Goal: Navigation & Orientation: Find specific page/section

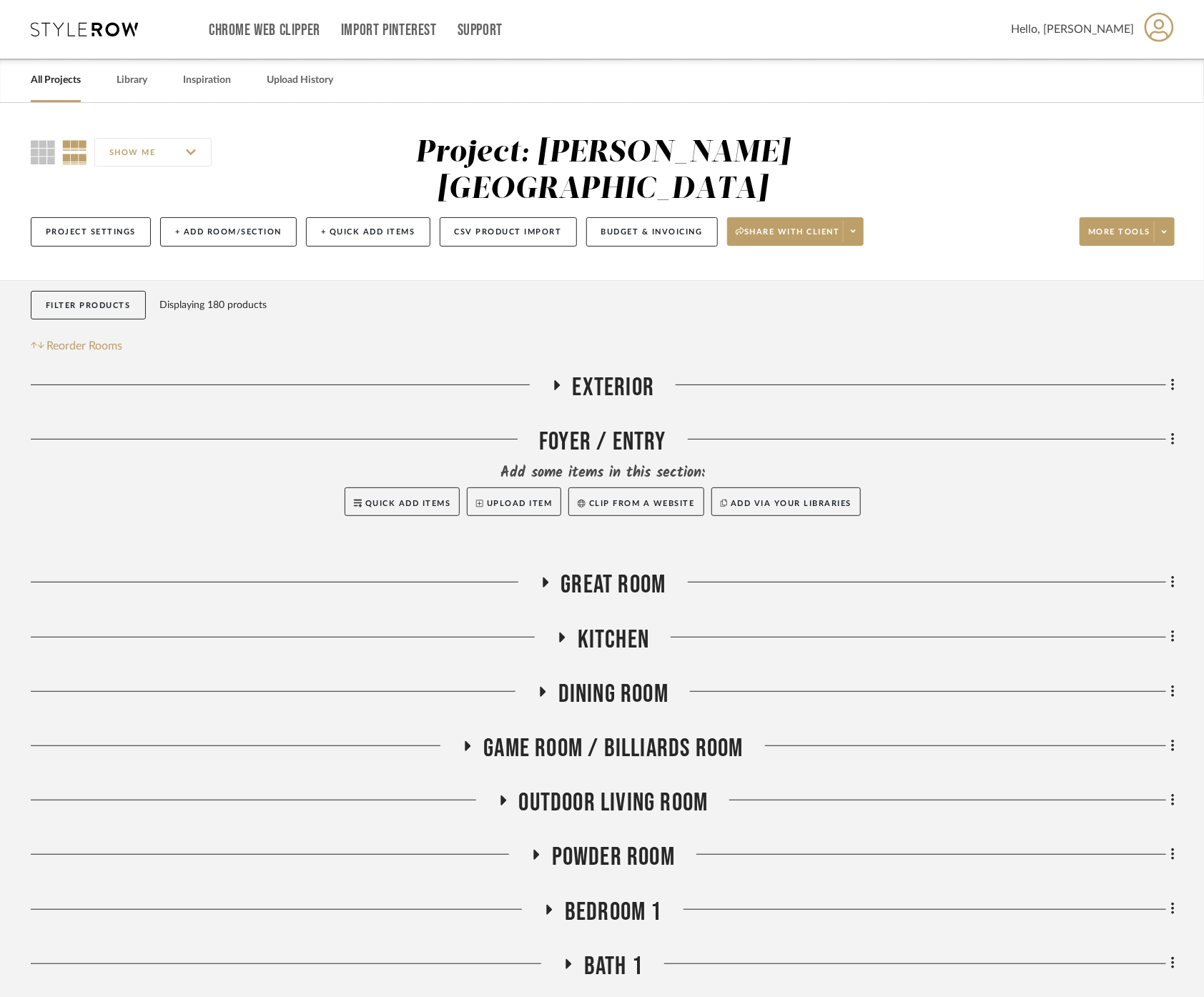
click at [52, 79] on link "All Projects" at bounding box center [56, 80] width 50 height 20
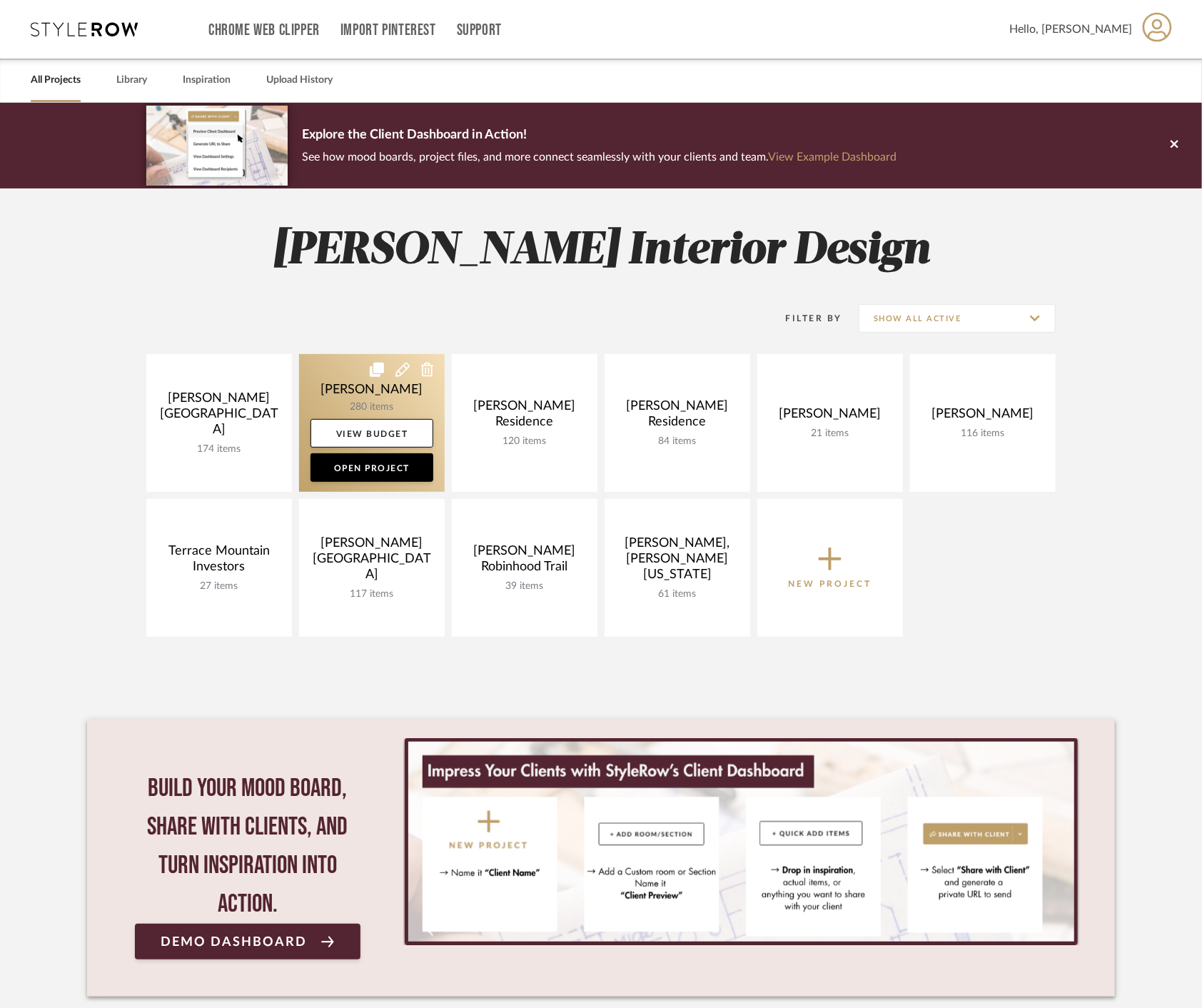
click at [317, 397] on link at bounding box center [372, 423] width 146 height 138
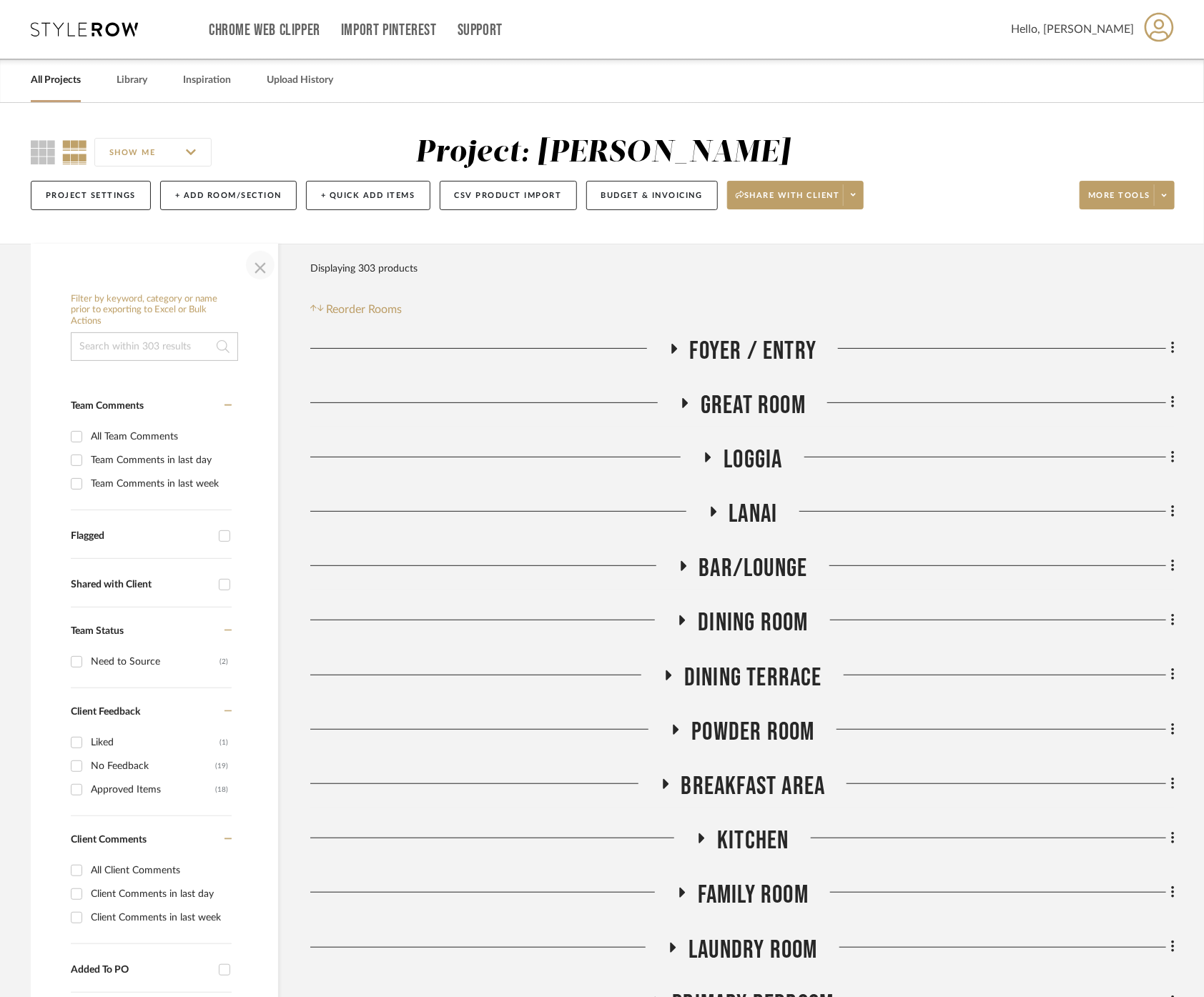
click at [251, 266] on span "button" at bounding box center [261, 265] width 35 height 35
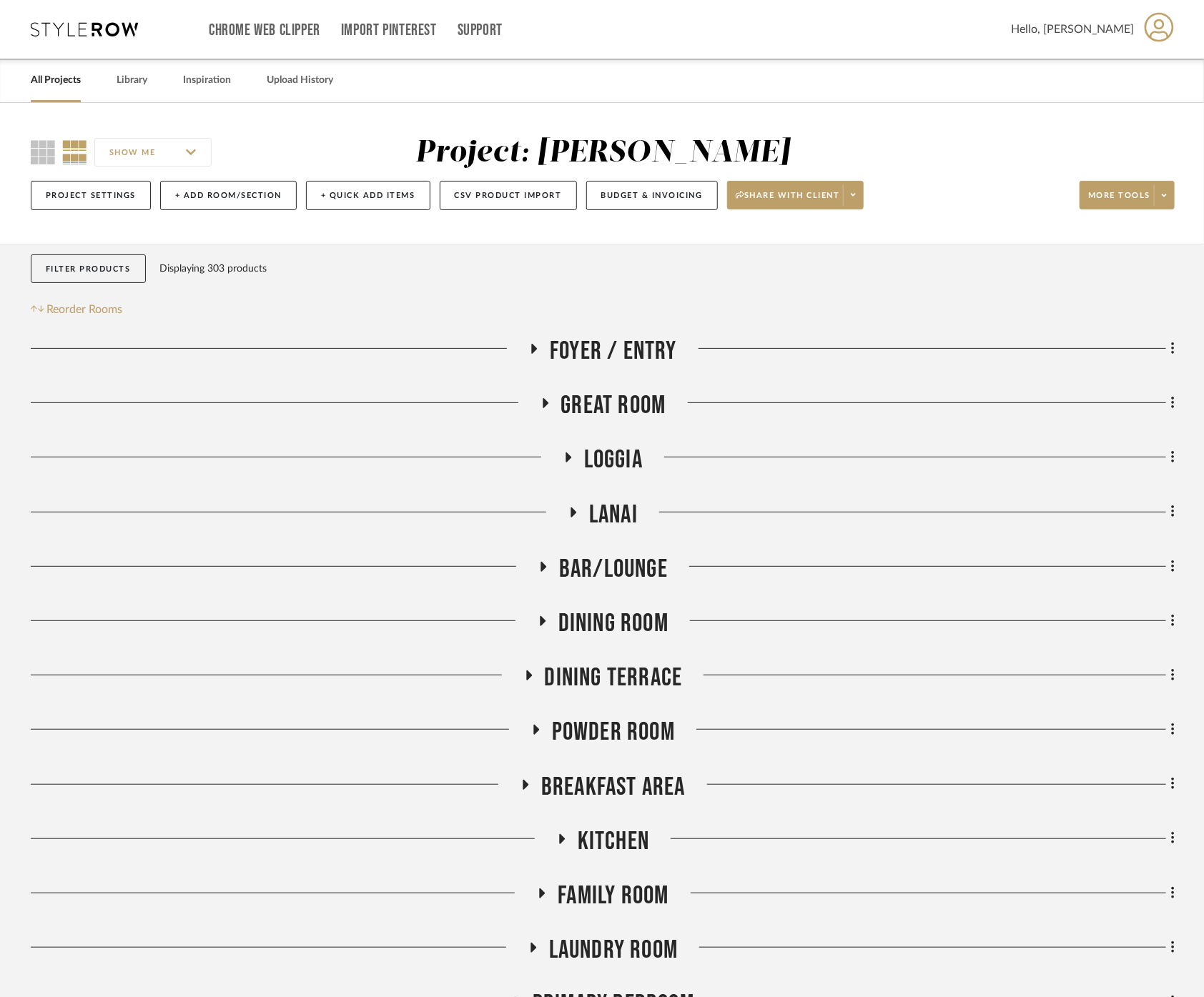
click at [635, 611] on span "Dining Room" at bounding box center [613, 623] width 110 height 31
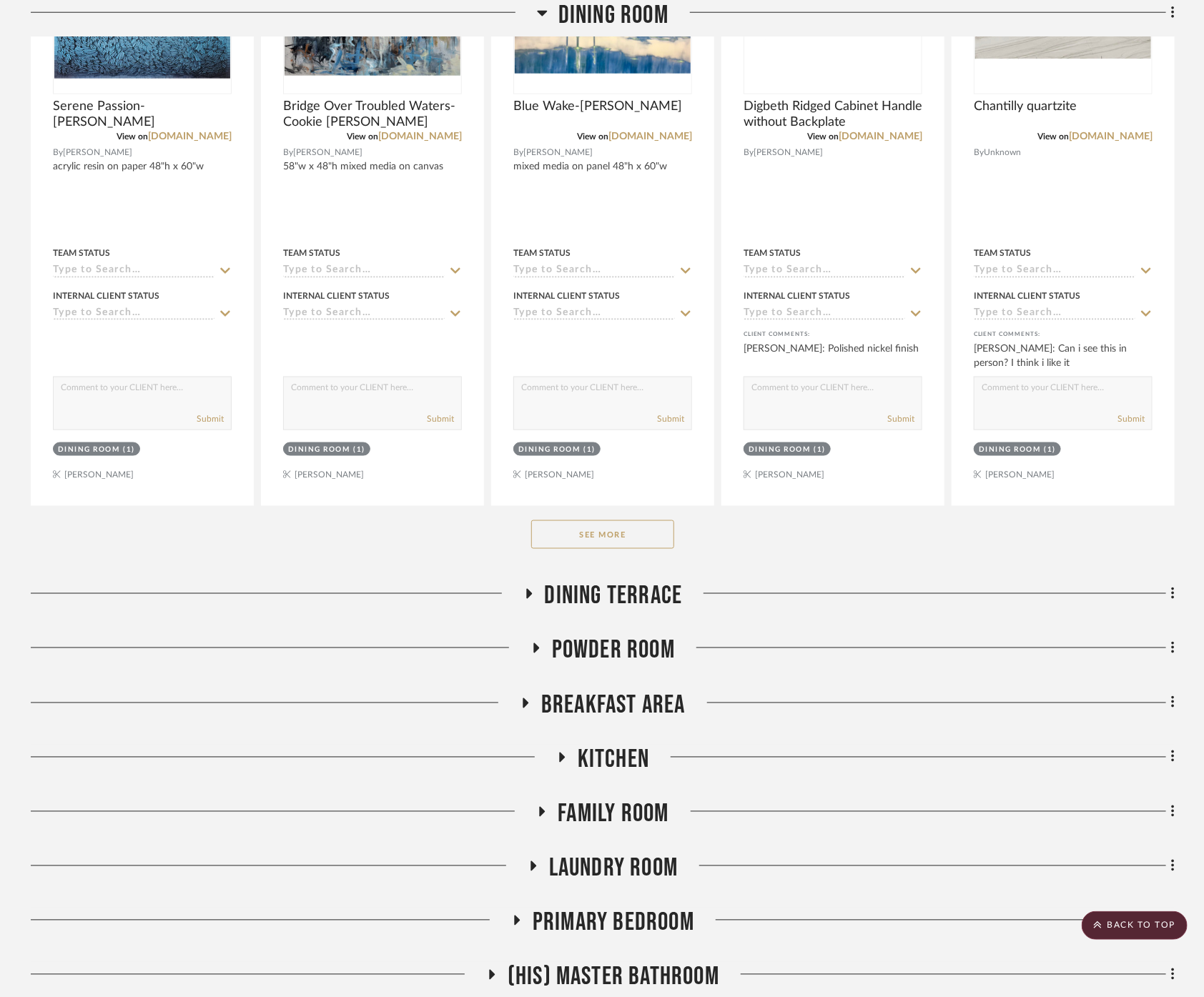
scroll to position [794, 0]
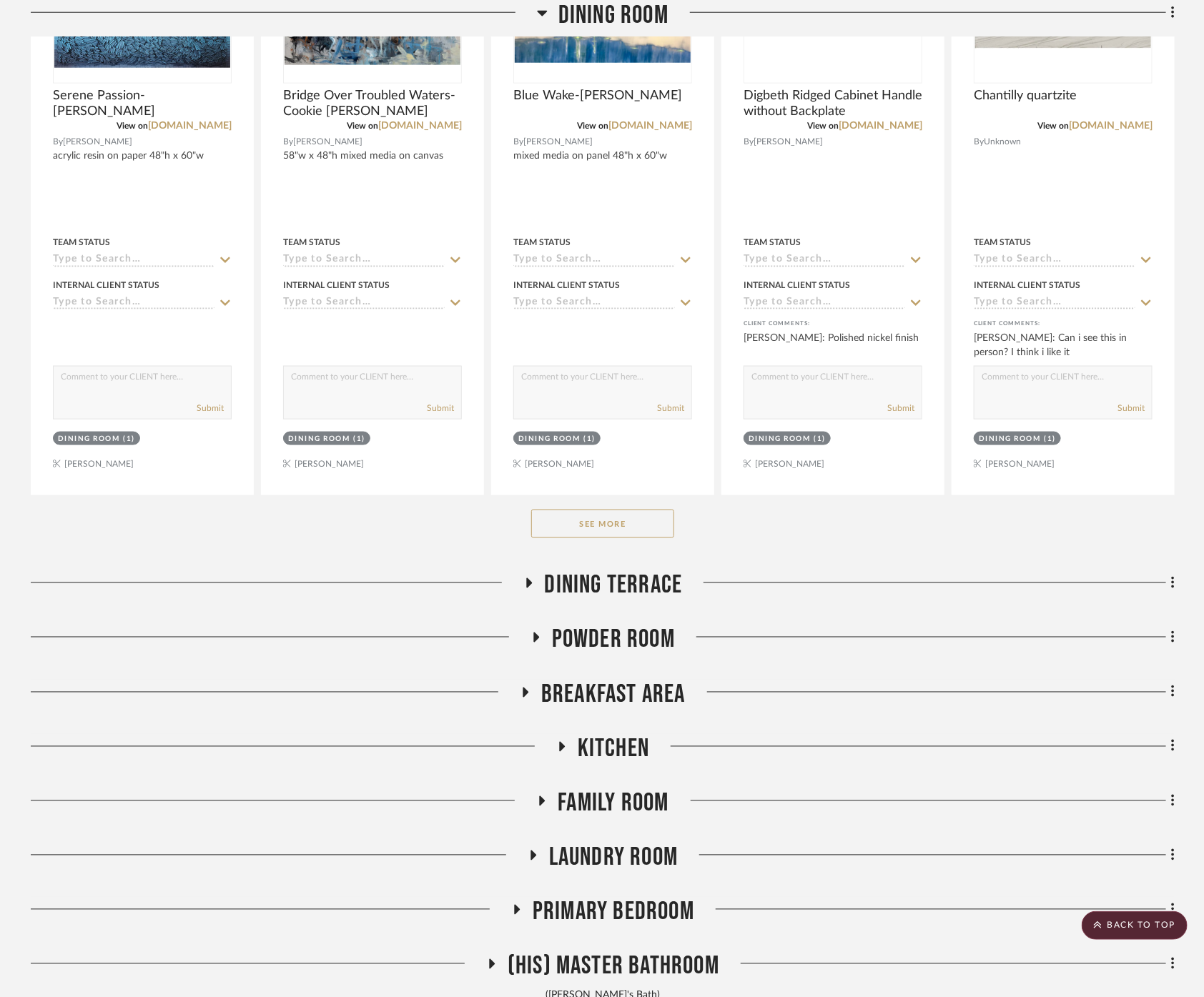
click at [637, 516] on button "See More" at bounding box center [603, 524] width 143 height 28
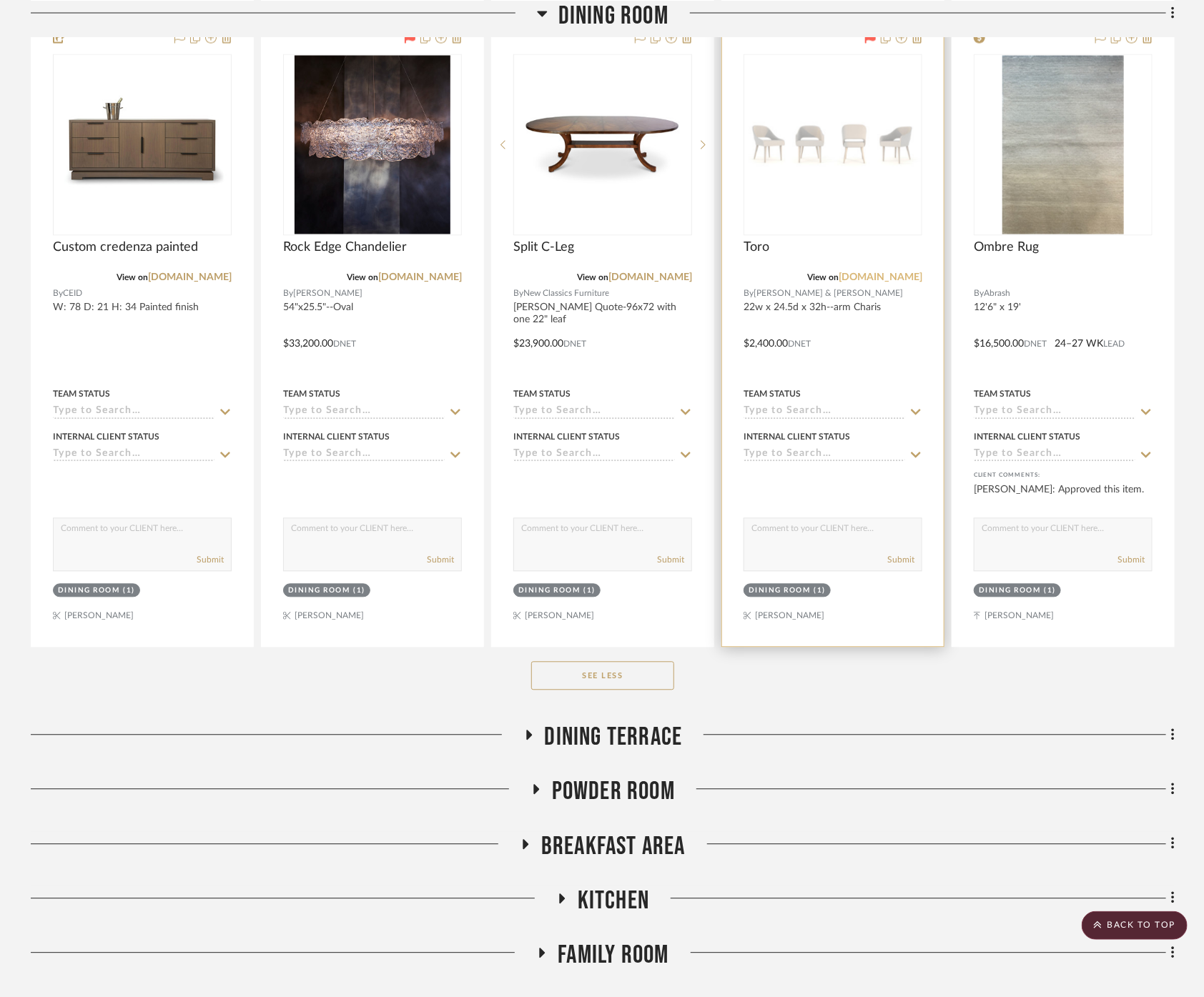
scroll to position [1270, 0]
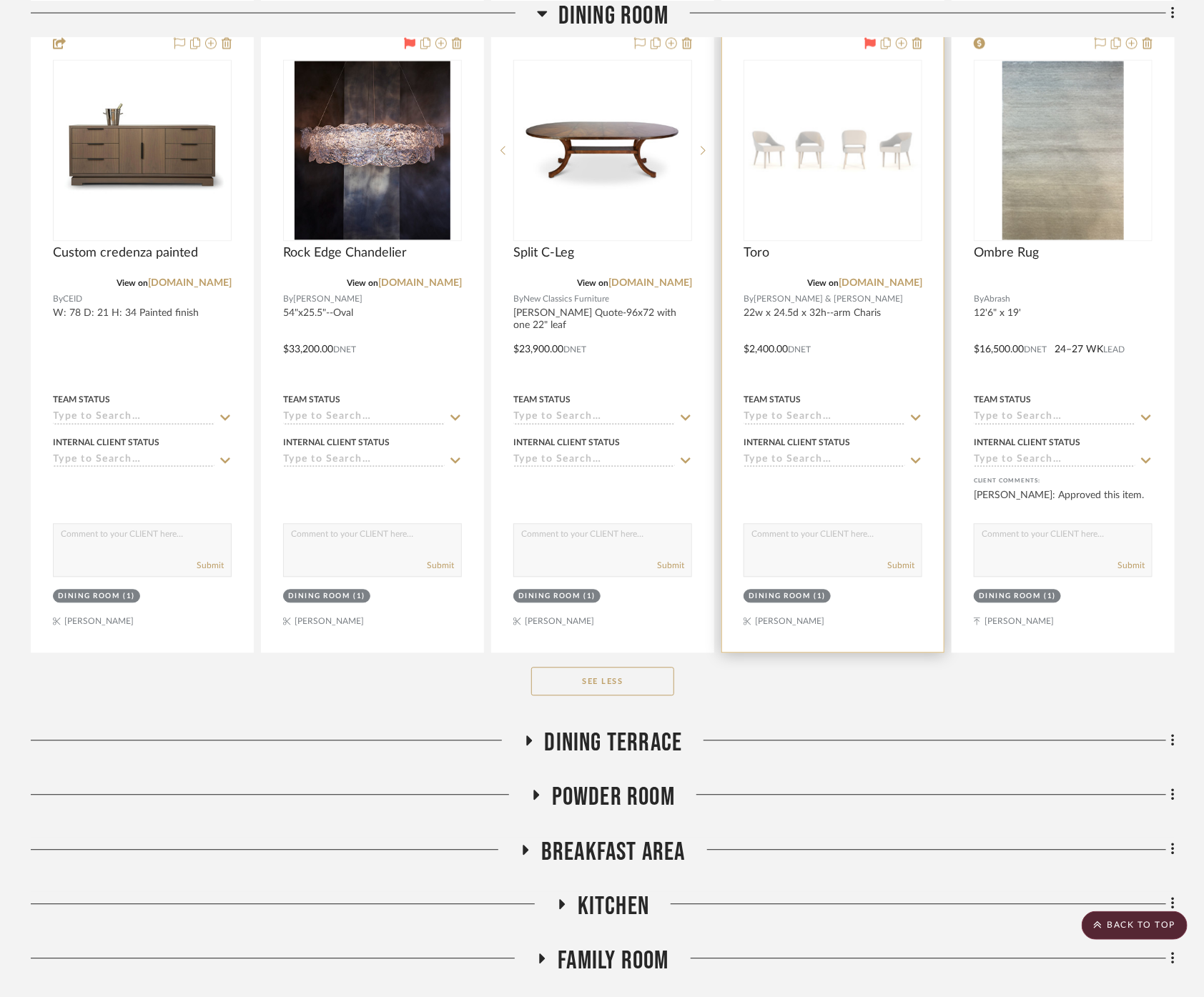
click at [825, 100] on div "0" at bounding box center [833, 150] width 177 height 180
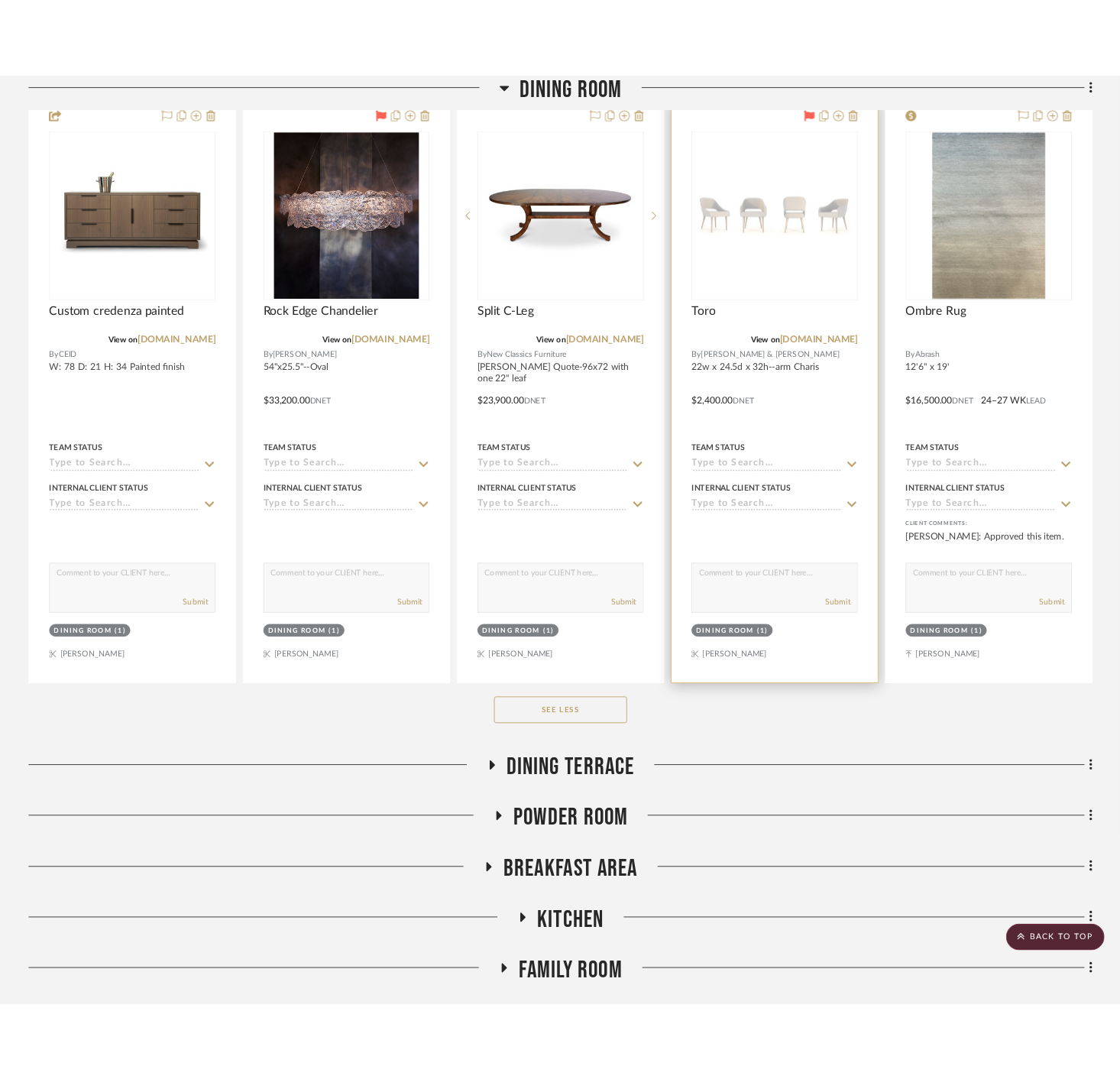
scroll to position [0, 0]
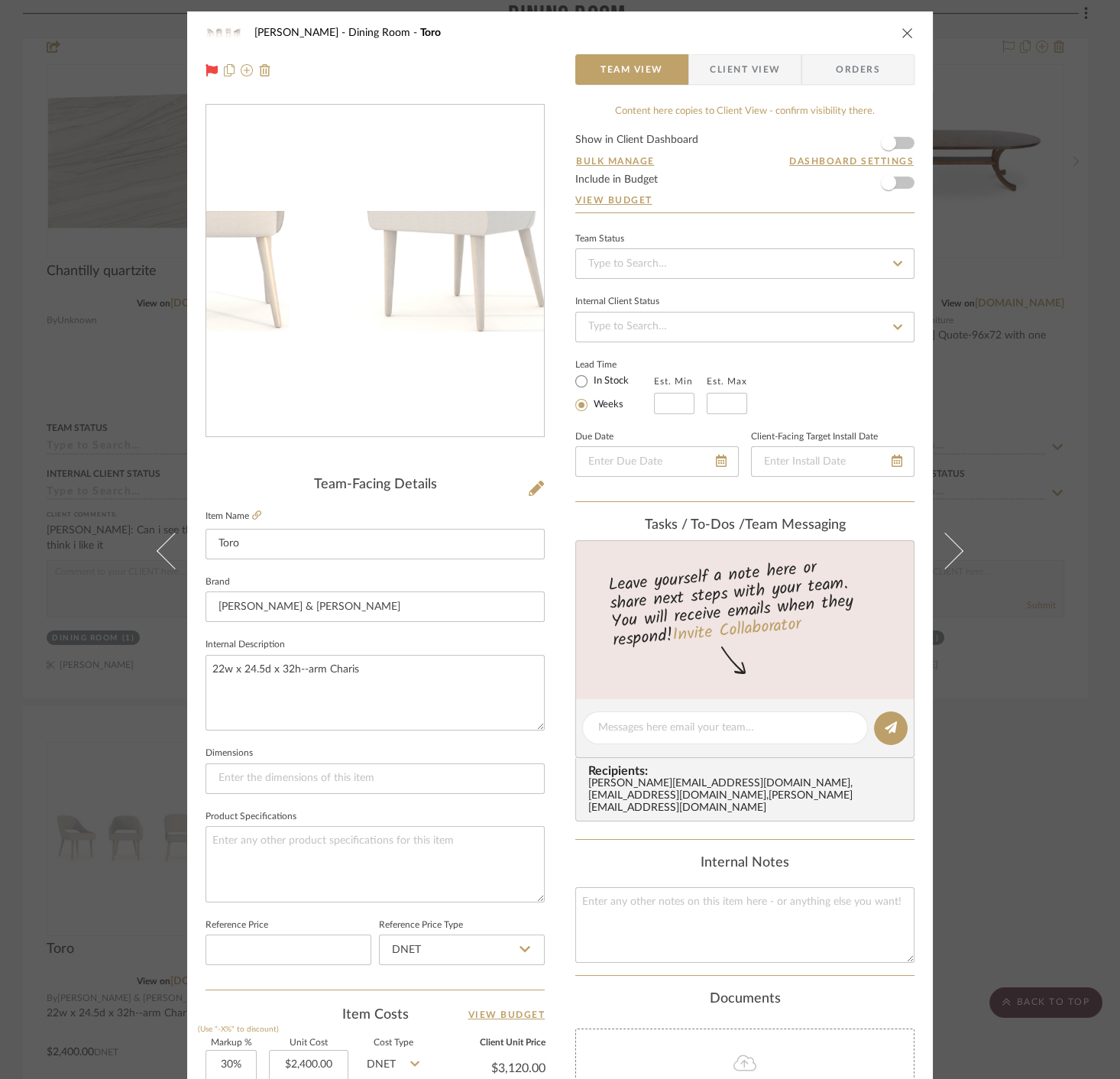
click at [463, 287] on img "0" at bounding box center [375, 270] width 338 height 120
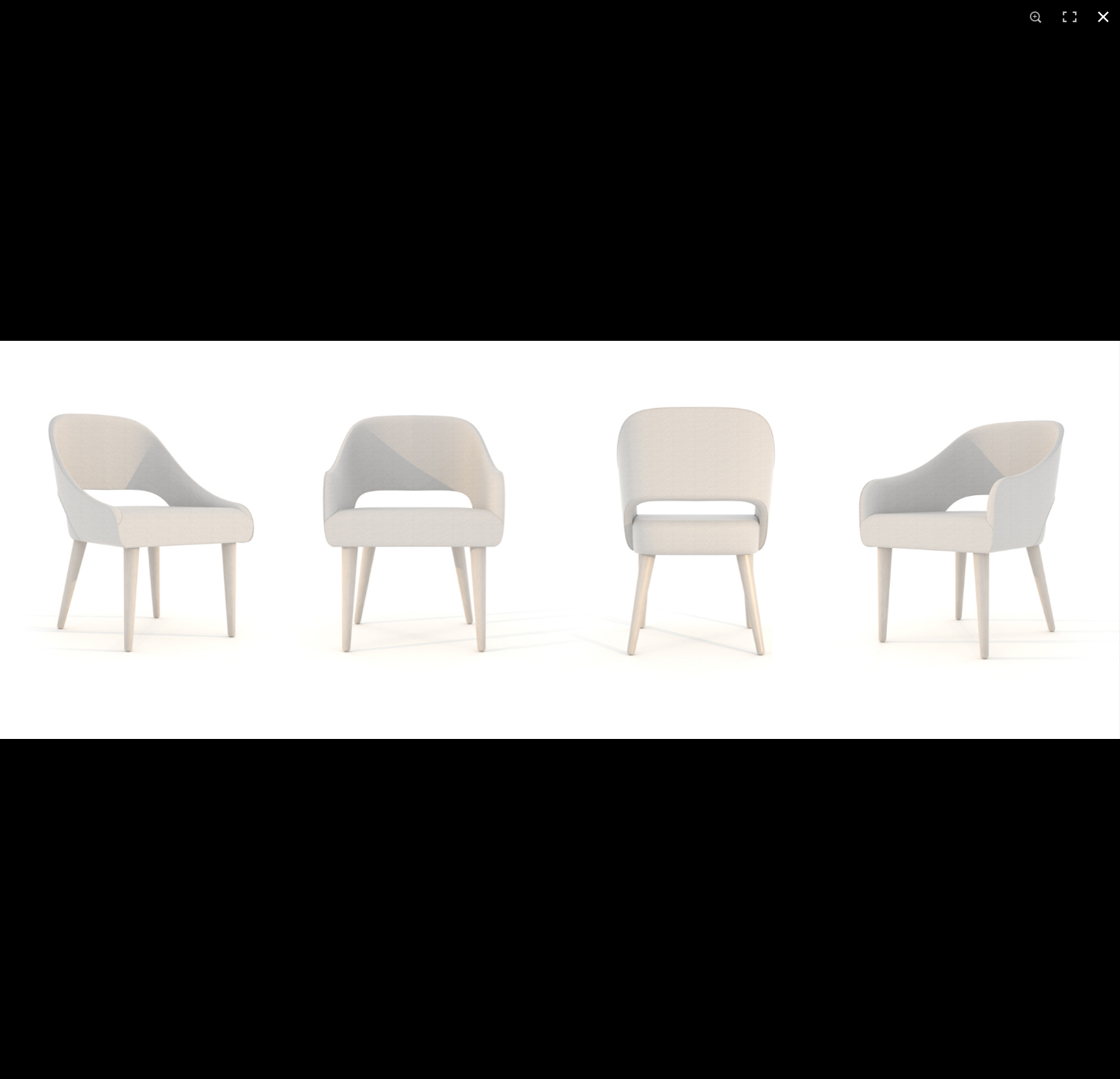
click at [880, 72] on div at bounding box center [560, 540] width 1120 height 1079
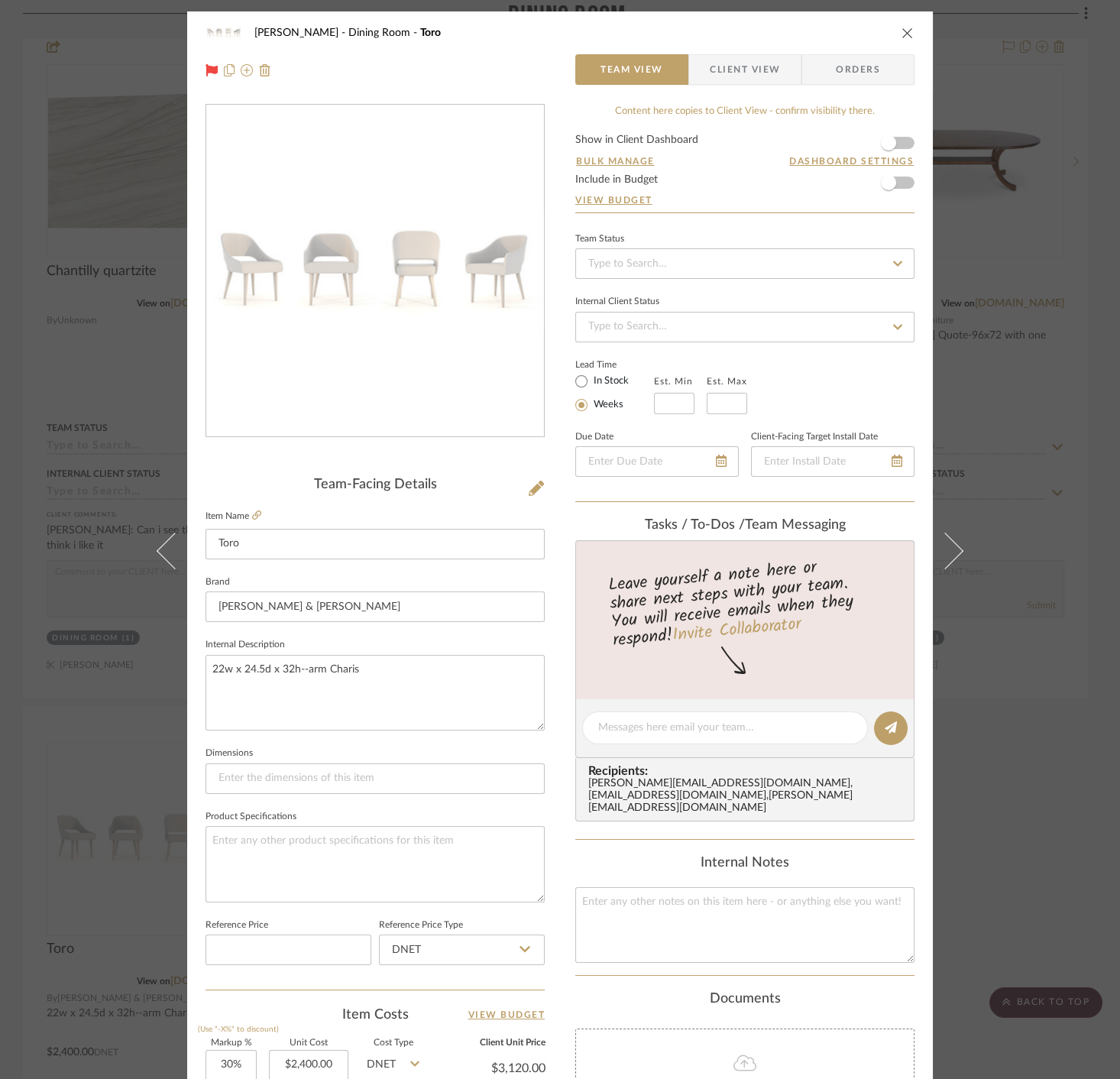
click at [1013, 210] on div "[PERSON_NAME] Dining Room Toro Team View Client View Orders Team-Facing Details…" at bounding box center [560, 540] width 1120 height 1079
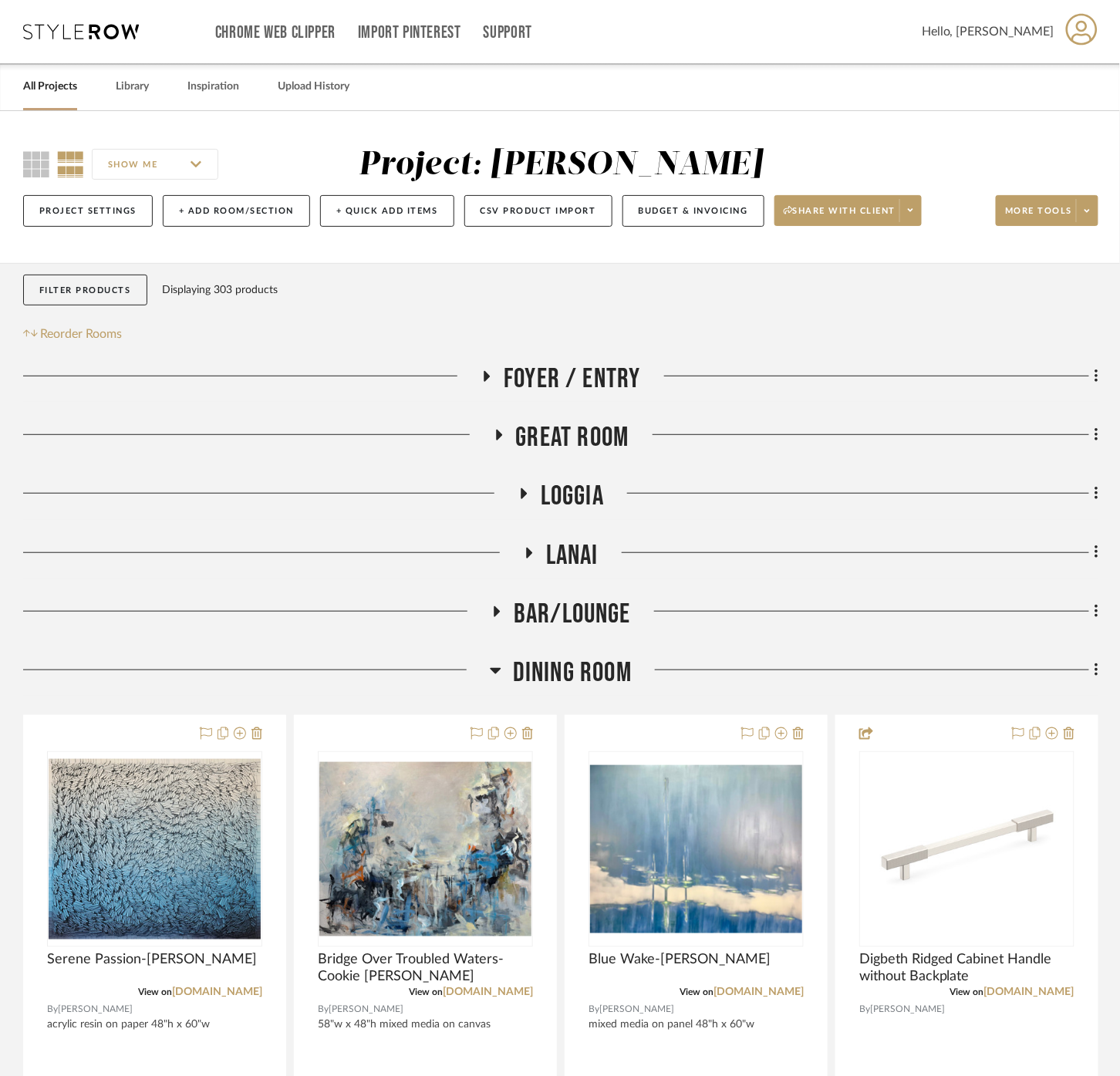
drag, startPoint x: 576, startPoint y: 491, endPoint x: 566, endPoint y: 490, distance: 10.0
click at [575, 491] on span "Loggia" at bounding box center [572, 496] width 64 height 33
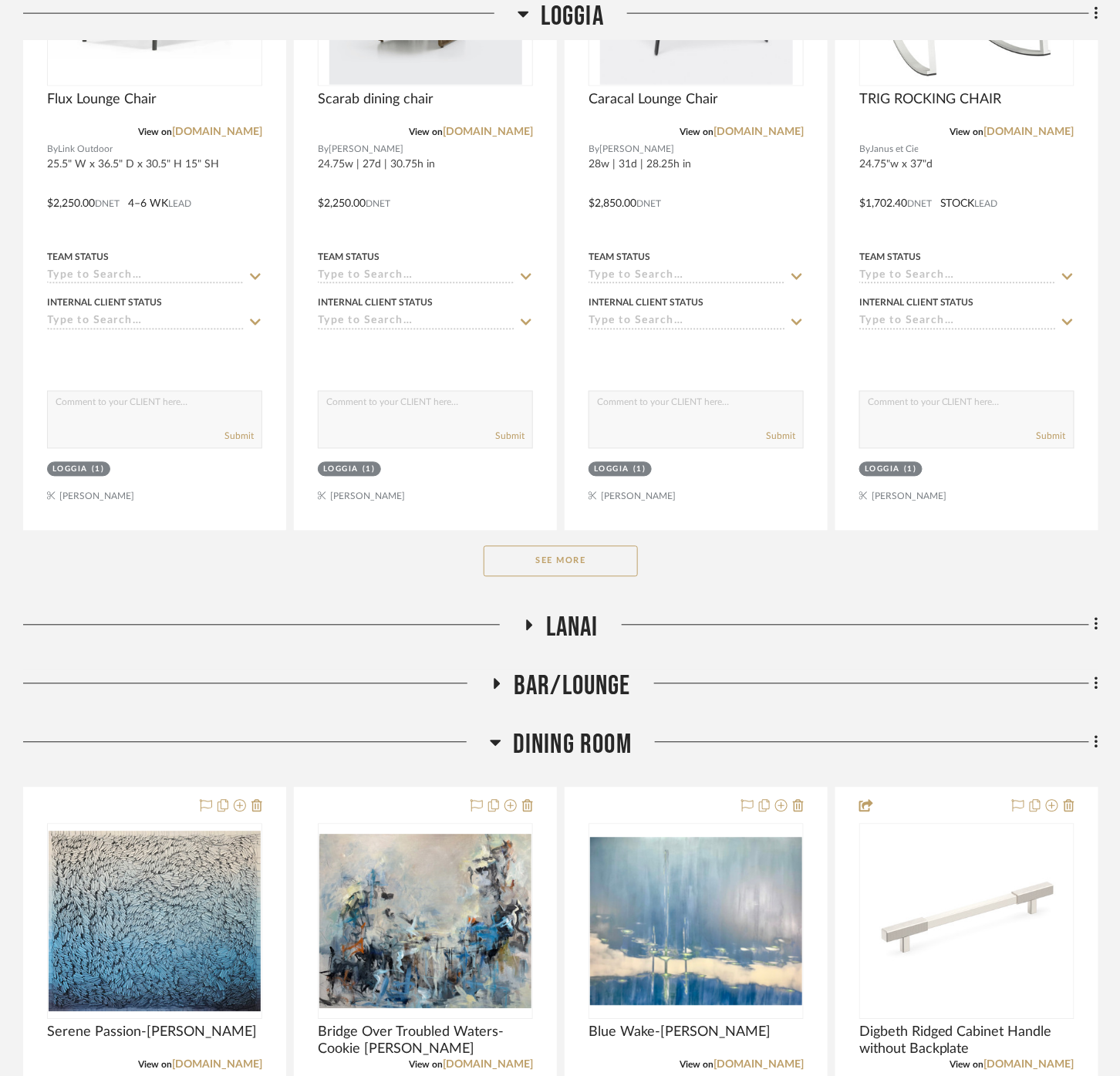
click at [584, 559] on button "See More" at bounding box center [561, 562] width 154 height 31
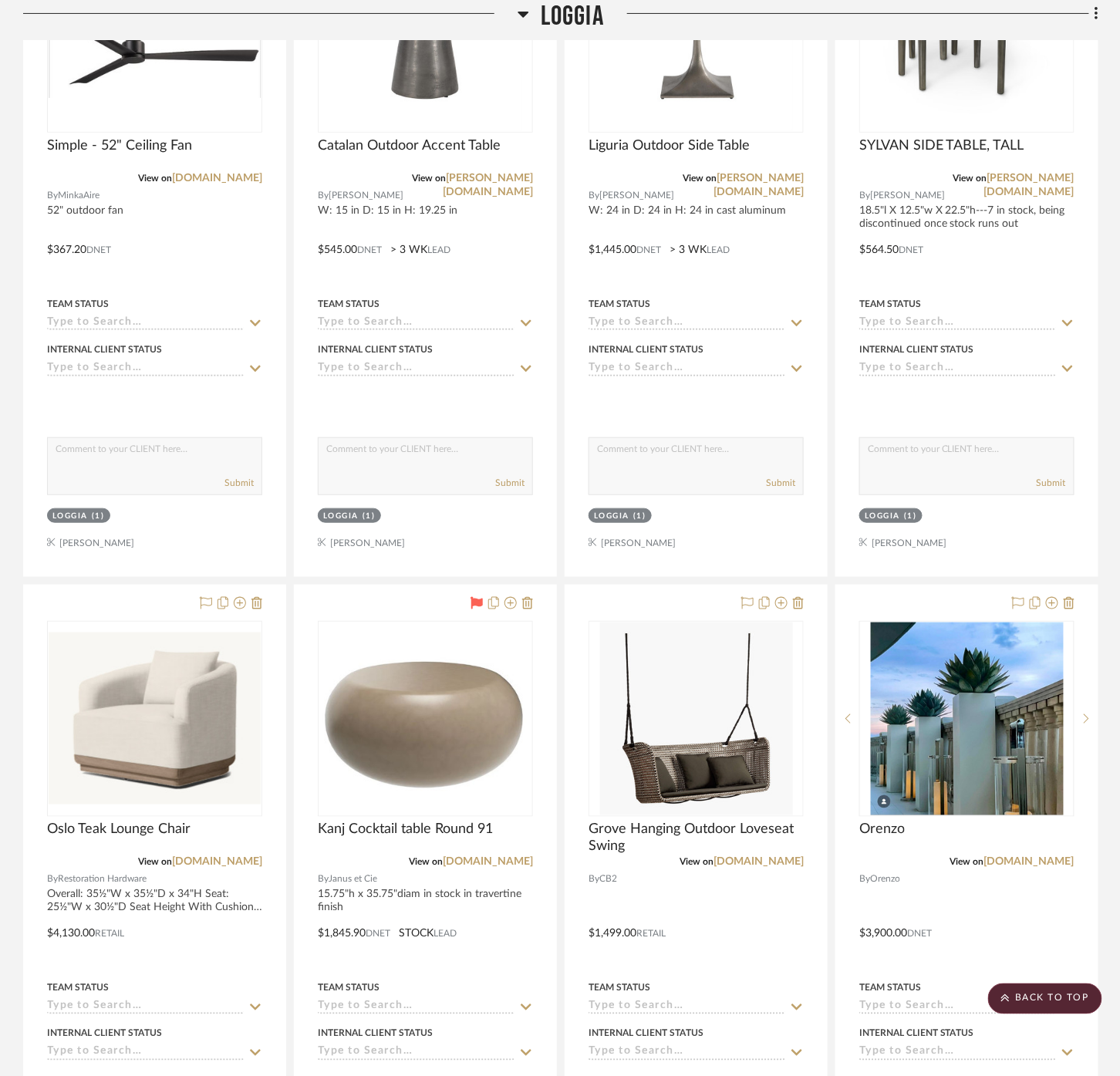
scroll to position [2143, 0]
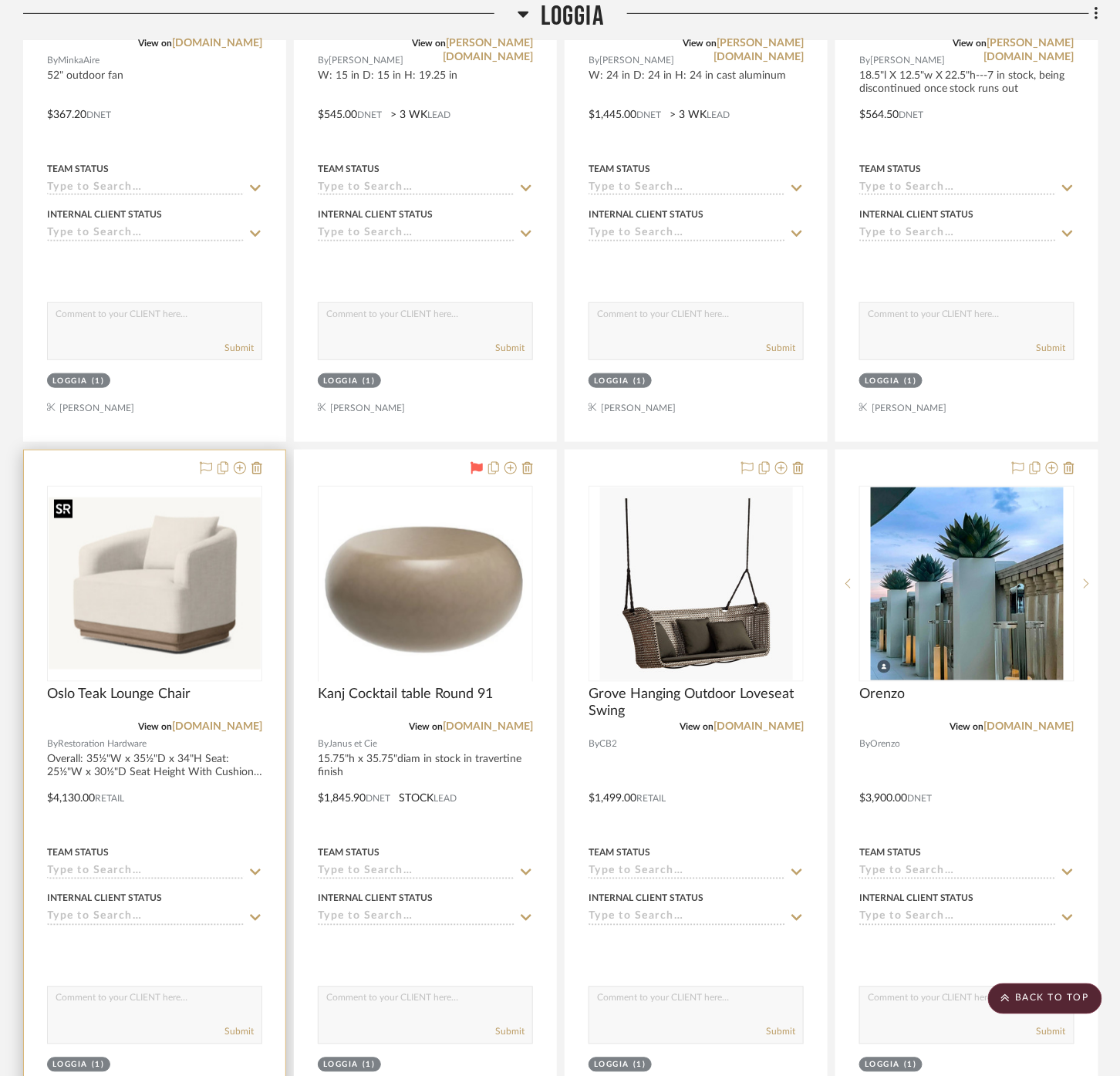
click at [0, 0] on img at bounding box center [0, 0] width 0 height 0
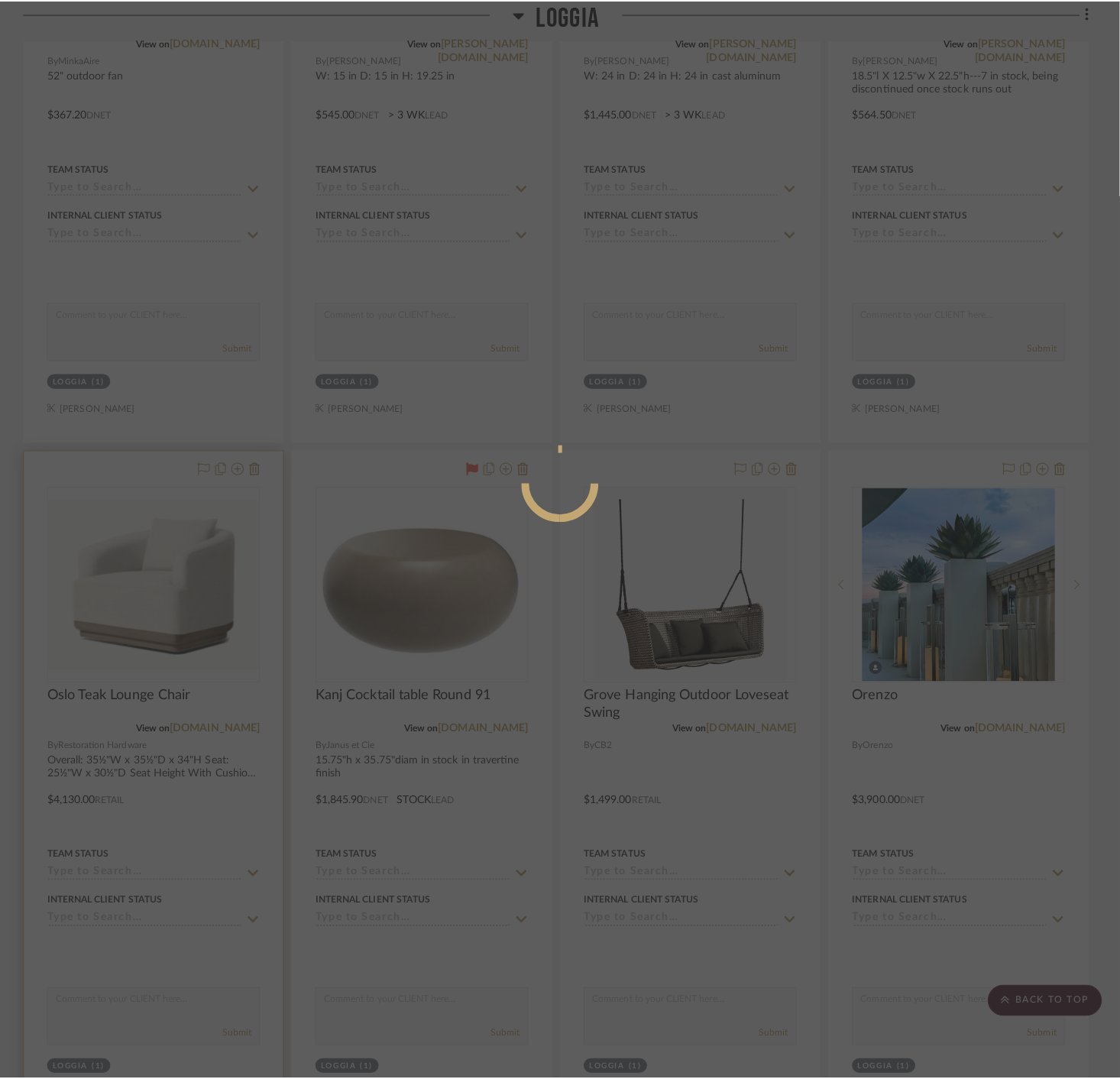
scroll to position [0, 0]
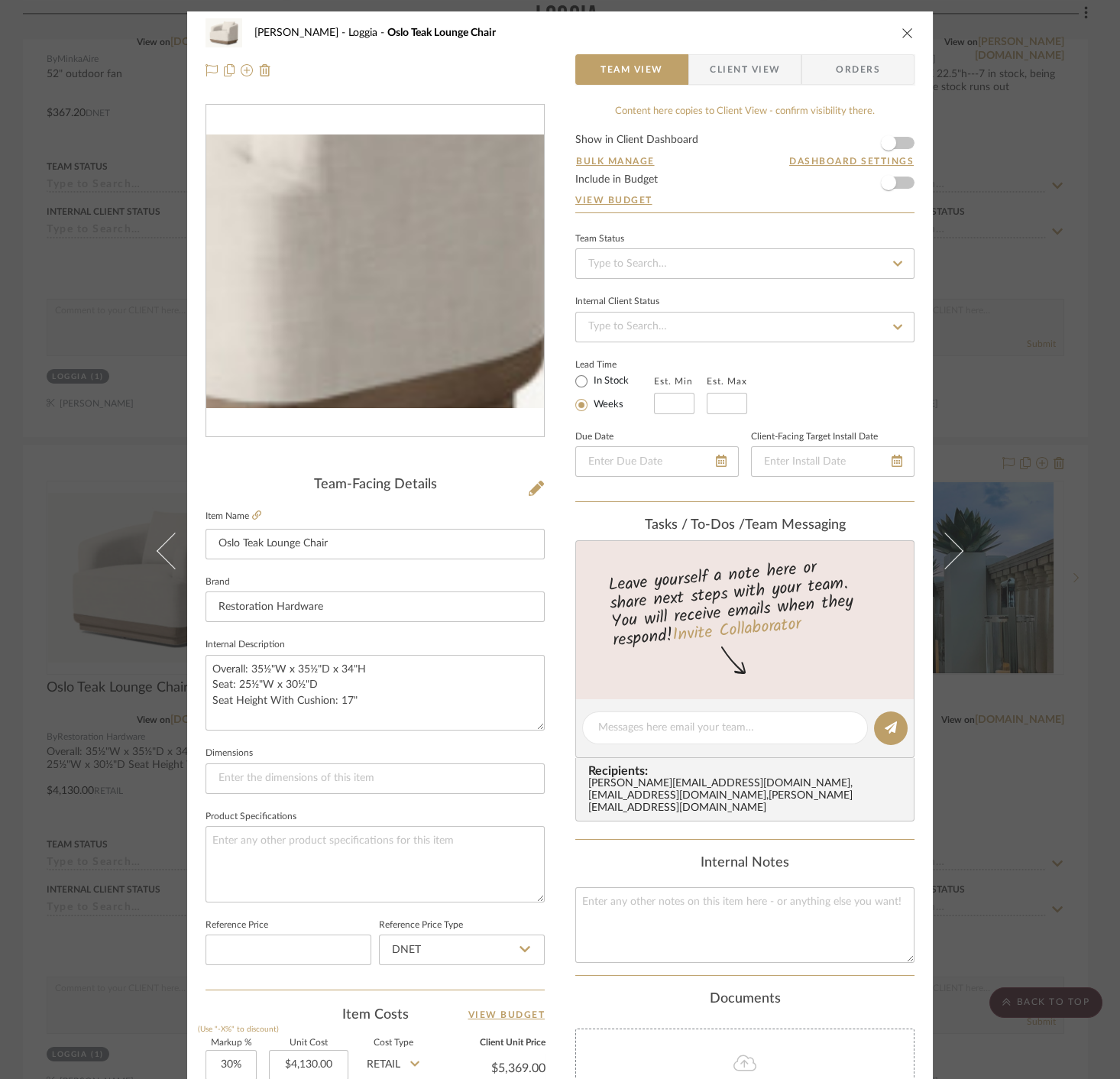
click at [441, 306] on img "0" at bounding box center [375, 271] width 338 height 274
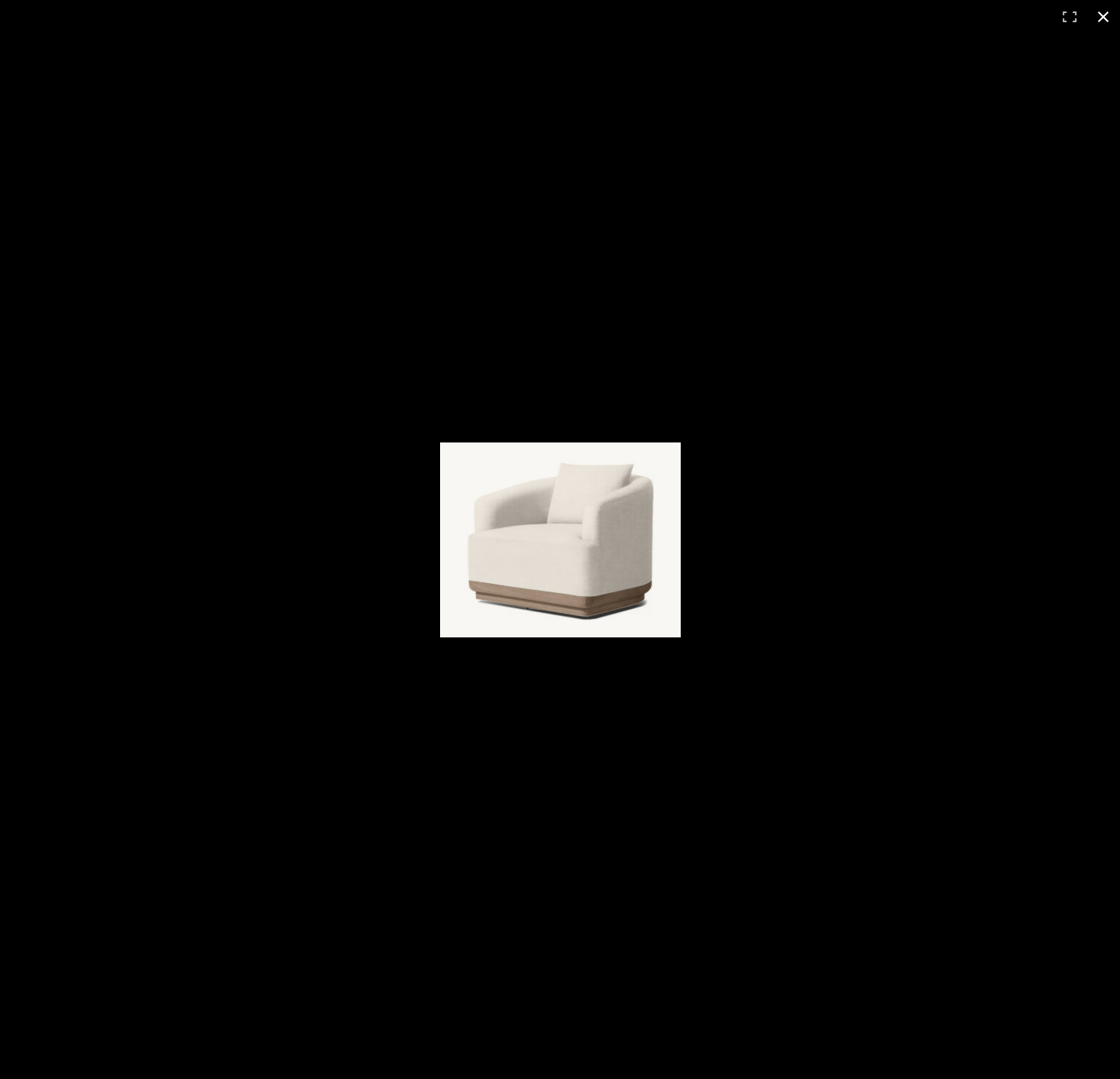
click at [991, 691] on div at bounding box center [560, 540] width 1120 height 1079
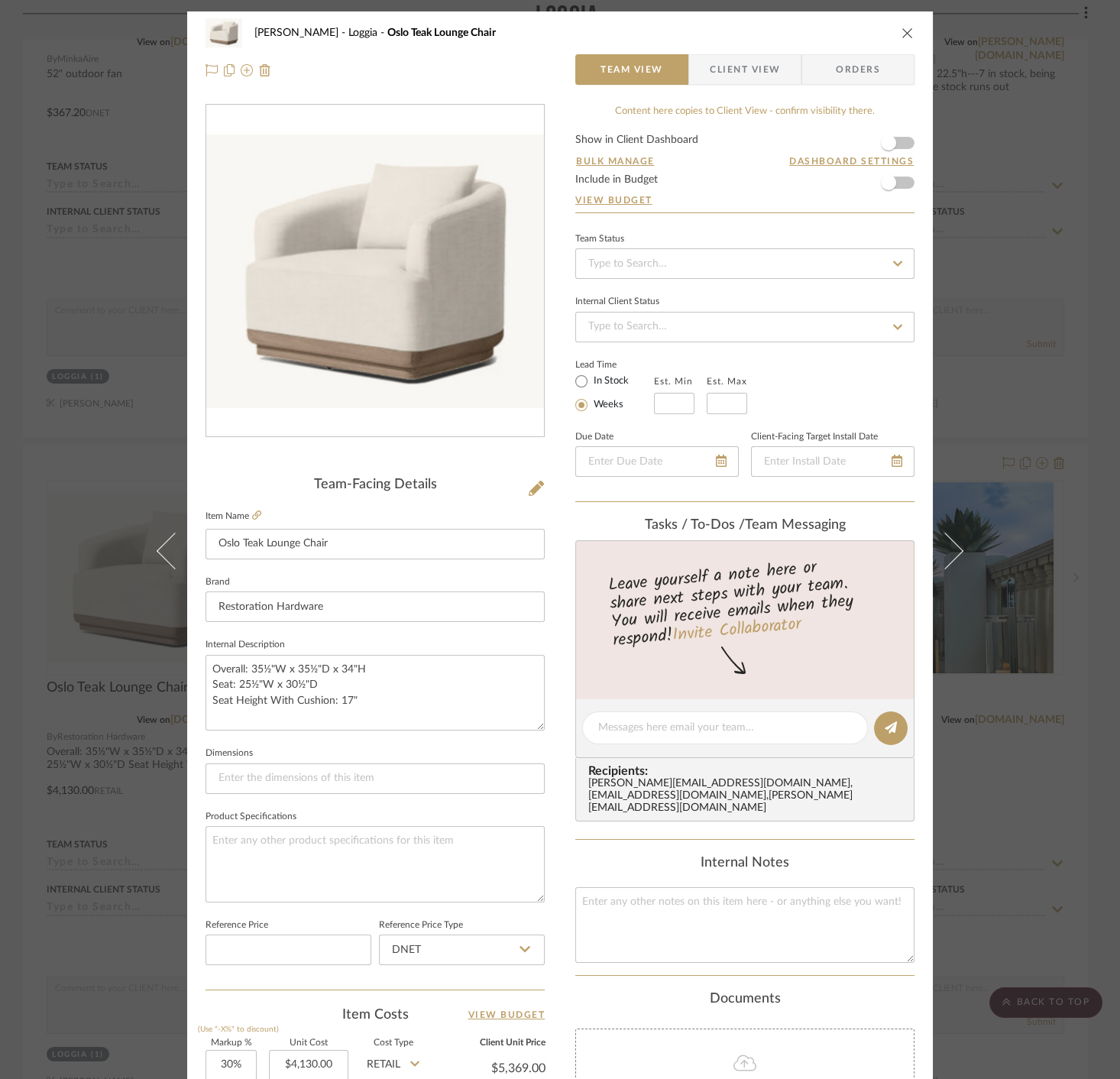
click at [1005, 674] on div "[PERSON_NAME] Loggia Oslo Teak Lounge Chair Team View Client View Orders Team-F…" at bounding box center [560, 540] width 1120 height 1079
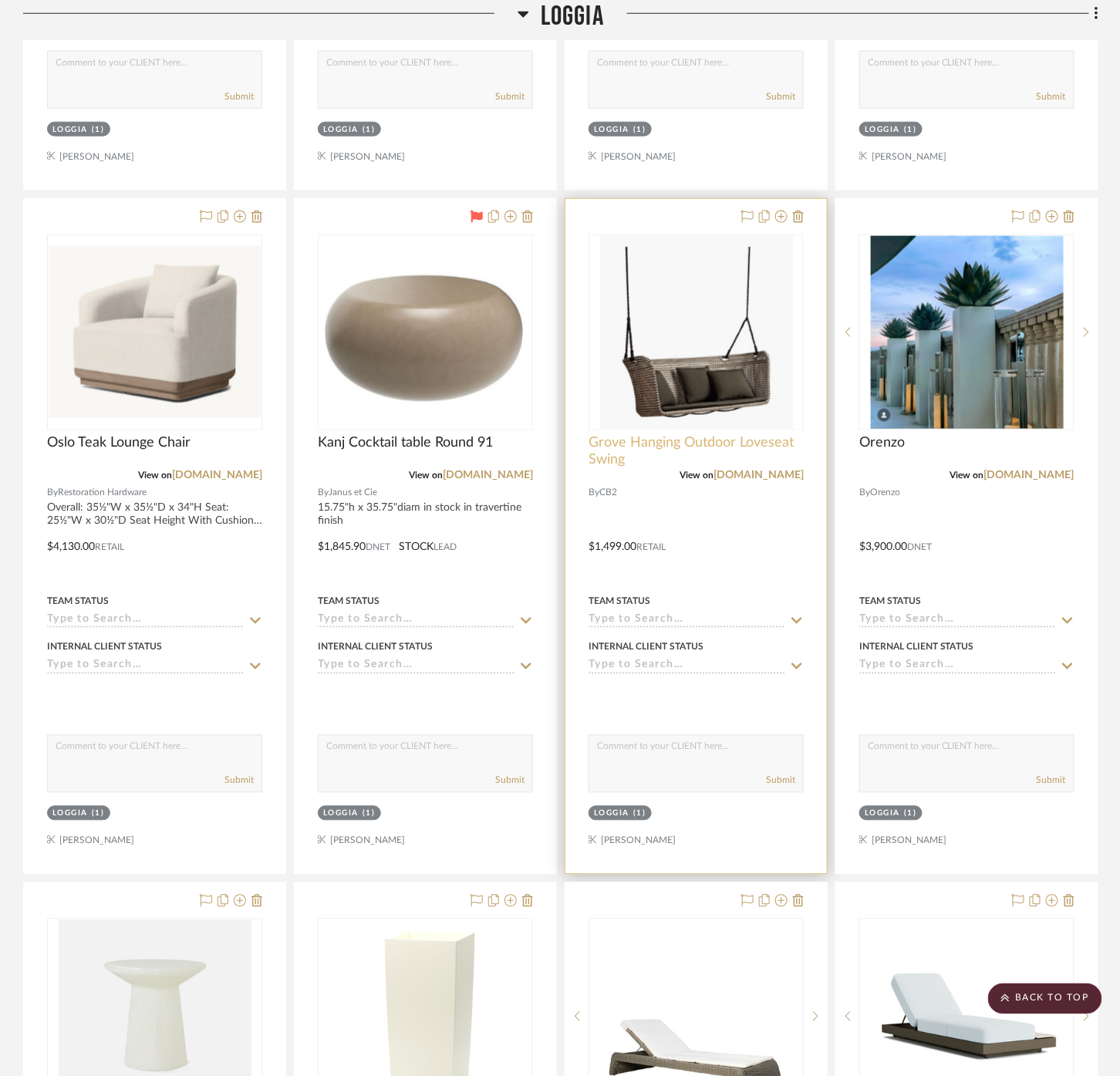
scroll to position [2400, 0]
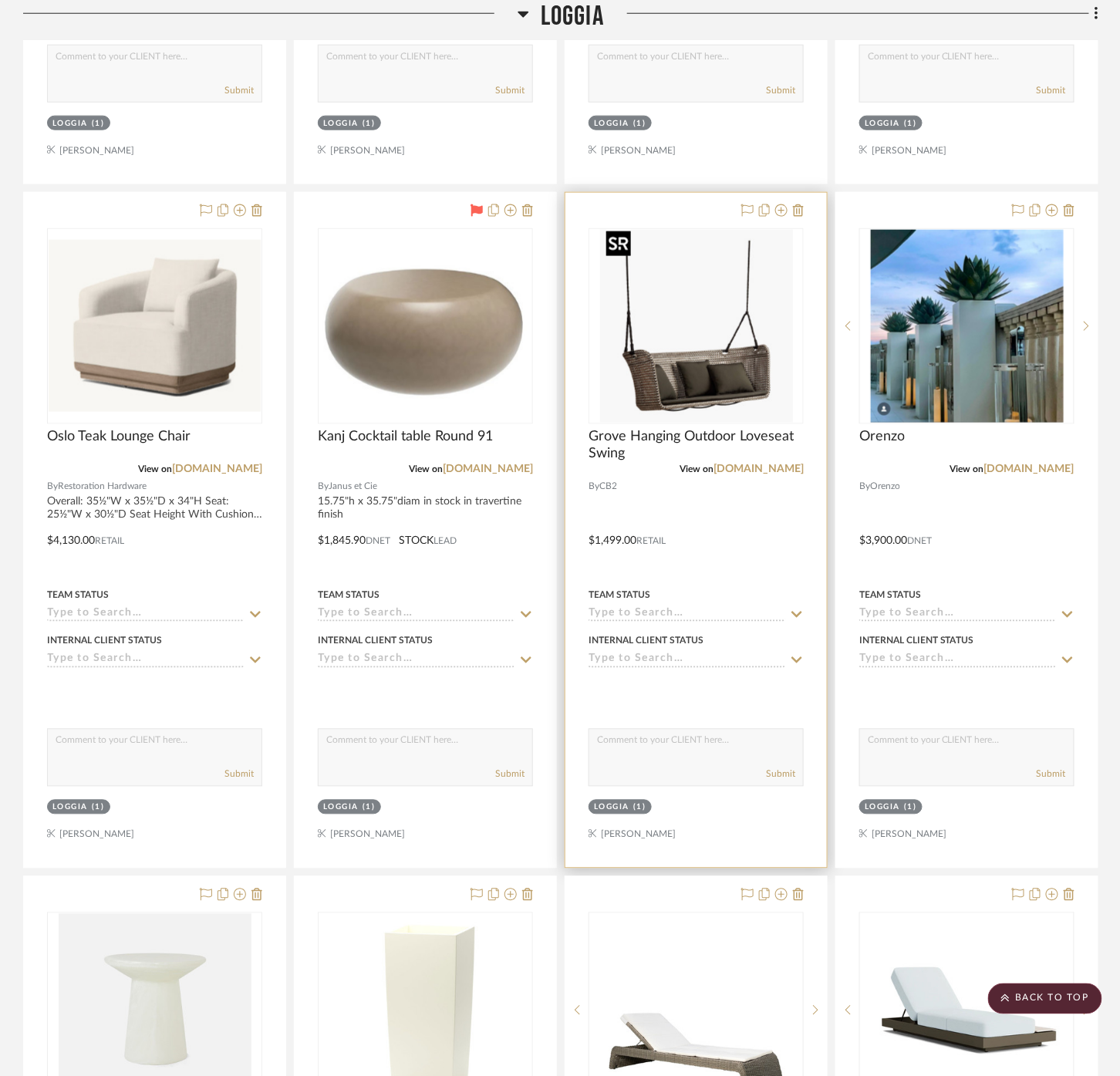
click at [705, 365] on img "0" at bounding box center [697, 326] width 193 height 193
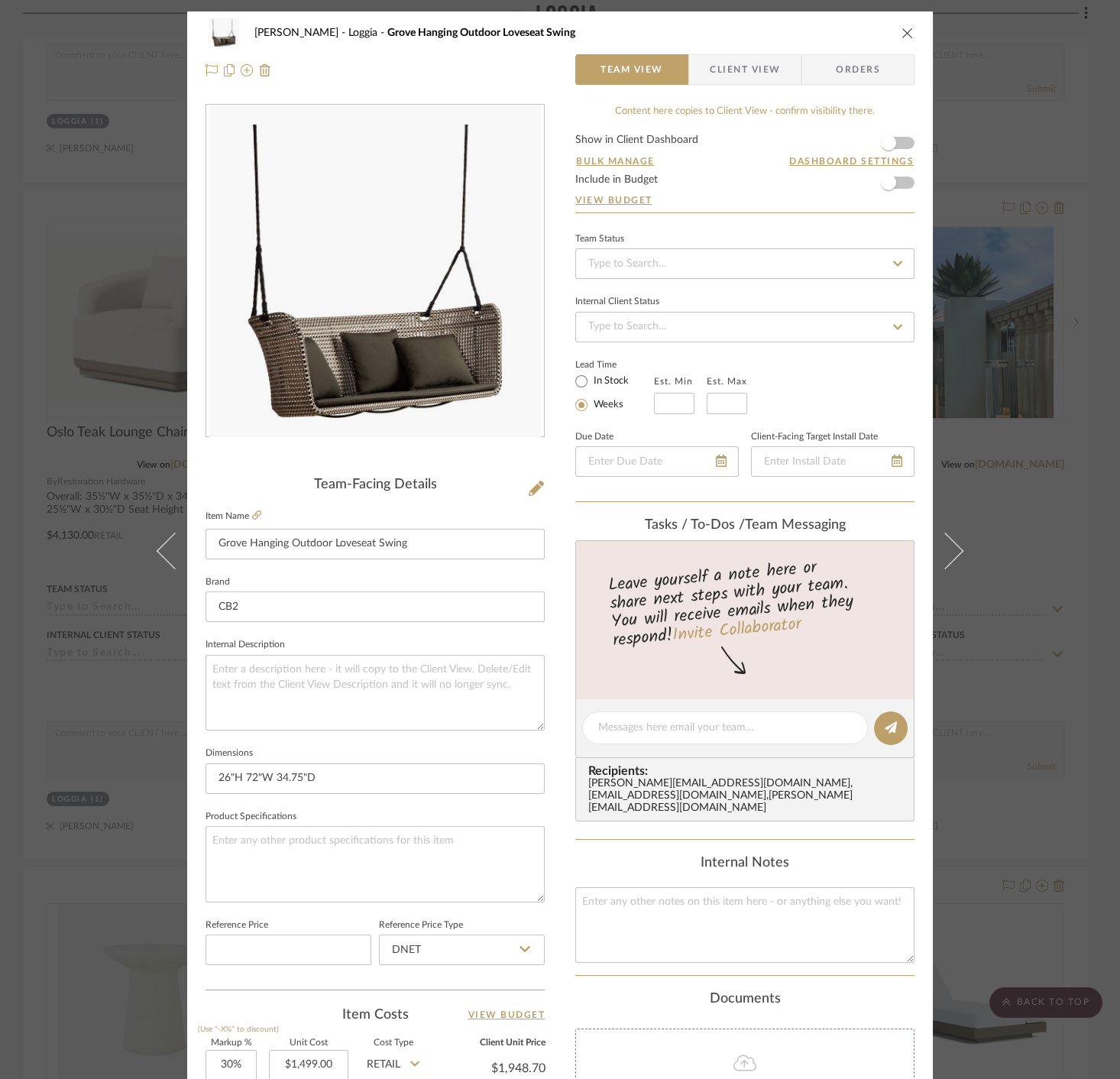
click at [352, 335] on img "0" at bounding box center [375, 271] width 331 height 331
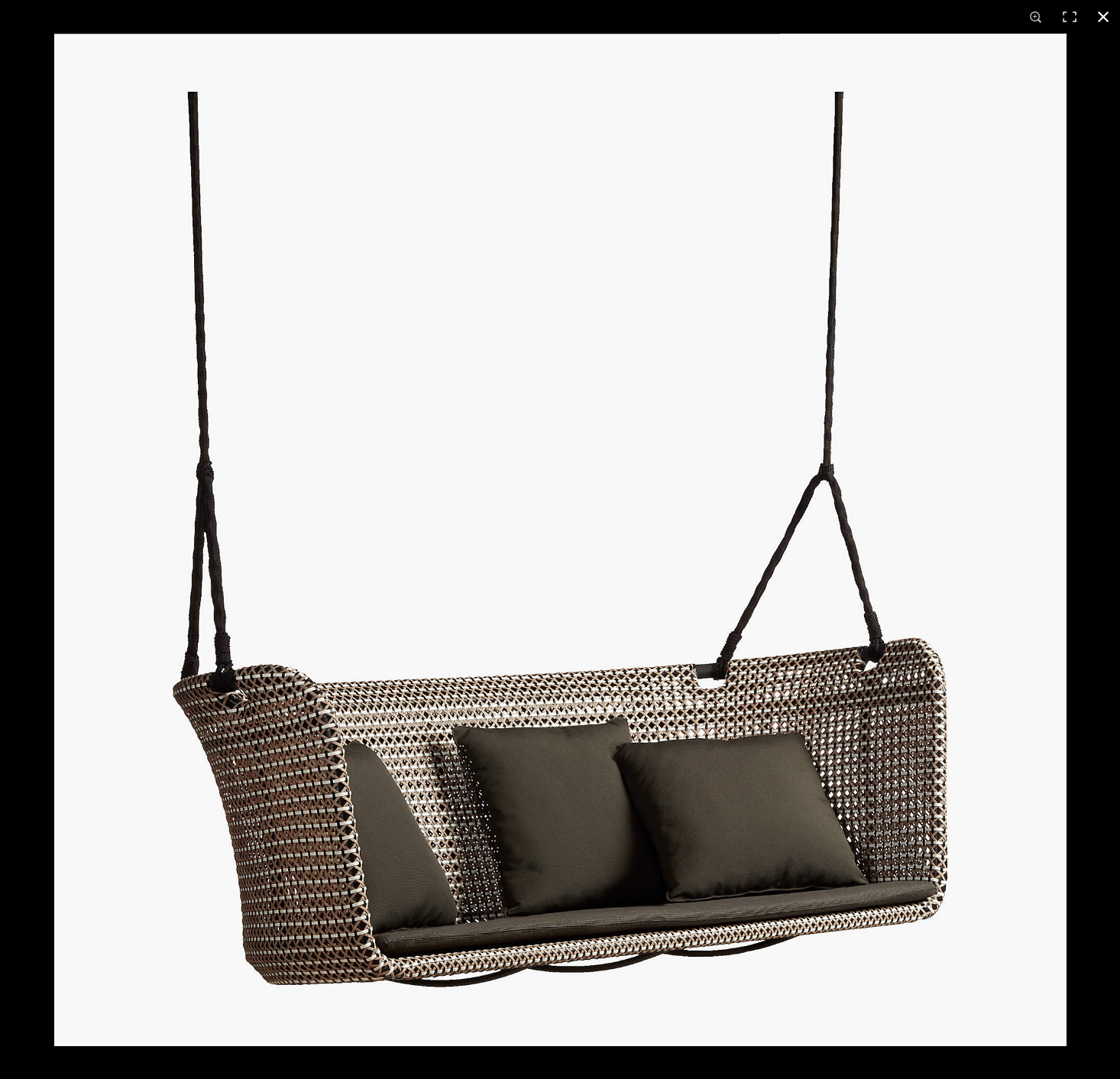
click at [958, 13] on div "1 / 1" at bounding box center [560, 17] width 1120 height 34
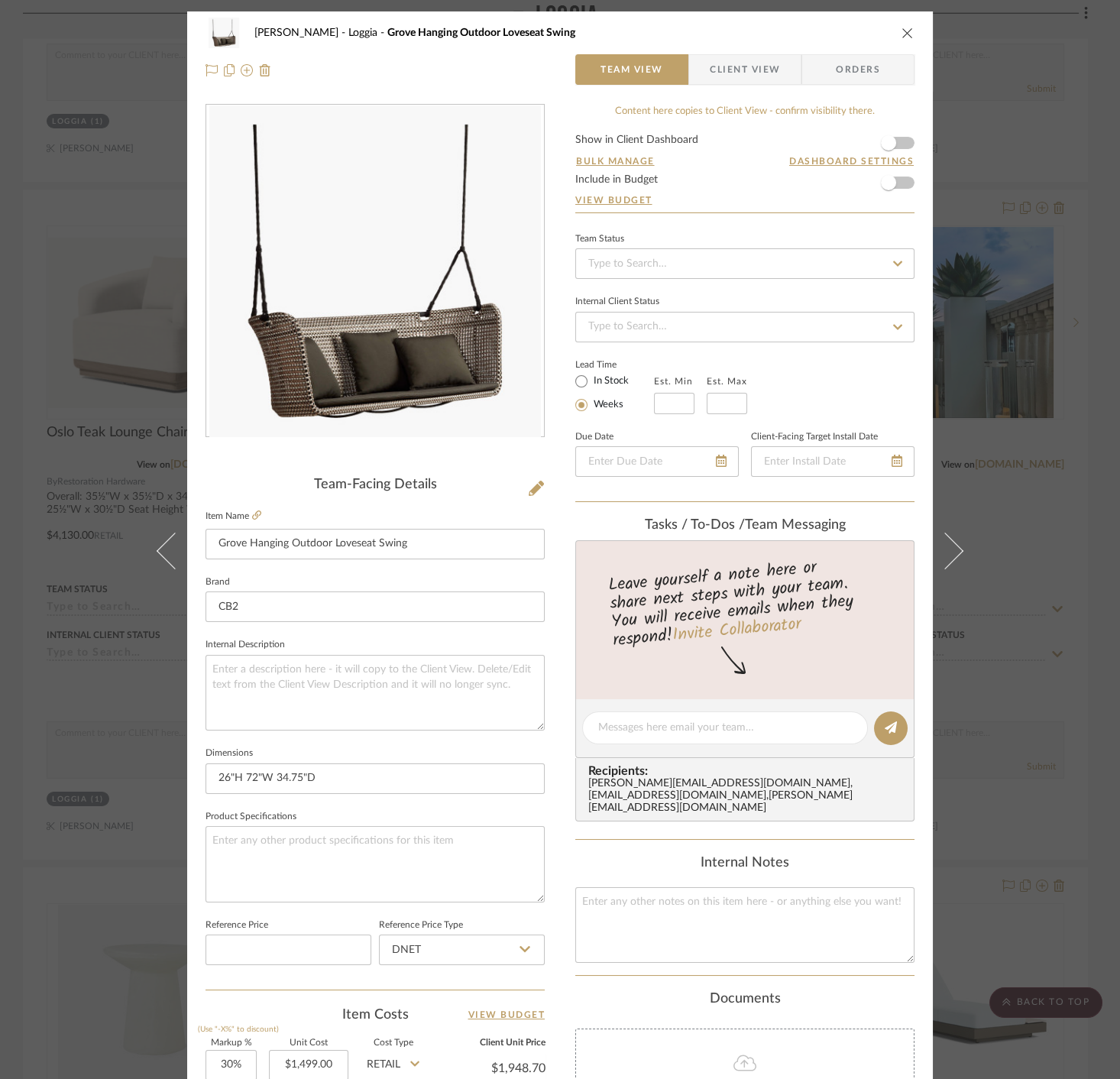
click at [1055, 112] on div "[PERSON_NAME] Loggia Grove Hanging Outdoor Loveseat Swing Team View Client View…" at bounding box center [560, 540] width 1120 height 1079
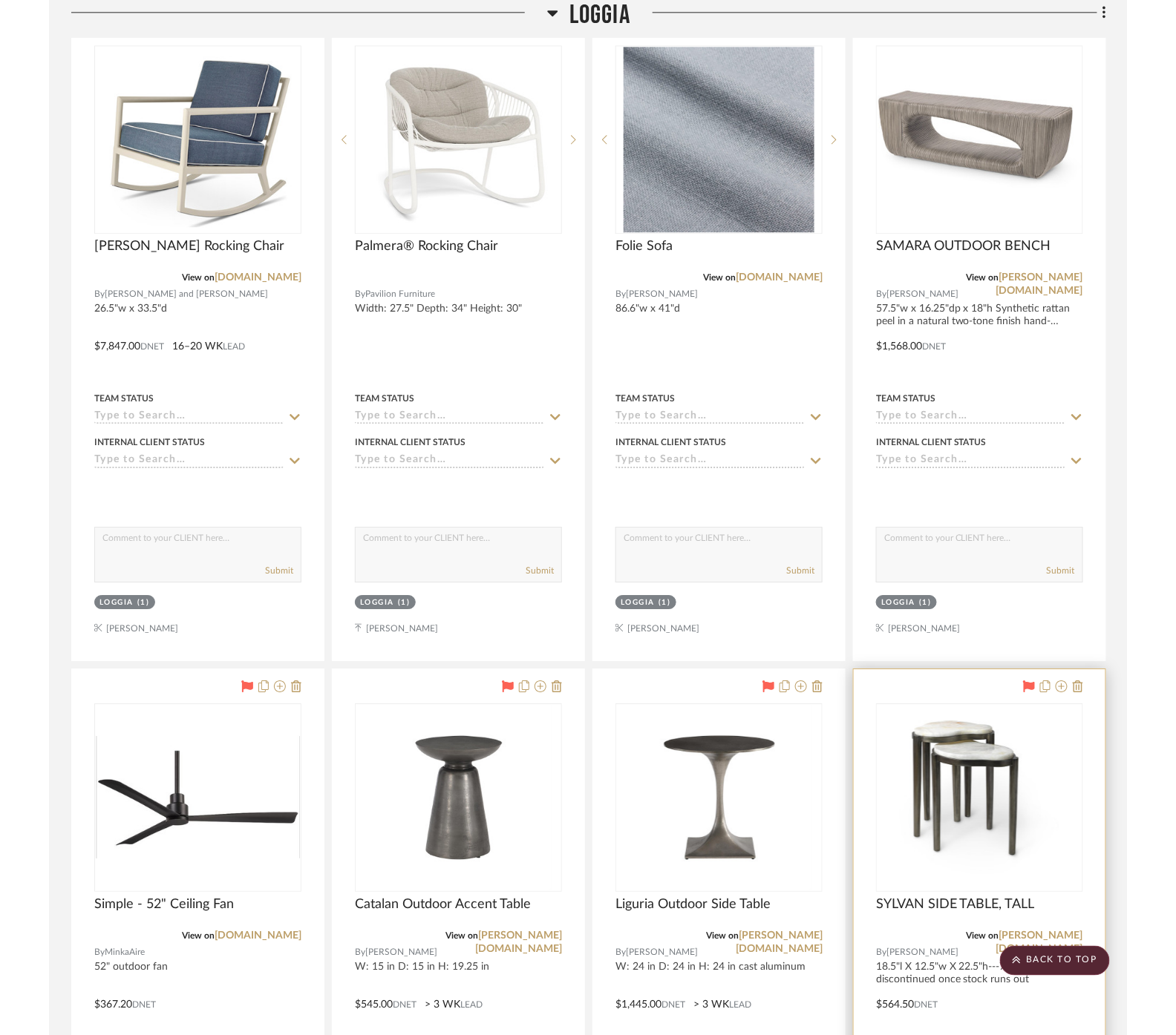
scroll to position [907, 0]
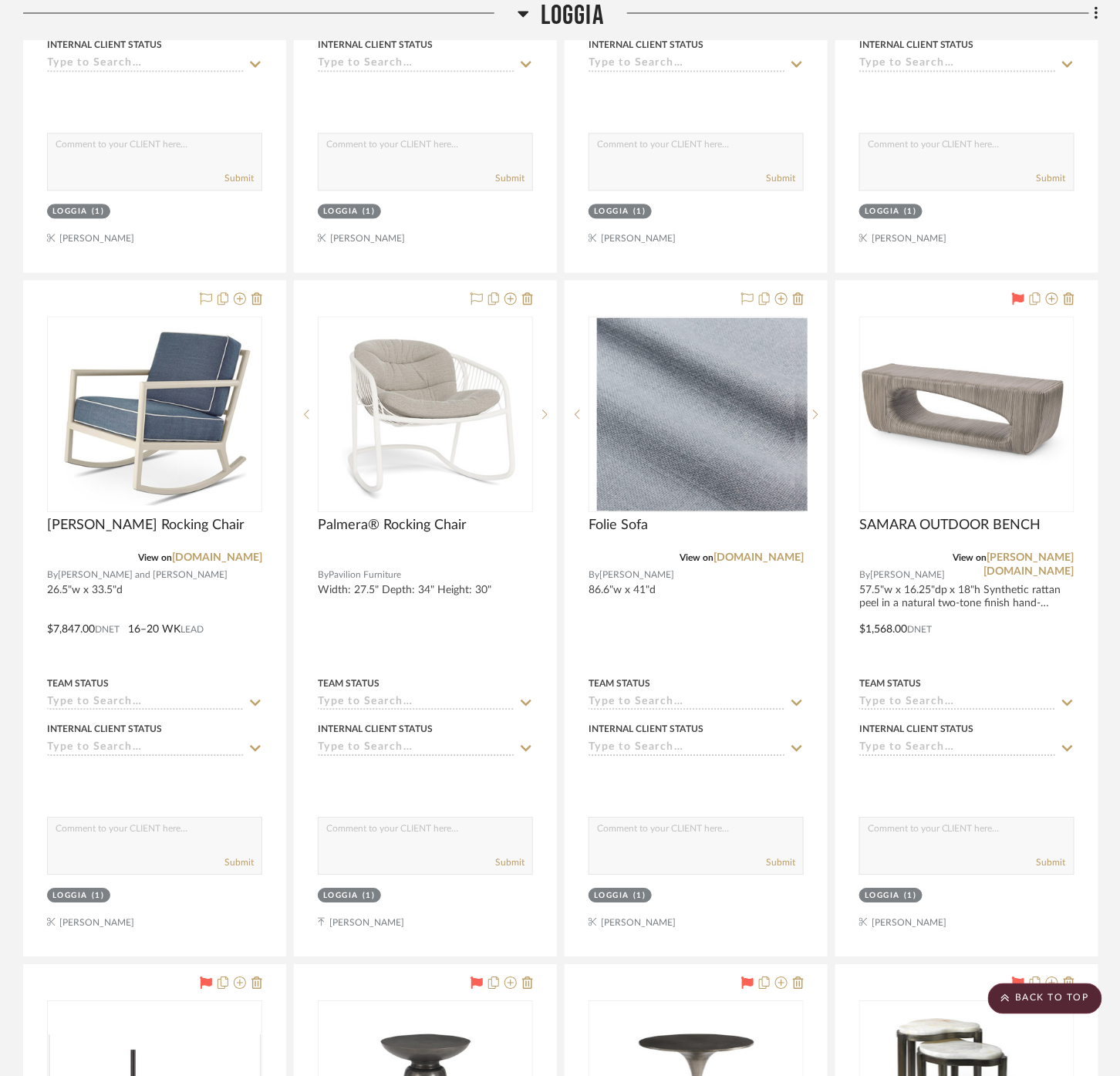
click at [556, 12] on span "Loggia" at bounding box center [572, 16] width 64 height 33
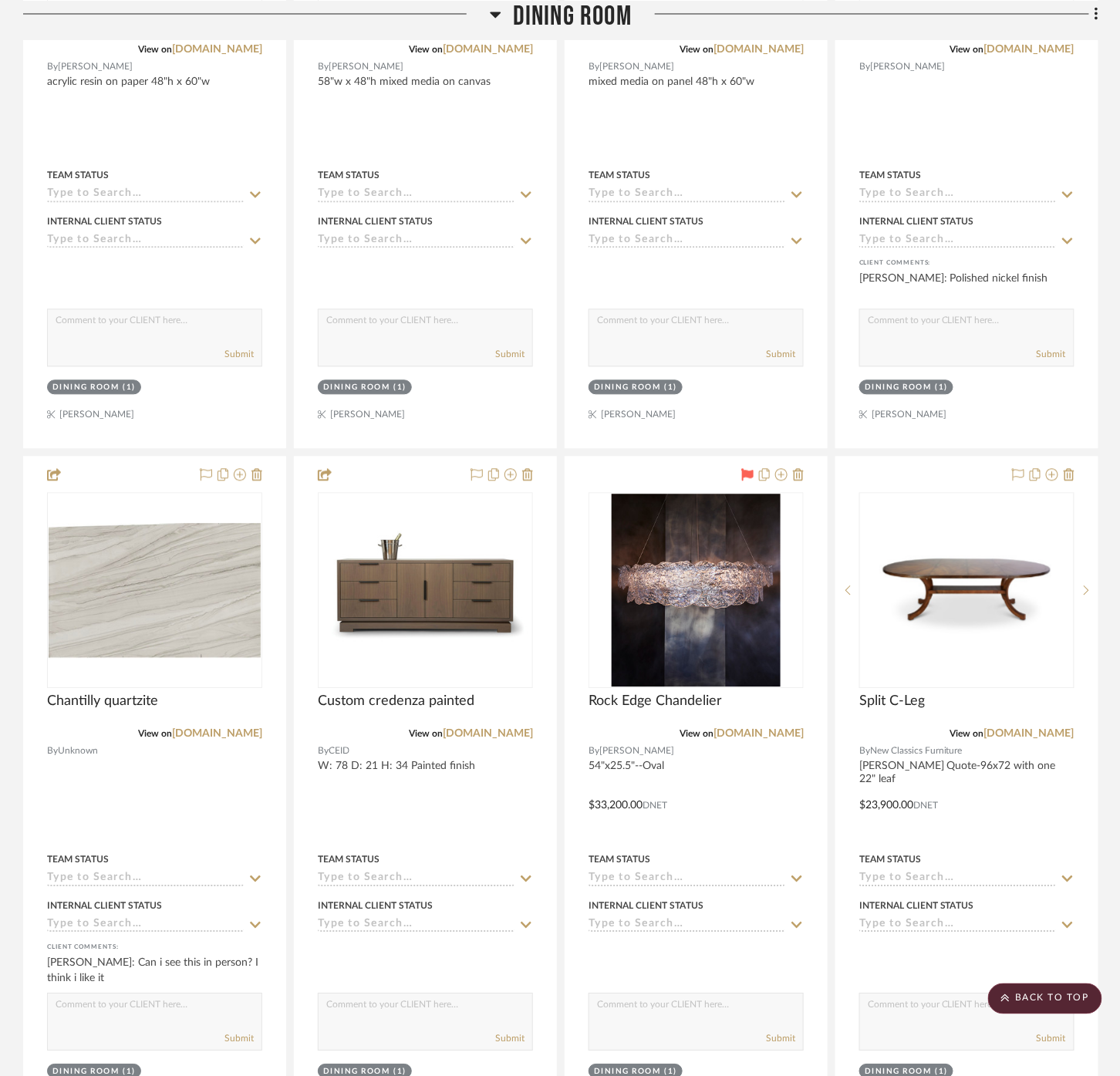
click at [578, 28] on span "Dining Room" at bounding box center [573, 16] width 119 height 33
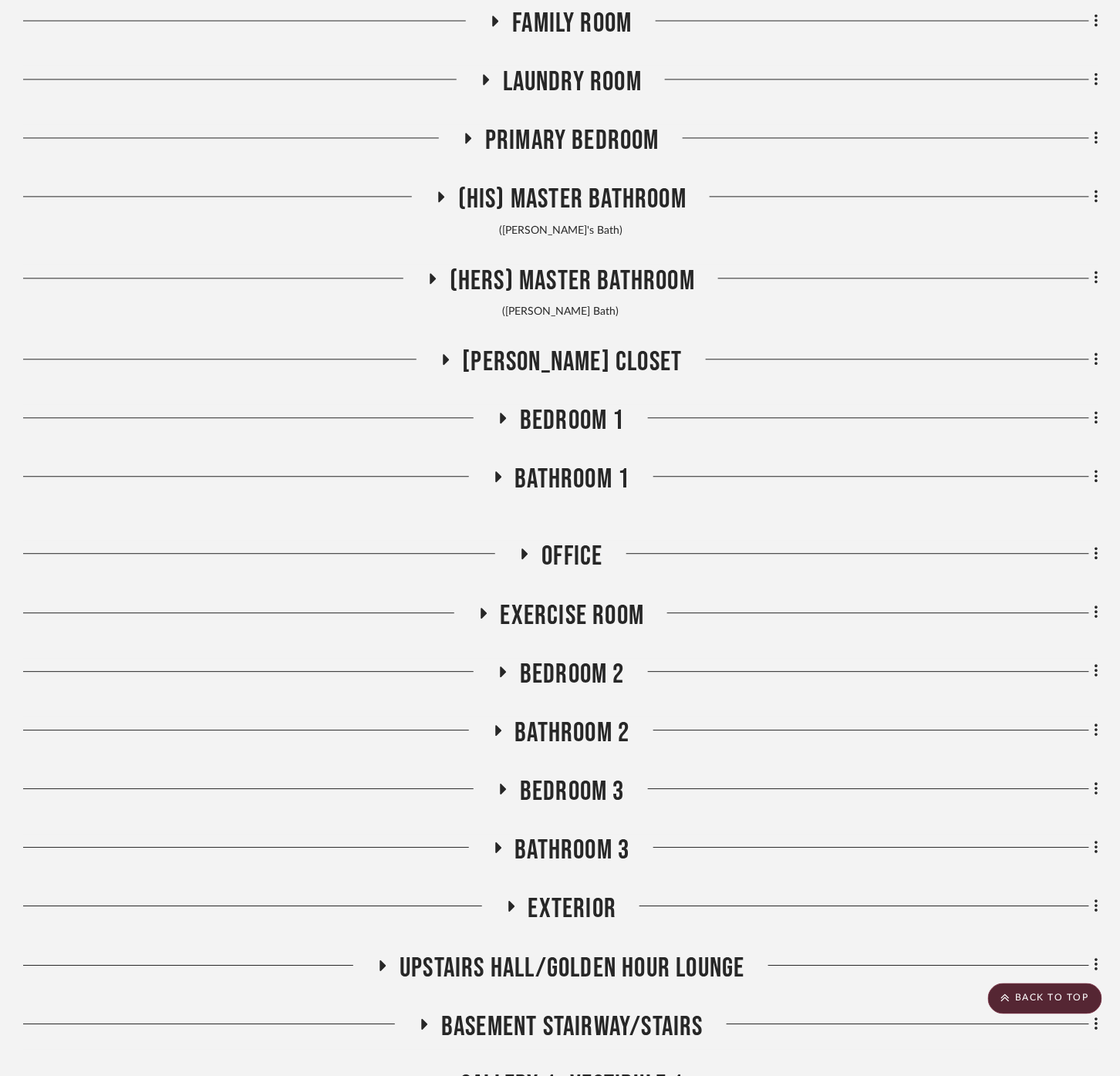
click at [565, 20] on span "Family Room" at bounding box center [572, 24] width 119 height 33
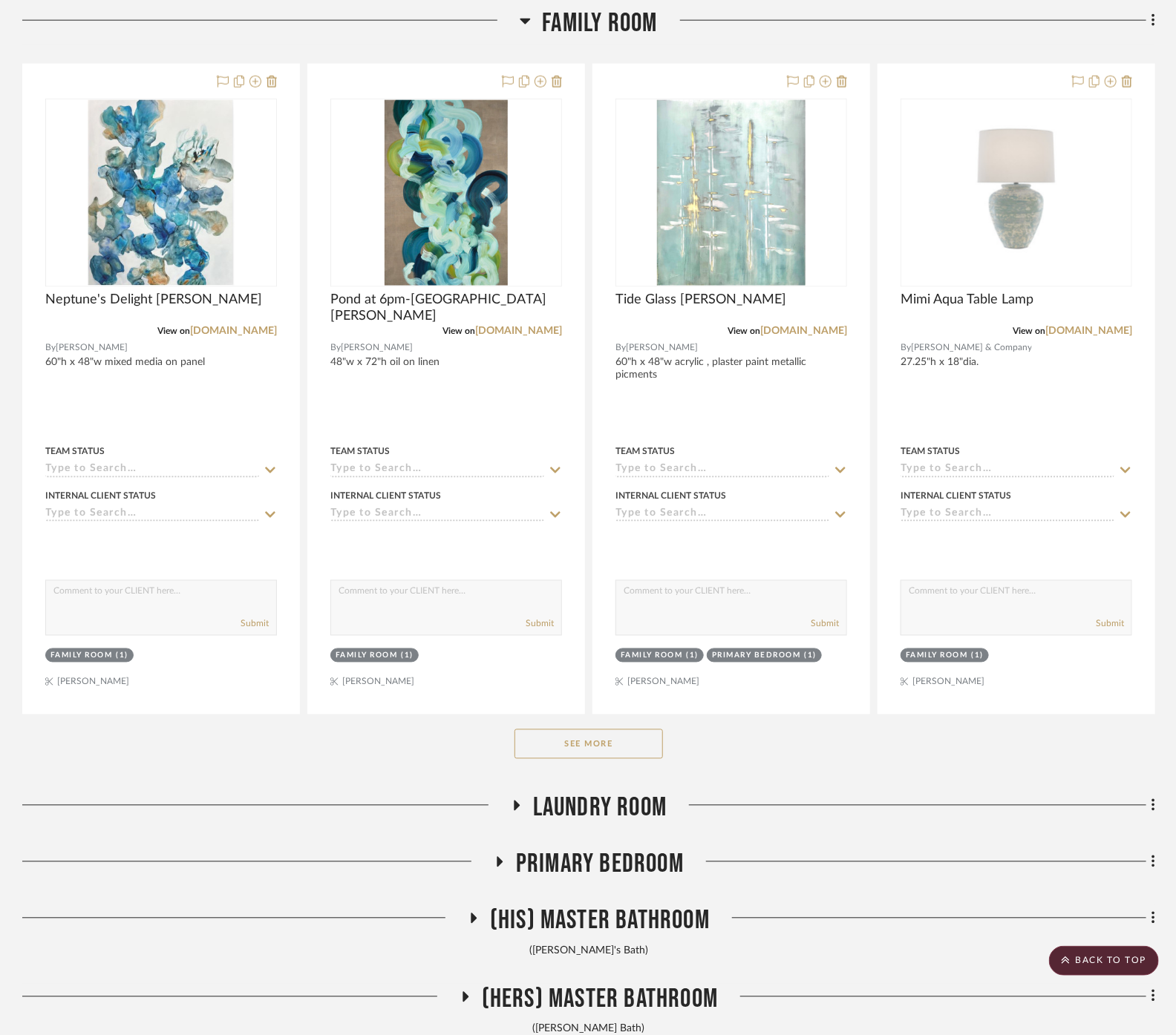
click at [619, 752] on button "See More" at bounding box center [588, 744] width 148 height 29
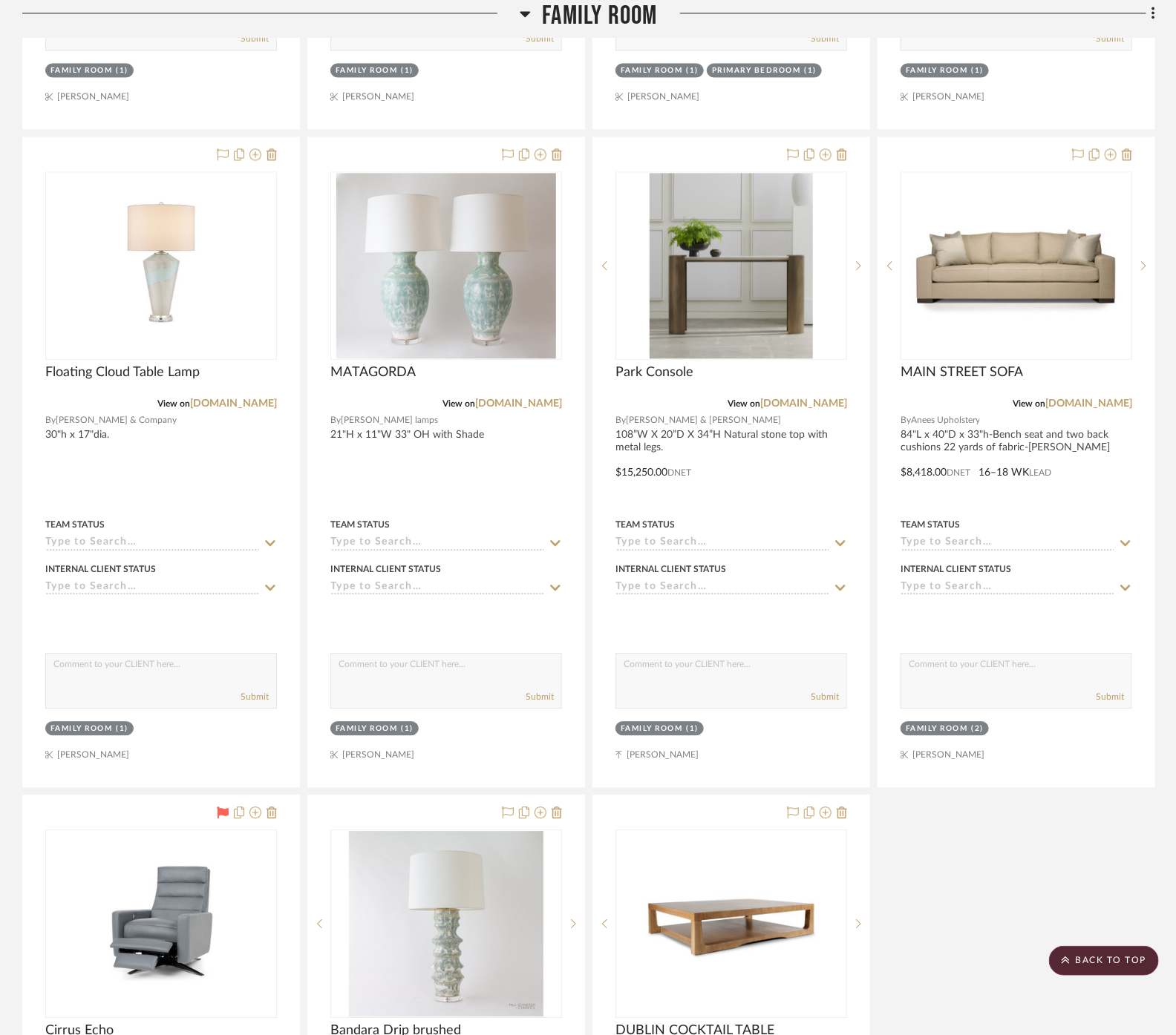
scroll to position [1649, 0]
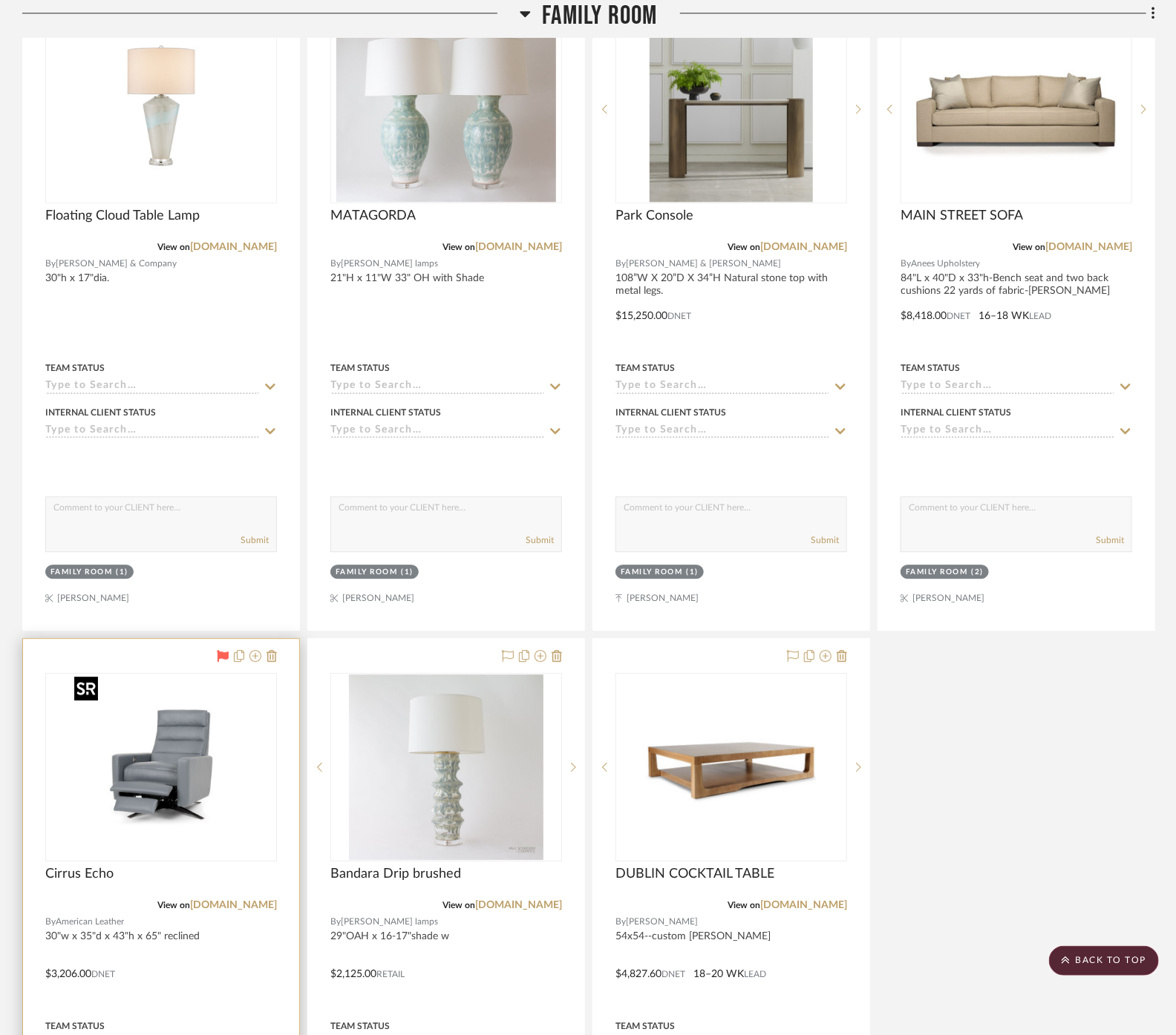
click at [0, 0] on img at bounding box center [0, 0] width 0 height 0
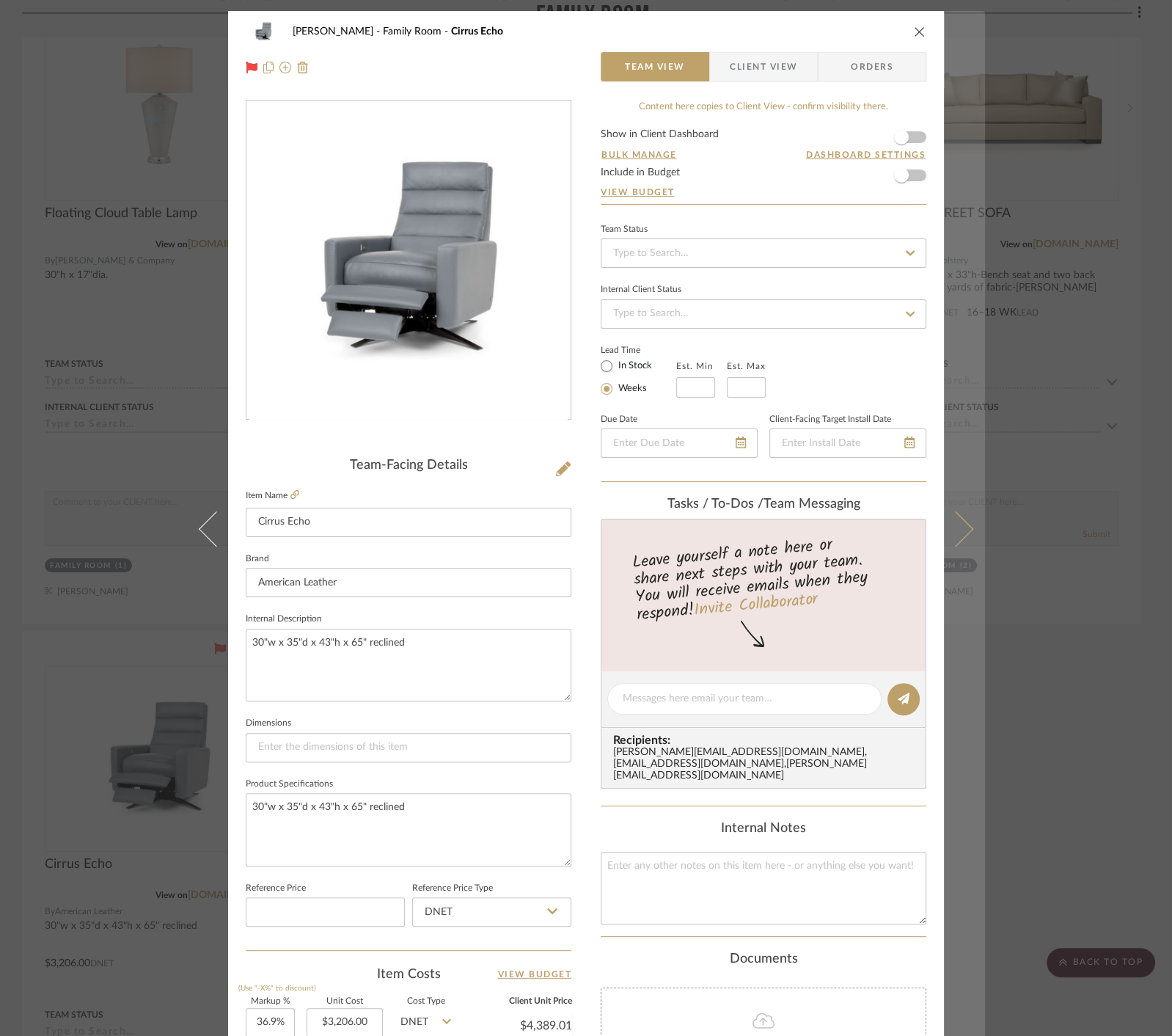
click at [964, 630] on button at bounding box center [964, 529] width 41 height 1036
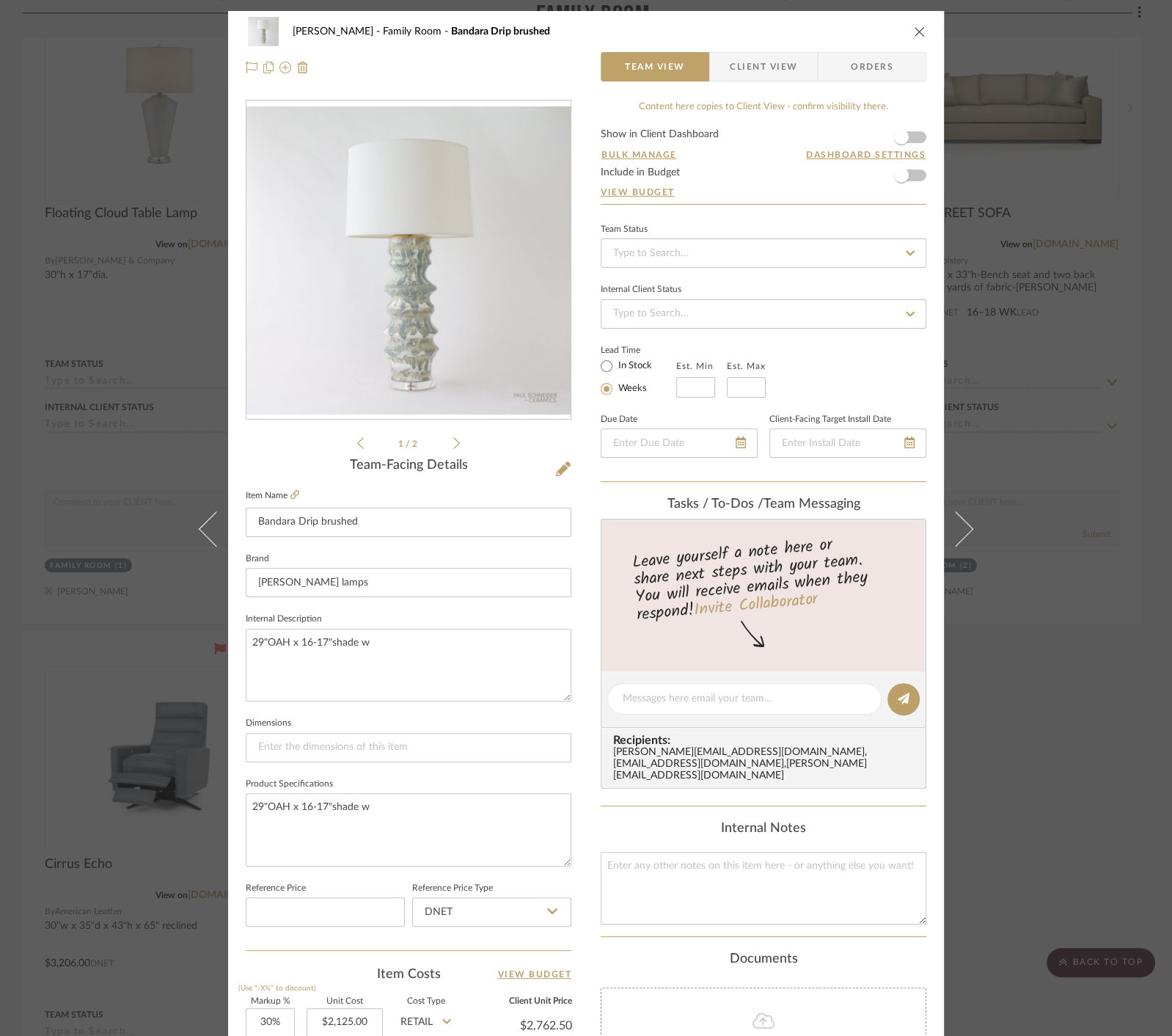
drag, startPoint x: 998, startPoint y: 742, endPoint x: 1006, endPoint y: 740, distance: 8.2
click at [999, 742] on div "[PERSON_NAME] Family Room Bandara Drip brushed Team View Client View Orders 1 /…" at bounding box center [586, 518] width 1172 height 1036
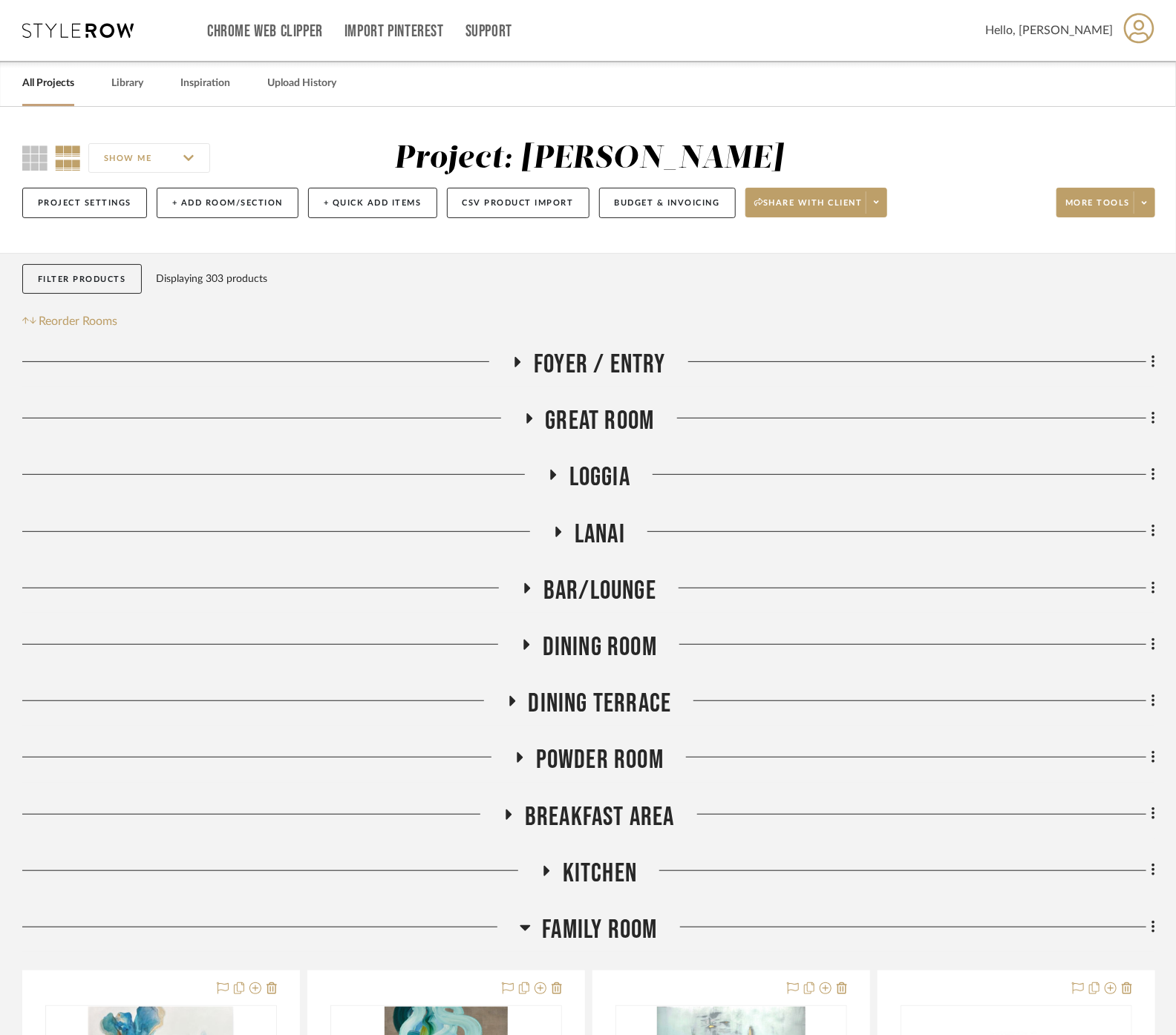
click at [588, 428] on span "Great Room" at bounding box center [600, 421] width 109 height 32
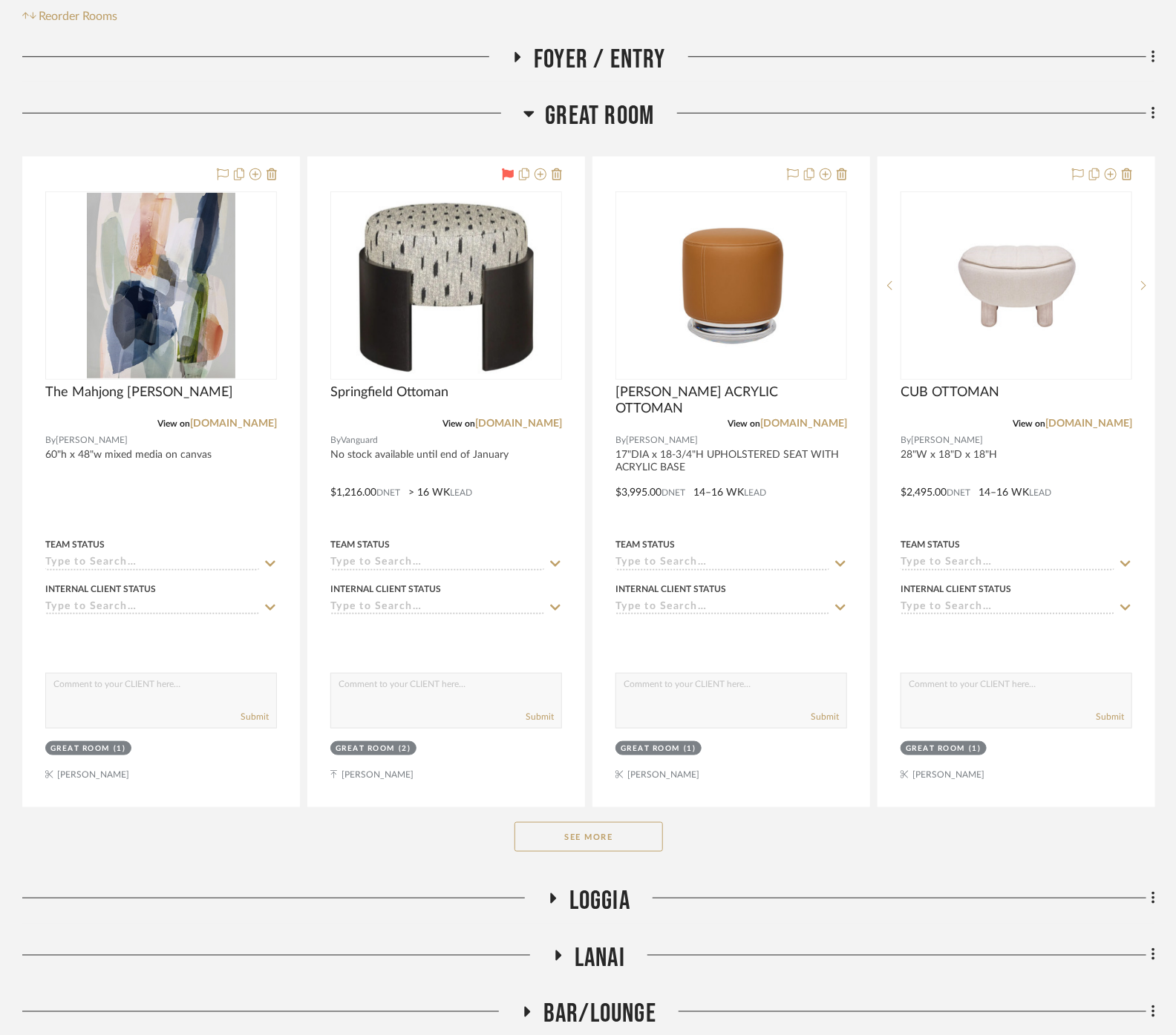
scroll to position [412, 0]
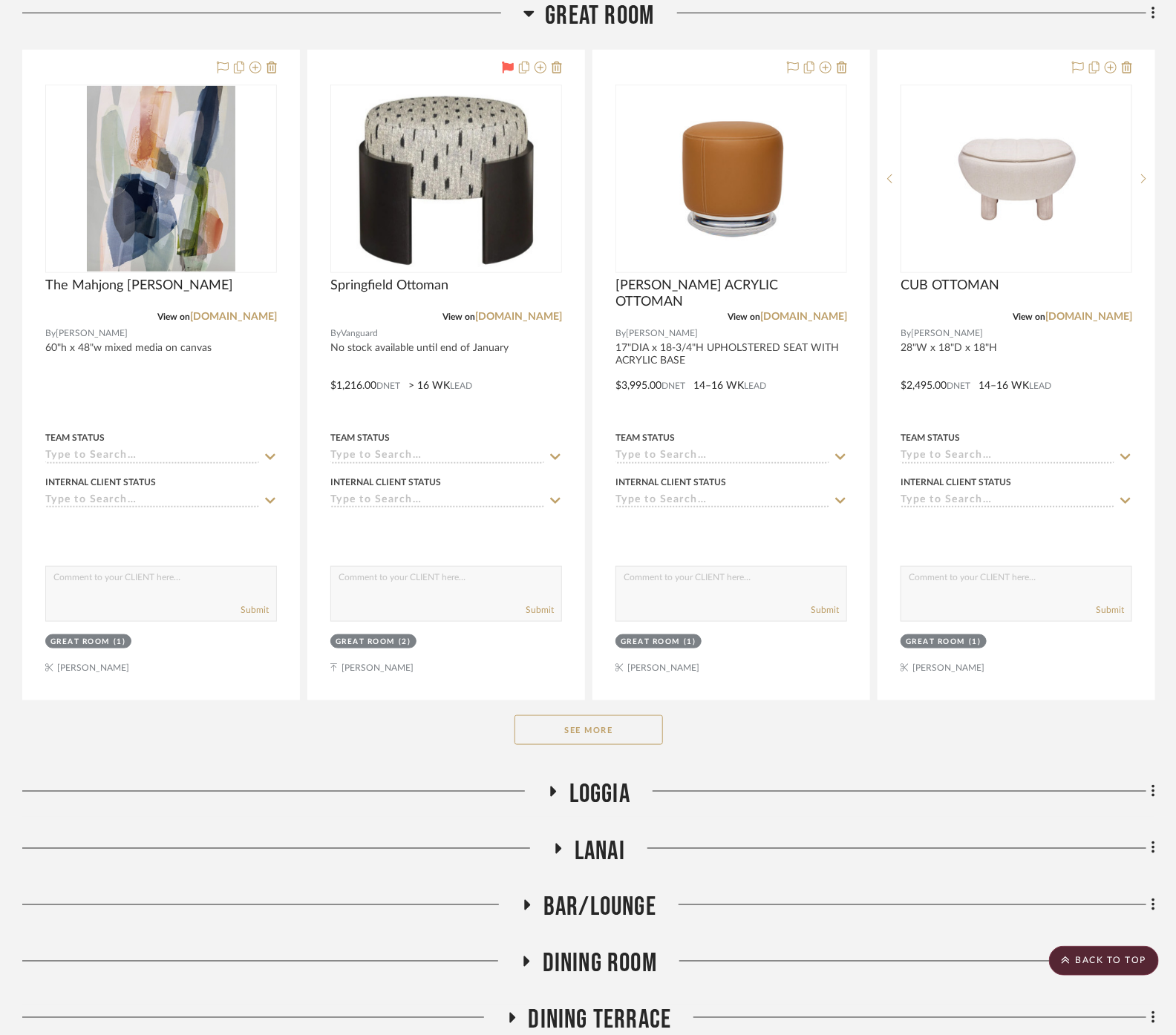
click at [589, 718] on button "See More" at bounding box center [588, 730] width 148 height 29
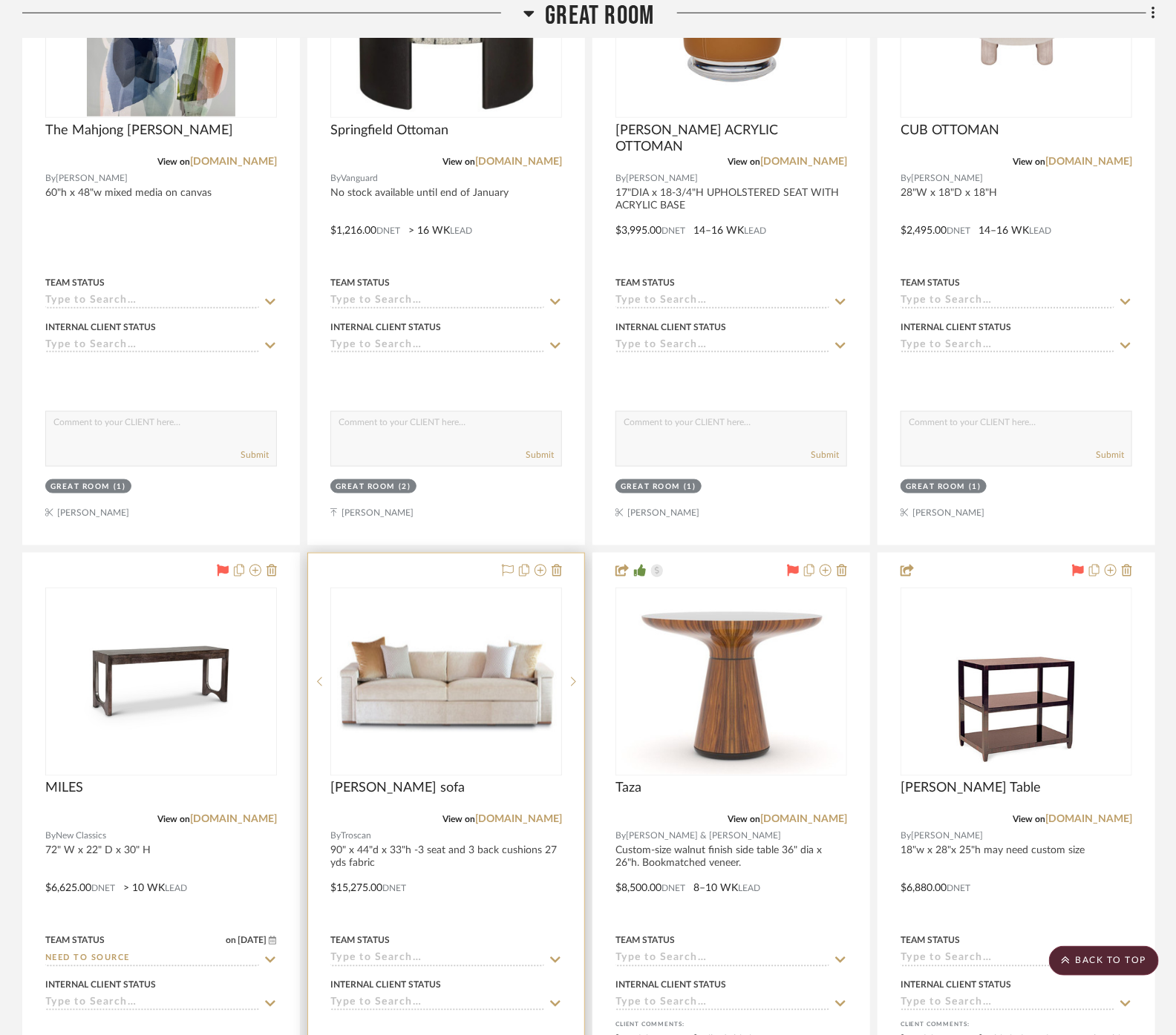
scroll to position [742, 0]
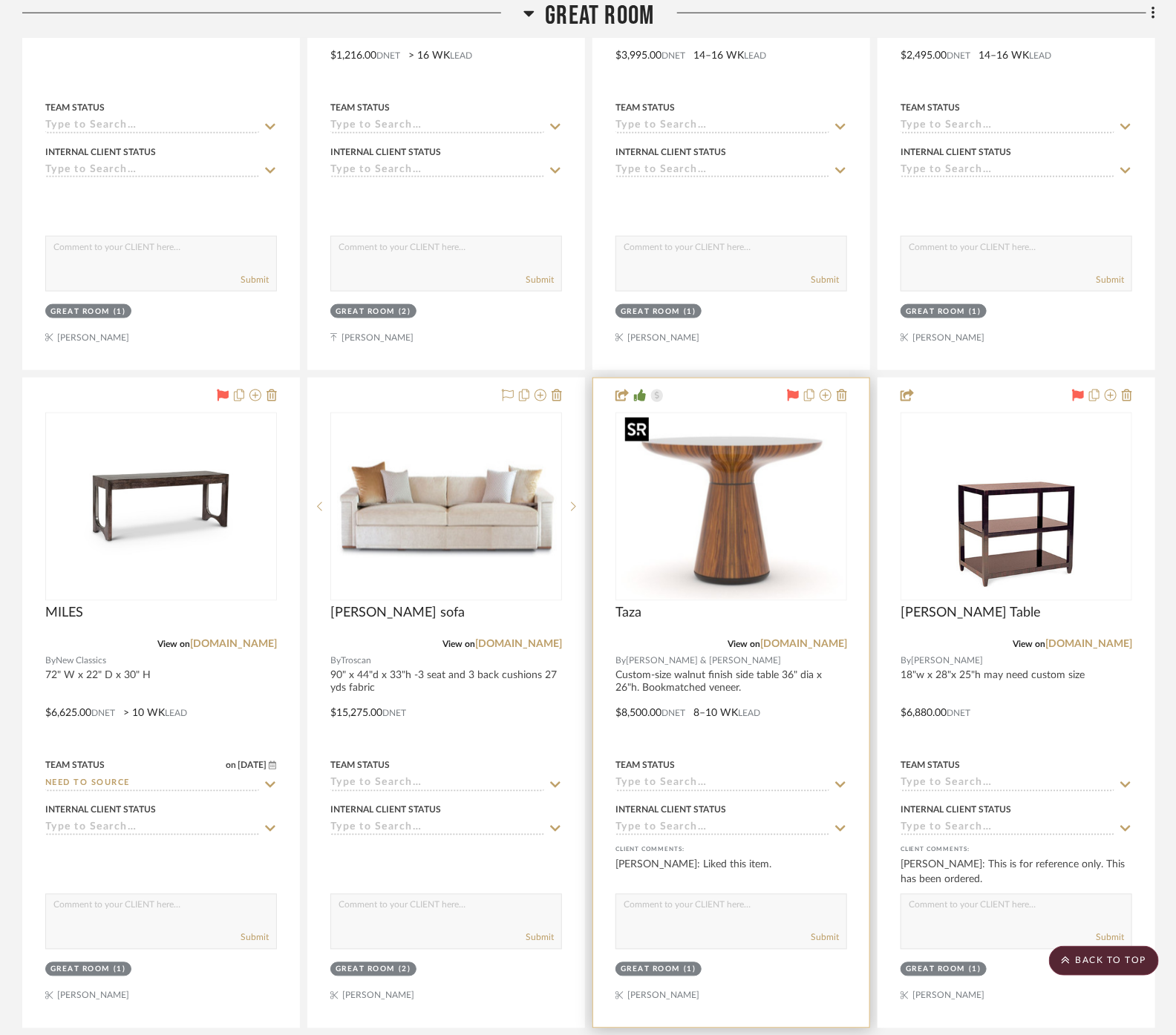
click at [0, 0] on img at bounding box center [0, 0] width 0 height 0
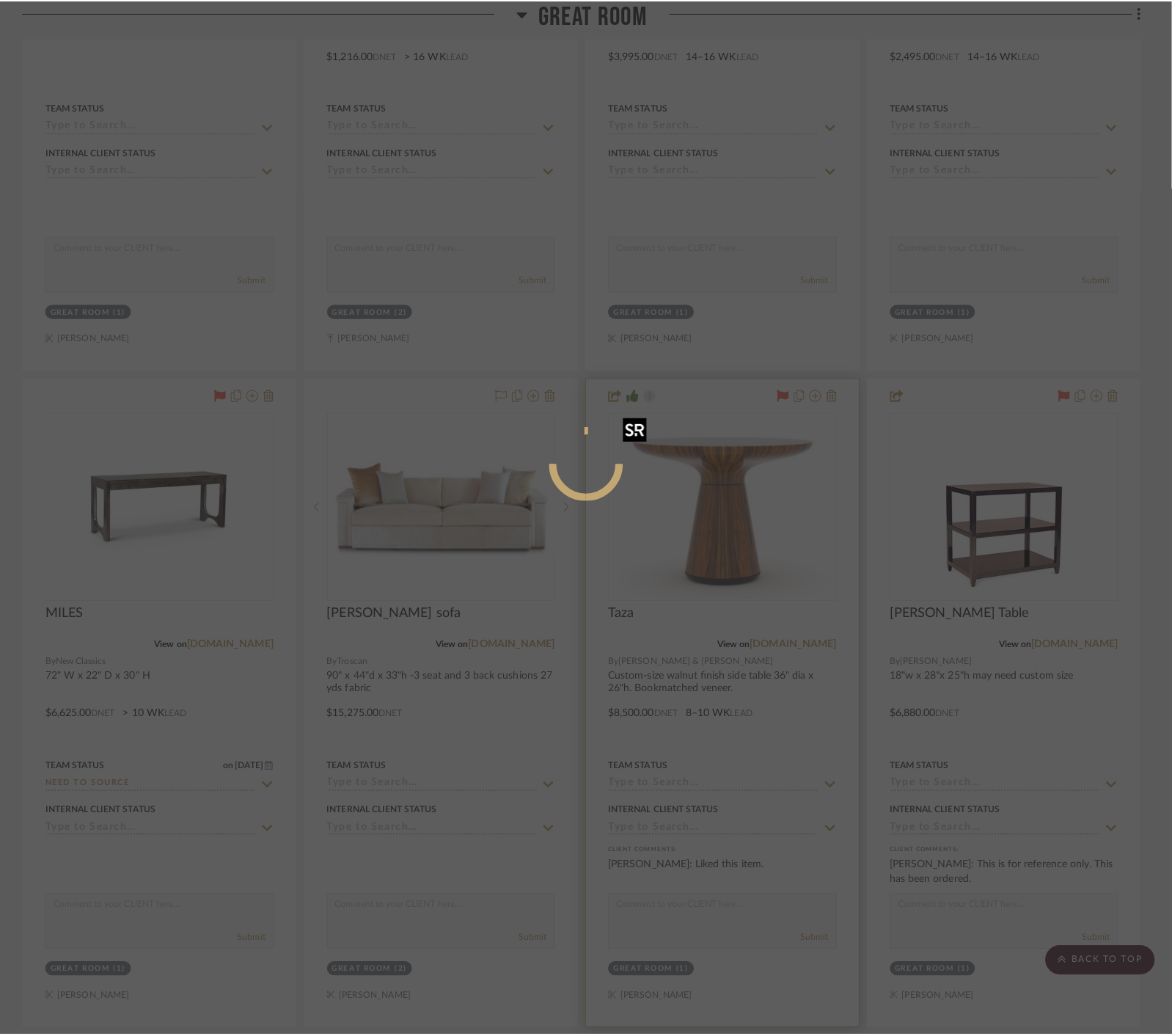
scroll to position [0, 0]
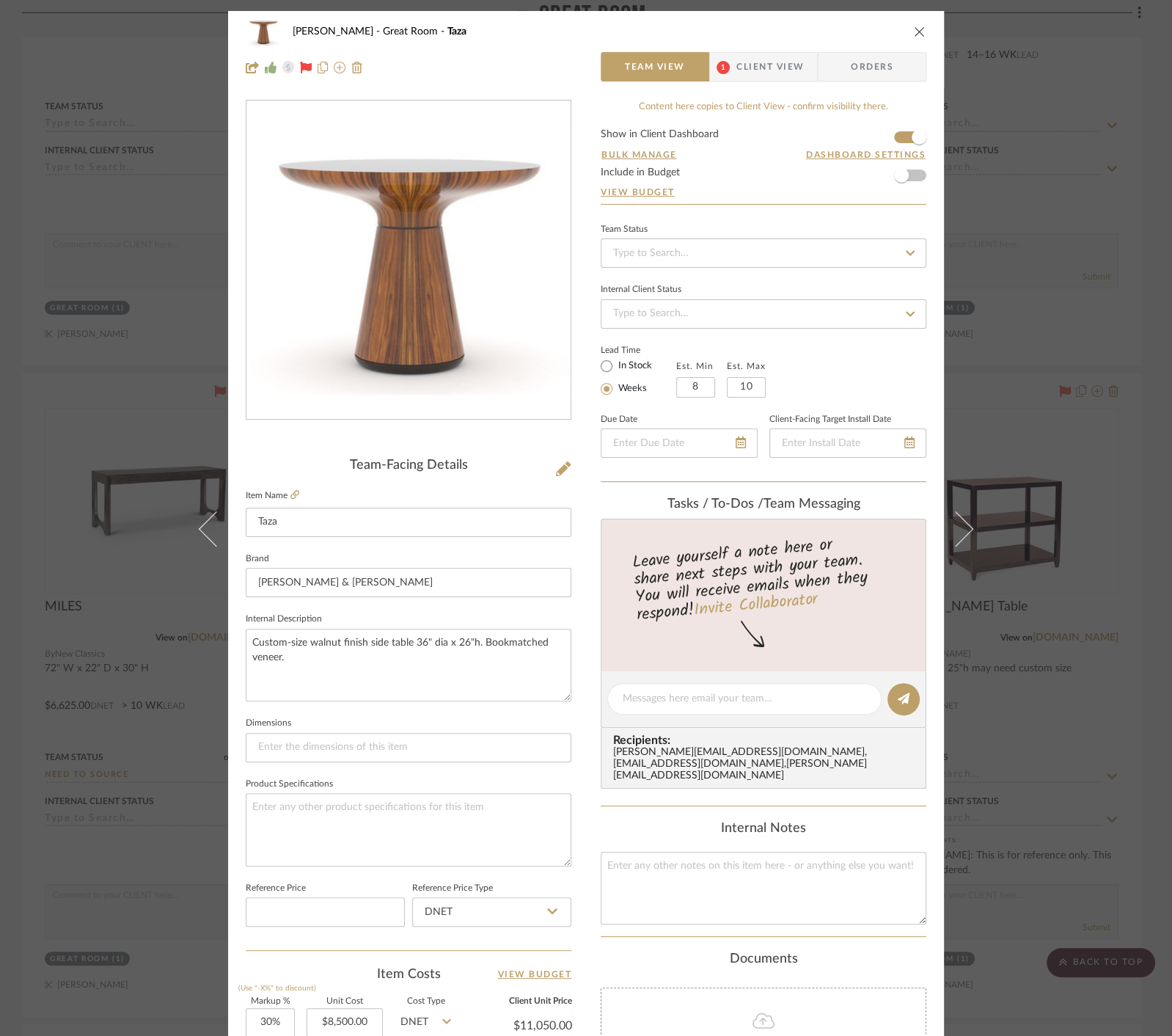
click at [403, 213] on img "0" at bounding box center [408, 260] width 325 height 267
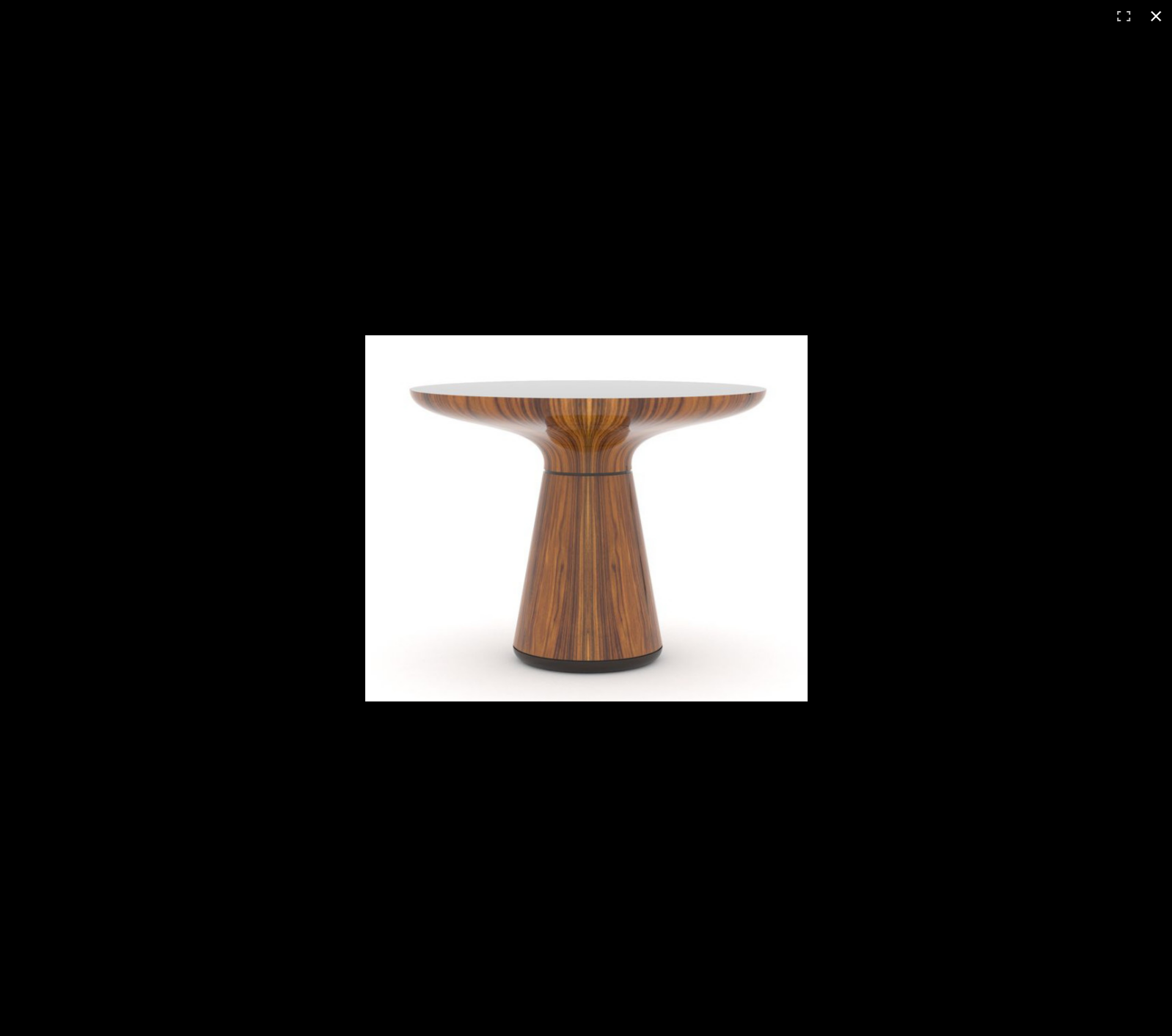
click at [1042, 506] on div at bounding box center [586, 518] width 1172 height 1036
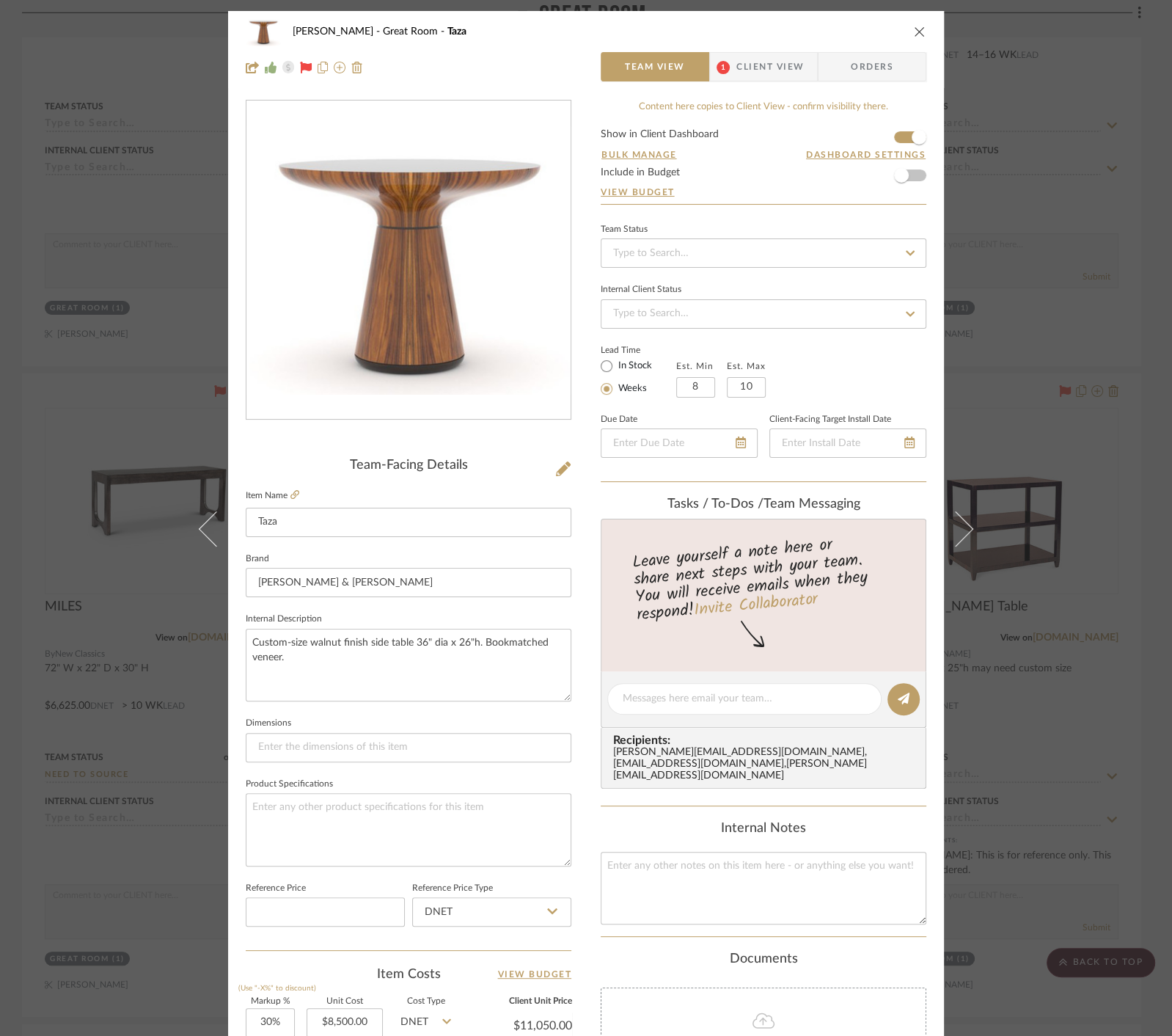
click at [1105, 625] on div "[PERSON_NAME] Great Room Taza Team View 1 Client View Orders Team-Facing Detail…" at bounding box center [586, 518] width 1172 height 1036
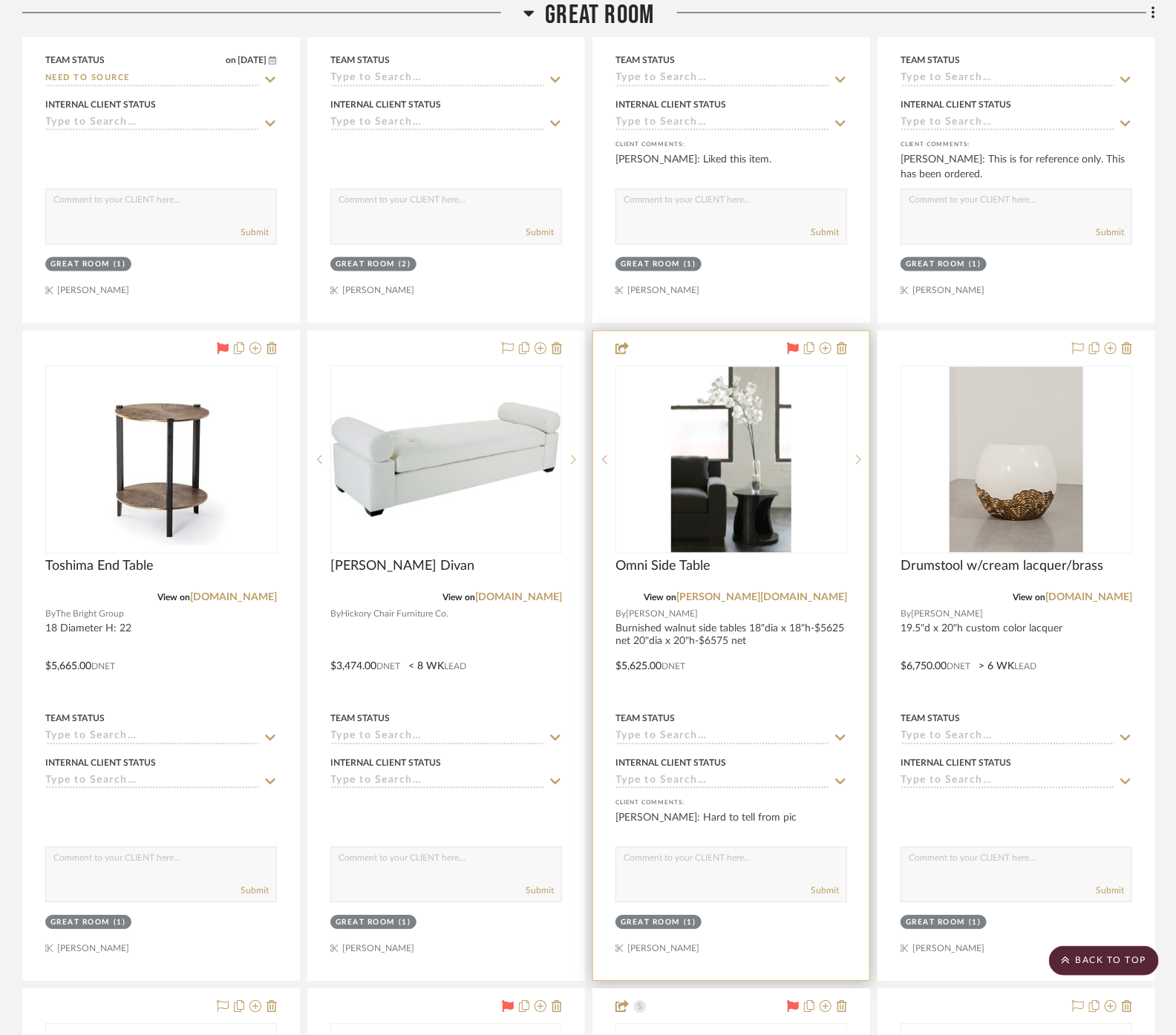
scroll to position [1566, 0]
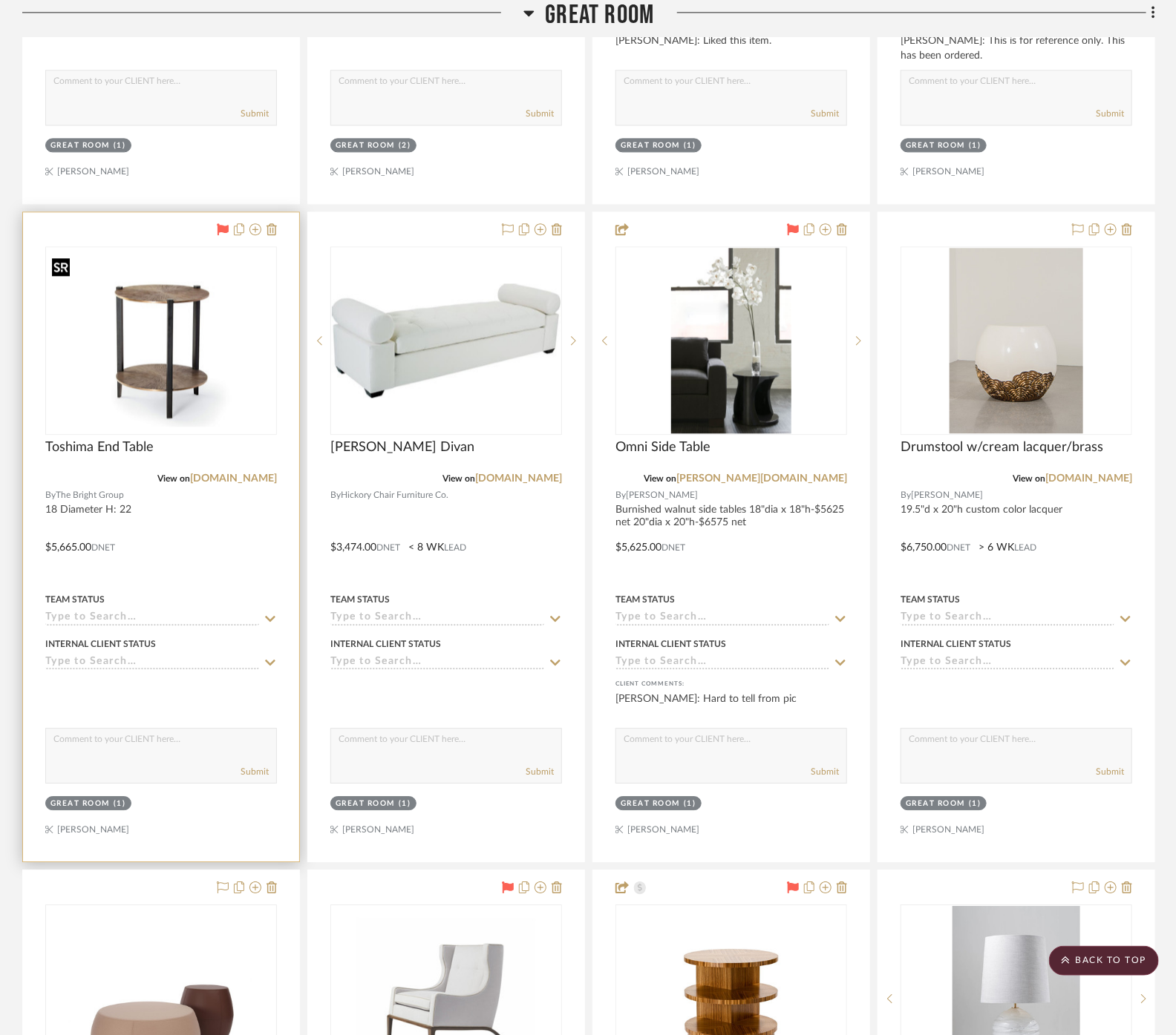
click at [204, 325] on img "0" at bounding box center [161, 341] width 228 height 171
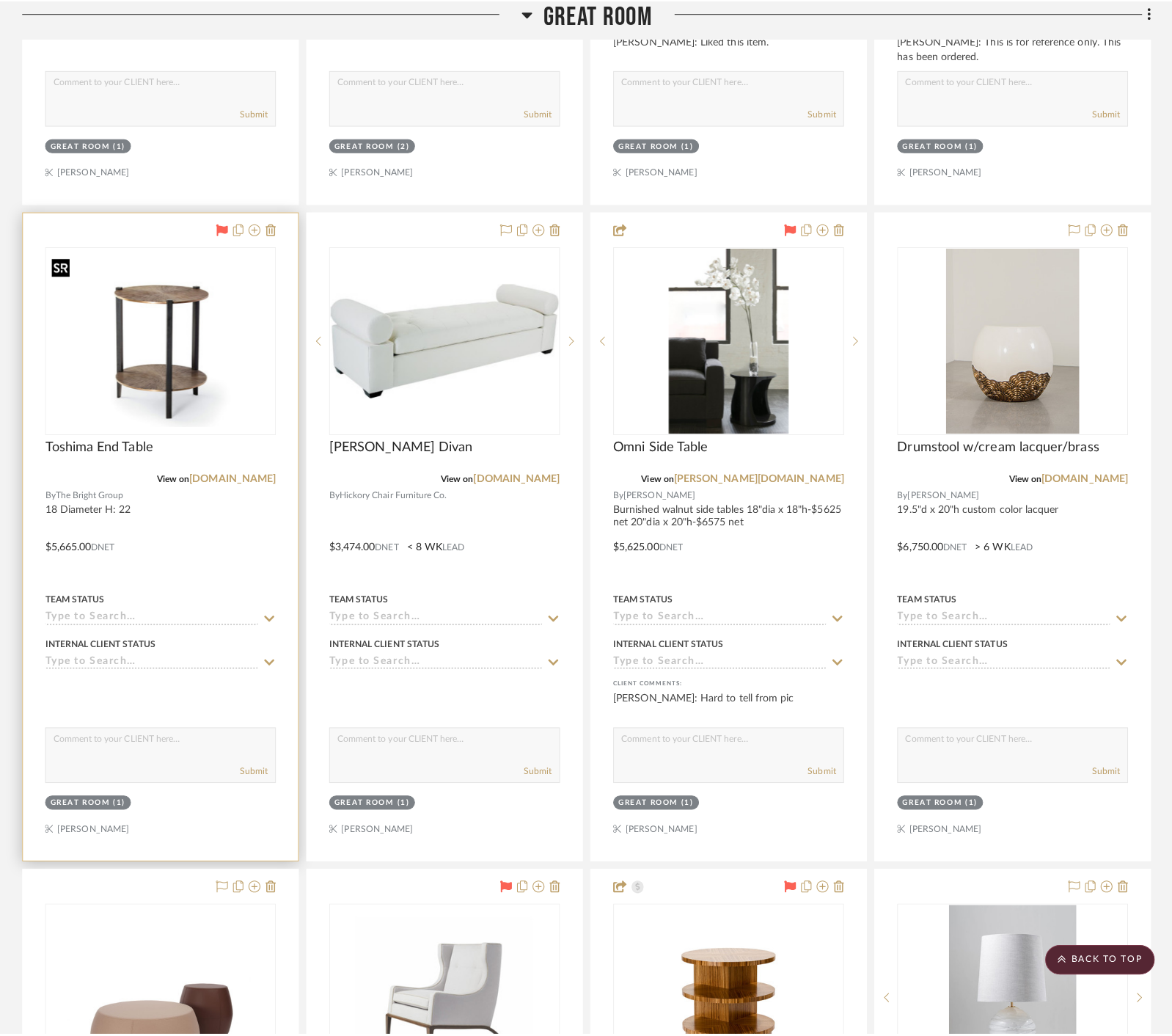
scroll to position [0, 0]
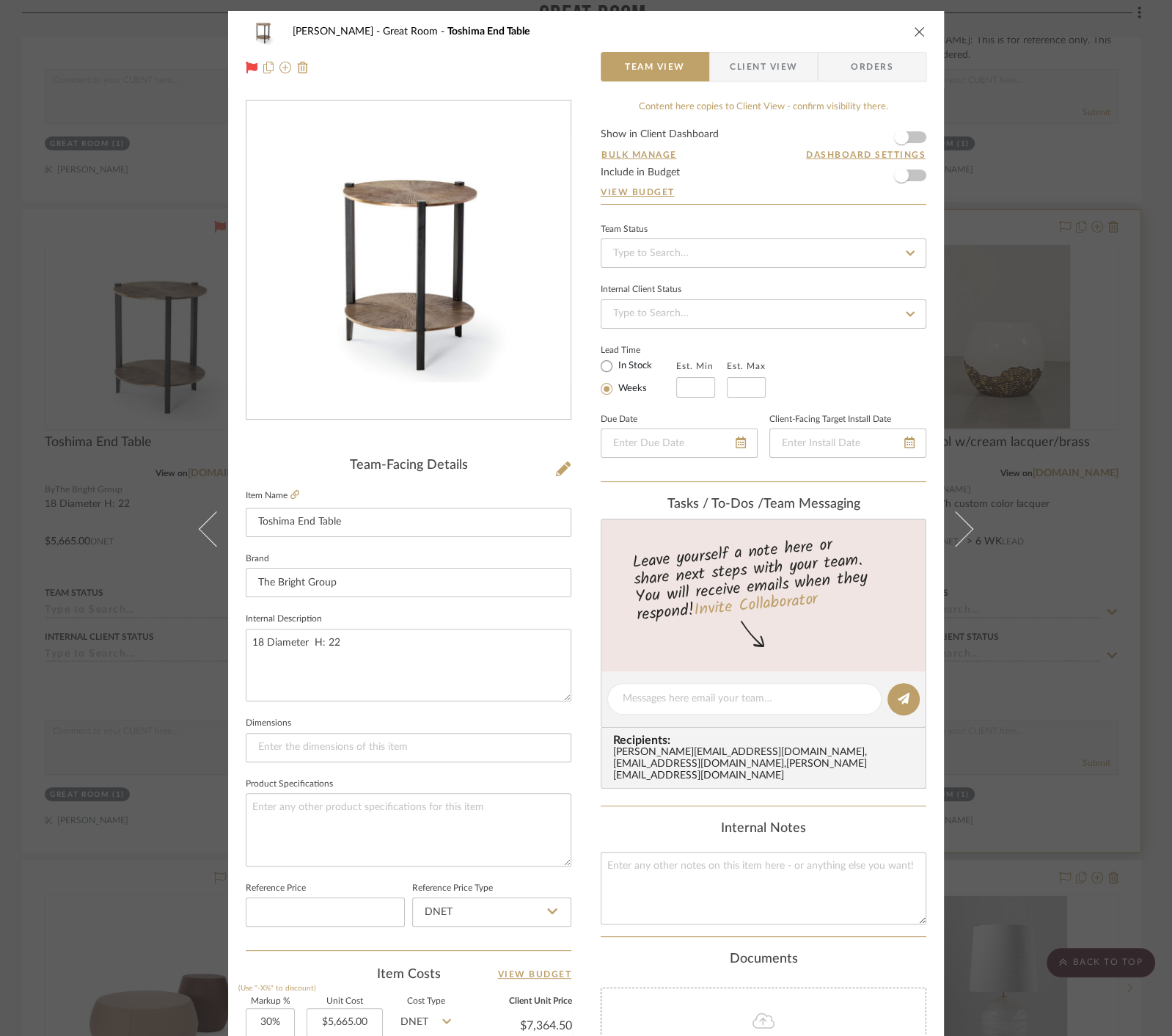
drag, startPoint x: 1050, startPoint y: 719, endPoint x: 1043, endPoint y: 713, distance: 9.2
click at [1050, 719] on div "[PERSON_NAME] Great Room Toshima End Table Team View Client View Orders Team-Fa…" at bounding box center [586, 518] width 1172 height 1036
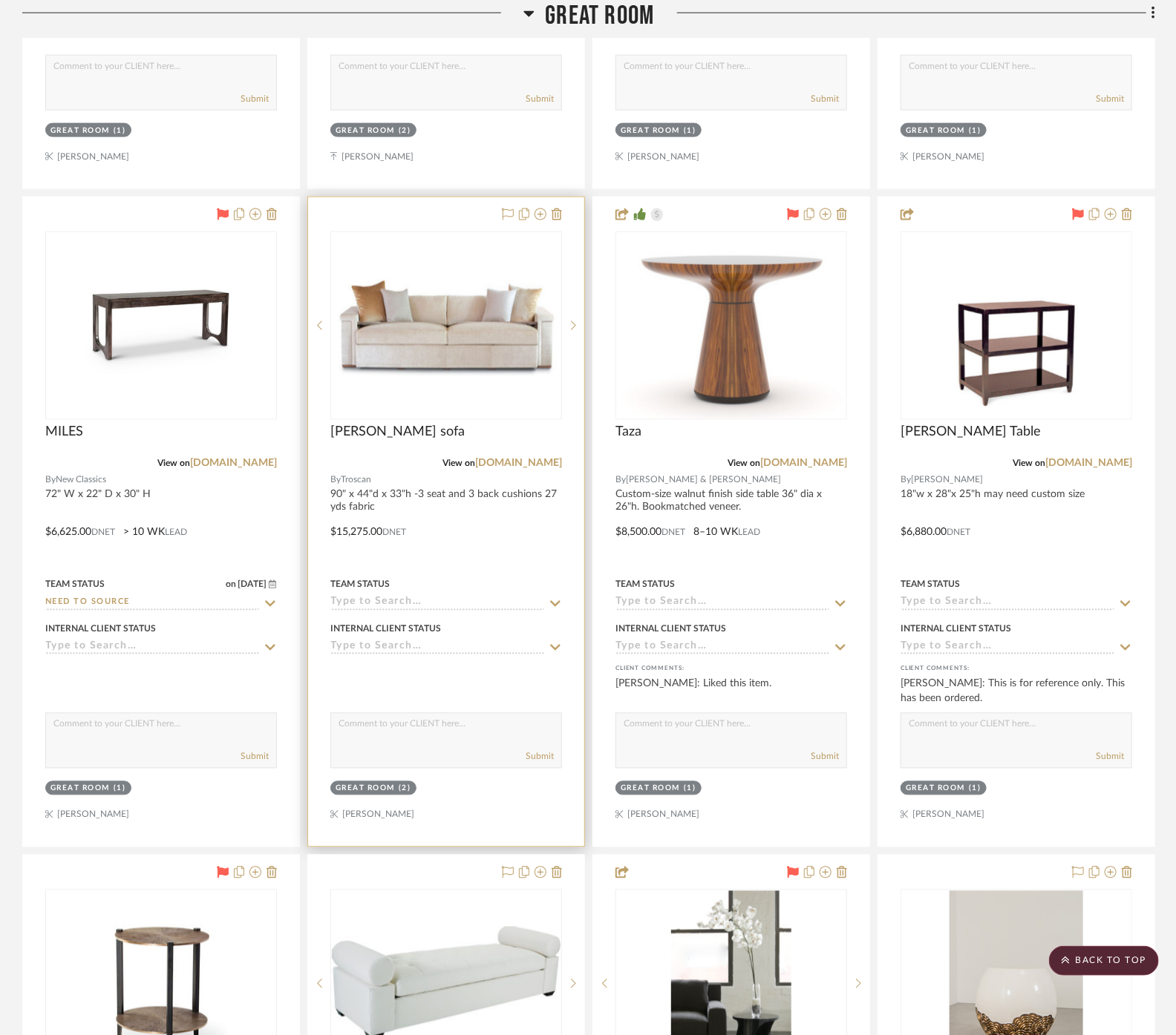
scroll to position [825, 0]
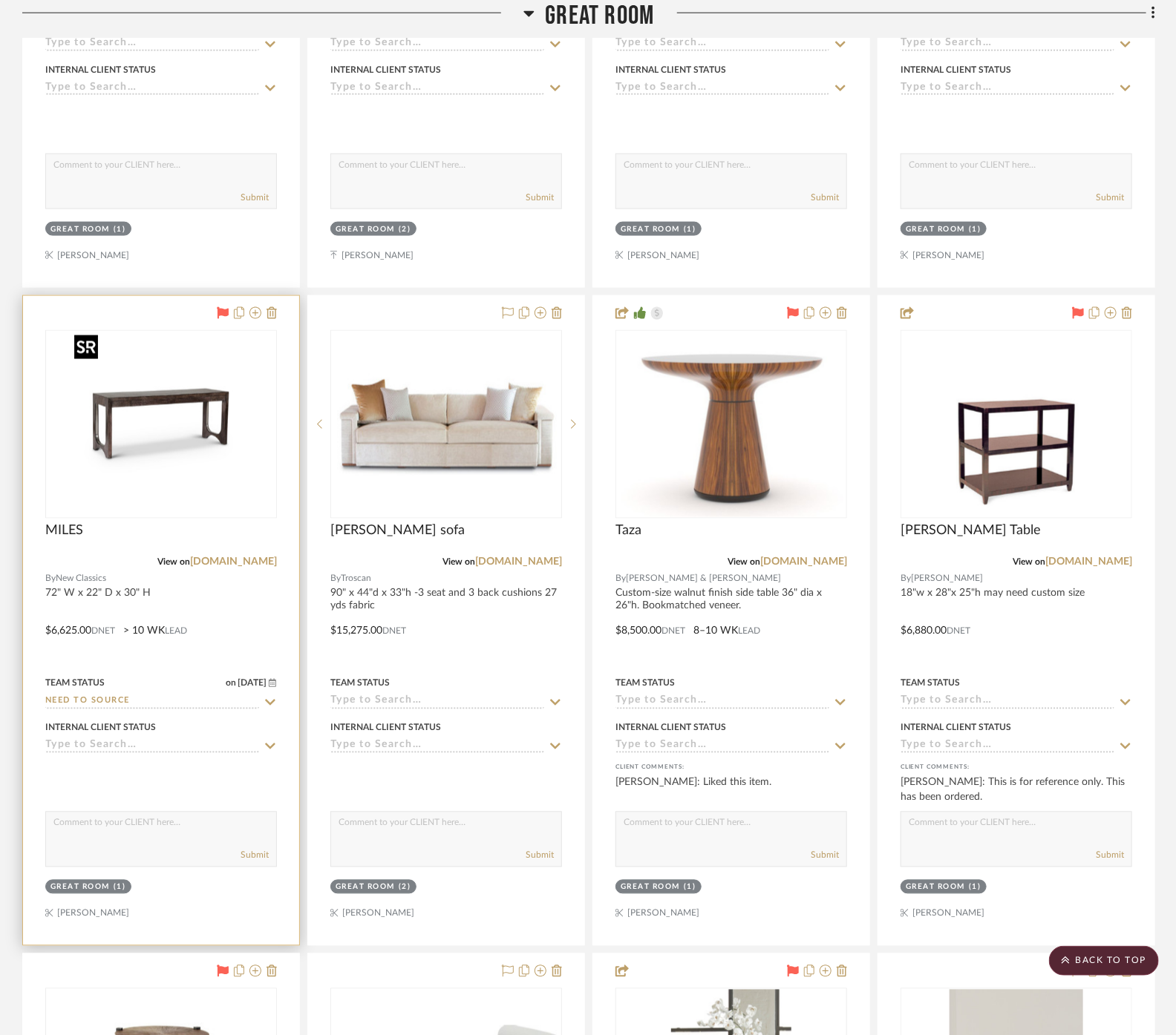
click at [0, 0] on img at bounding box center [0, 0] width 0 height 0
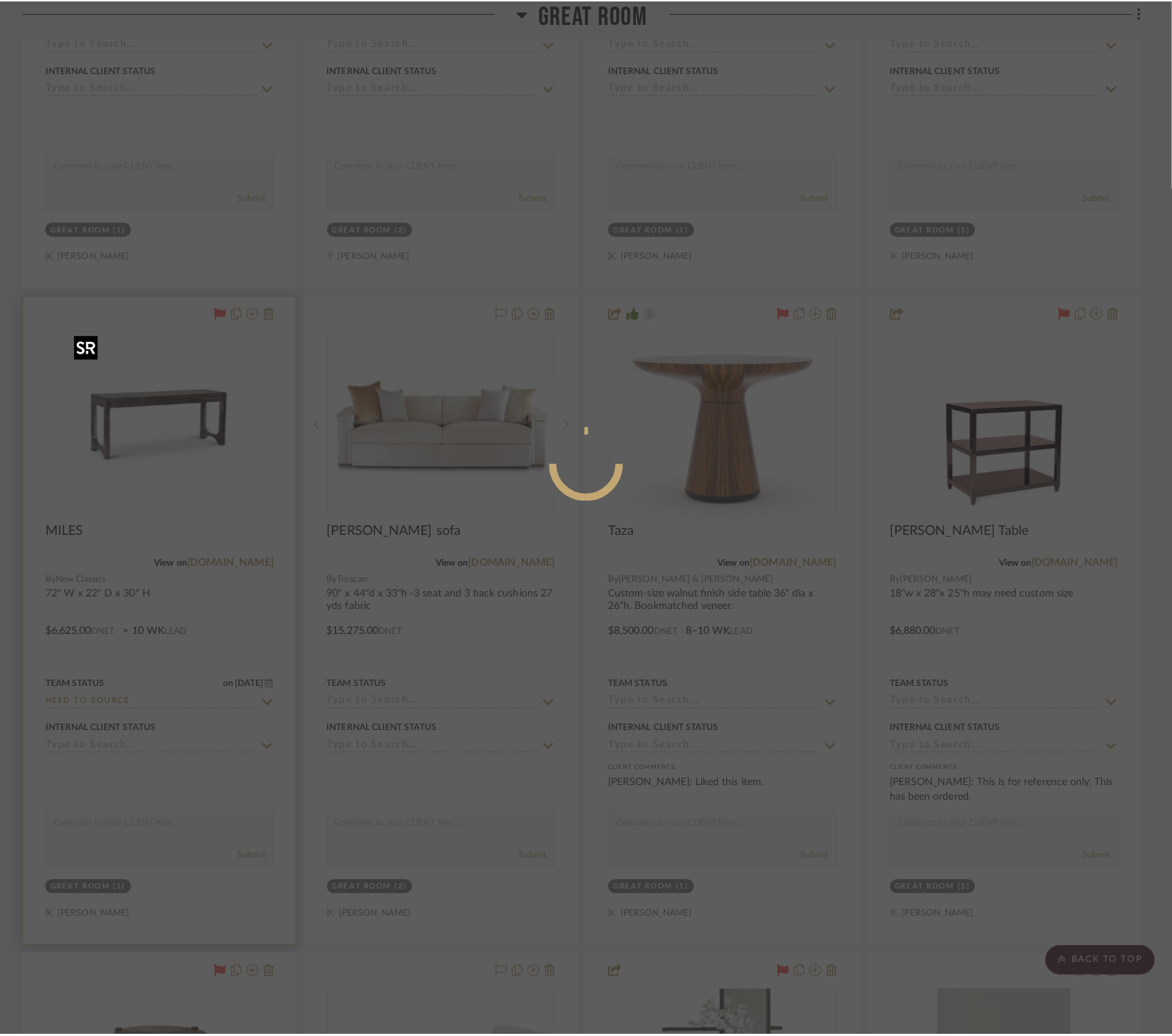
scroll to position [0, 0]
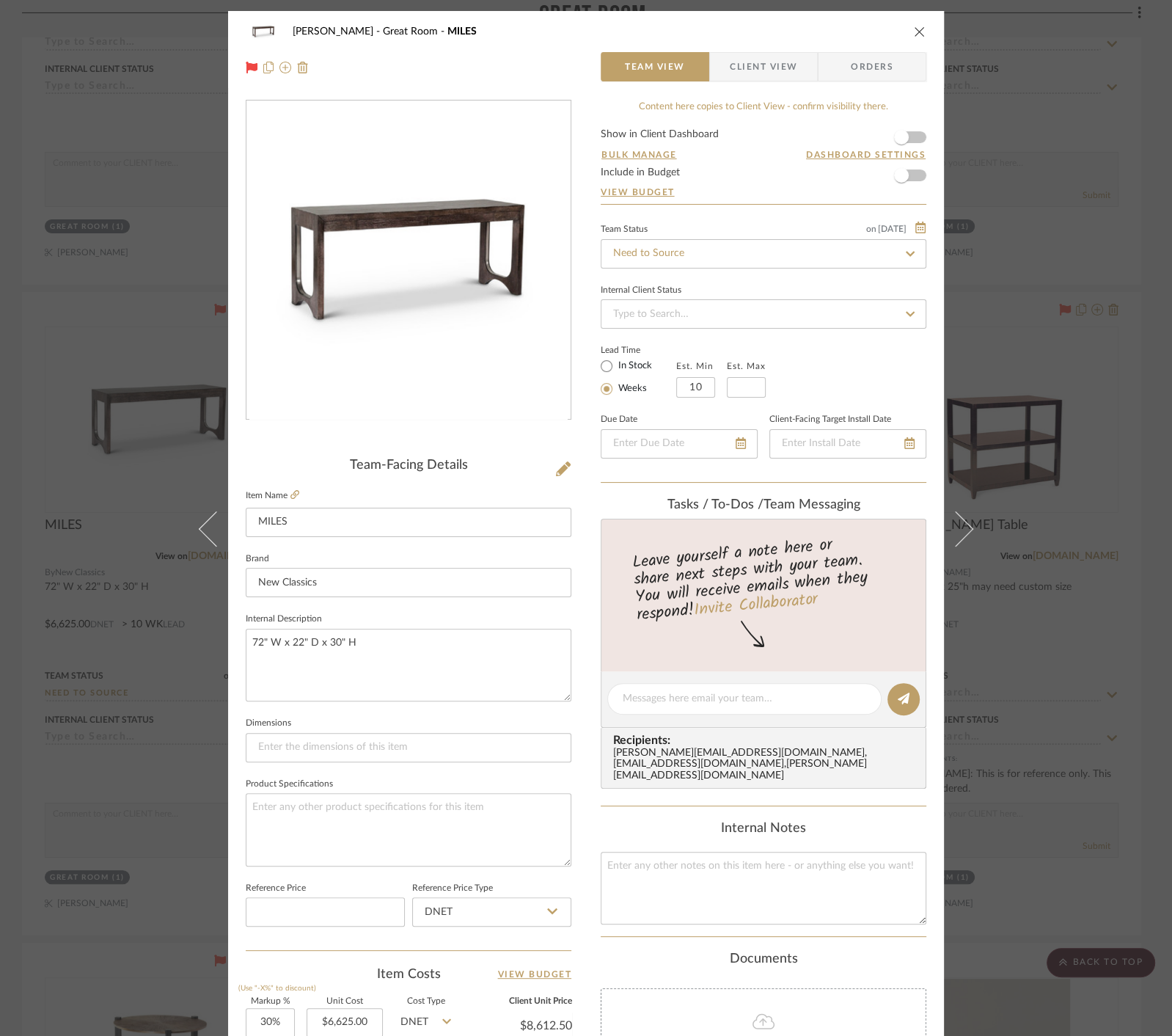
click at [499, 250] on img "0" at bounding box center [408, 260] width 318 height 318
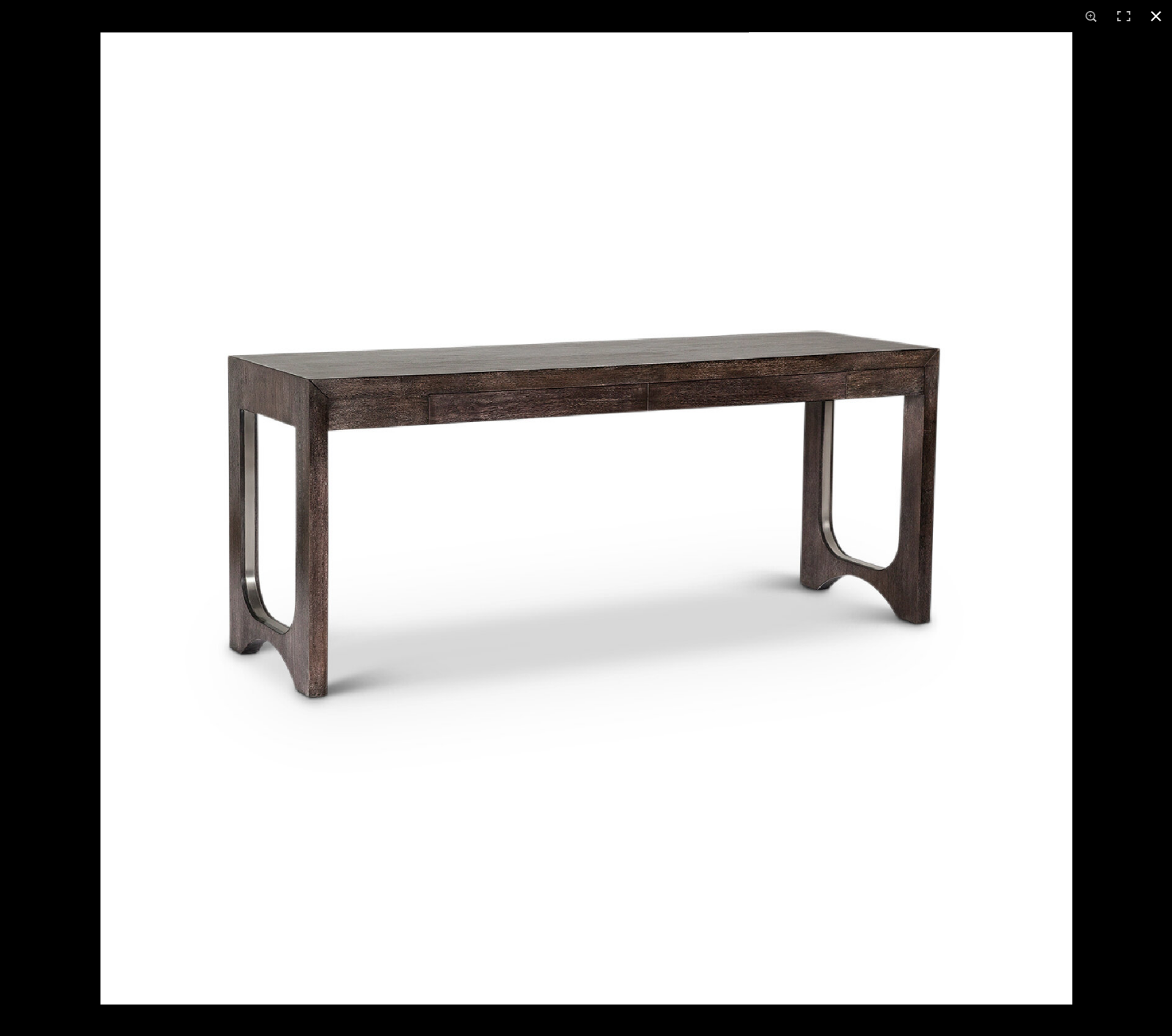
click at [1093, 505] on div at bounding box center [686, 550] width 1172 height 1036
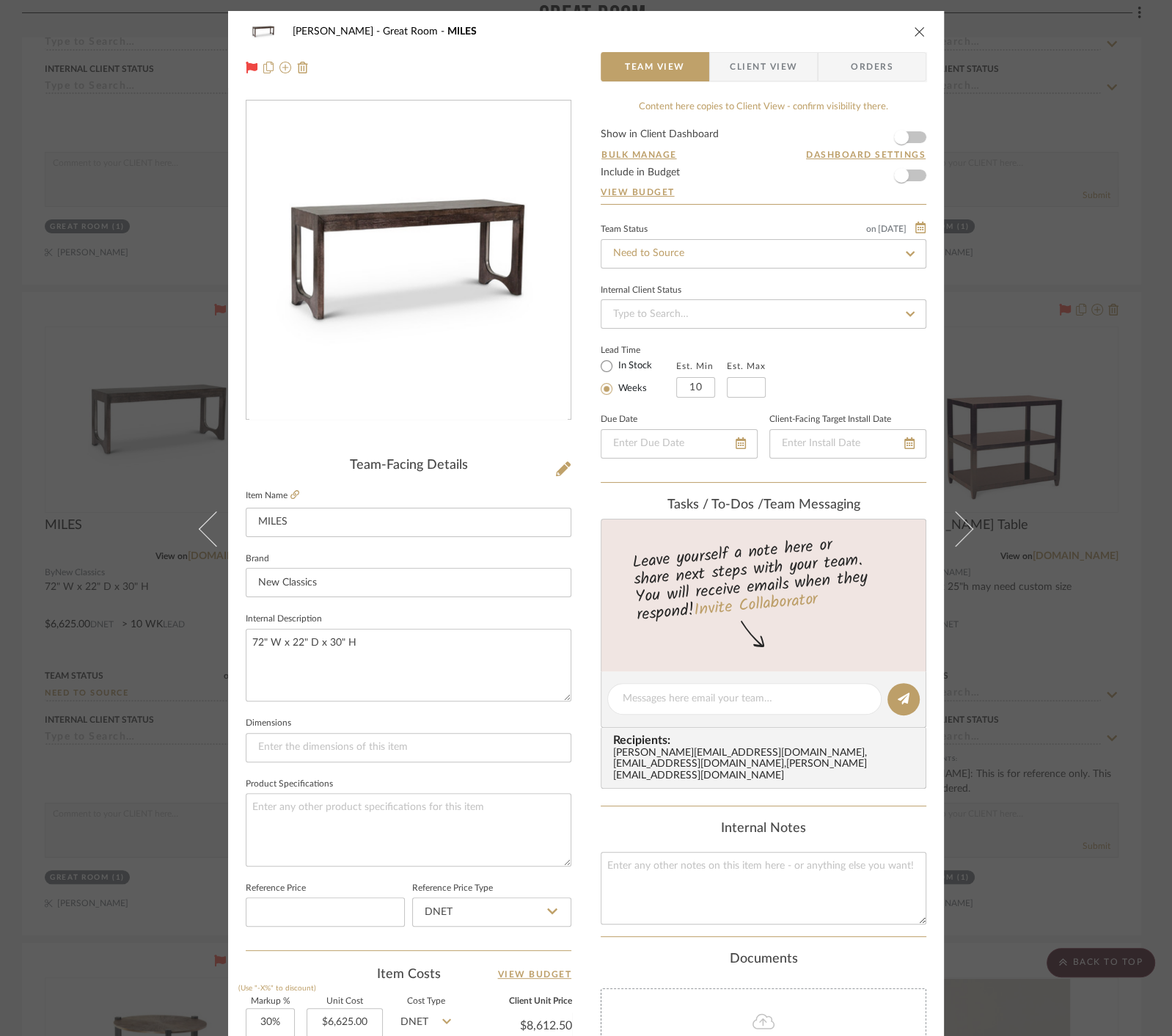
click at [1109, 552] on div "[PERSON_NAME] Great Room MILES Team View Client View Orders Team-Facing Details…" at bounding box center [586, 518] width 1172 height 1036
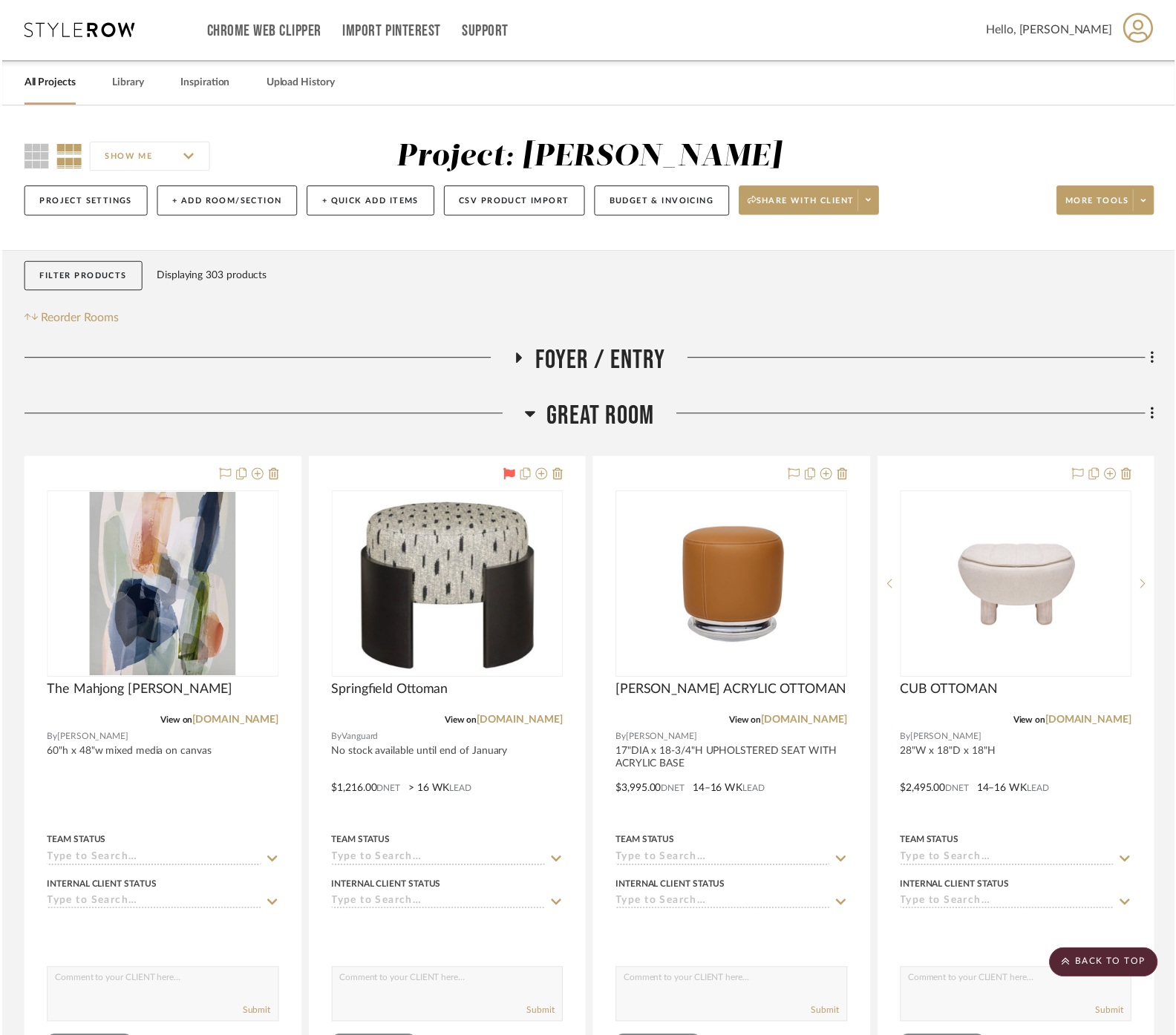
scroll to position [825, 0]
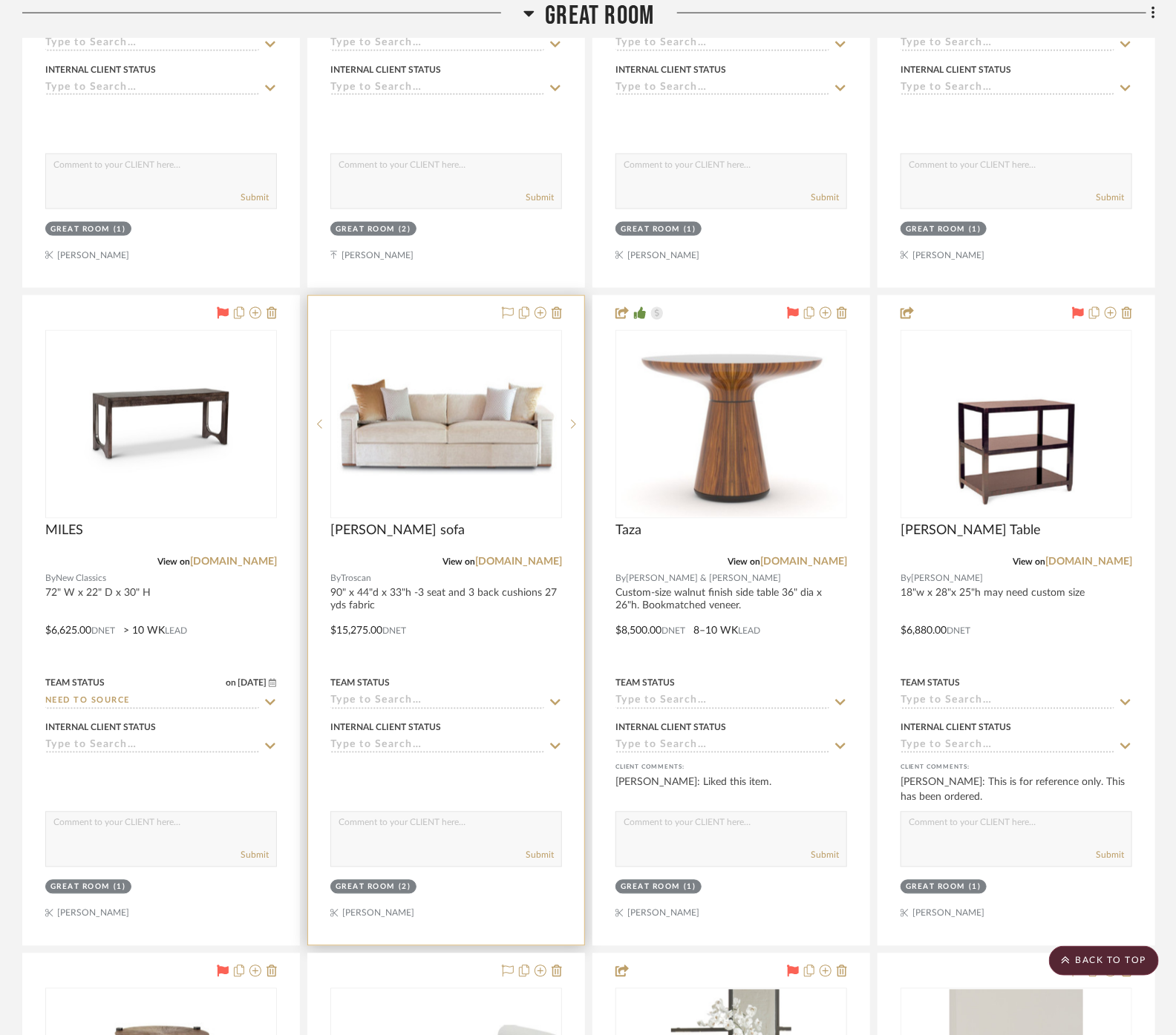
click at [387, 456] on img "0" at bounding box center [446, 425] width 228 height 101
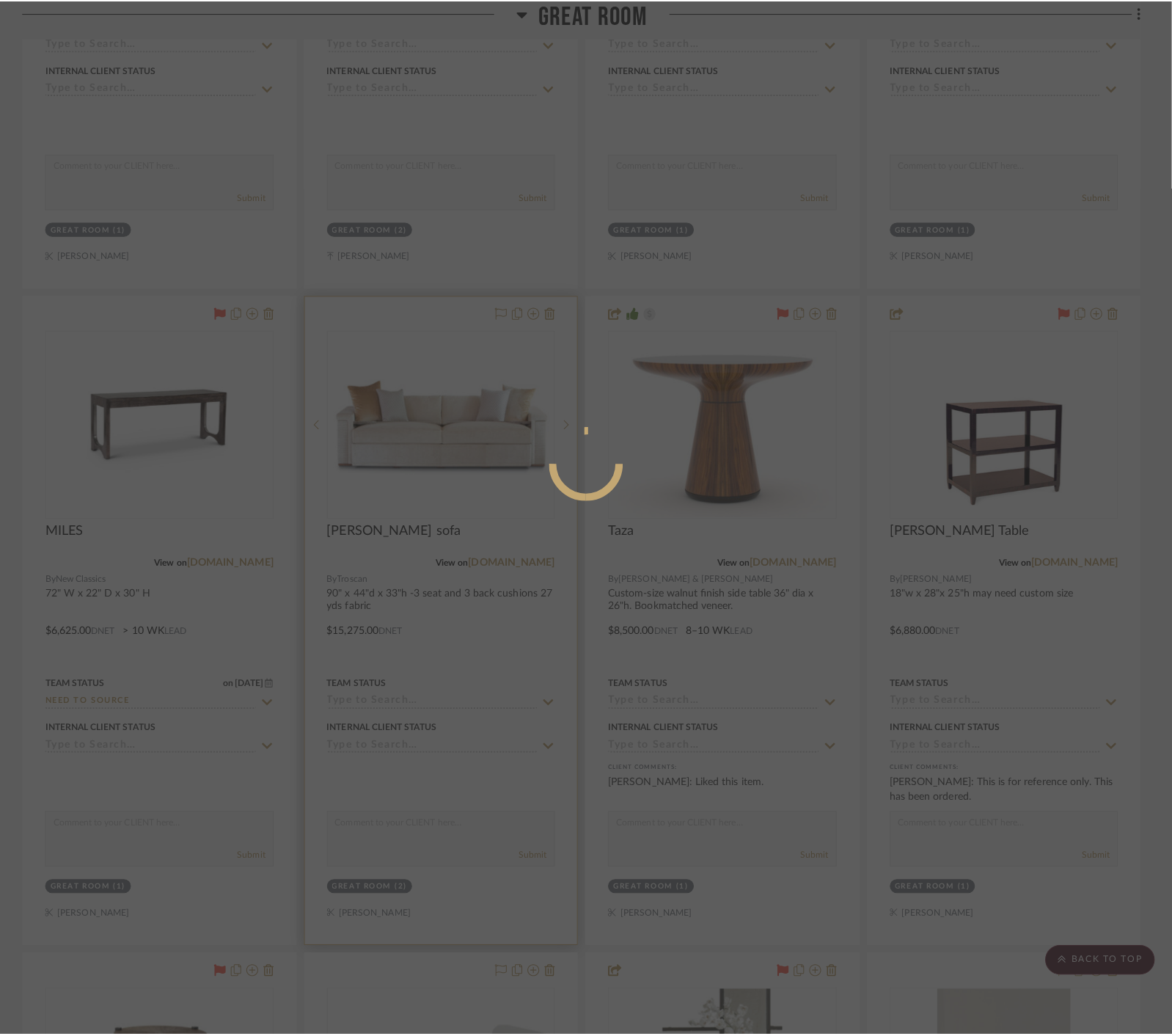
scroll to position [0, 0]
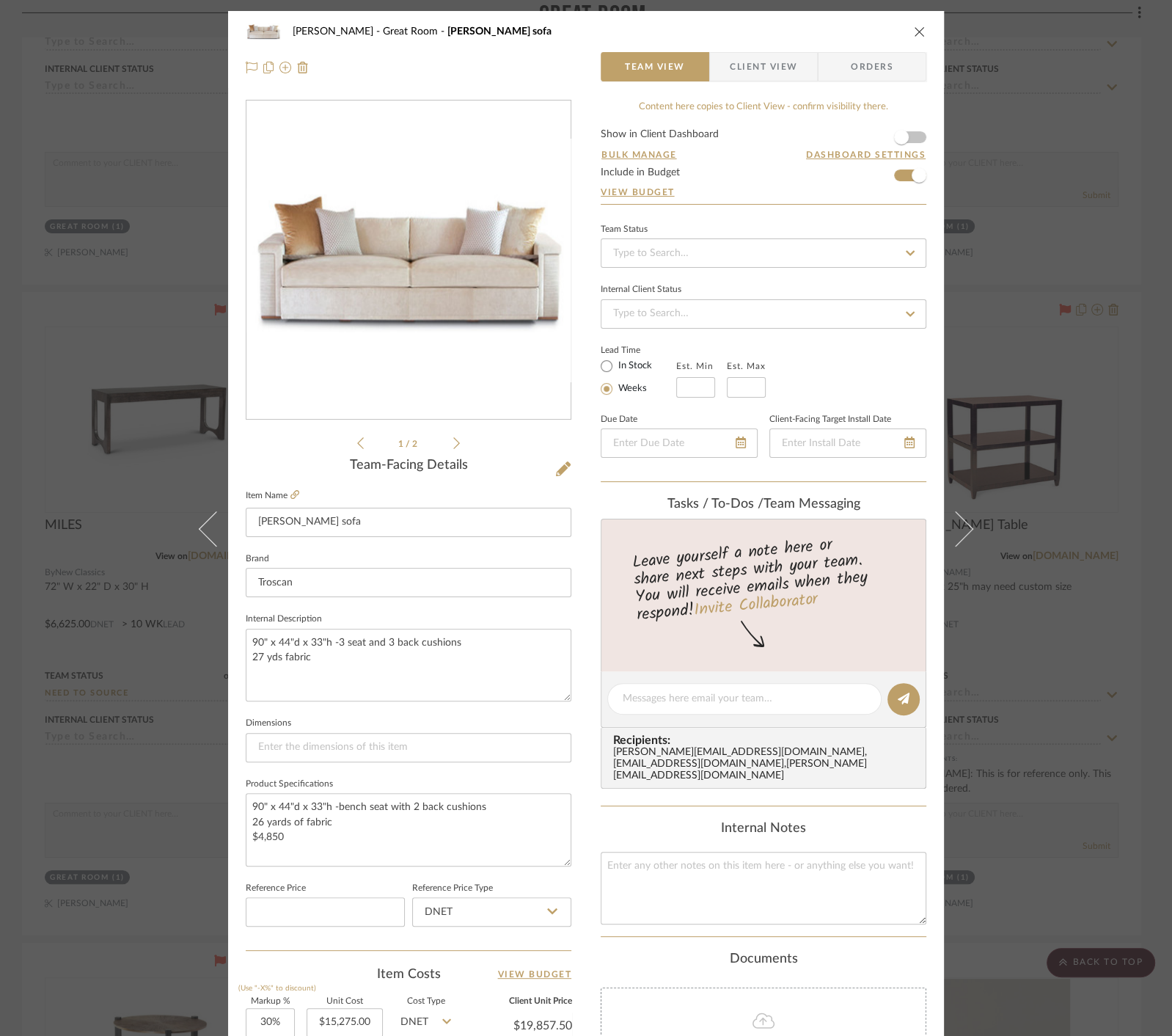
click at [1033, 383] on div "[PERSON_NAME] Great Room [PERSON_NAME] sofa Team View Client View Orders 1 / 2 …" at bounding box center [586, 518] width 1172 height 1036
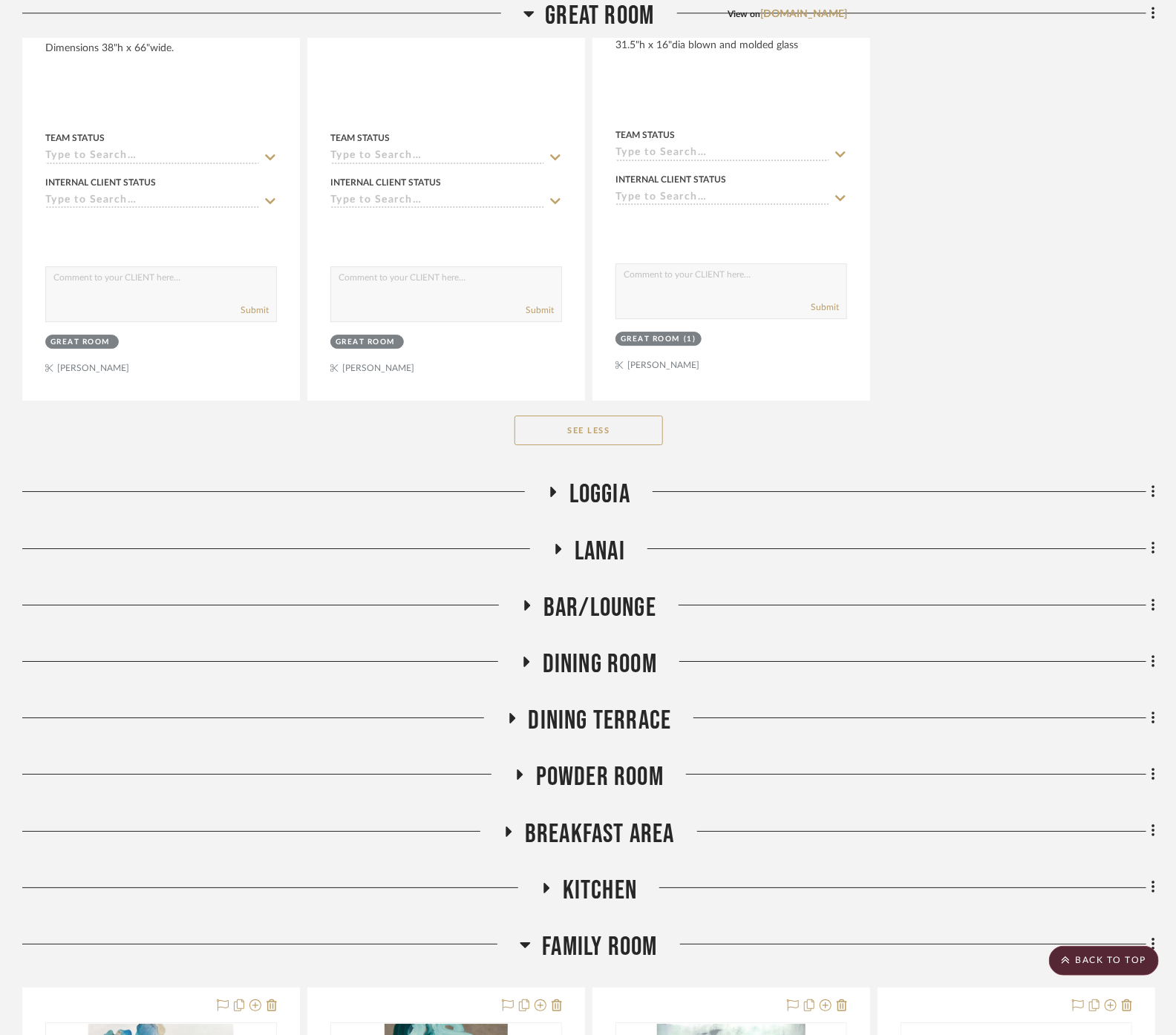
scroll to position [4783, 0]
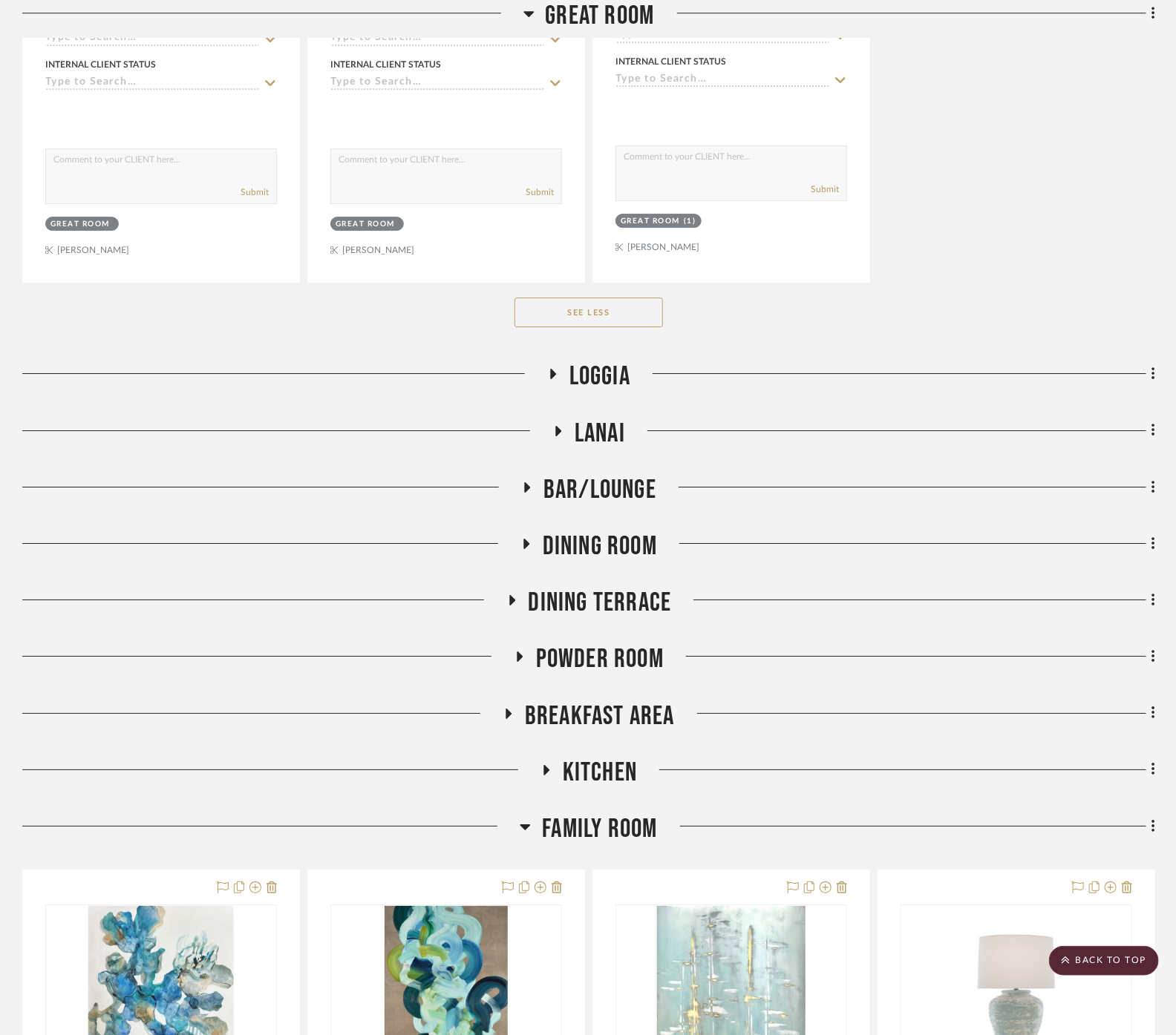
click at [575, 362] on span "Loggia" at bounding box center [600, 377] width 61 height 32
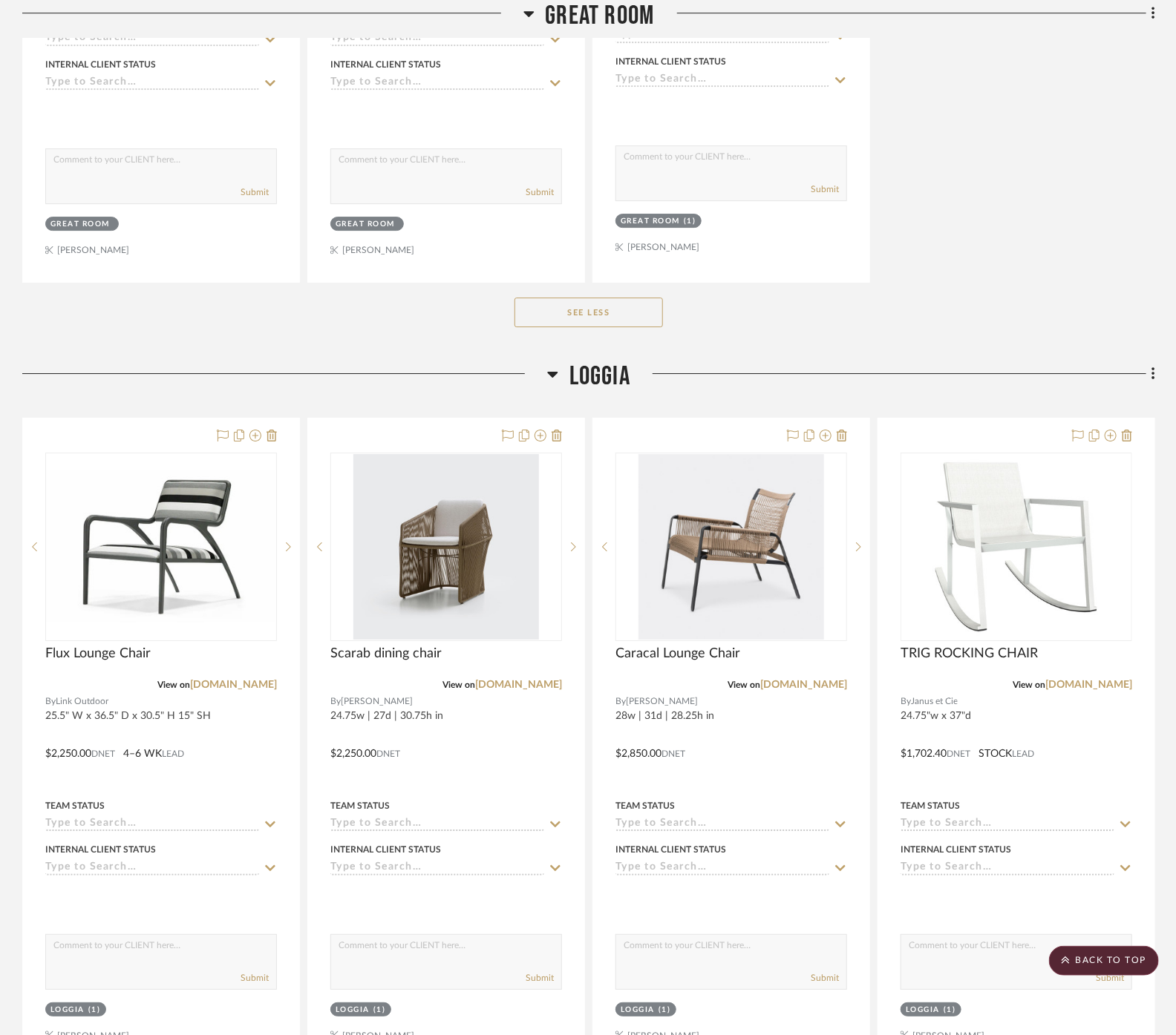
click at [580, 381] on span "Loggia" at bounding box center [600, 377] width 61 height 32
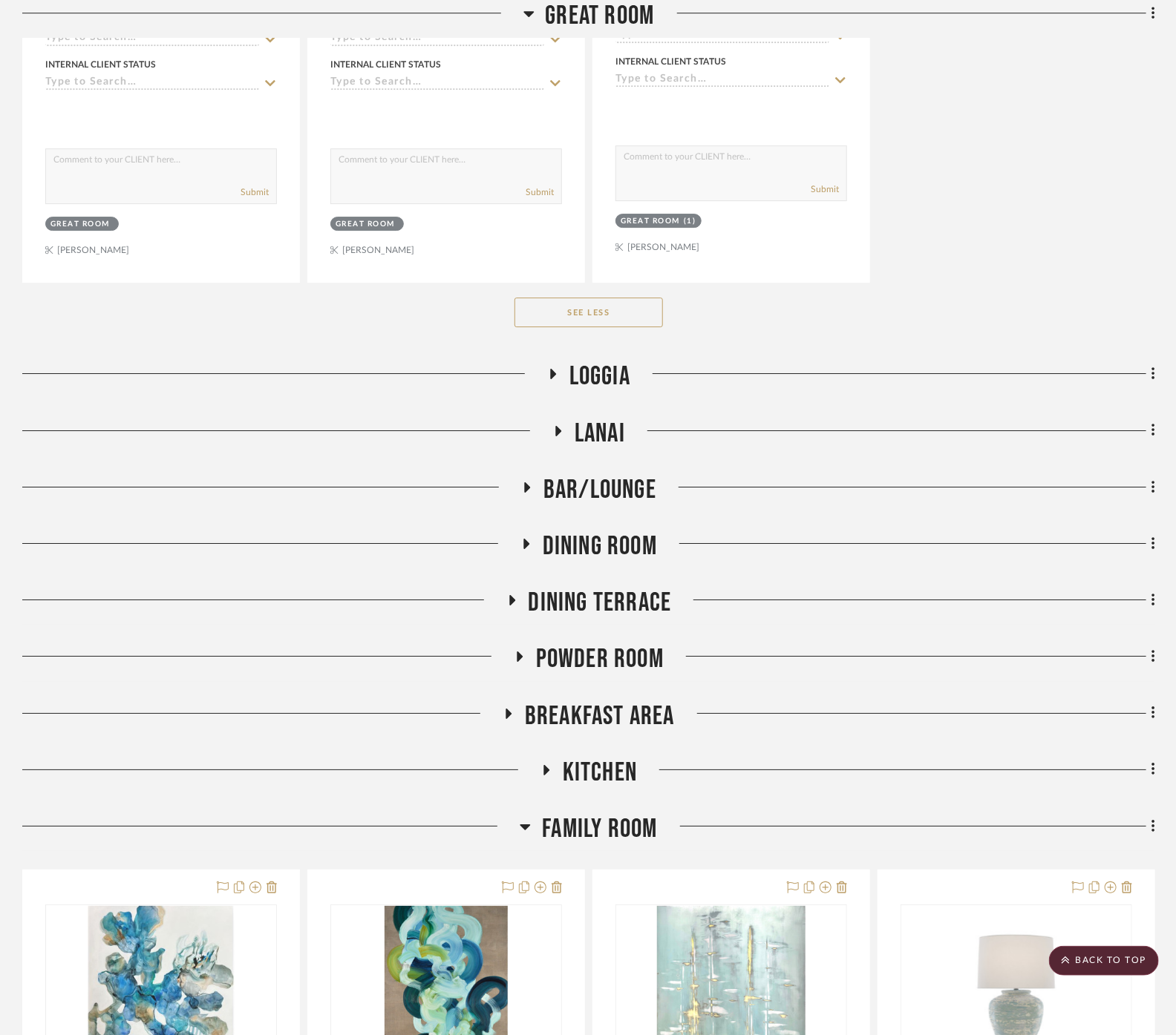
click at [585, 435] on span "Lanai" at bounding box center [600, 434] width 51 height 32
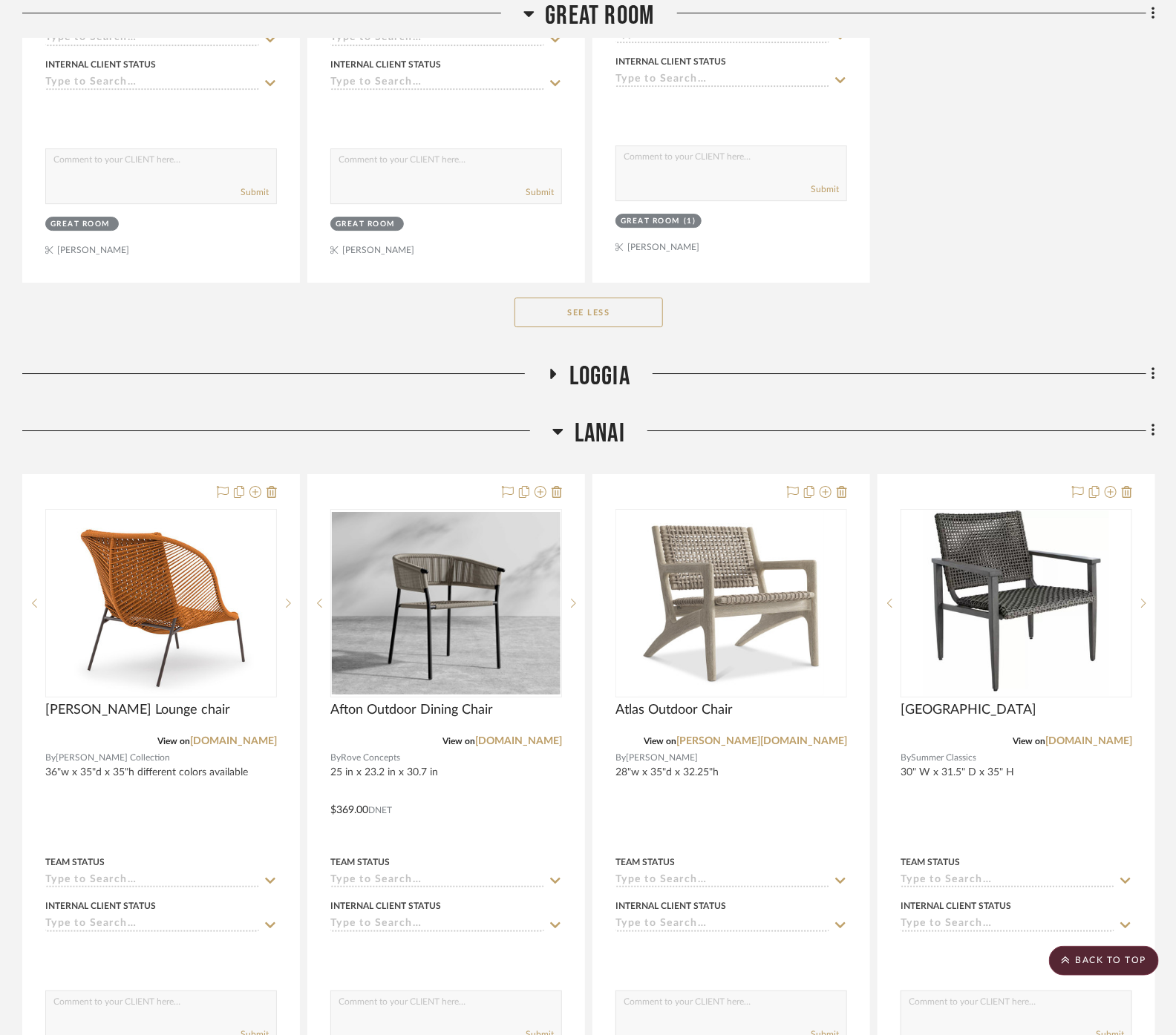
click at [589, 423] on span "Lanai" at bounding box center [600, 434] width 51 height 32
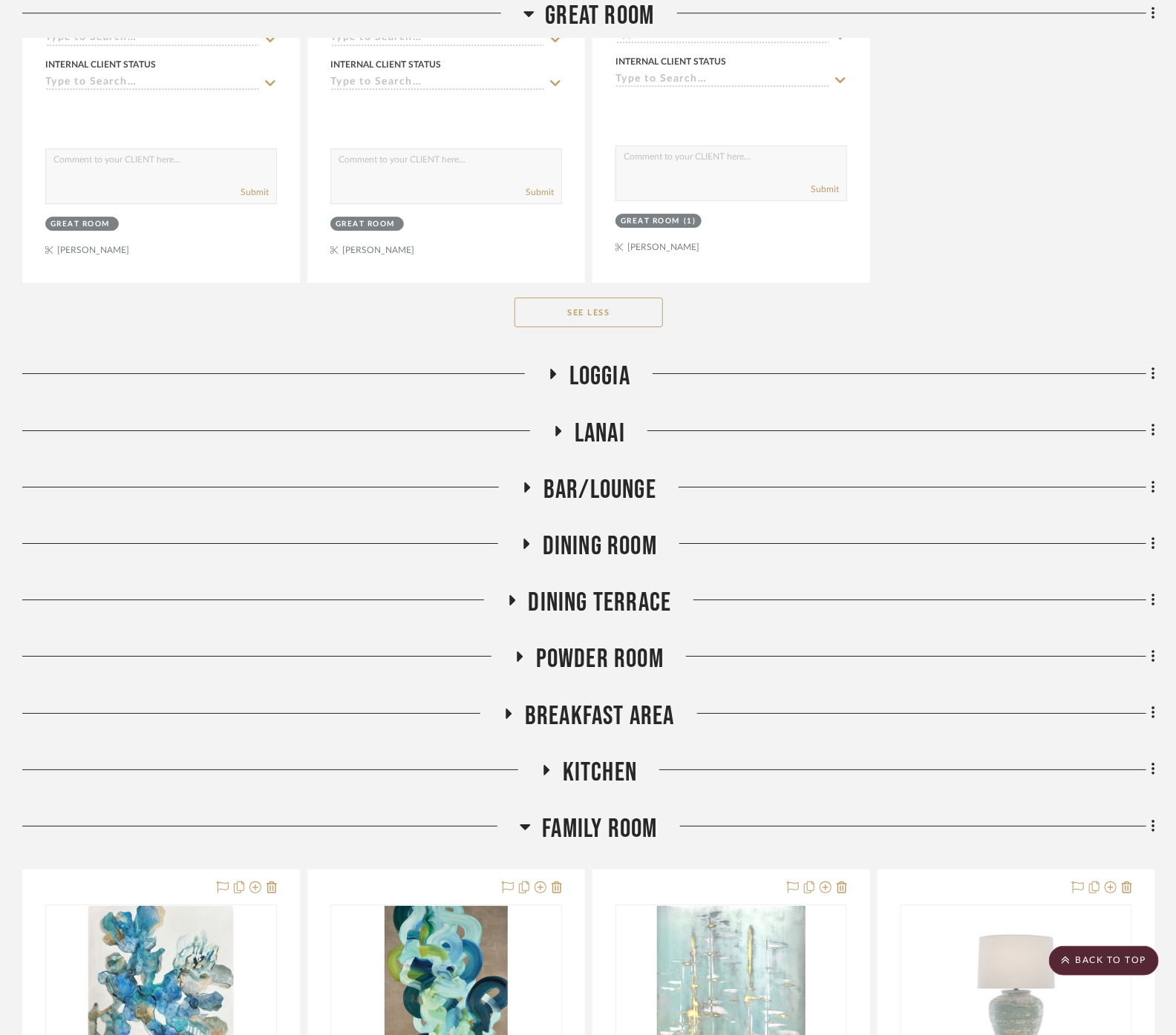
click at [602, 482] on span "Bar/Lounge" at bounding box center [600, 490] width 112 height 32
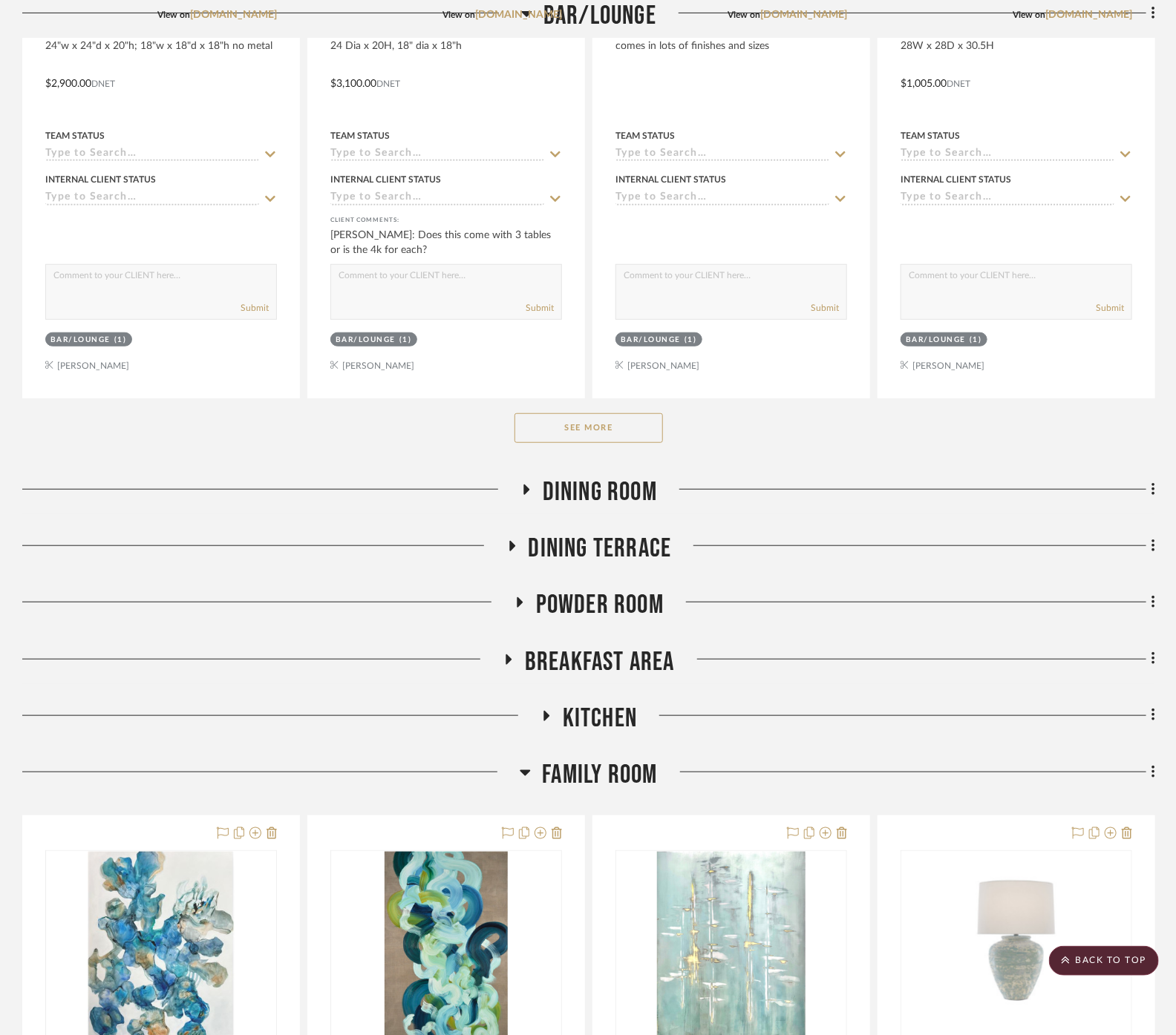
scroll to position [5607, 0]
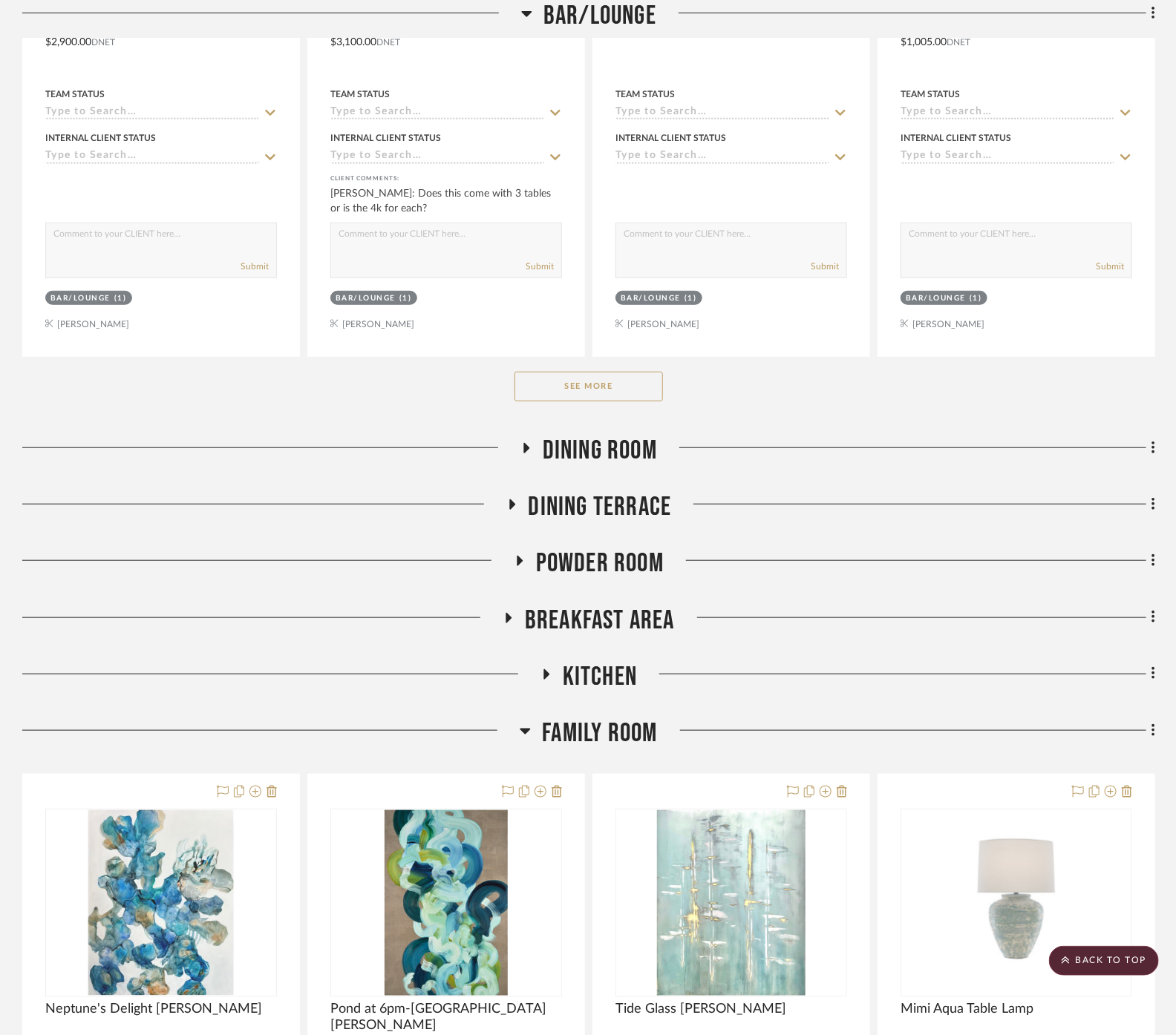
click at [610, 382] on button "See More" at bounding box center [588, 386] width 148 height 29
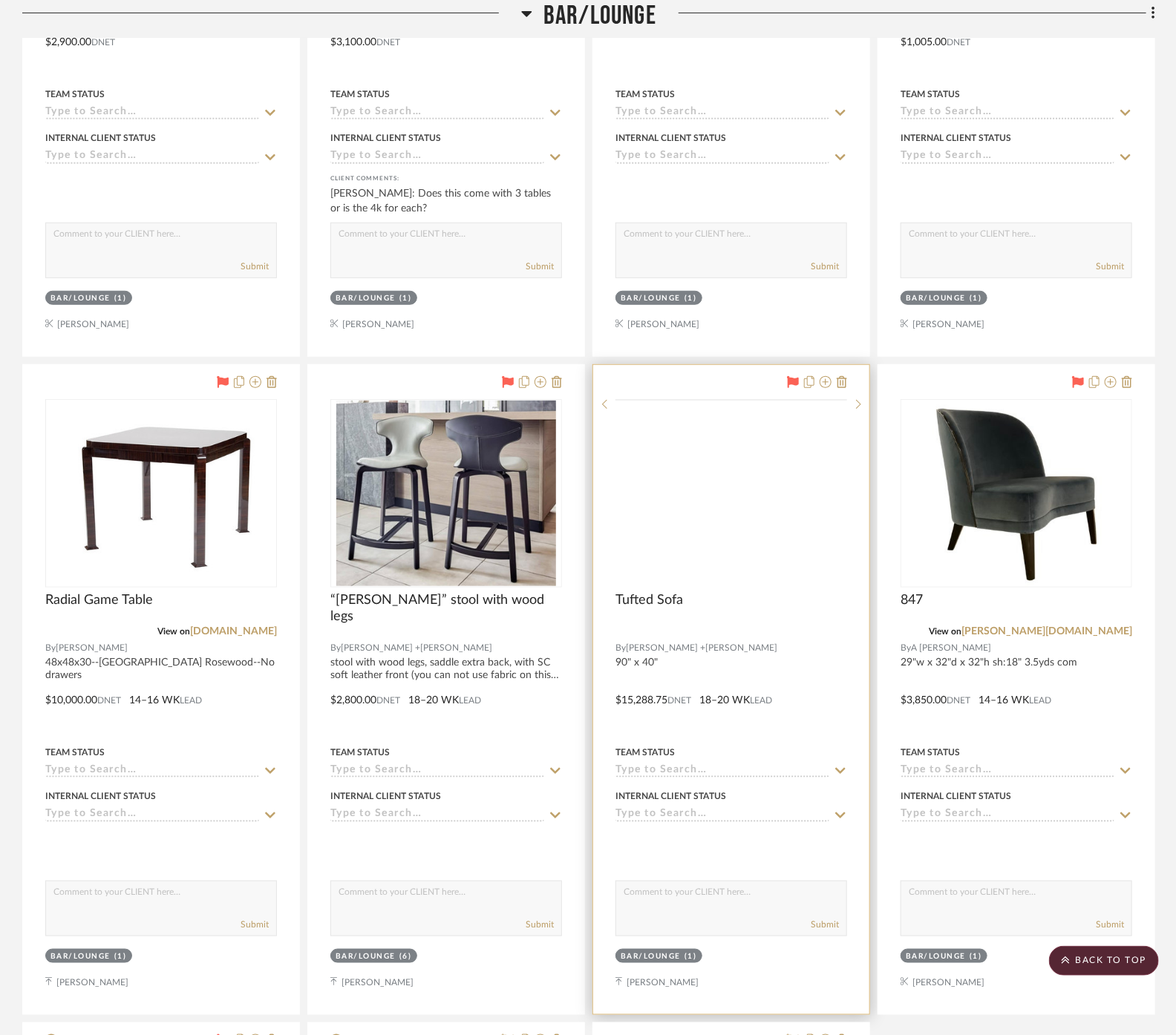
click at [0, 0] on img at bounding box center [0, 0] width 0 height 0
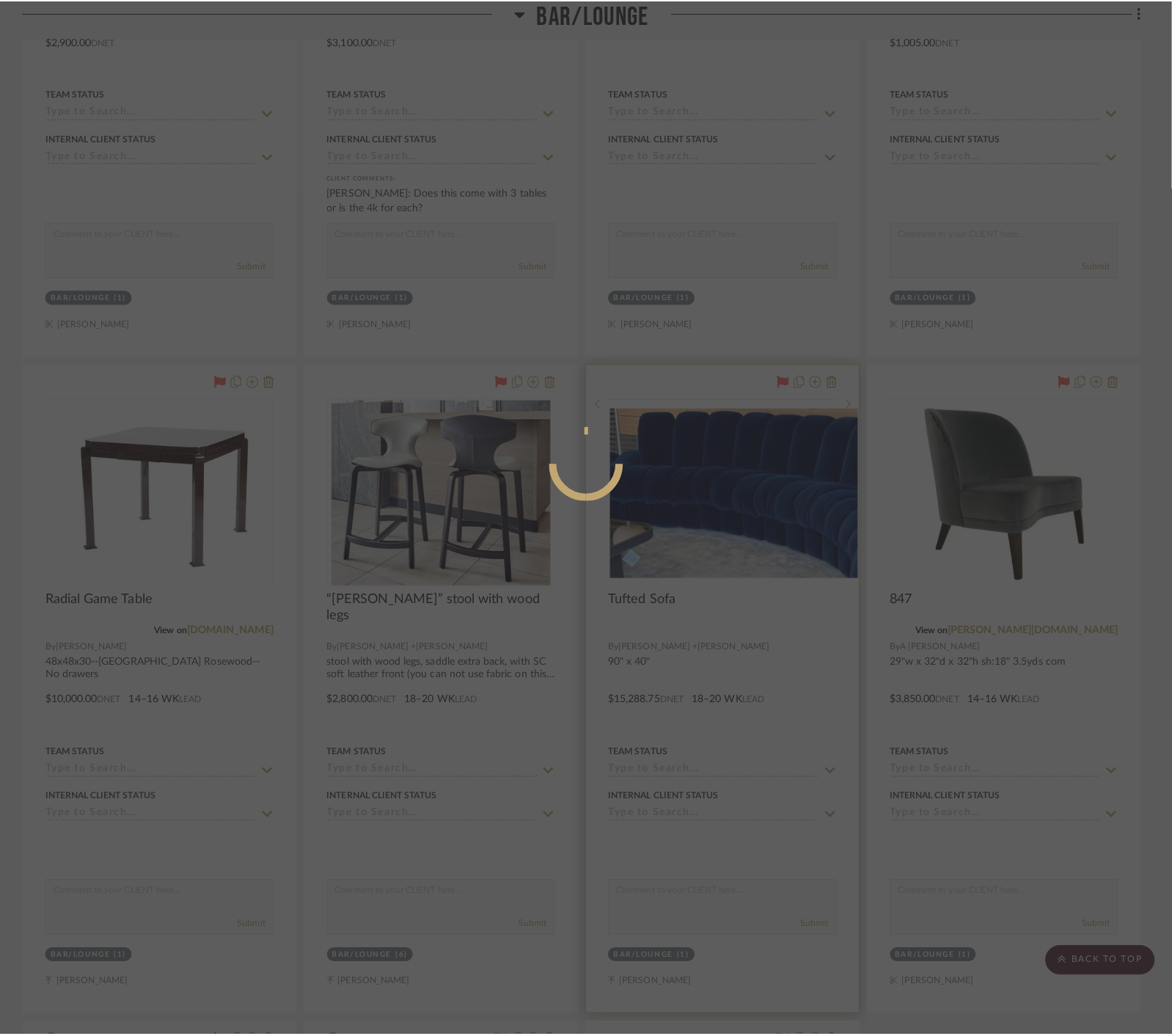
scroll to position [0, 0]
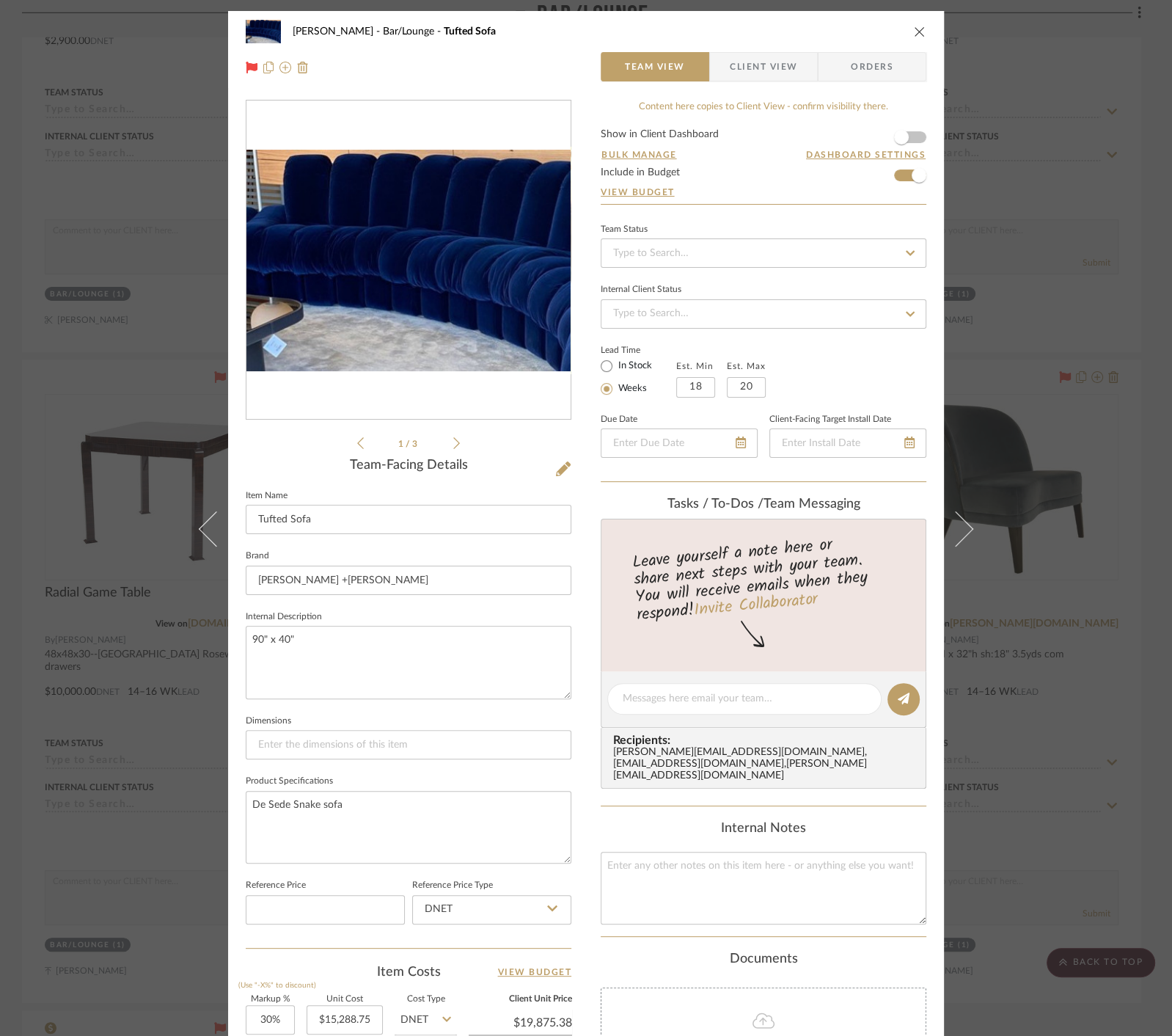
click at [431, 260] on img "0" at bounding box center [408, 260] width 325 height 222
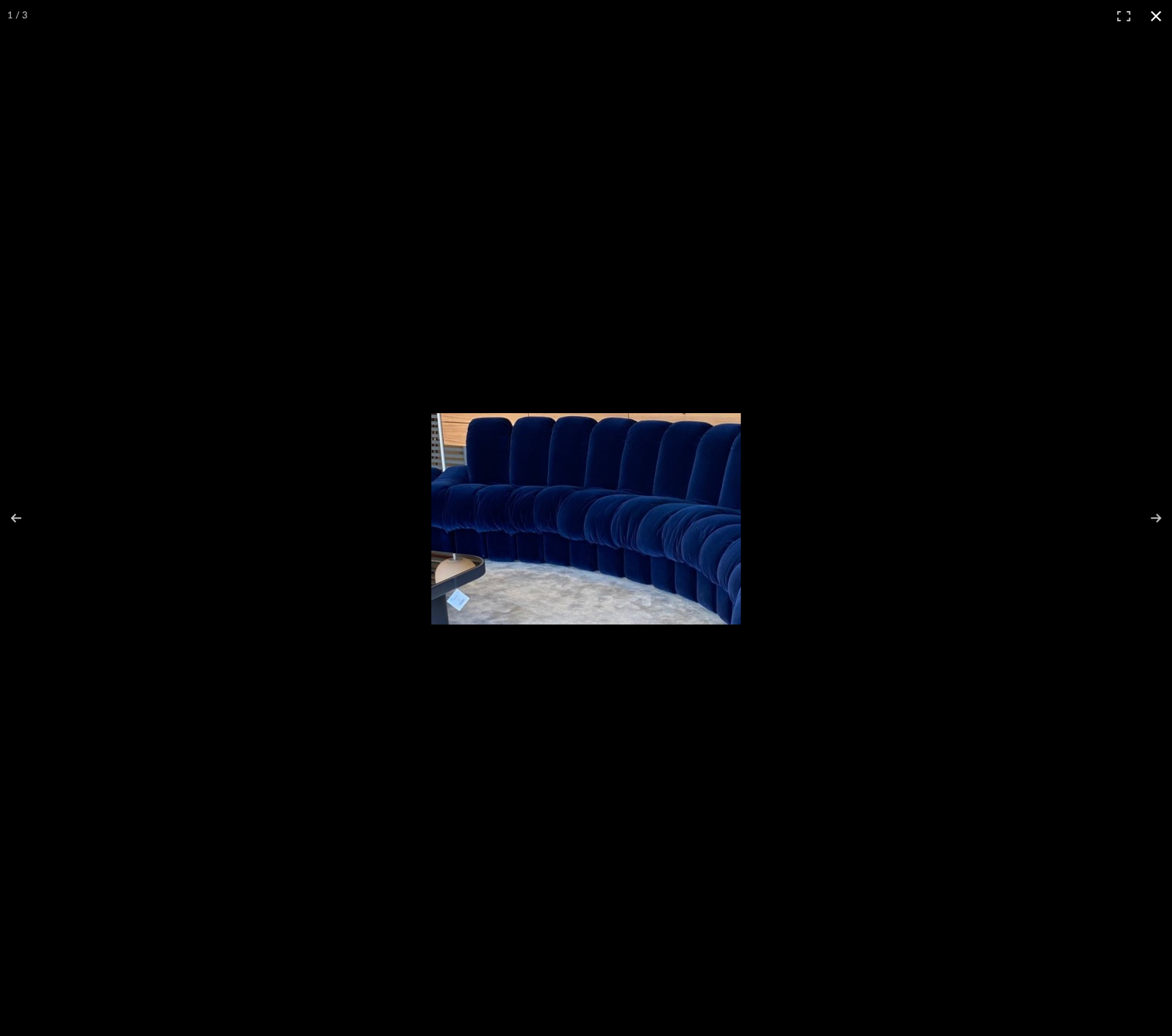
click at [1006, 486] on div at bounding box center [586, 518] width 1172 height 1036
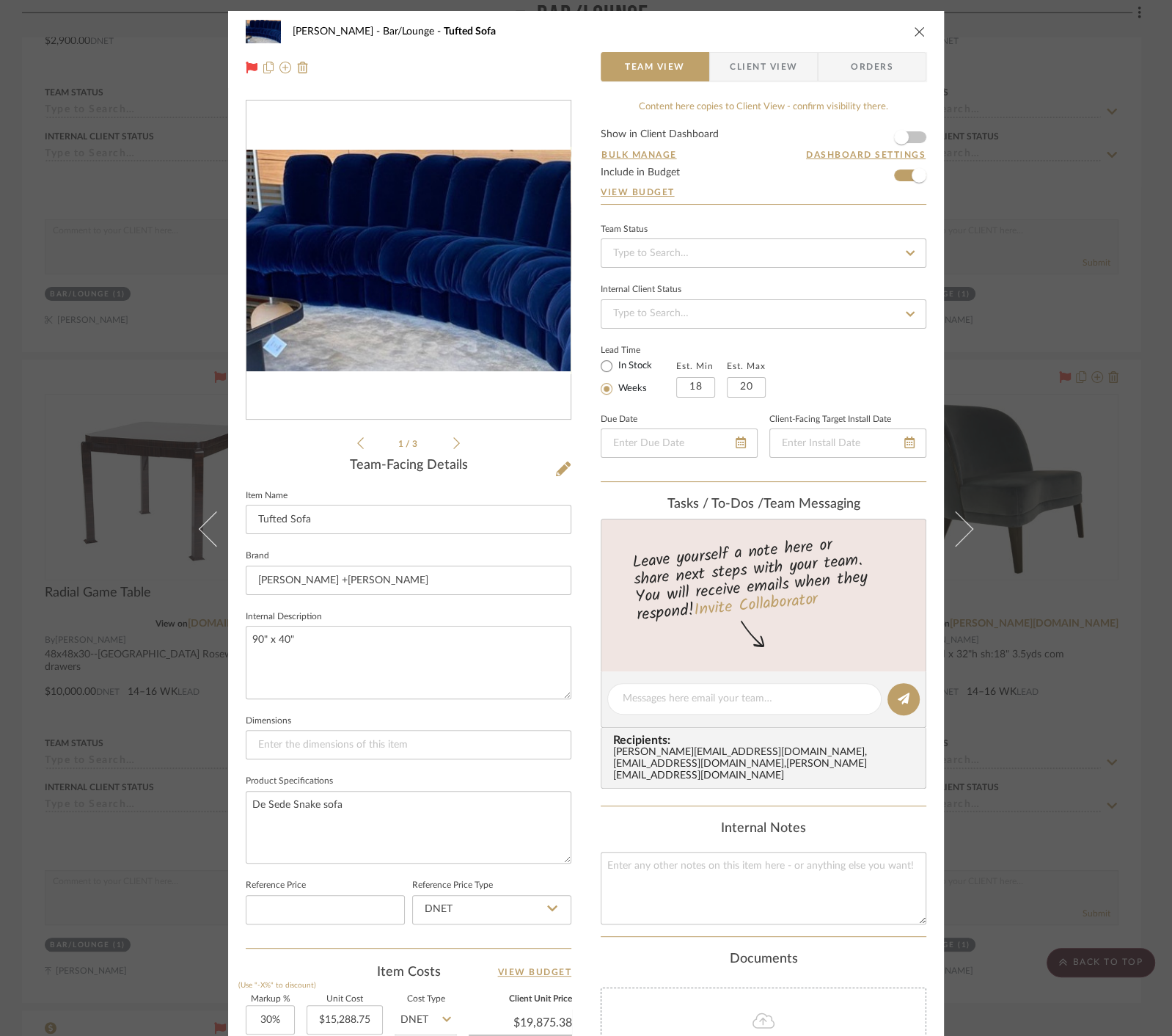
click at [1081, 523] on div "[PERSON_NAME] Bar/Lounge Tufted Sofa Team View Client View Orders 1 / 3 Team-Fa…" at bounding box center [586, 518] width 1172 height 1036
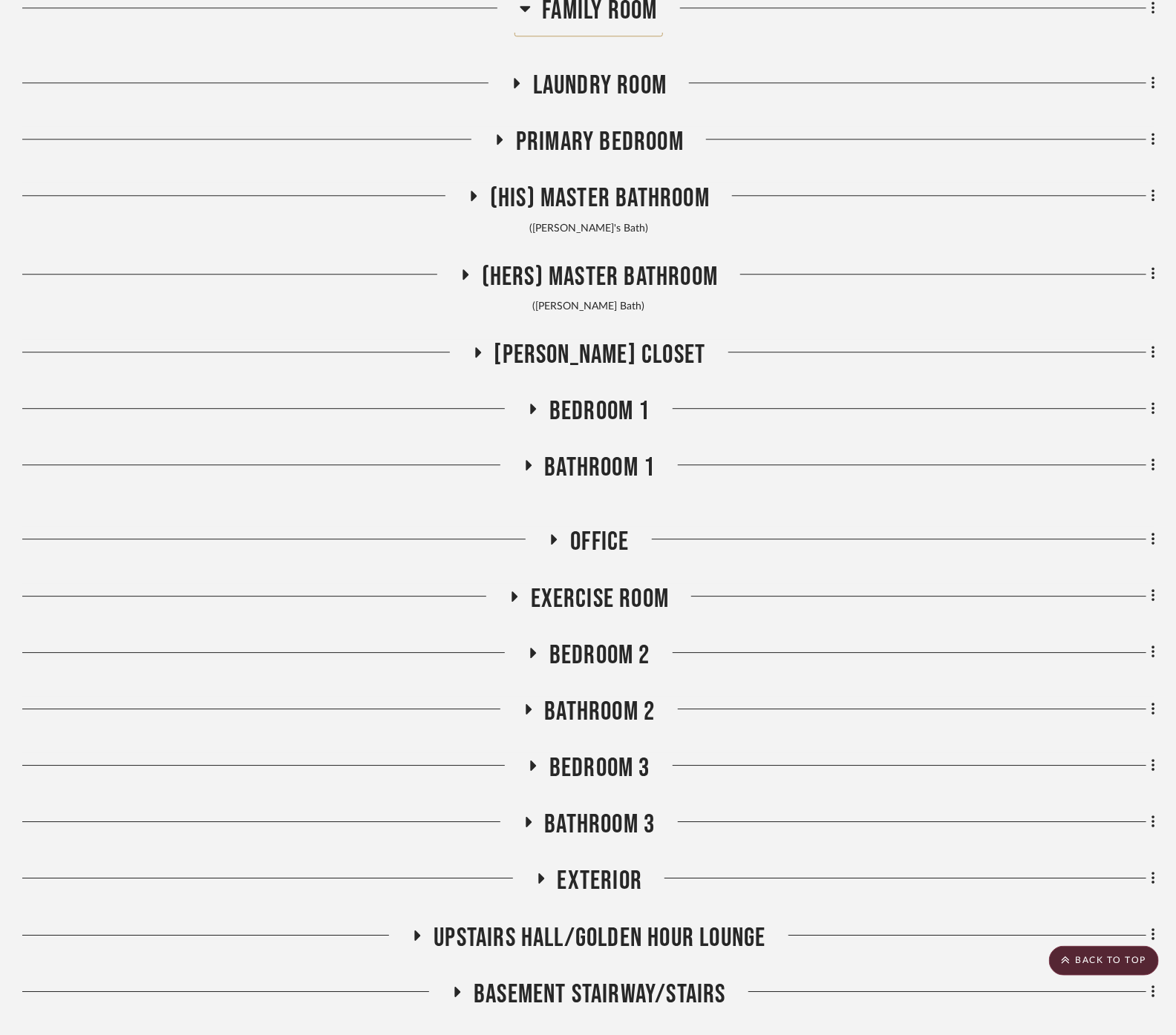
scroll to position [9648, 0]
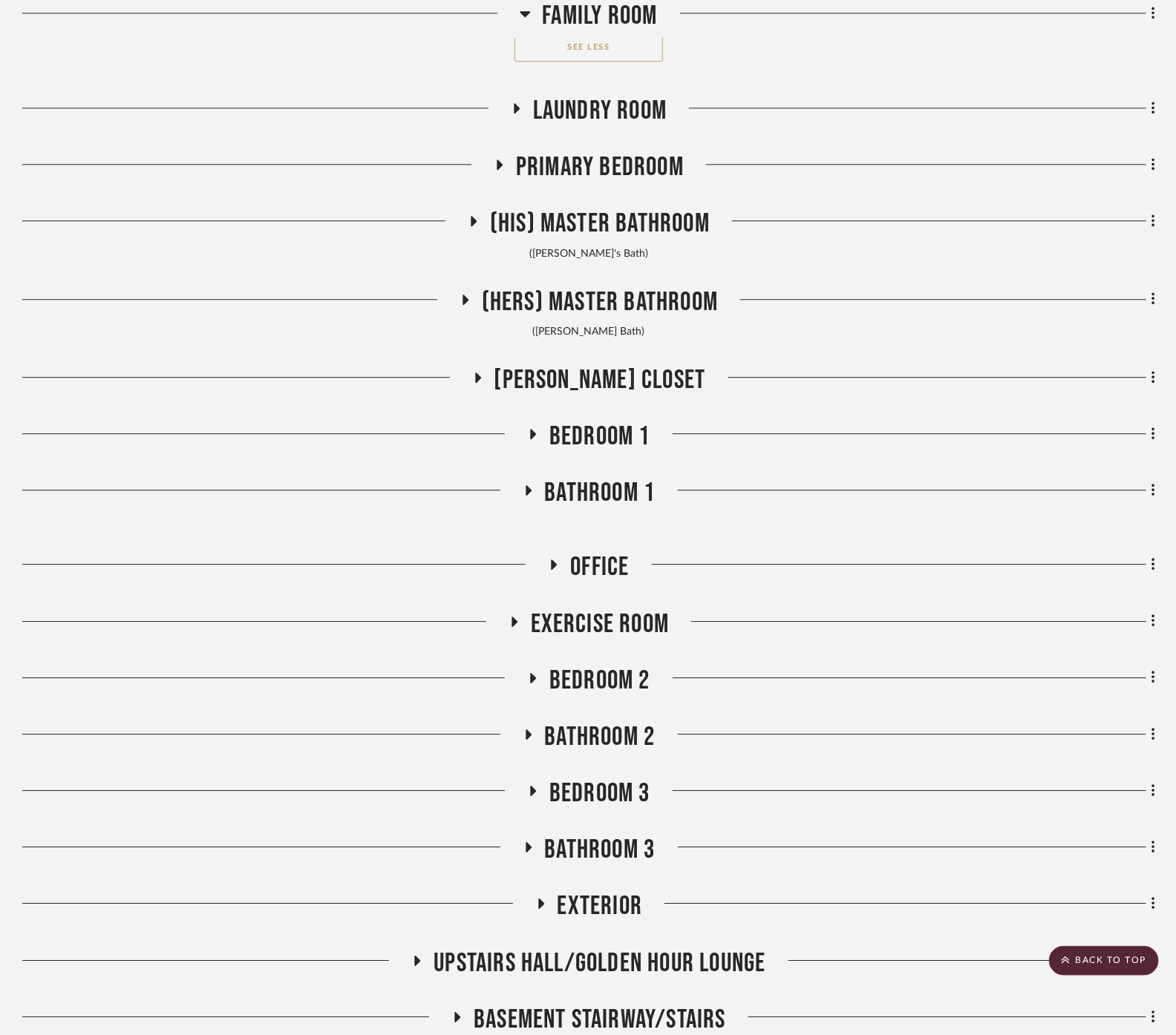
click at [521, 152] on span "Primary Bedroom" at bounding box center [600, 167] width 168 height 32
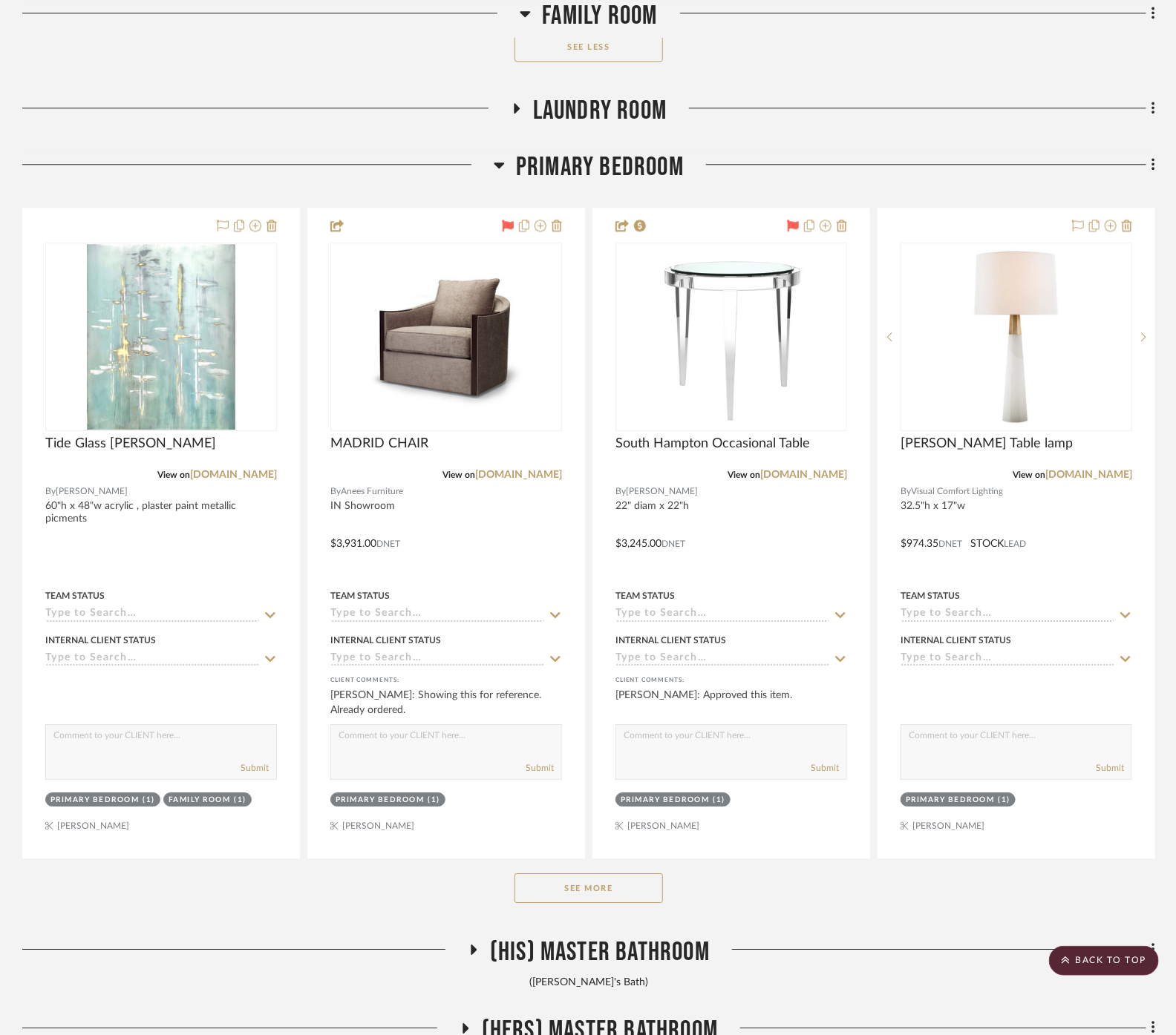
click at [639, 877] on button "See More" at bounding box center [588, 888] width 148 height 29
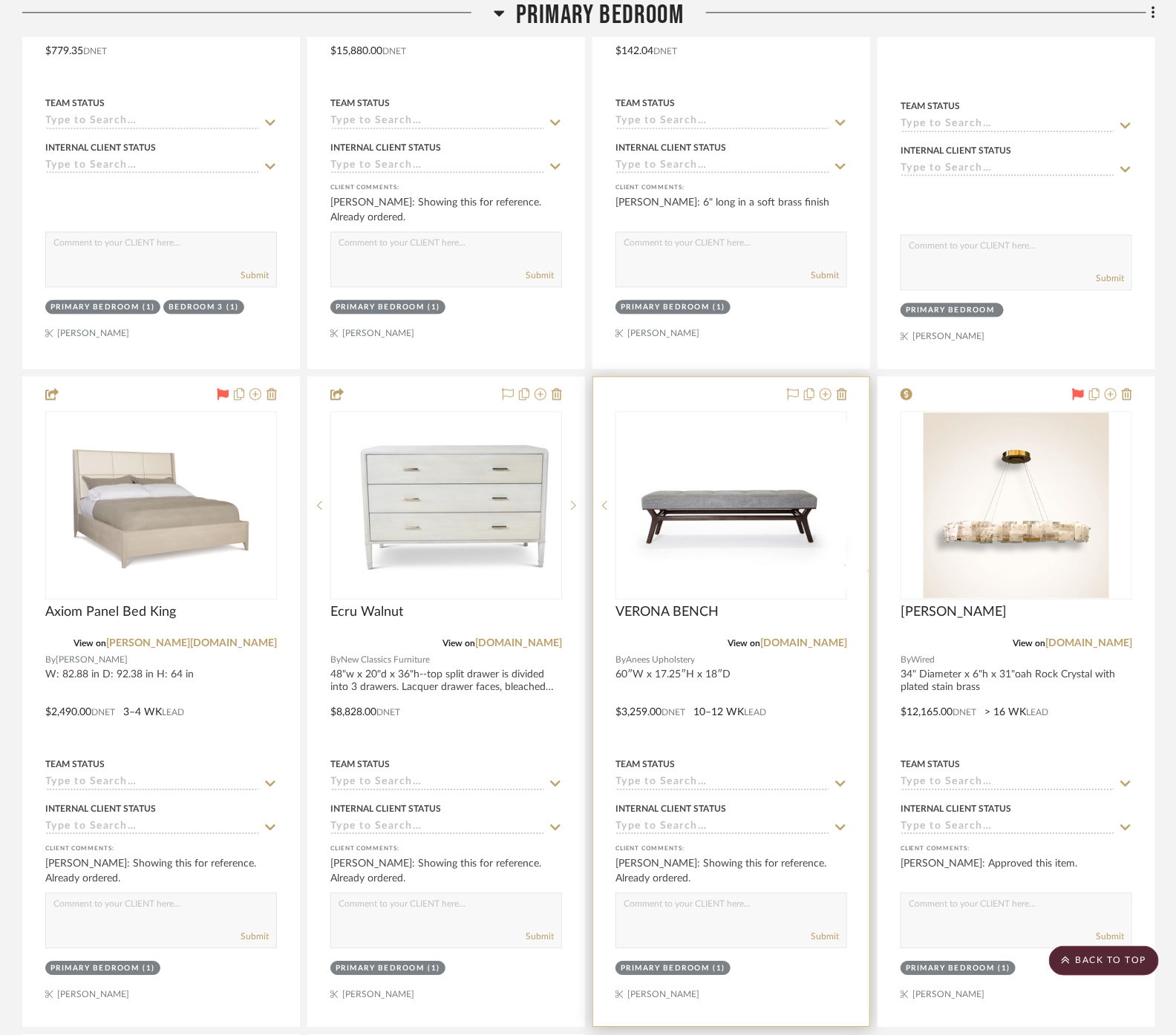
scroll to position [12123, 0]
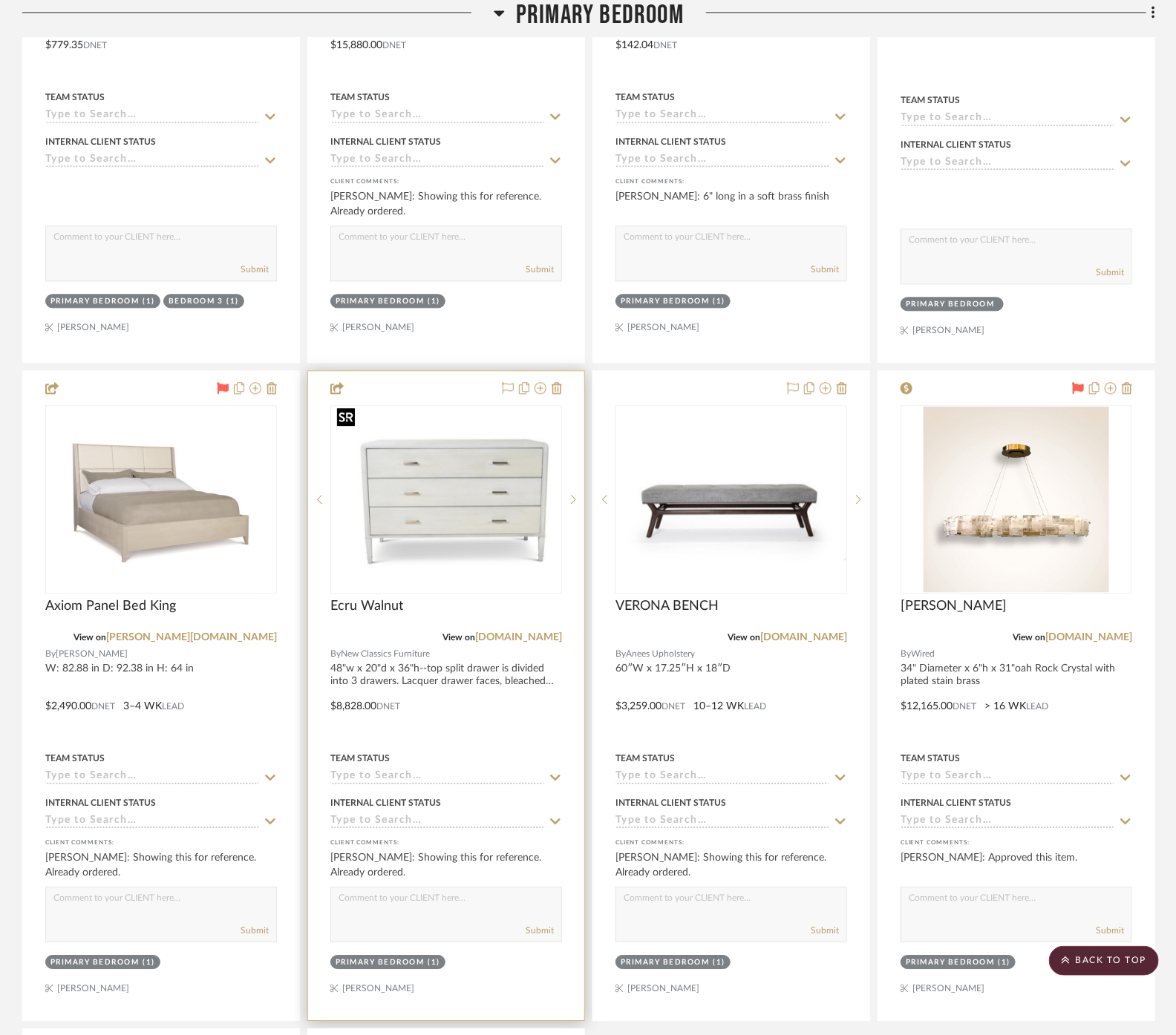
click at [0, 0] on img at bounding box center [0, 0] width 0 height 0
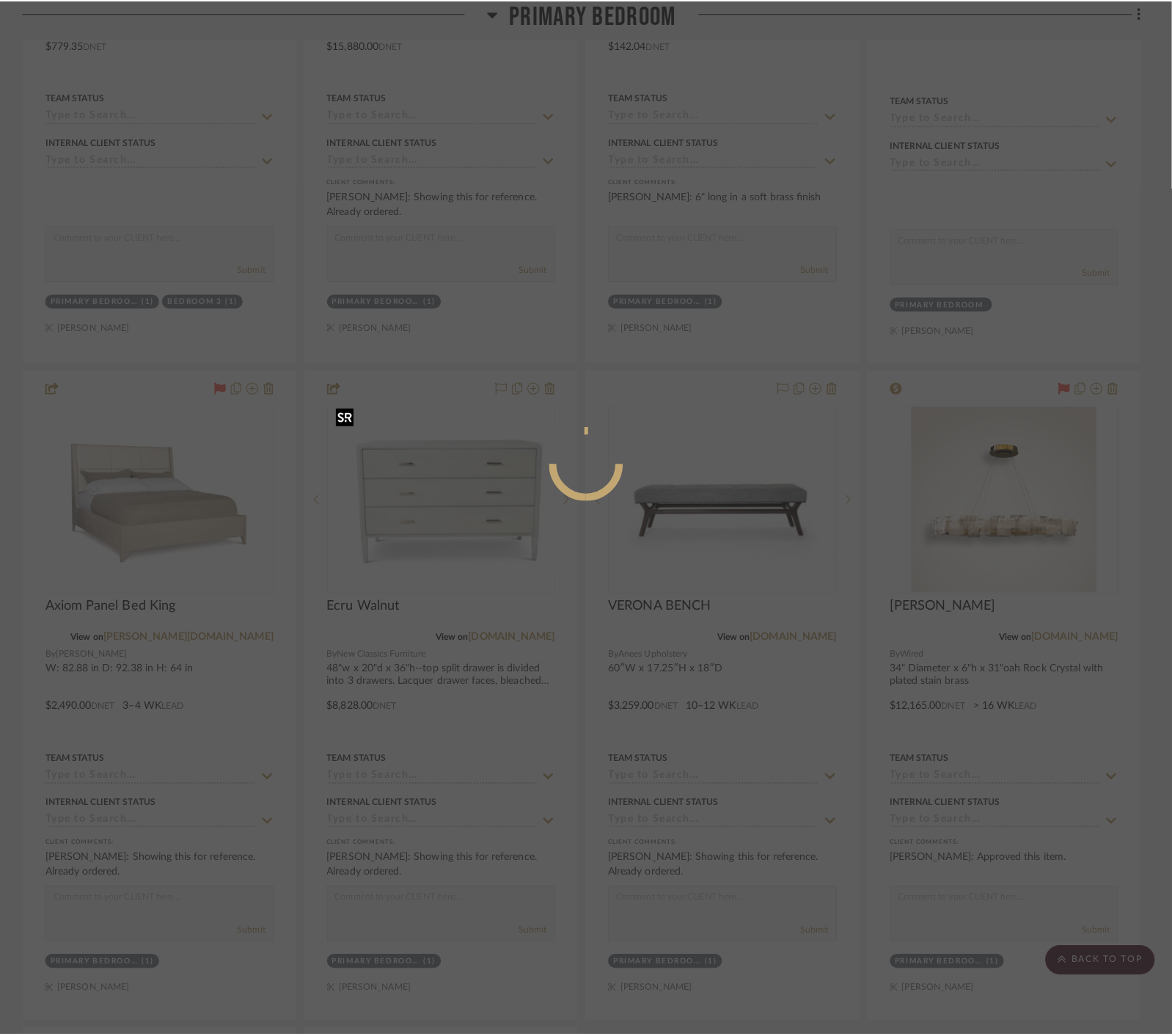
scroll to position [0, 0]
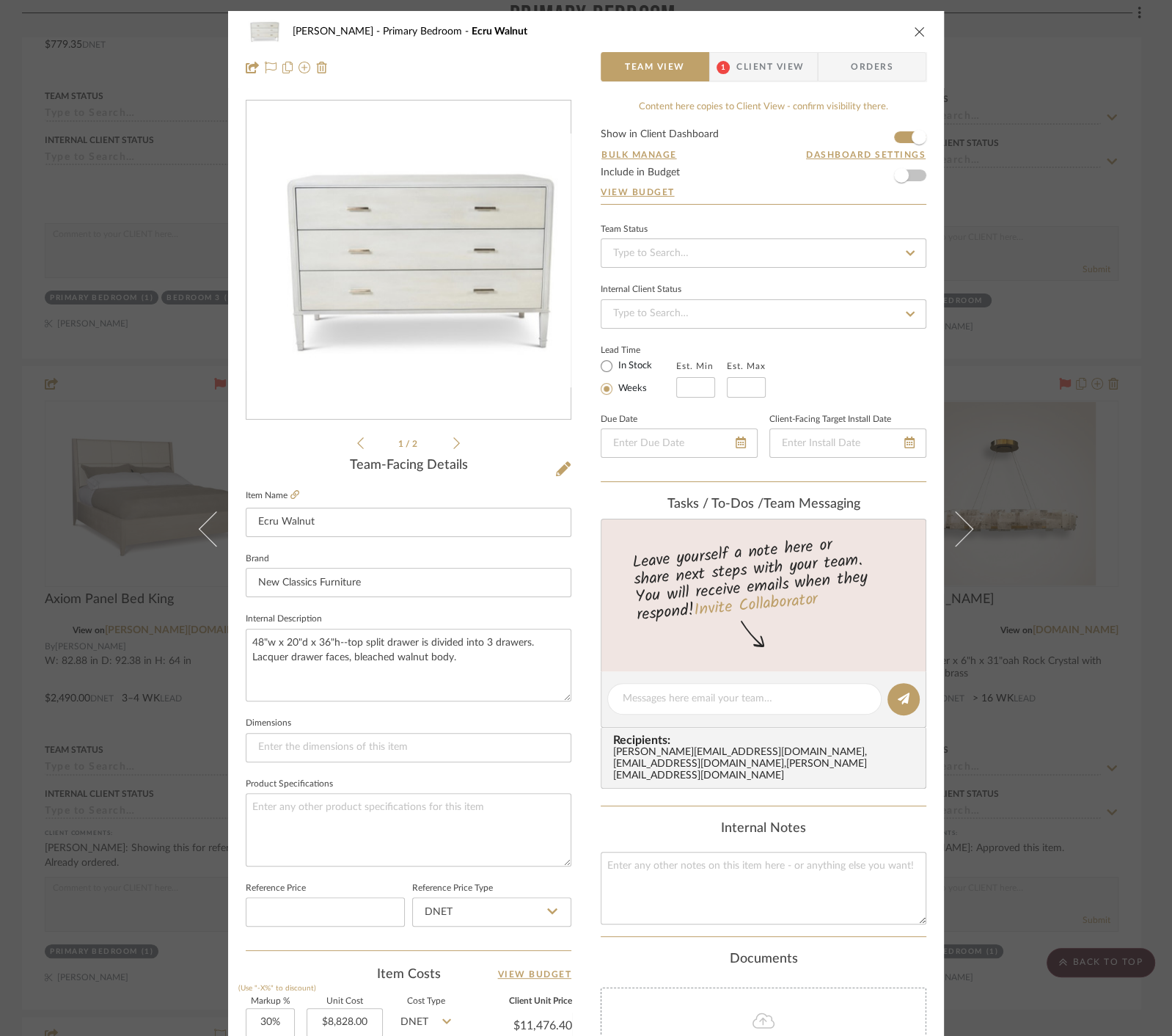
click at [998, 288] on div "[PERSON_NAME] Primary Bedroom Ecru Walnut Team View 1 Client View Orders 1 / 2 …" at bounding box center [586, 518] width 1172 height 1036
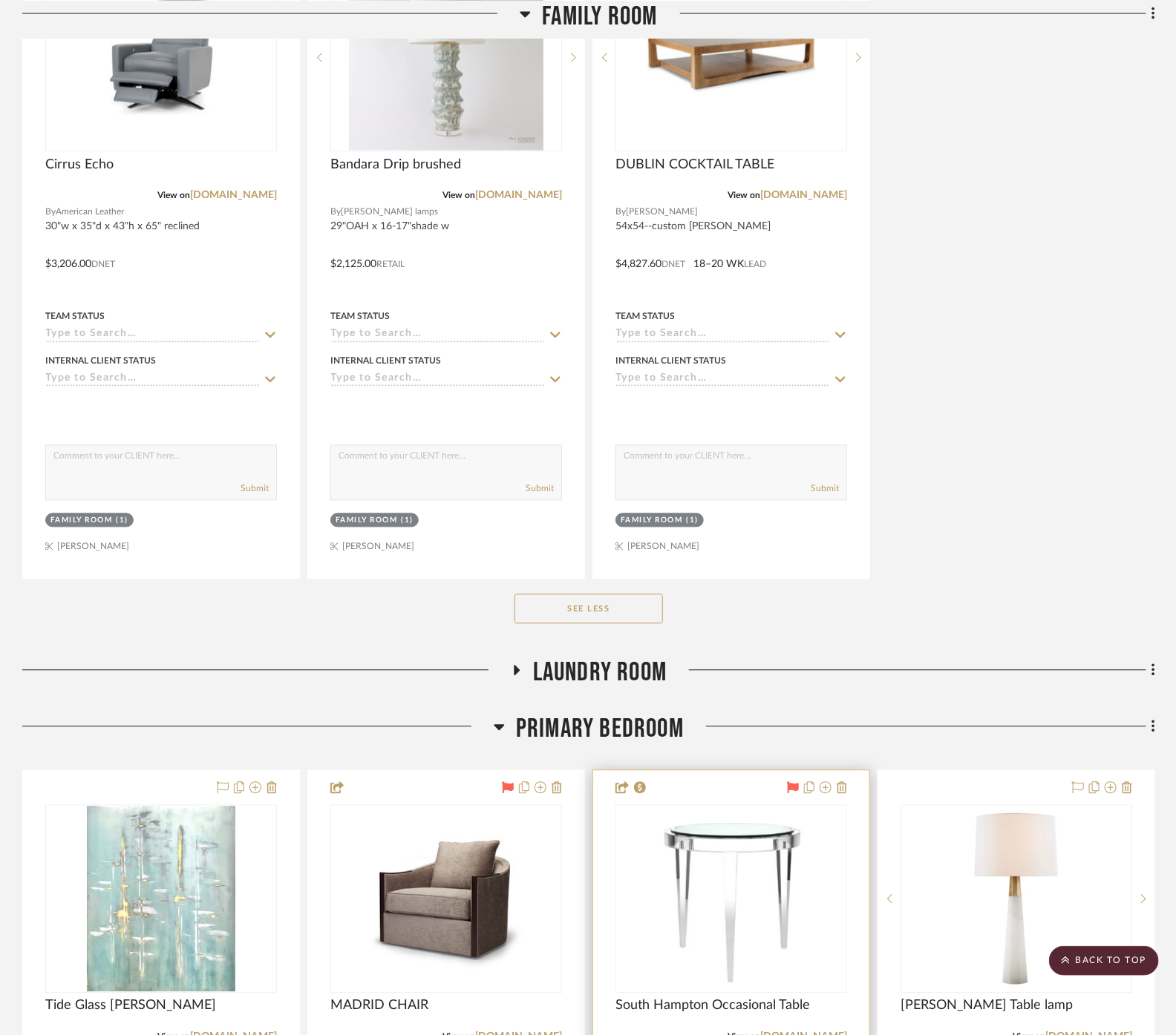
scroll to position [9071, 0]
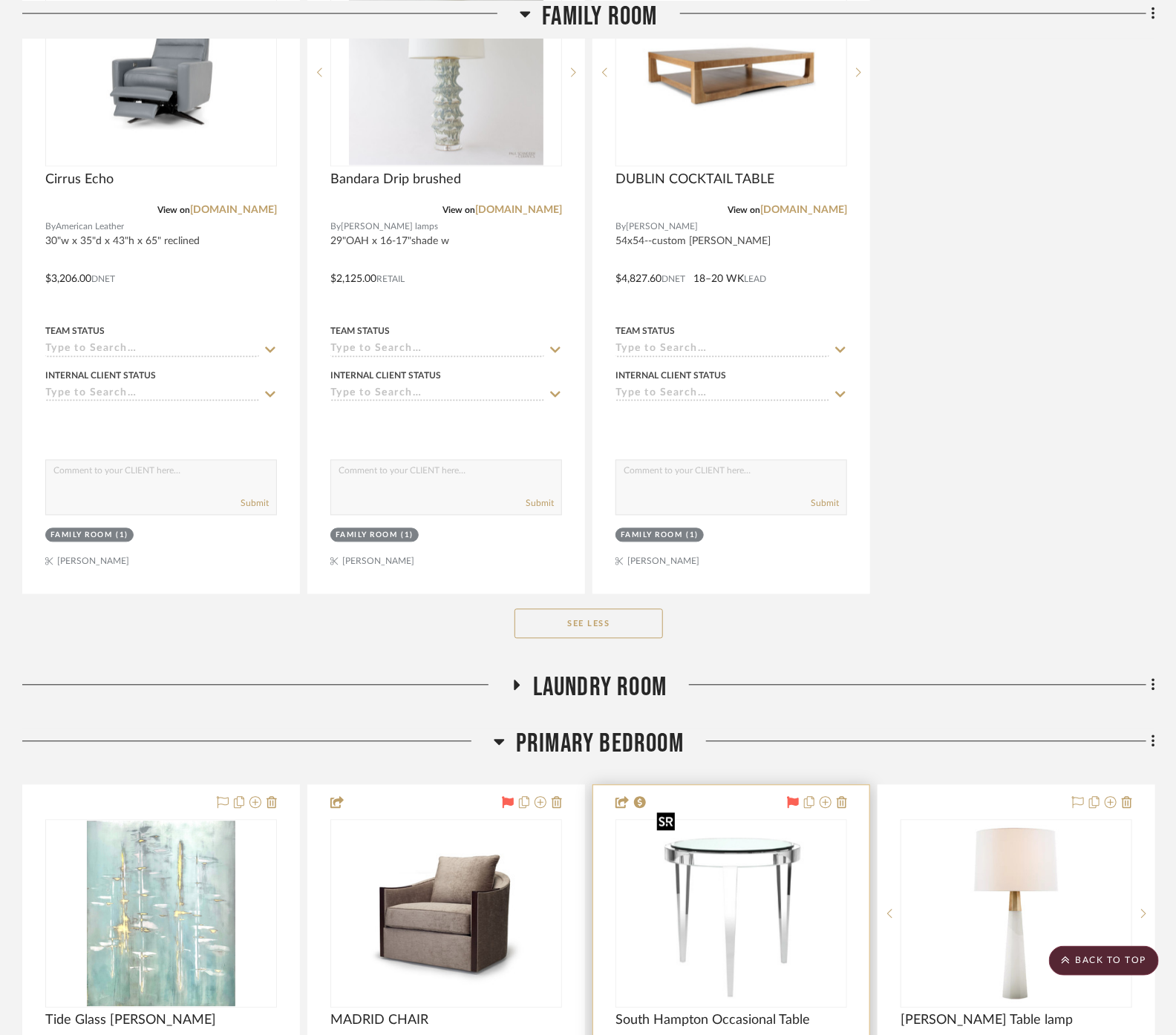
click at [738, 900] on img "0" at bounding box center [731, 914] width 161 height 186
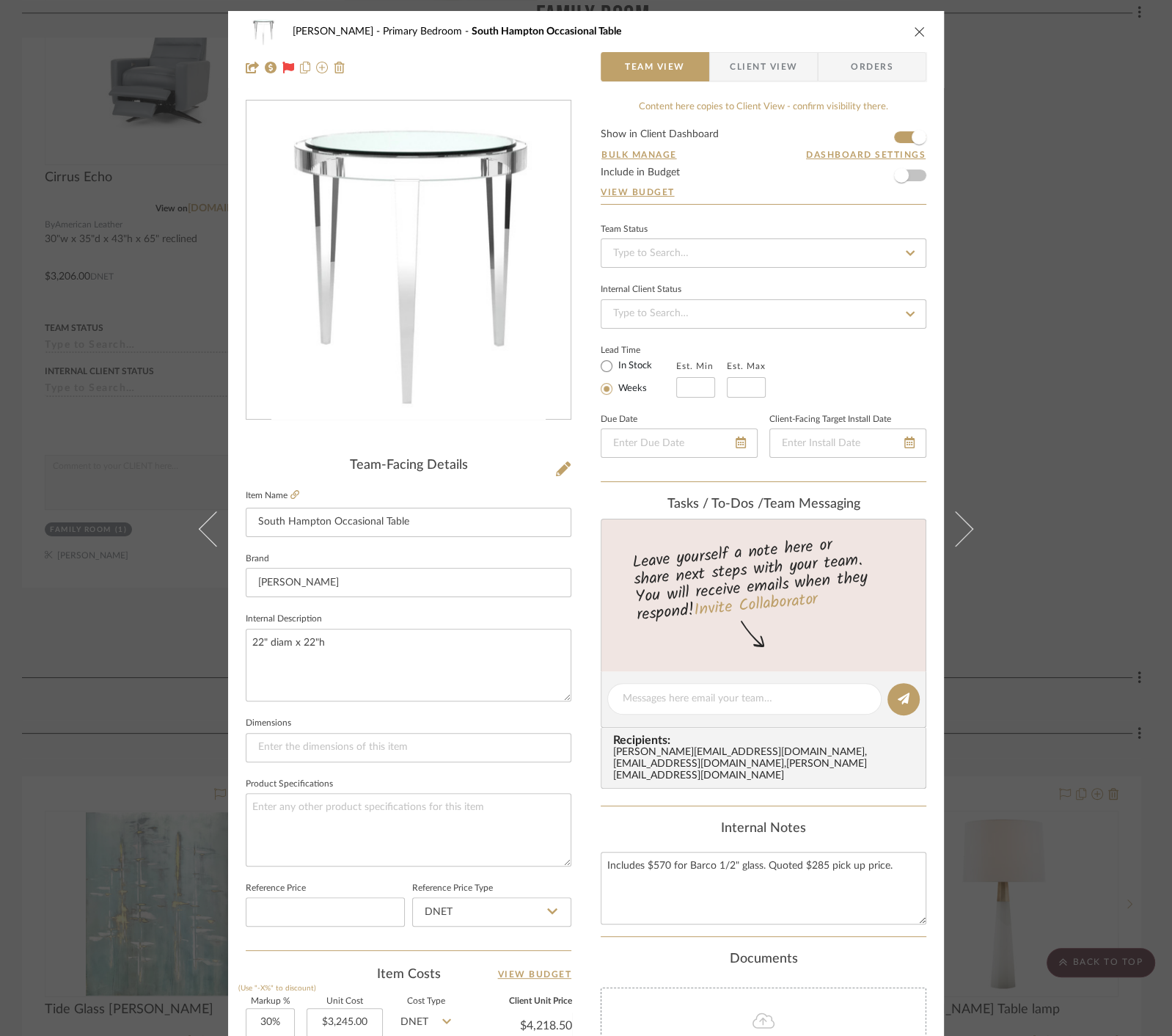
click at [520, 275] on img "0" at bounding box center [408, 260] width 275 height 318
click at [1021, 246] on div "[PERSON_NAME][GEOGRAPHIC_DATA] Bedroom [GEOGRAPHIC_DATA] Occasional Table Team …" at bounding box center [586, 518] width 1172 height 1036
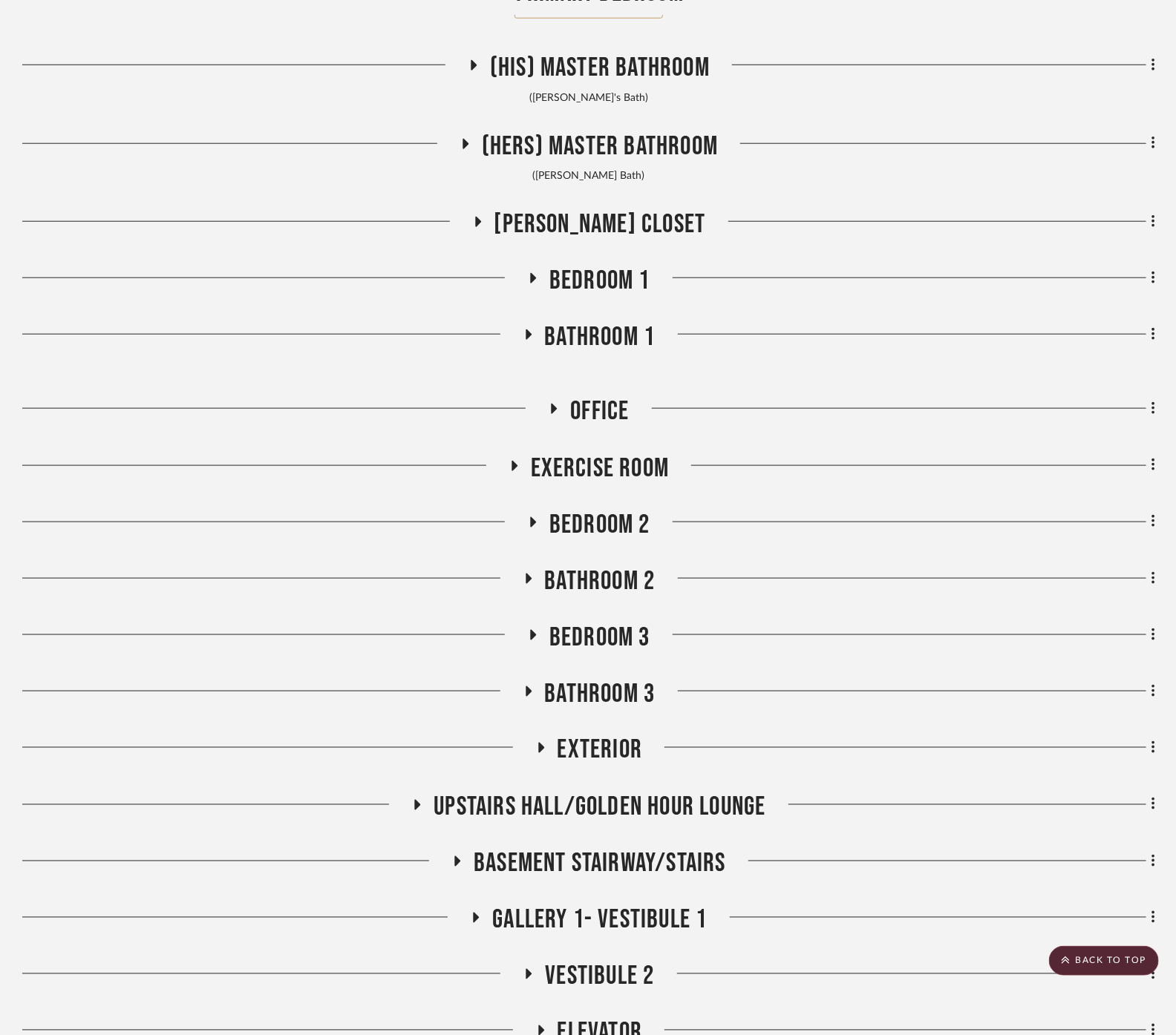
scroll to position [14018, 0]
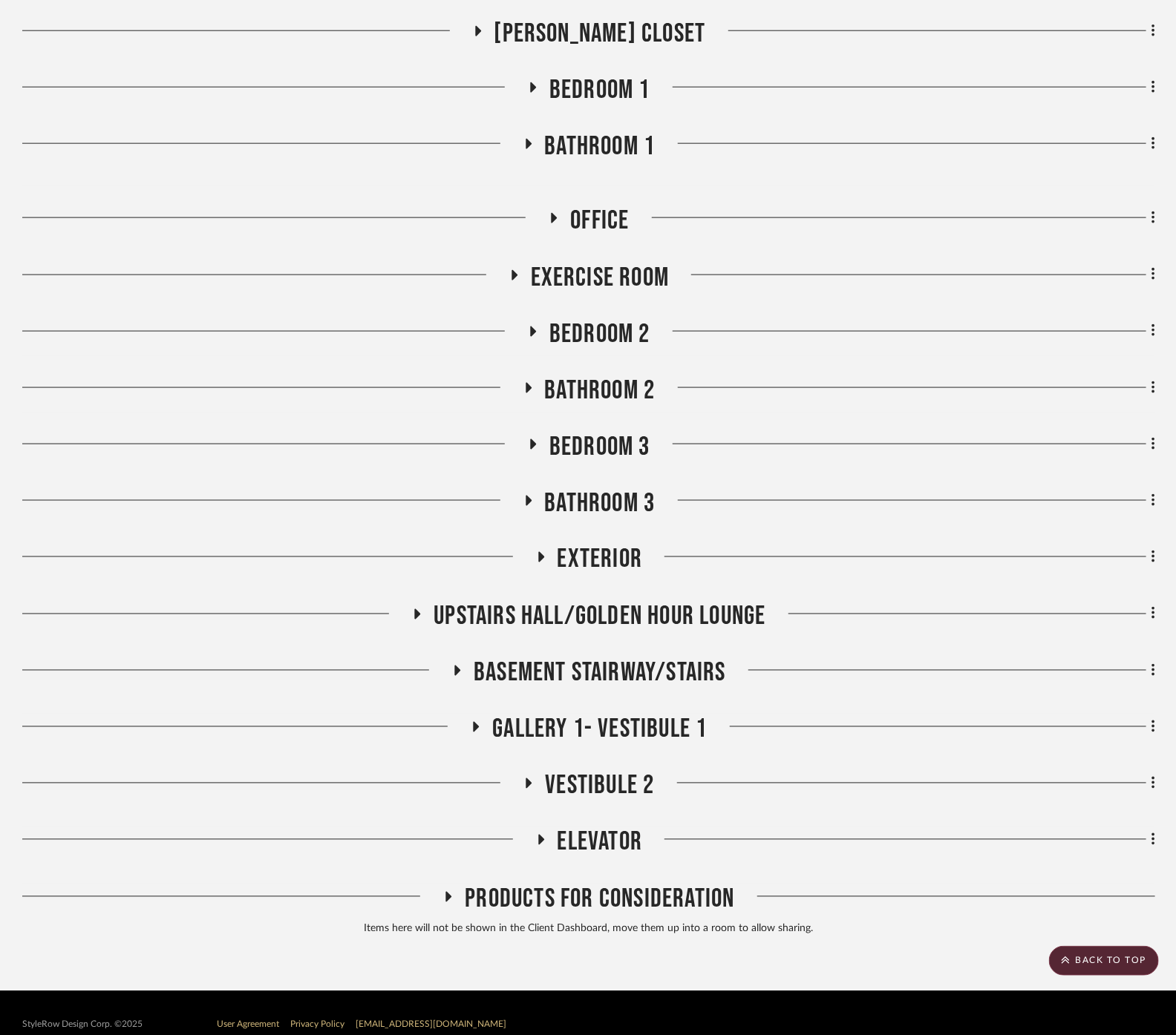
click at [597, 319] on span "Bedroom 2" at bounding box center [600, 334] width 101 height 32
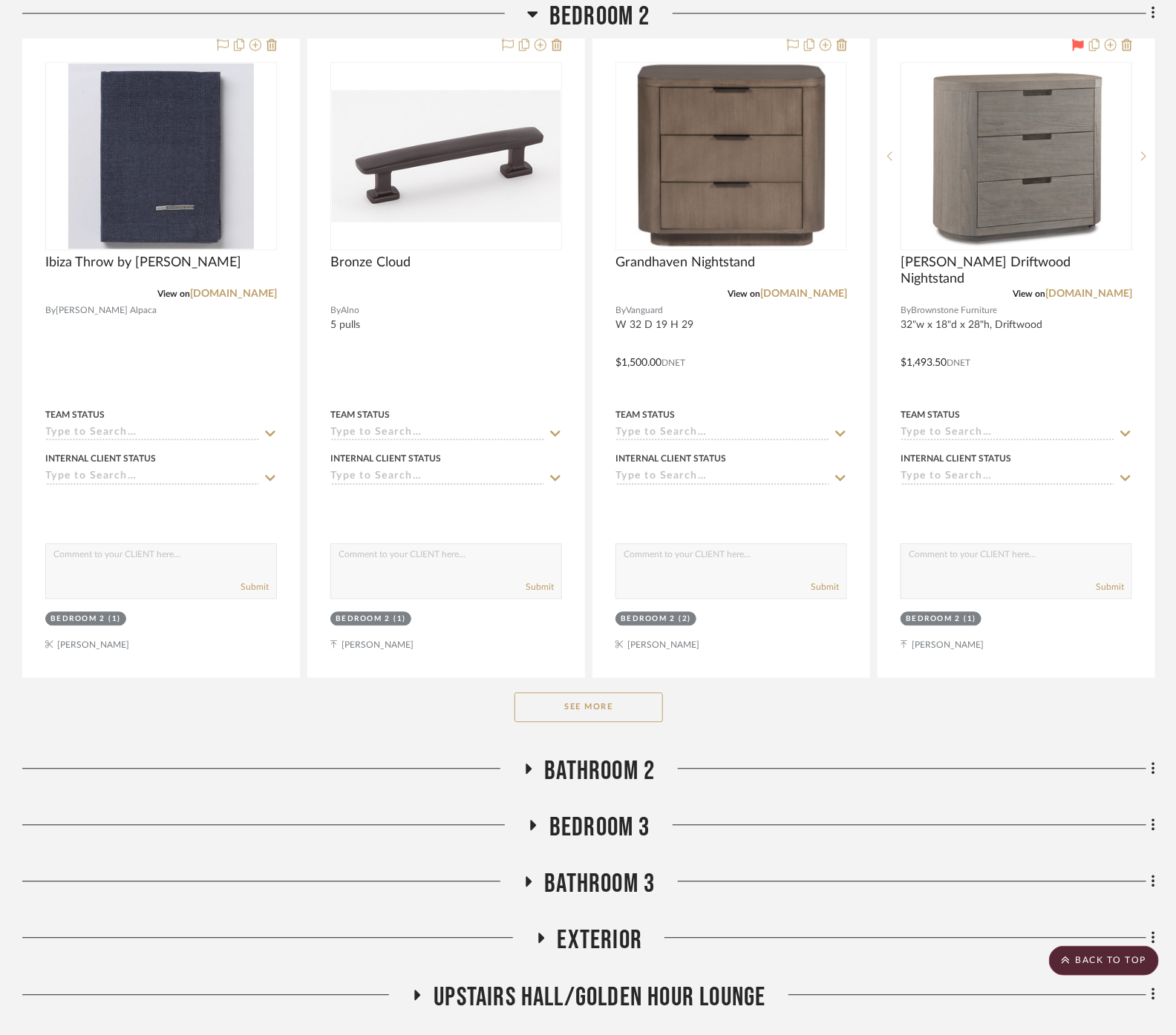
scroll to position [14514, 0]
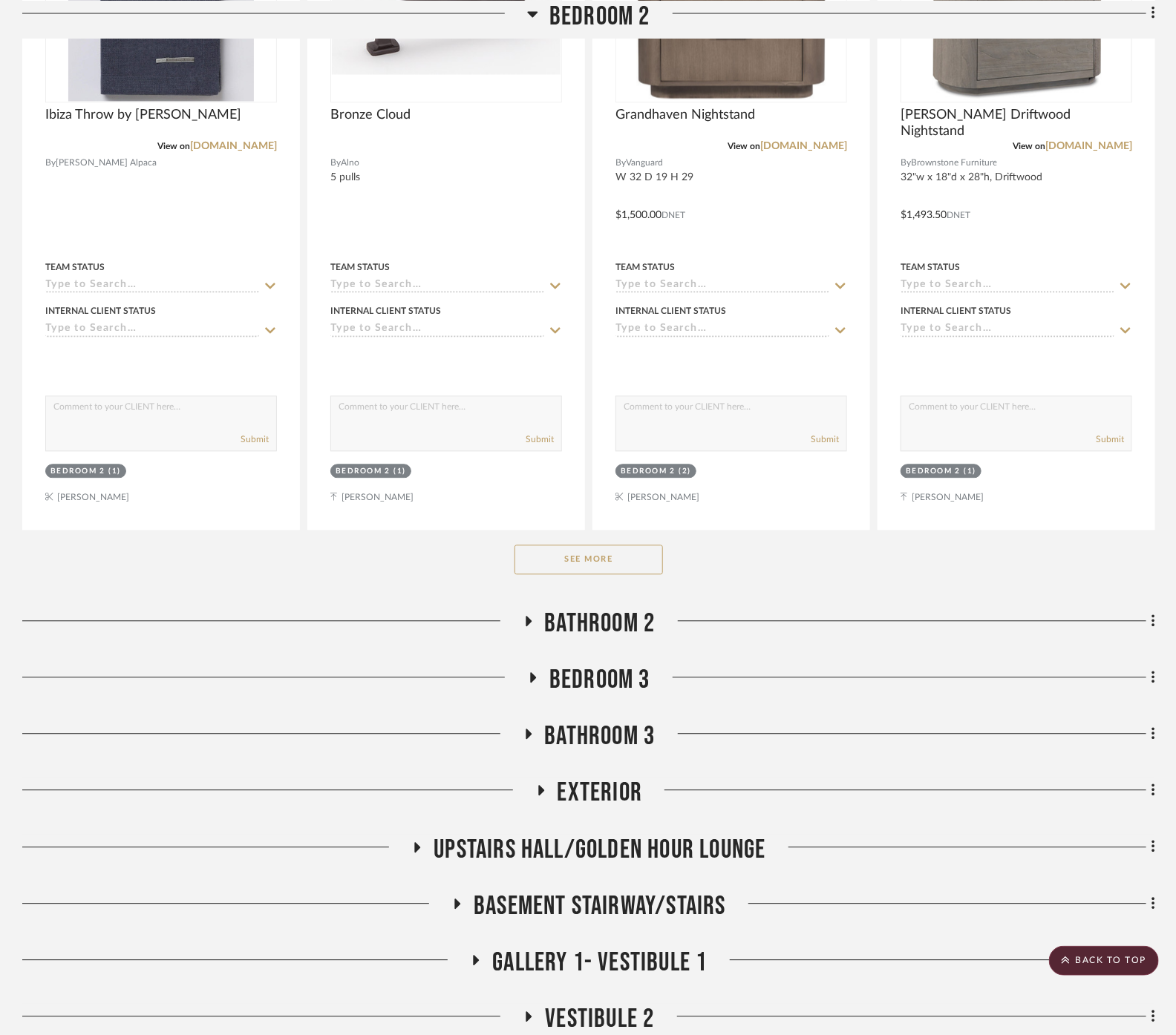
click at [587, 545] on button "See More" at bounding box center [588, 560] width 148 height 29
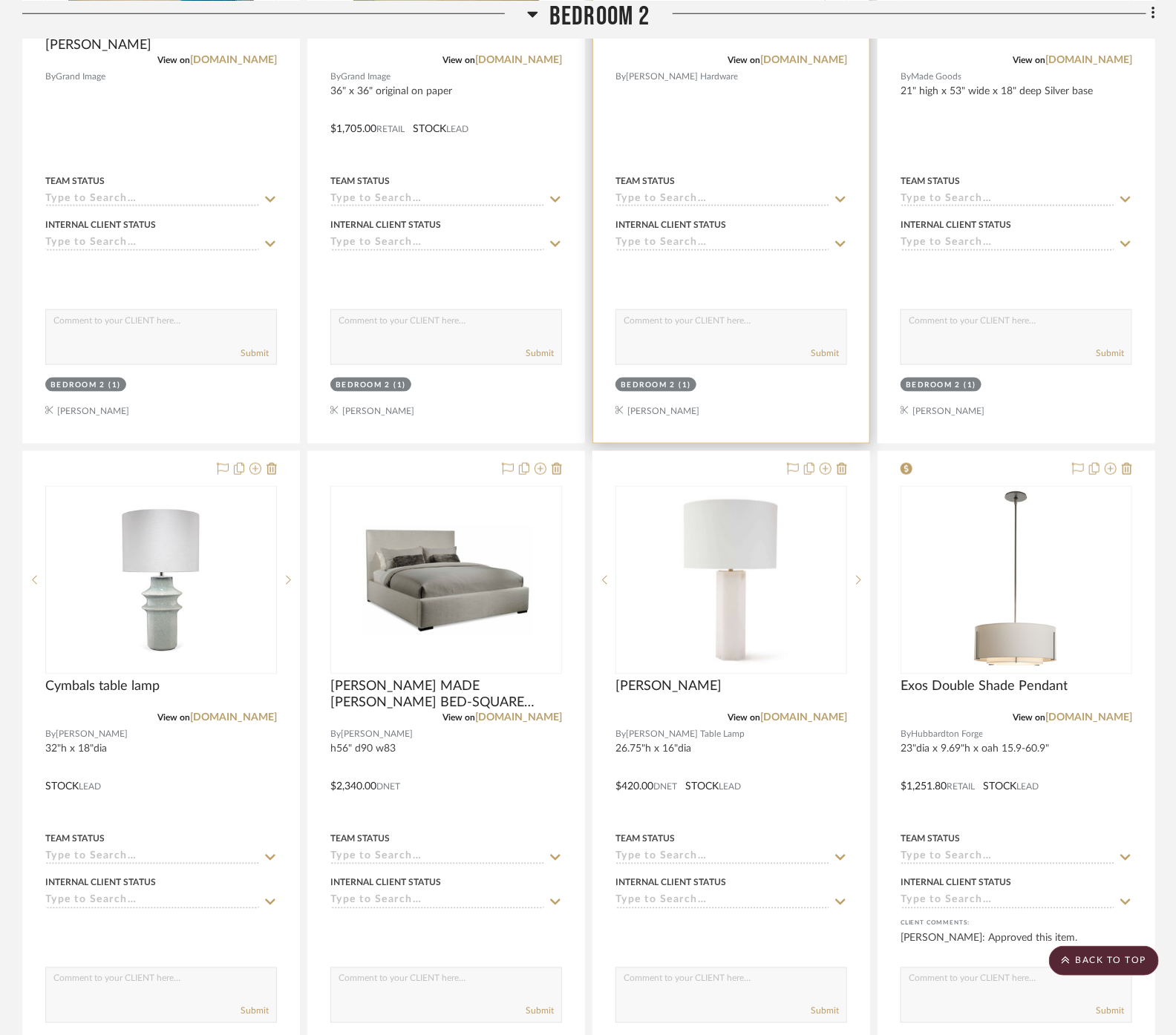
scroll to position [15998, 0]
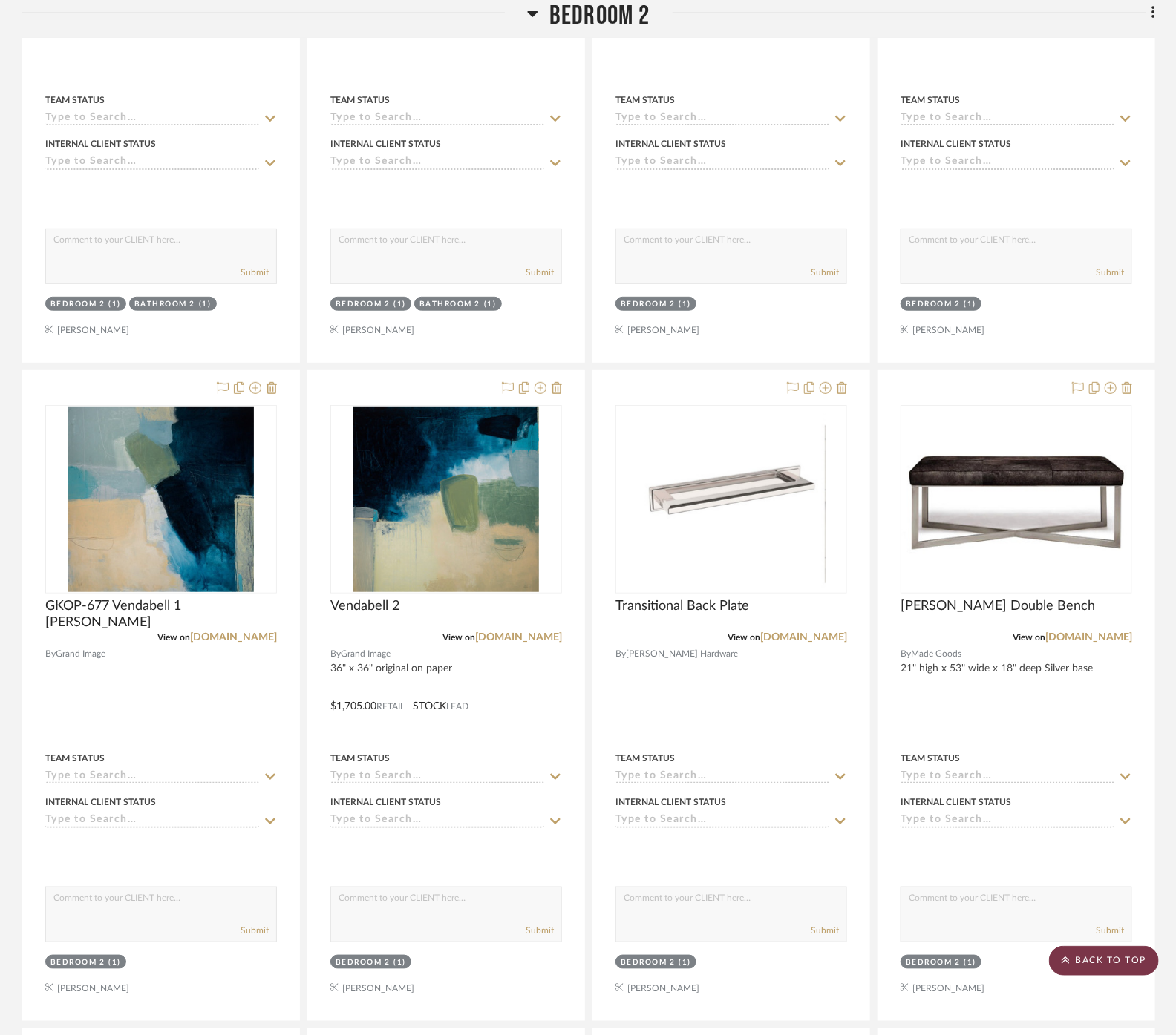
click at [1077, 955] on scroll-to-top-button "BACK TO TOP" at bounding box center [1103, 961] width 110 height 29
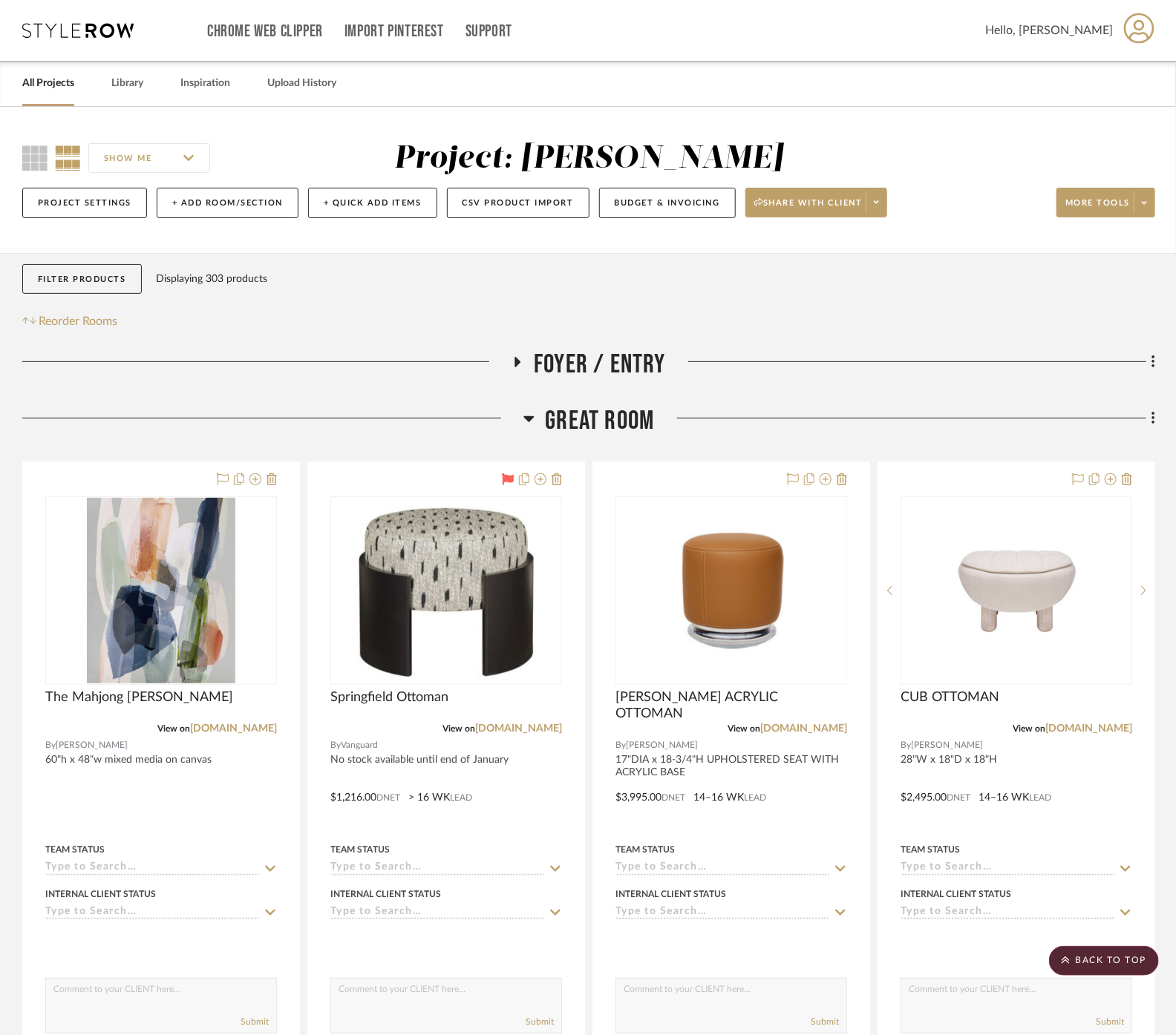
scroll to position [0, 0]
click at [581, 350] on span "Foyer / Entry" at bounding box center [600, 364] width 132 height 32
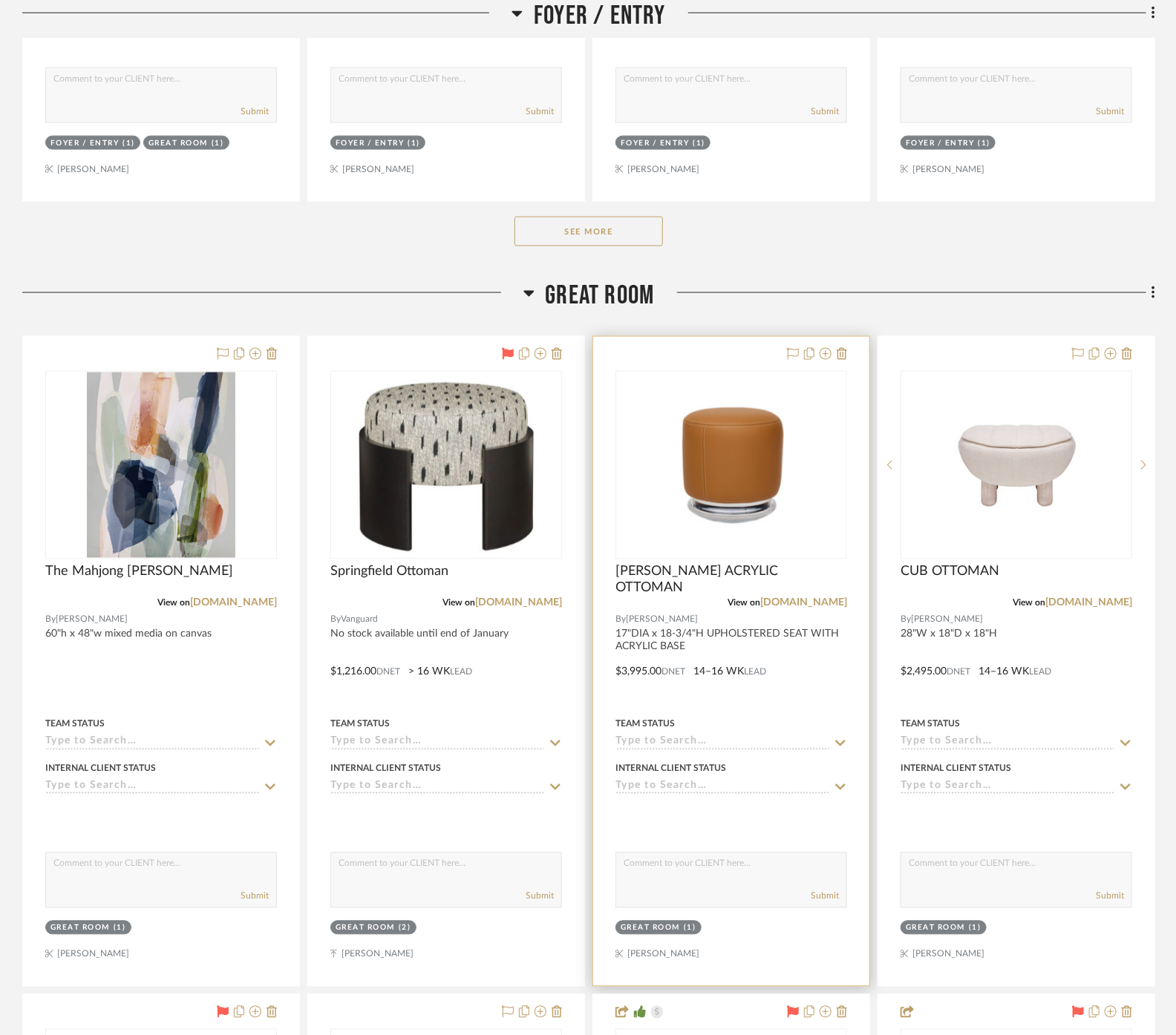
scroll to position [989, 0]
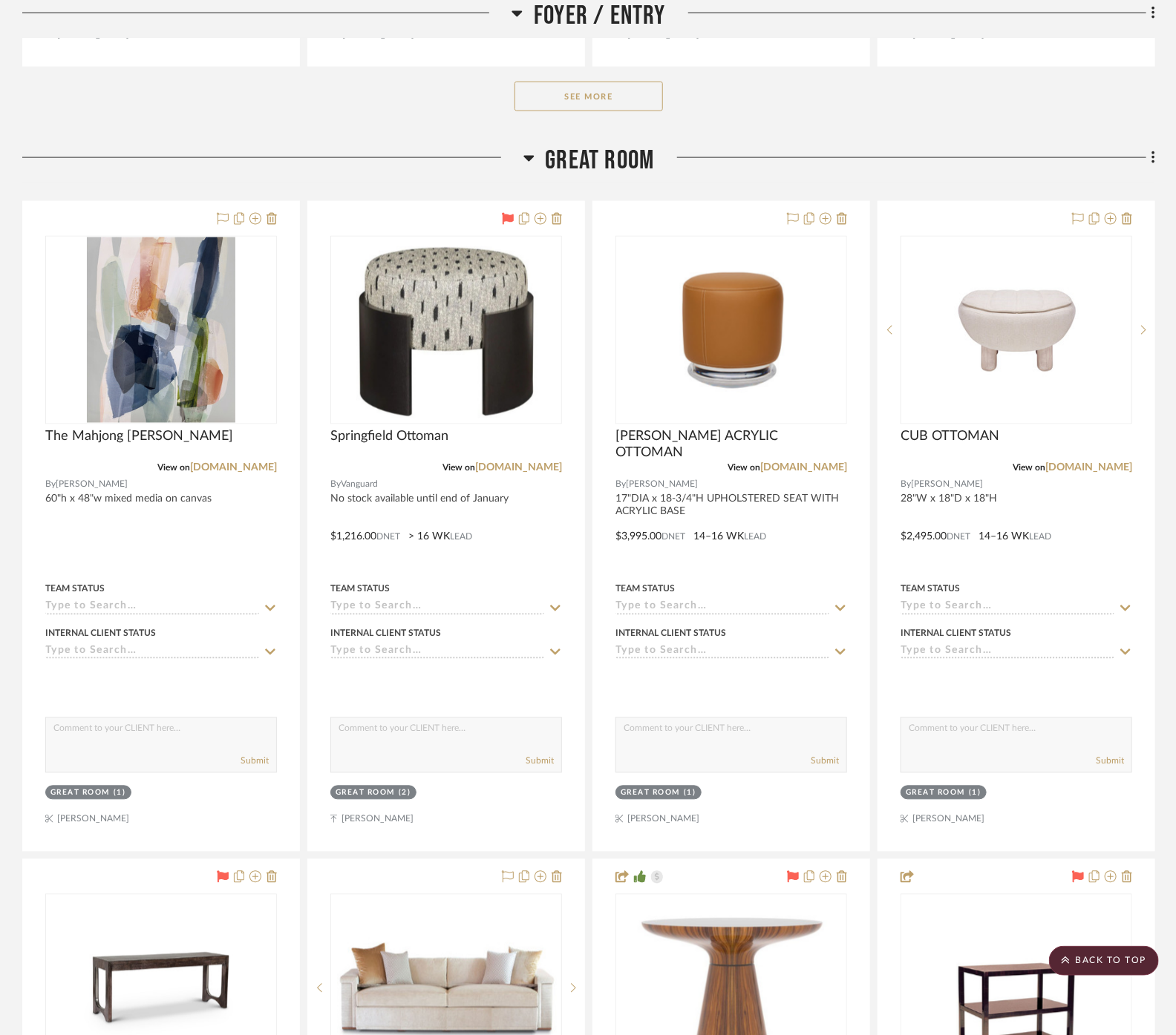
click at [600, 78] on div "See More" at bounding box center [588, 96] width 1133 height 59
click at [606, 108] on button "See More" at bounding box center [588, 96] width 148 height 29
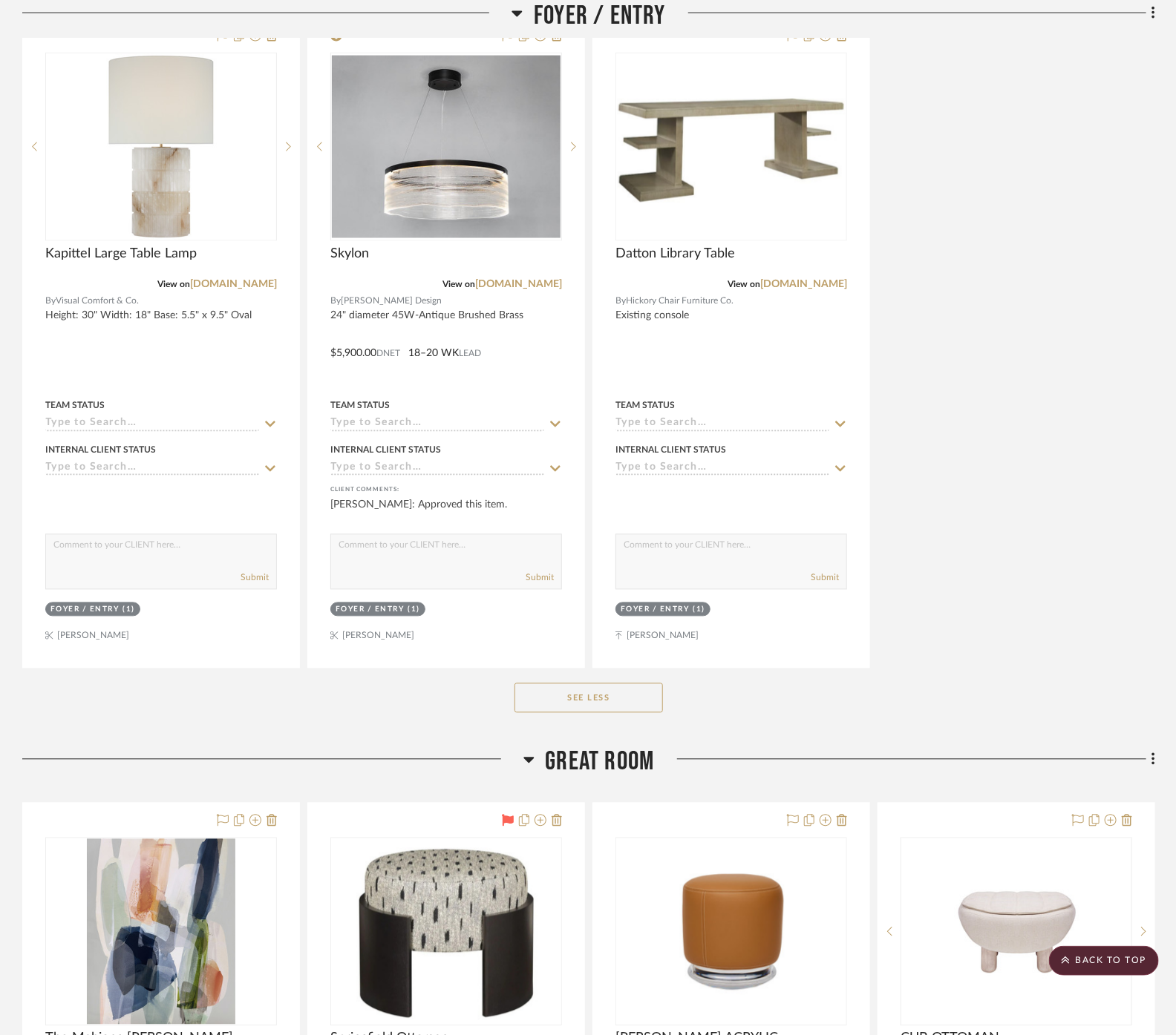
scroll to position [1072, 0]
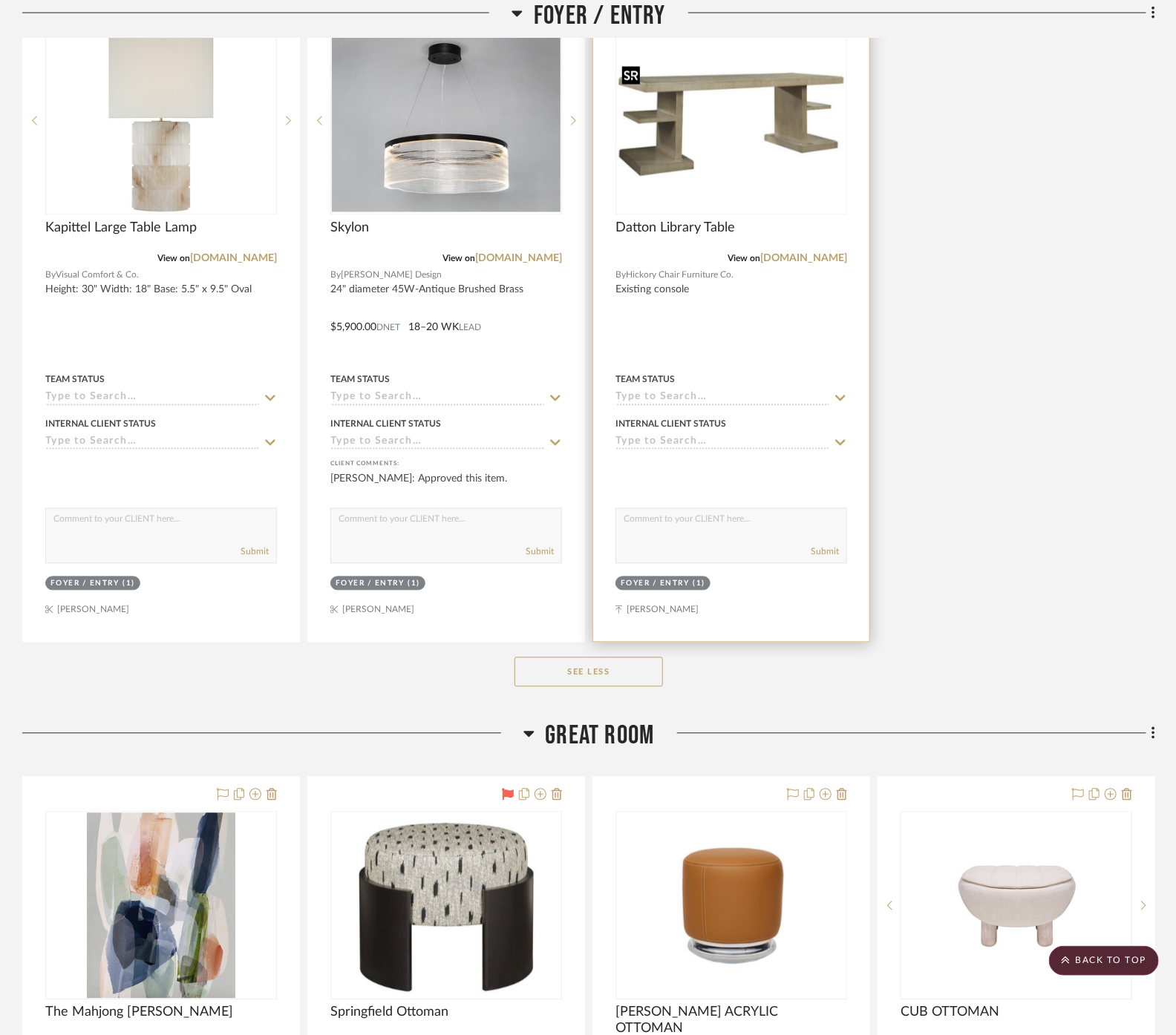
click at [699, 101] on img "0" at bounding box center [731, 121] width 228 height 117
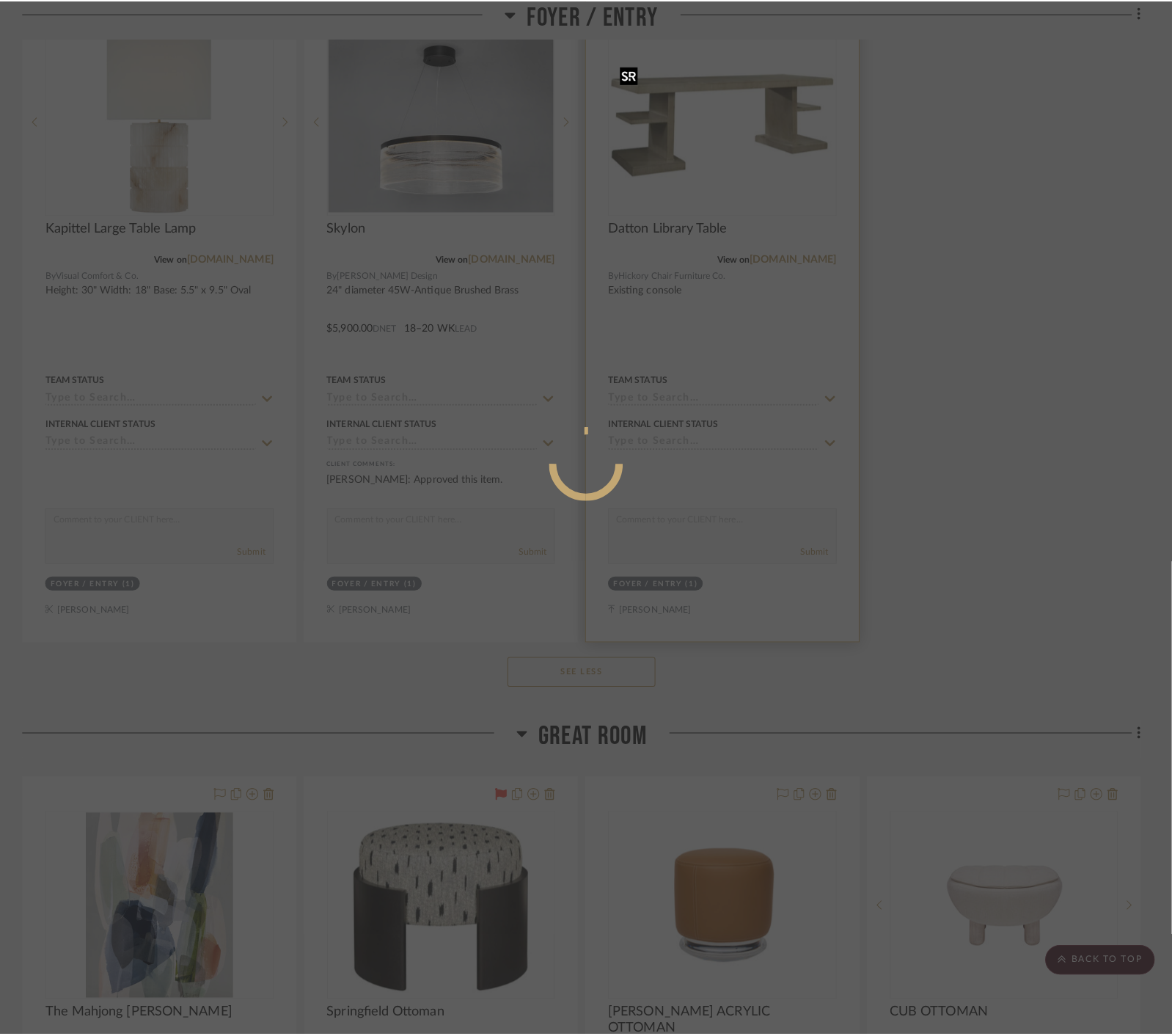
scroll to position [0, 0]
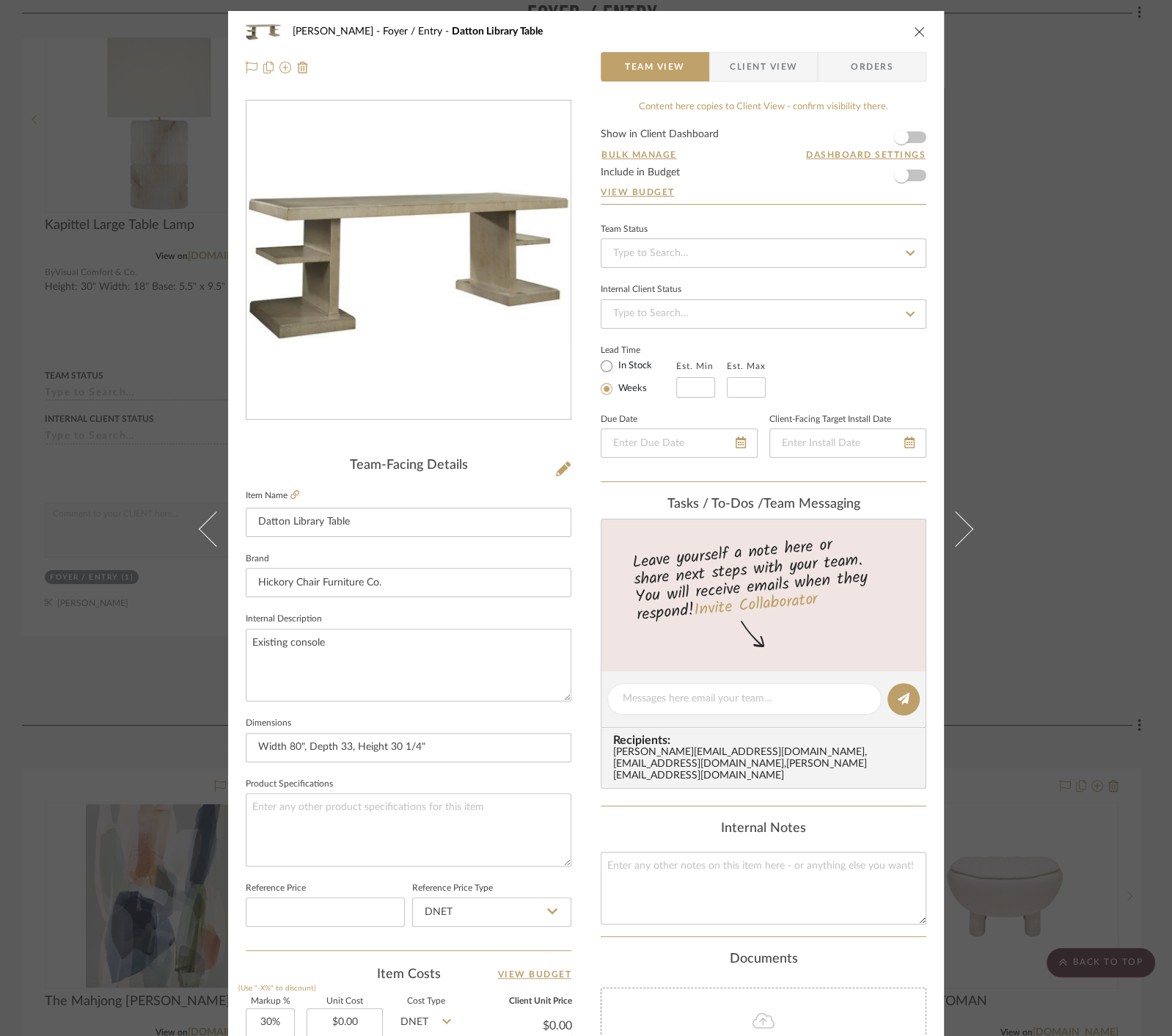
click at [1025, 575] on div "[PERSON_NAME] Foyer / Entry Datton Library Table Team View Client View Orders T…" at bounding box center [586, 518] width 1172 height 1036
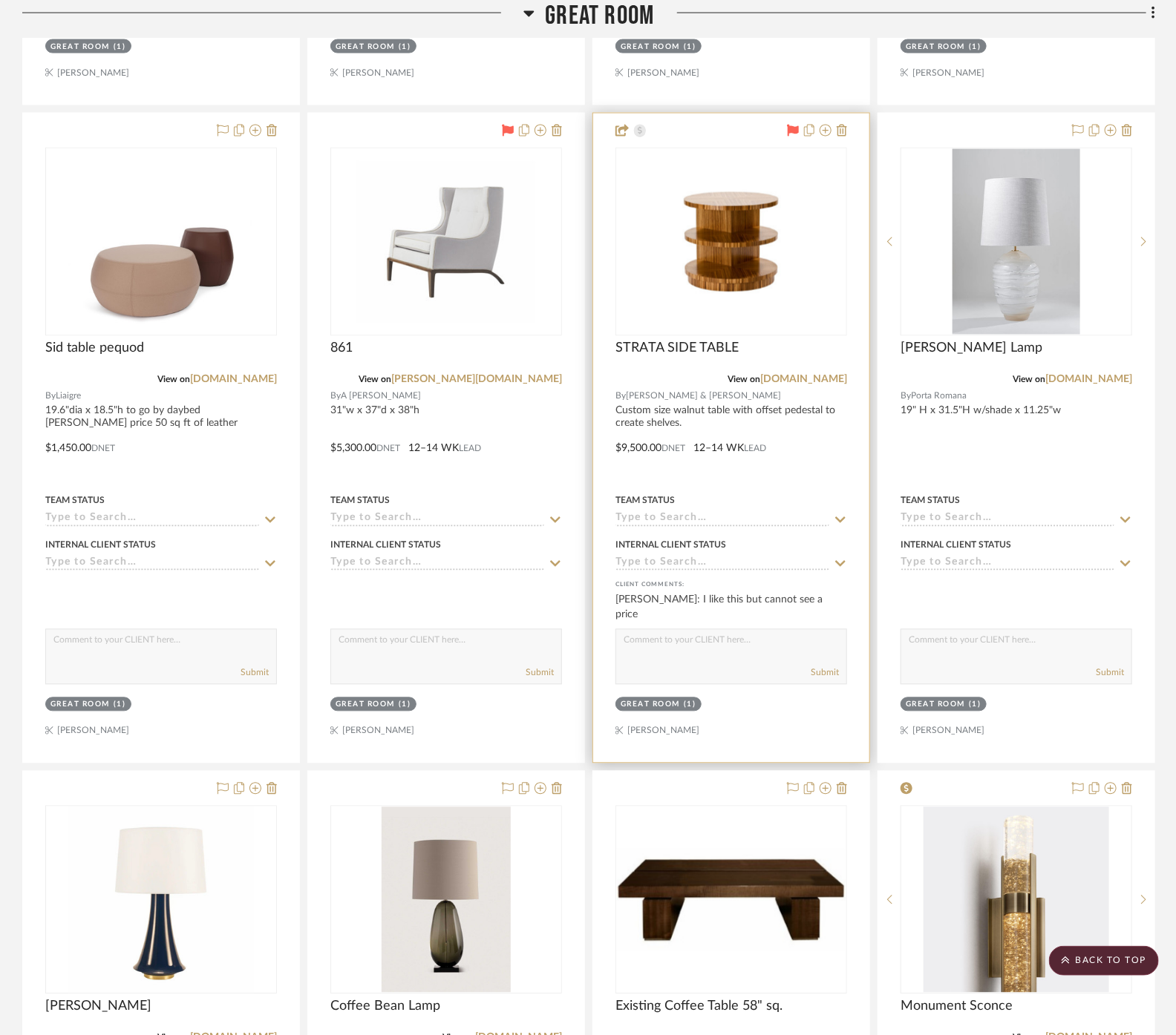
scroll to position [4041, 0]
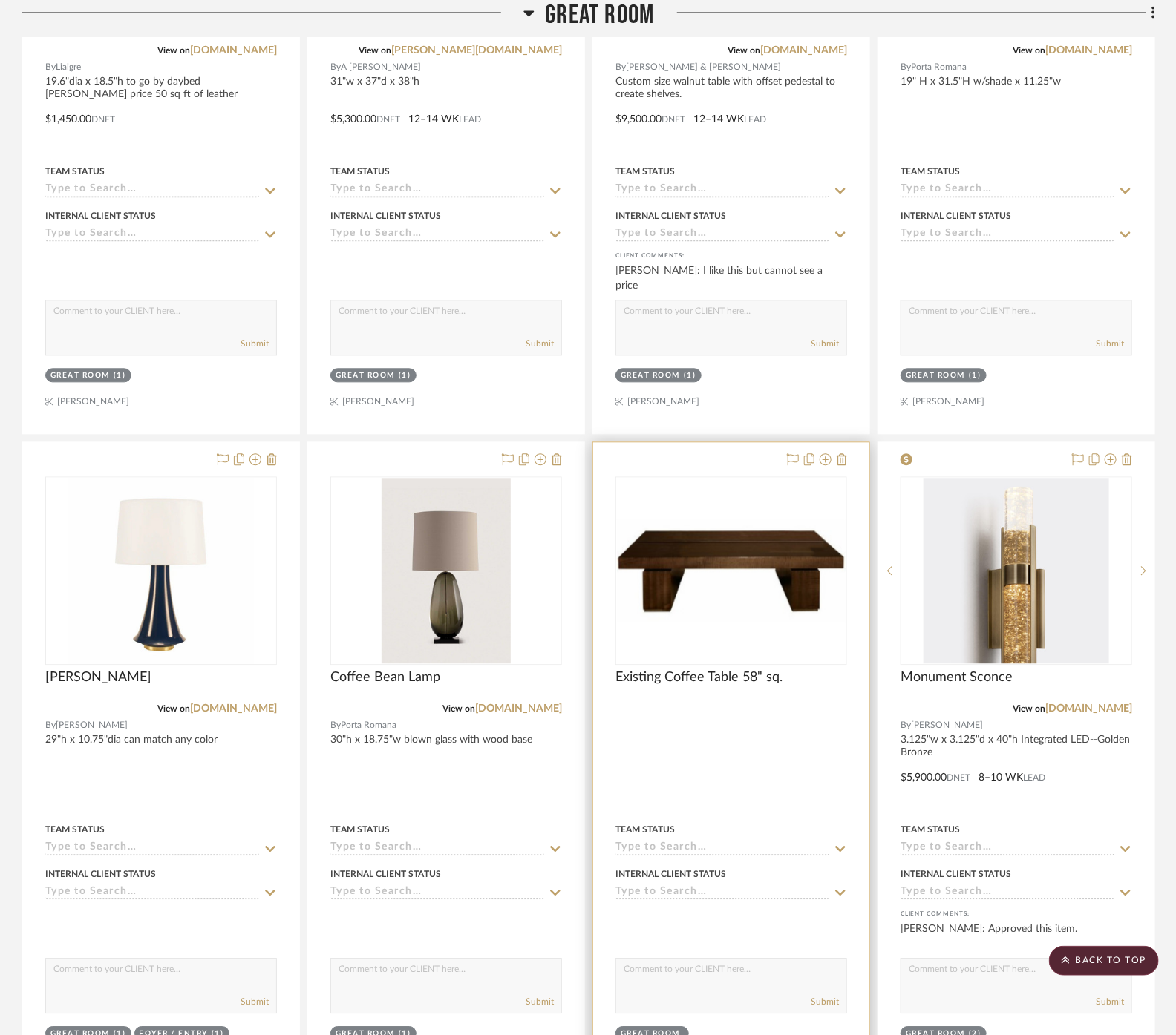
click at [770, 643] on div "0" at bounding box center [731, 570] width 230 height 187
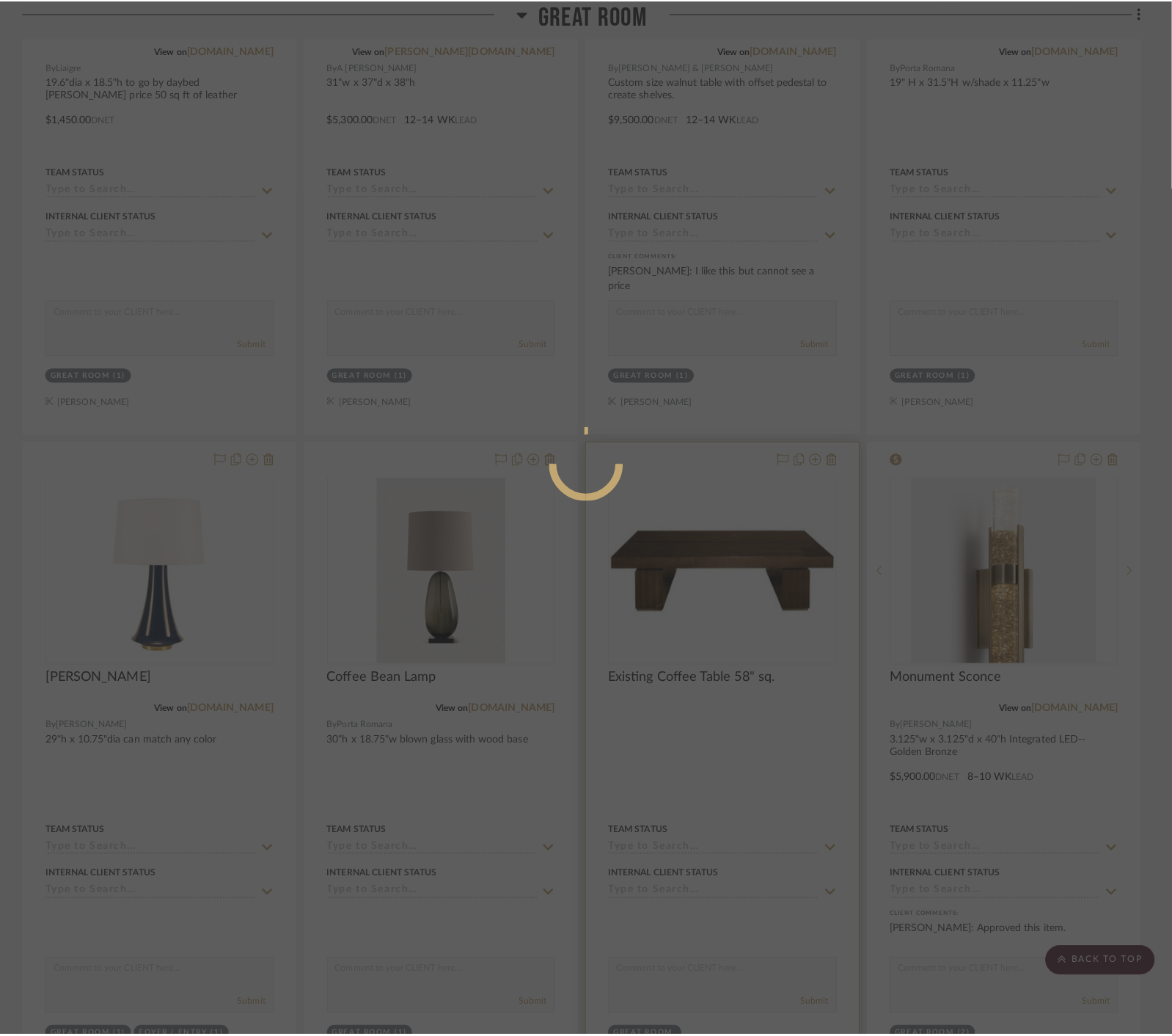
scroll to position [0, 0]
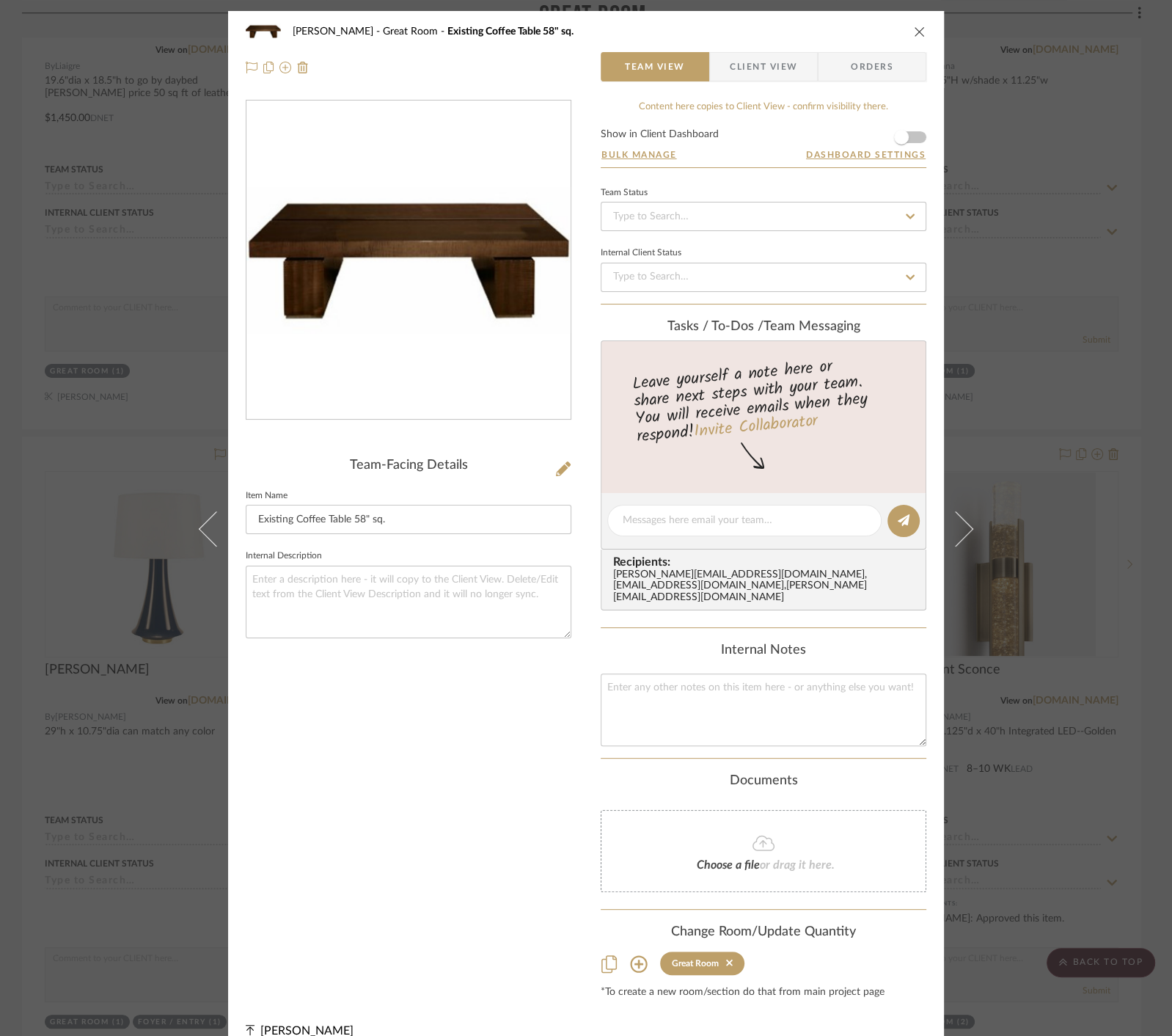
click at [1008, 498] on div "[PERSON_NAME] Great Room Existing Coffee Table 58" sq. Team View Client View Or…" at bounding box center [586, 518] width 1172 height 1036
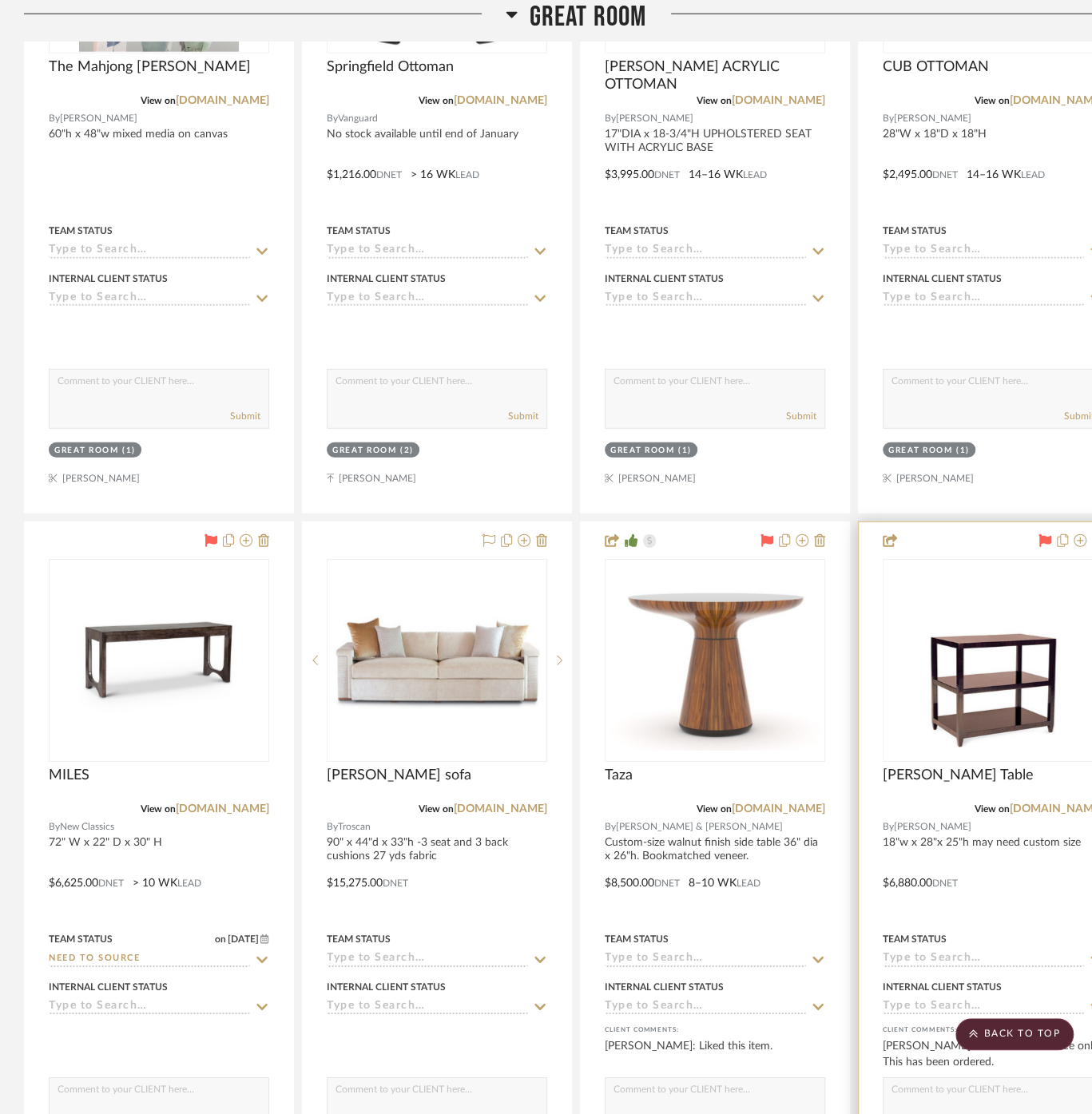
scroll to position [2396, 0]
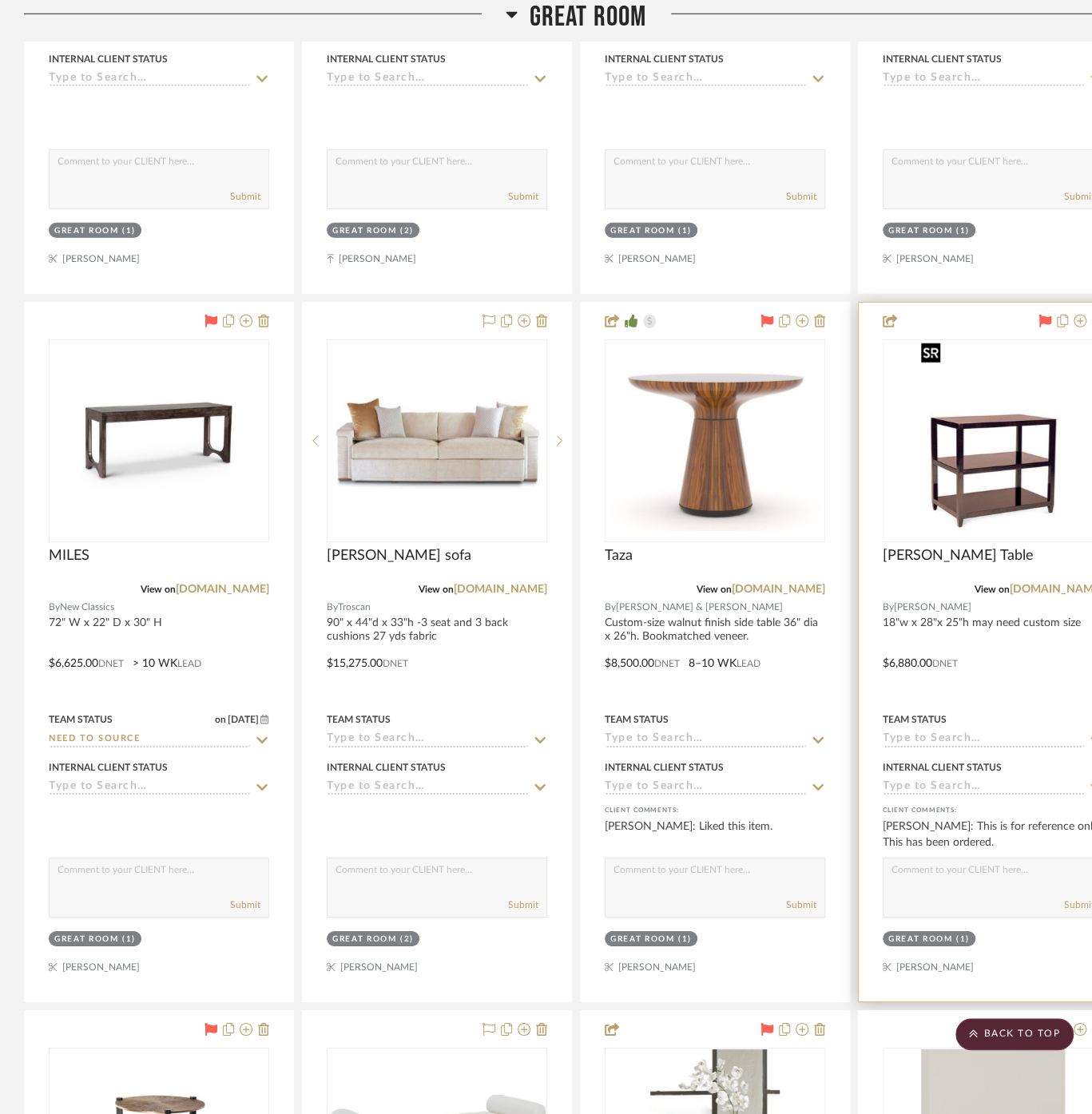
click at [1019, 478] on img "0" at bounding box center [993, 441] width 156 height 200
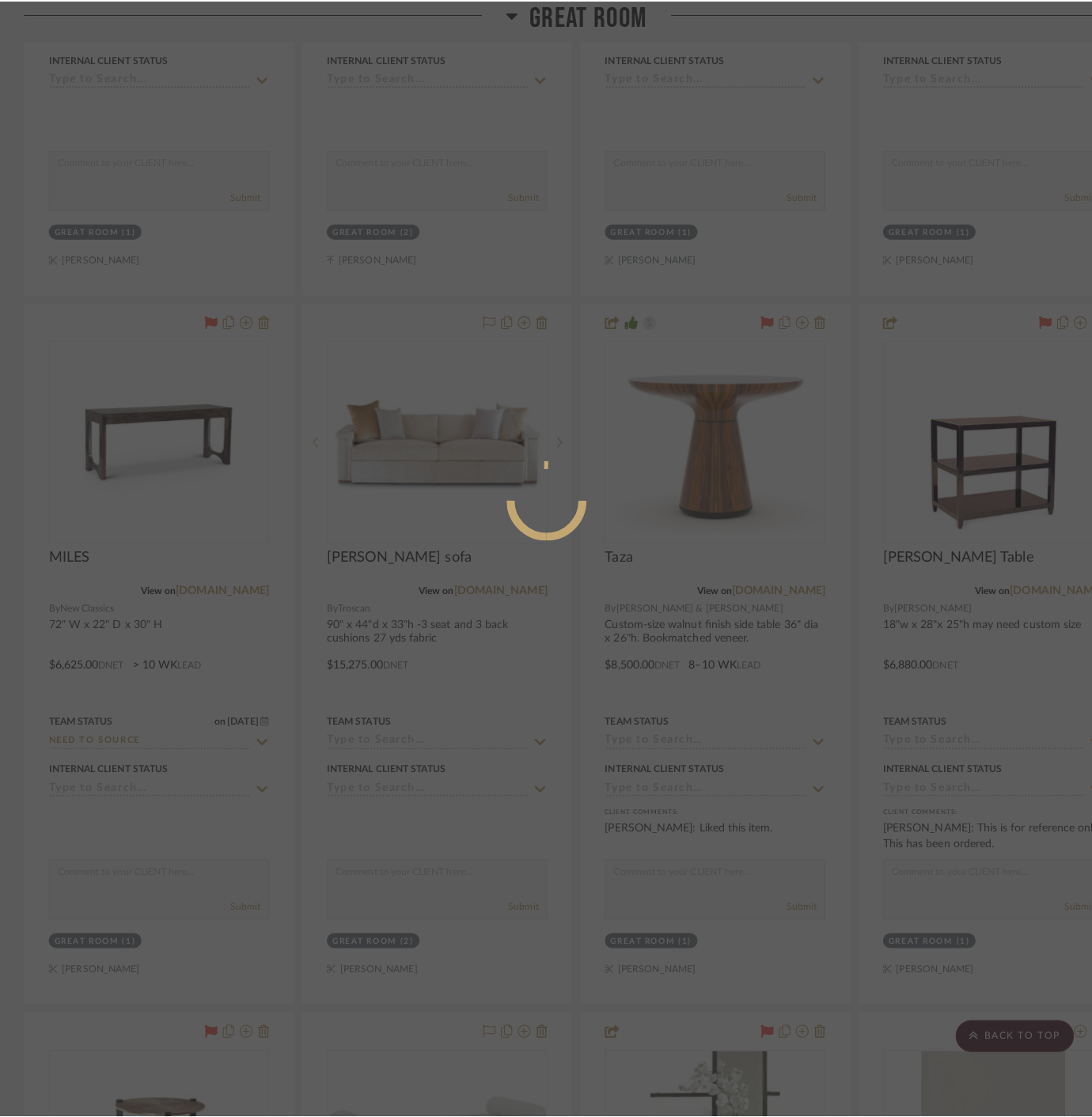
scroll to position [0, 0]
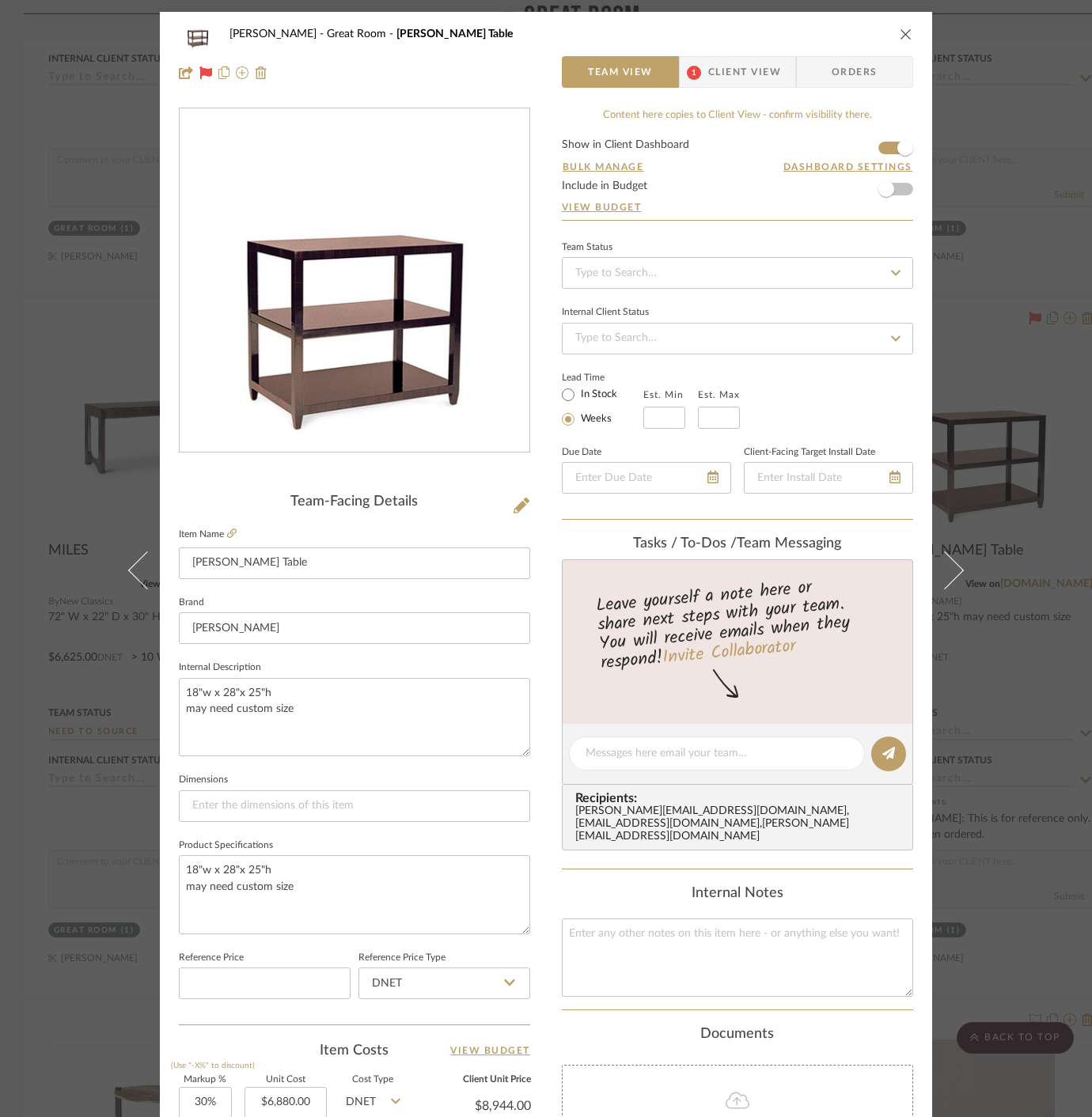
click at [987, 554] on div "[PERSON_NAME] Great Room [PERSON_NAME] Table Team View 1 Client View Orders Tea…" at bounding box center [546, 558] width 1092 height 1117
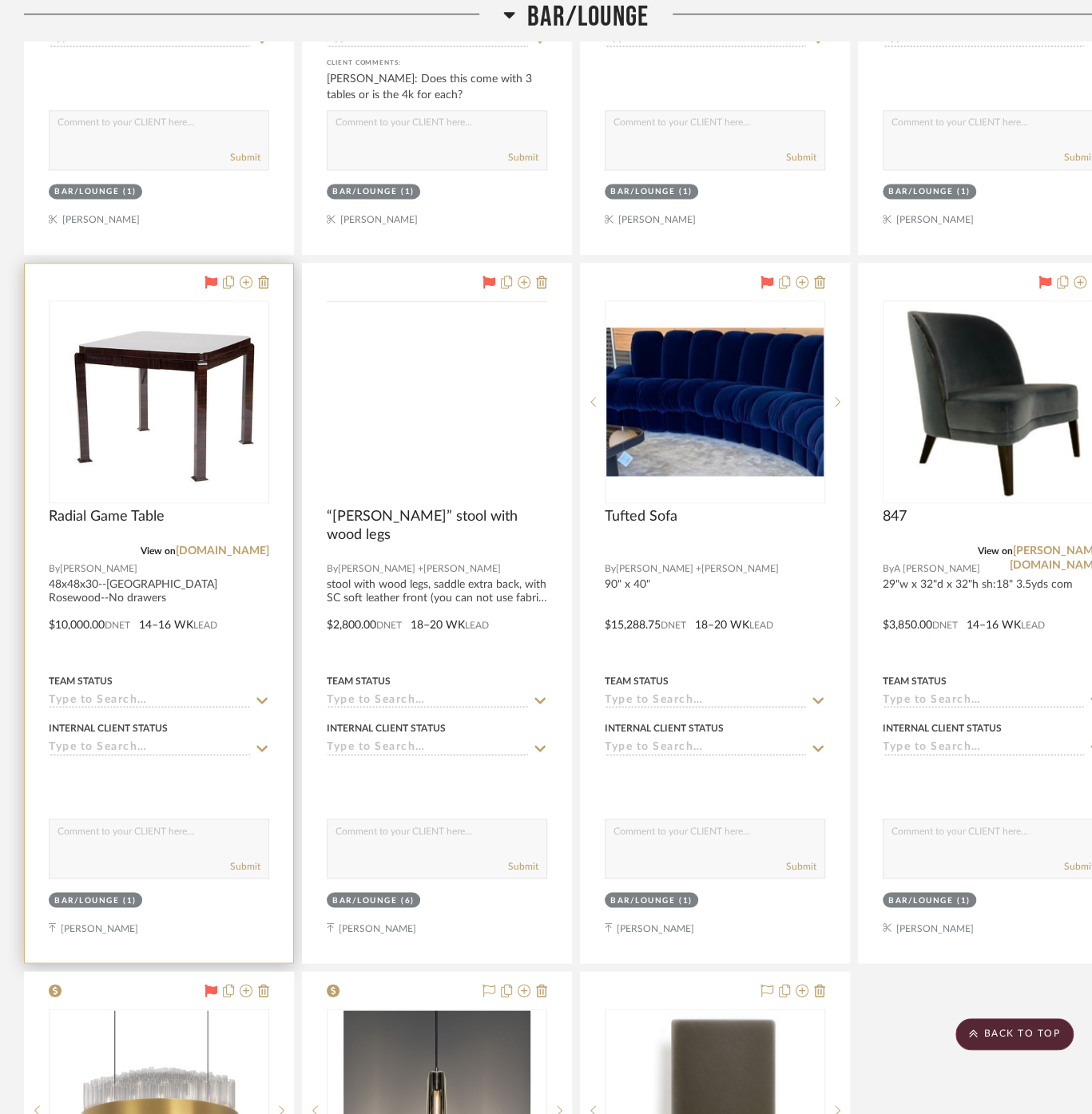
scroll to position [7633, 0]
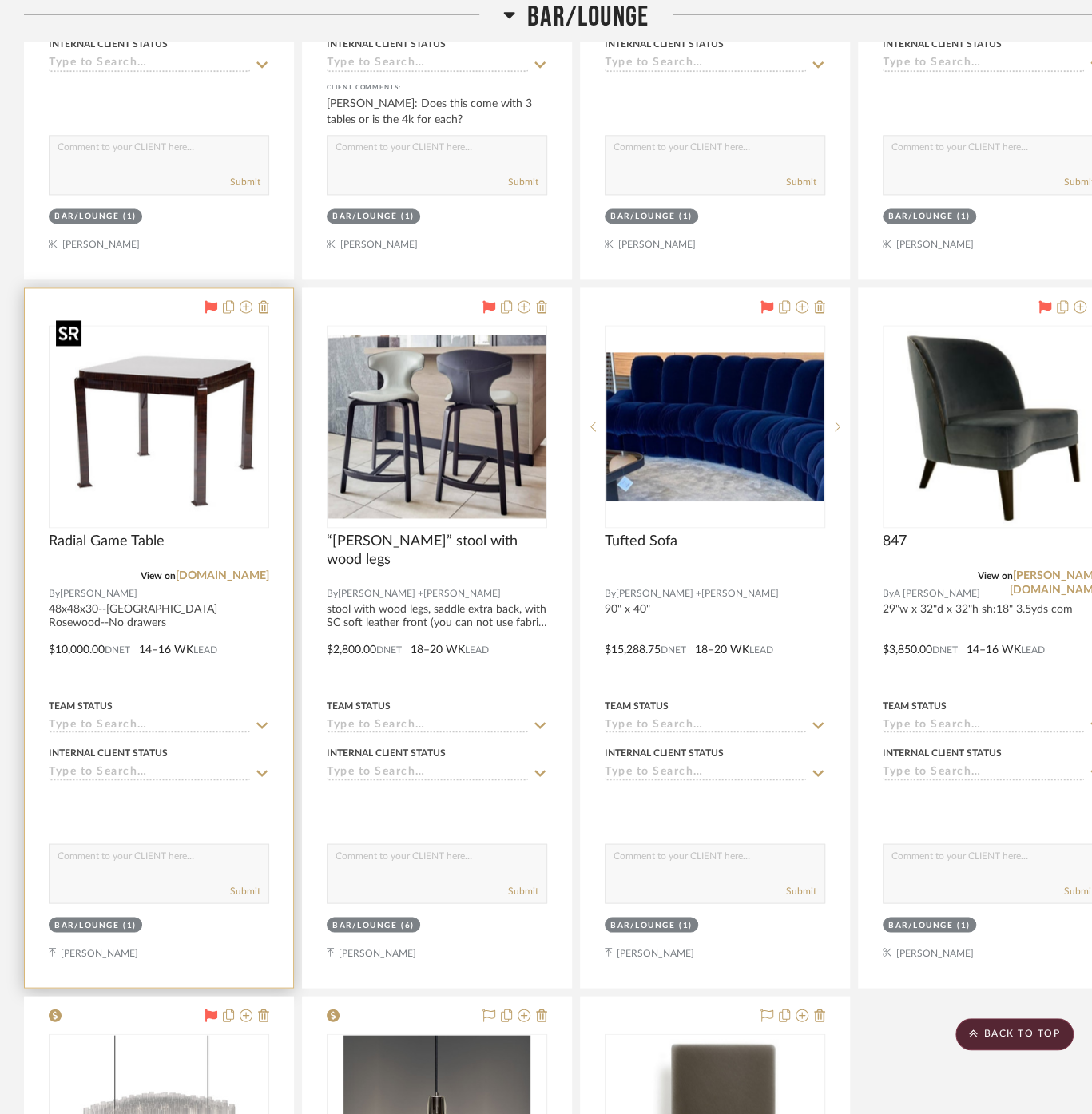
click at [211, 467] on img "0" at bounding box center [159, 426] width 218 height 199
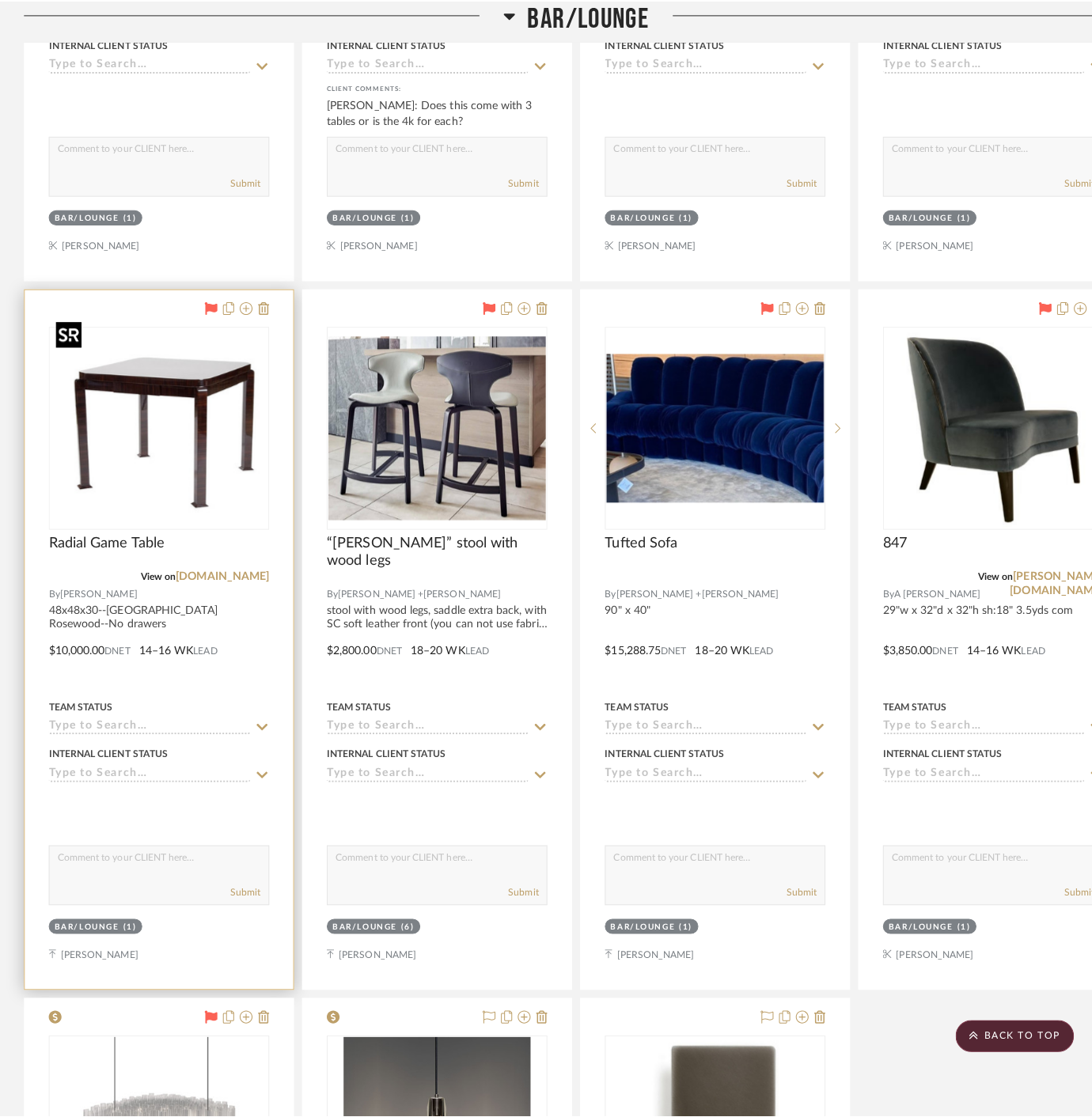
scroll to position [0, 0]
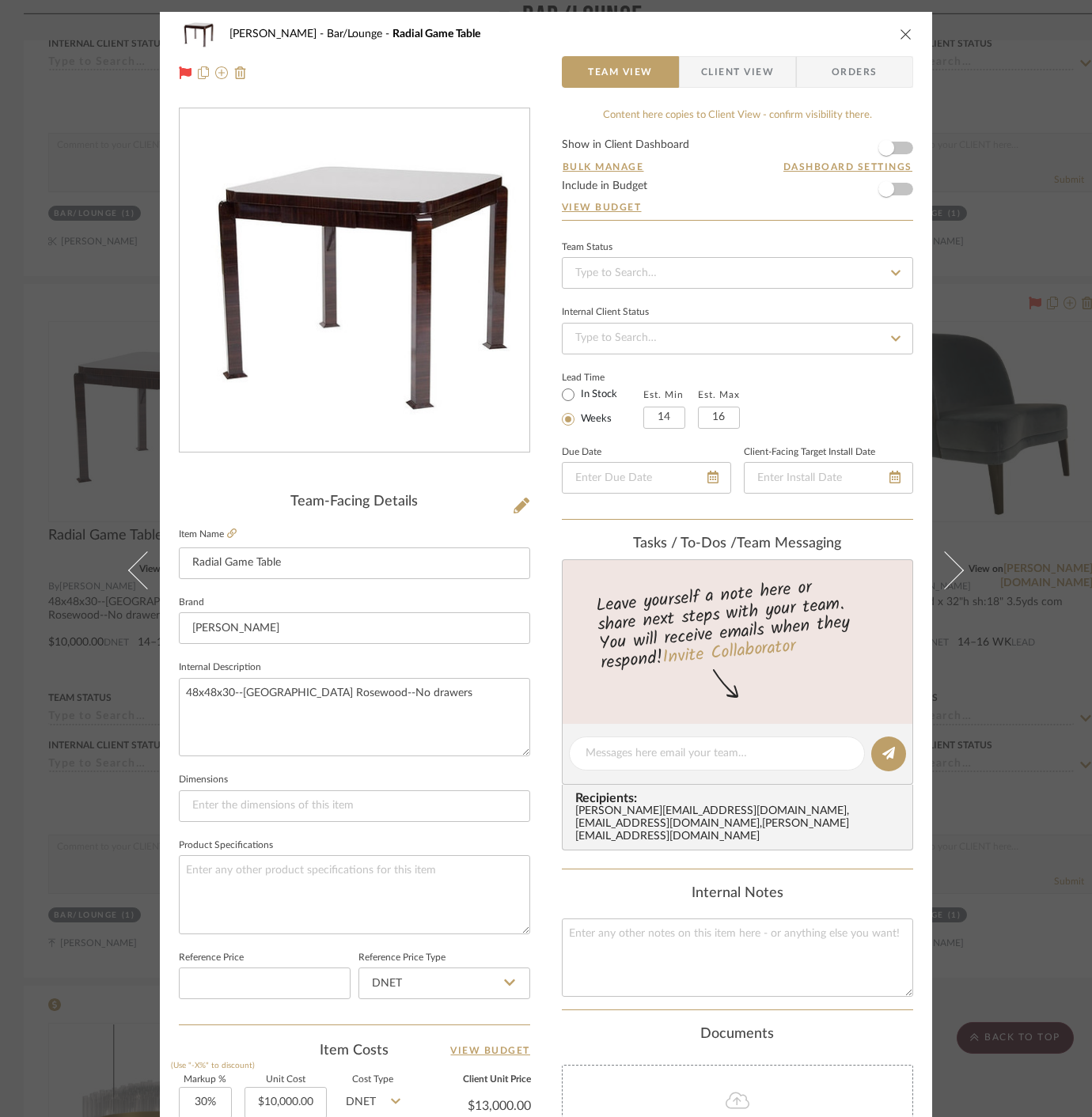
click at [988, 527] on div "[PERSON_NAME] Bar/Lounge Radial Game Table Team View Client View Orders Team-Fa…" at bounding box center [546, 558] width 1092 height 1117
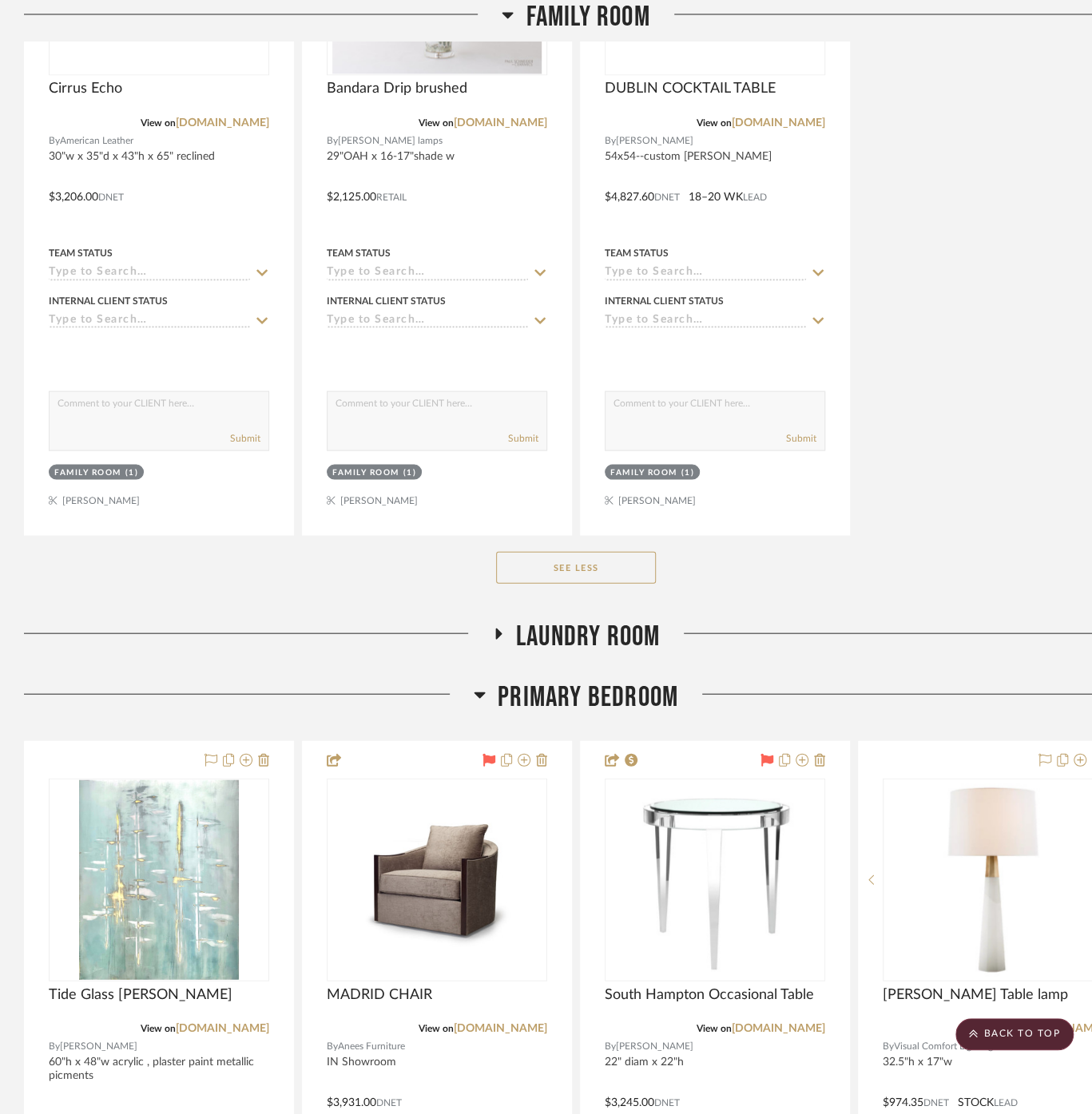
scroll to position [11627, 0]
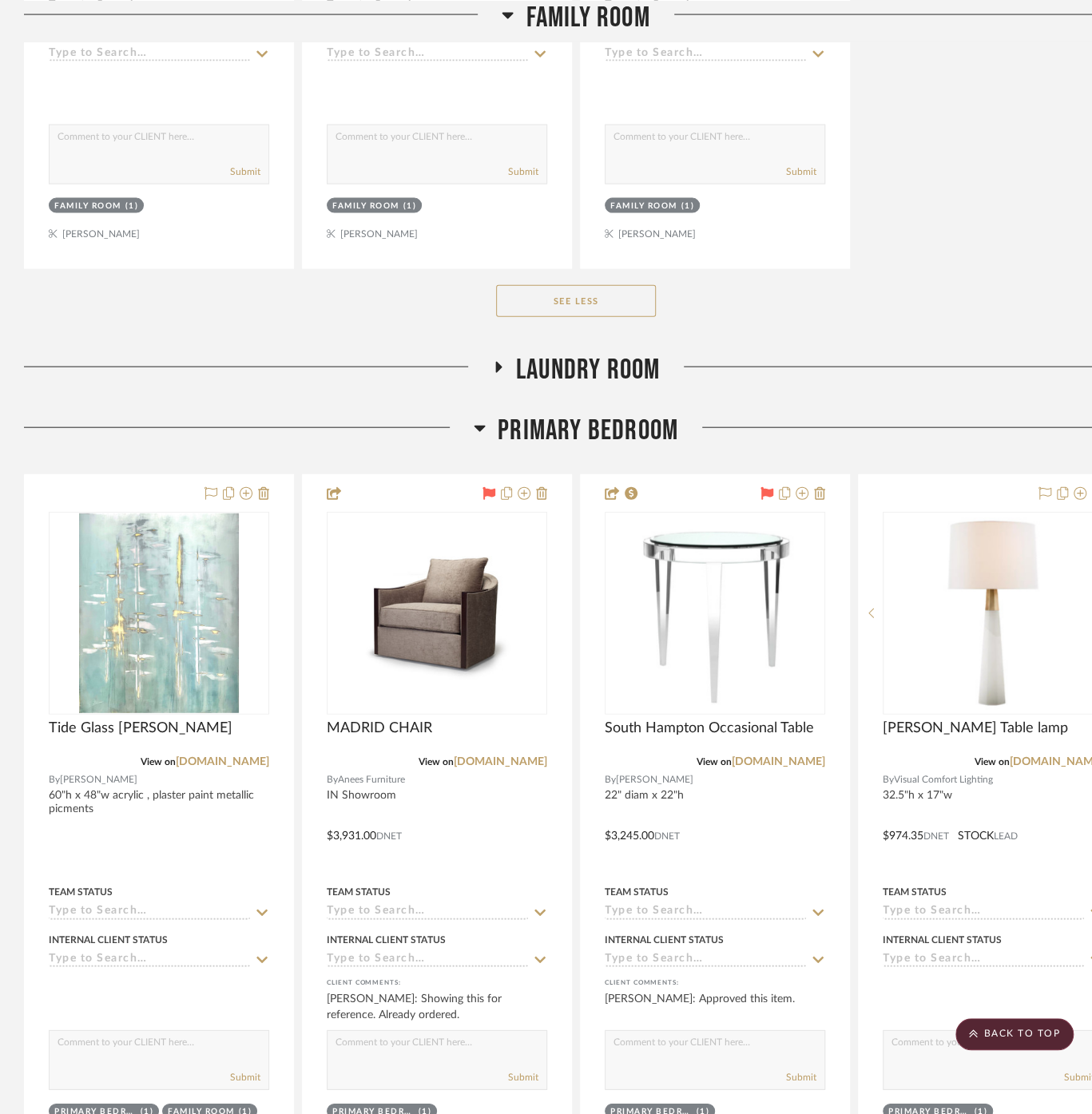
click at [885, 414] on div at bounding box center [903, 434] width 450 height 40
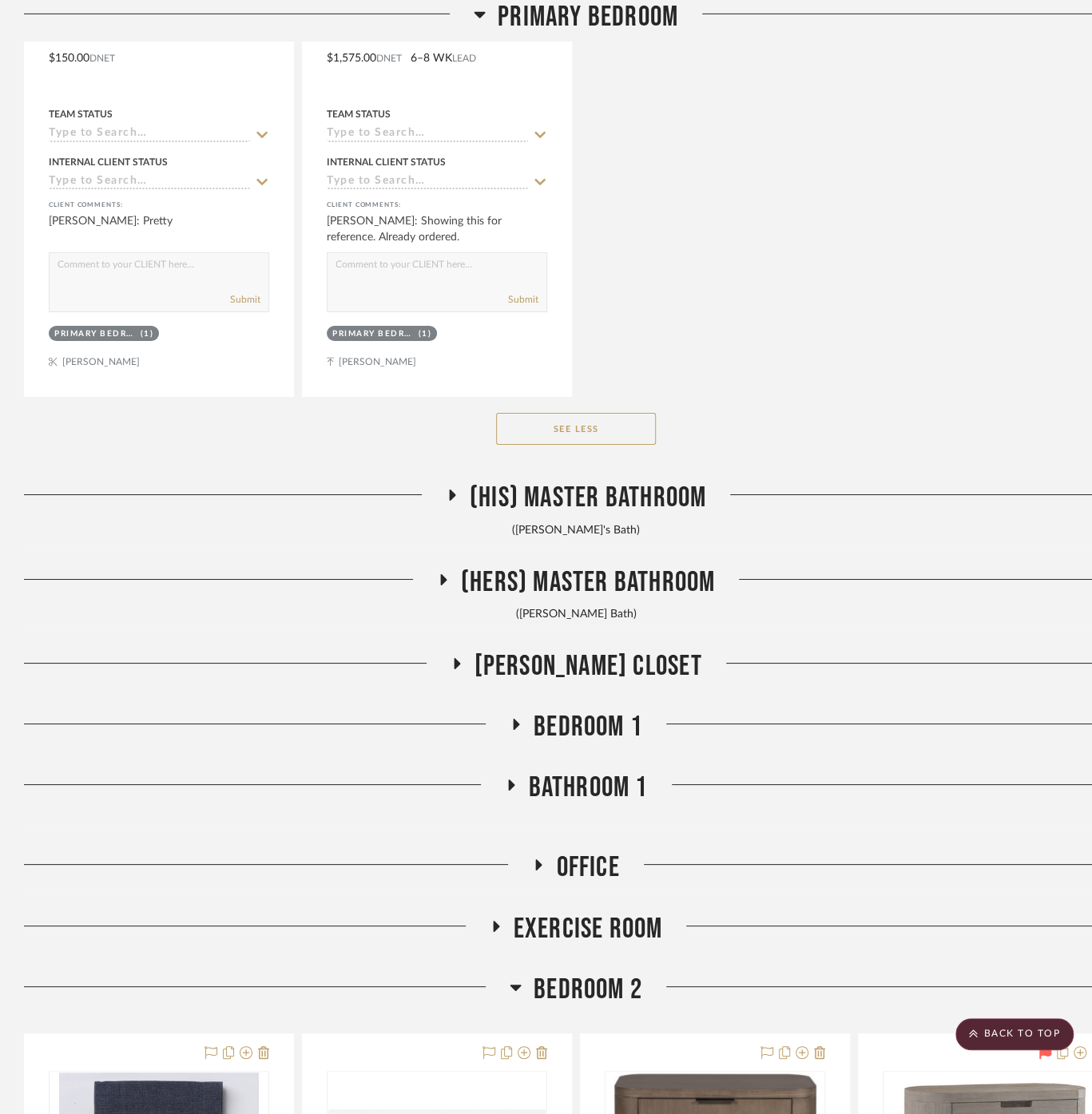
scroll to position [15977, 0]
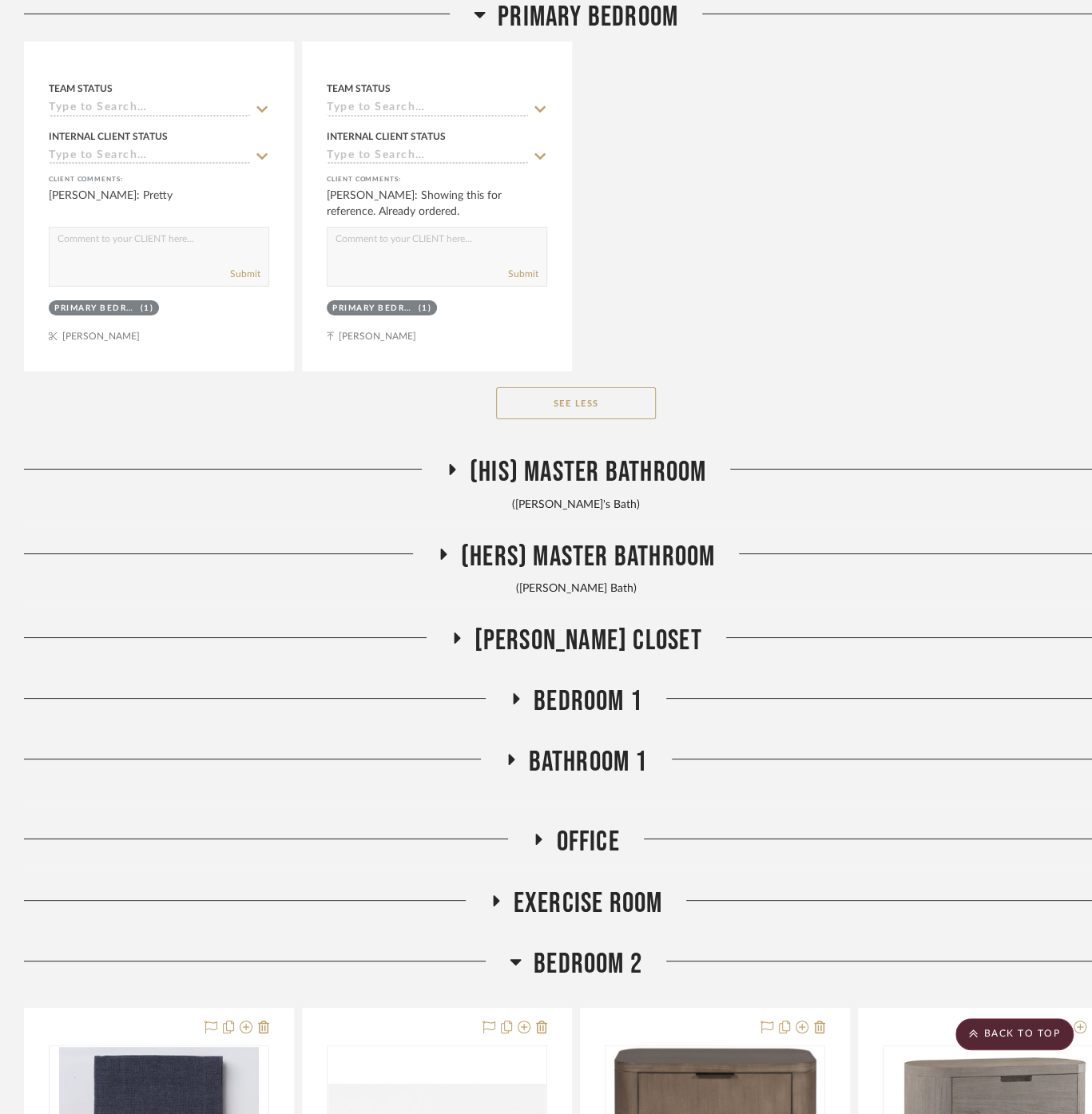
click at [619, 461] on span "(His) Master Bathroom" at bounding box center [588, 472] width 237 height 34
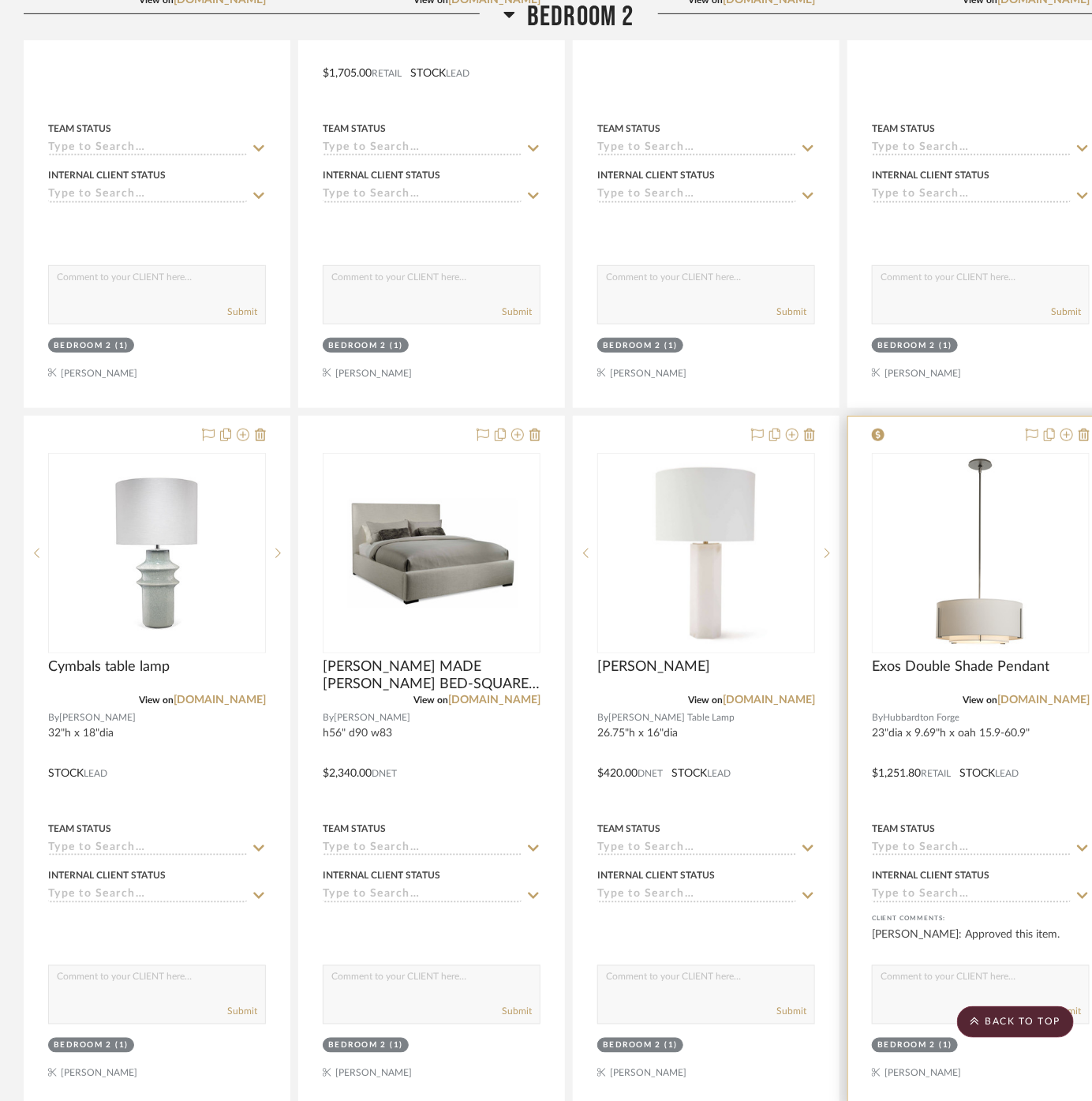
scroll to position [20088, 0]
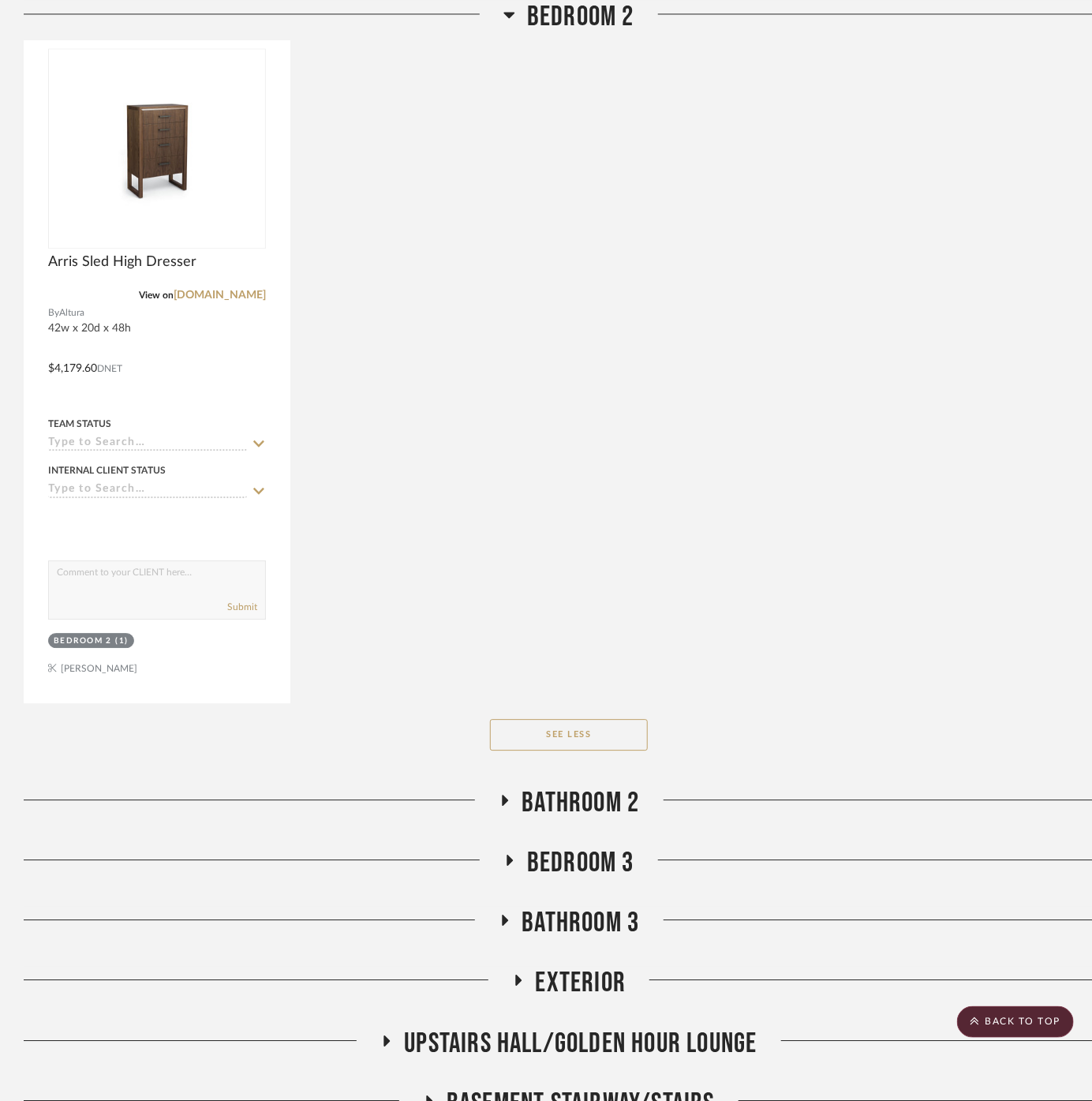
scroll to position [21053, 0]
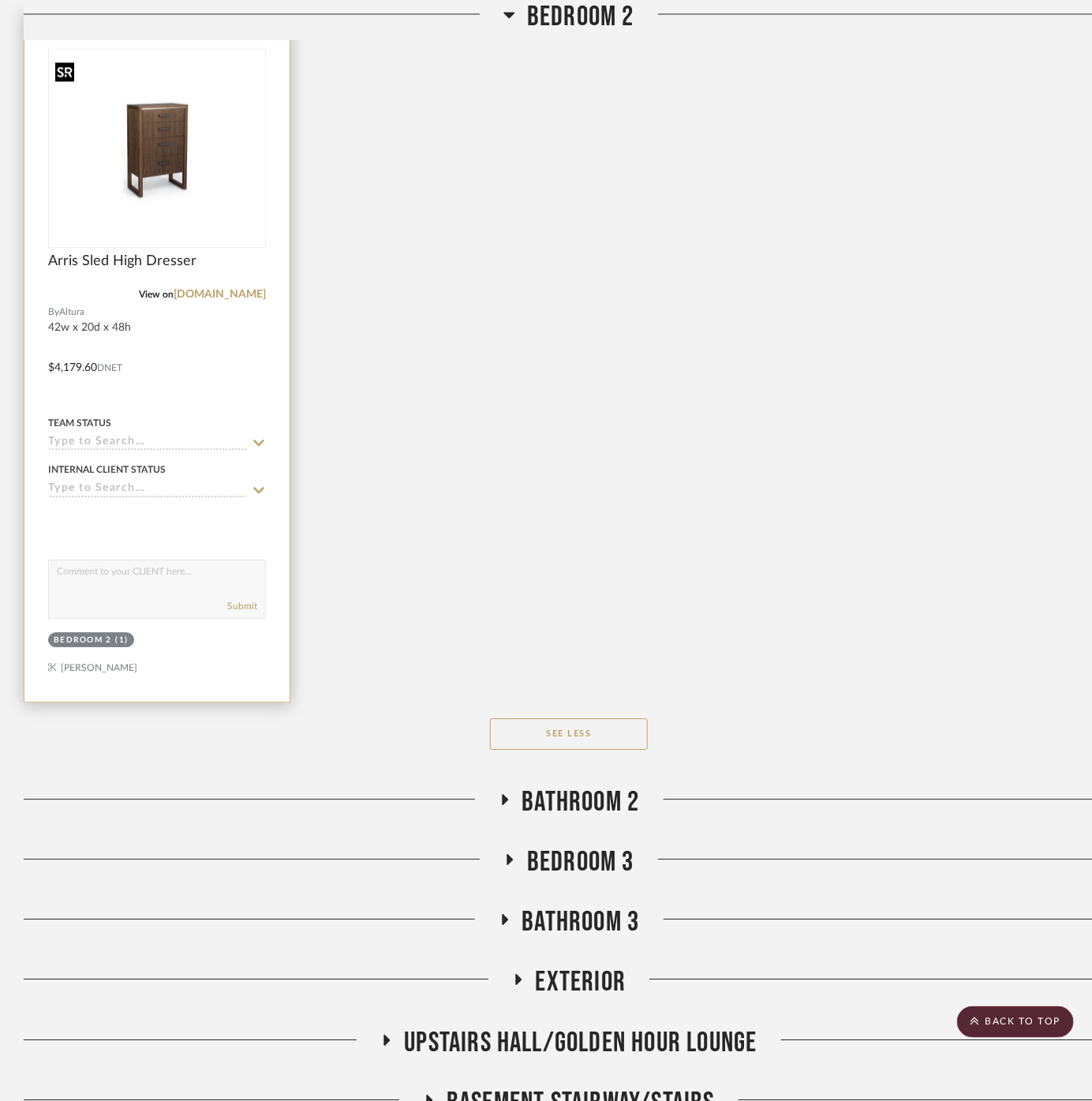
click at [0, 0] on img at bounding box center [0, 0] width 0 height 0
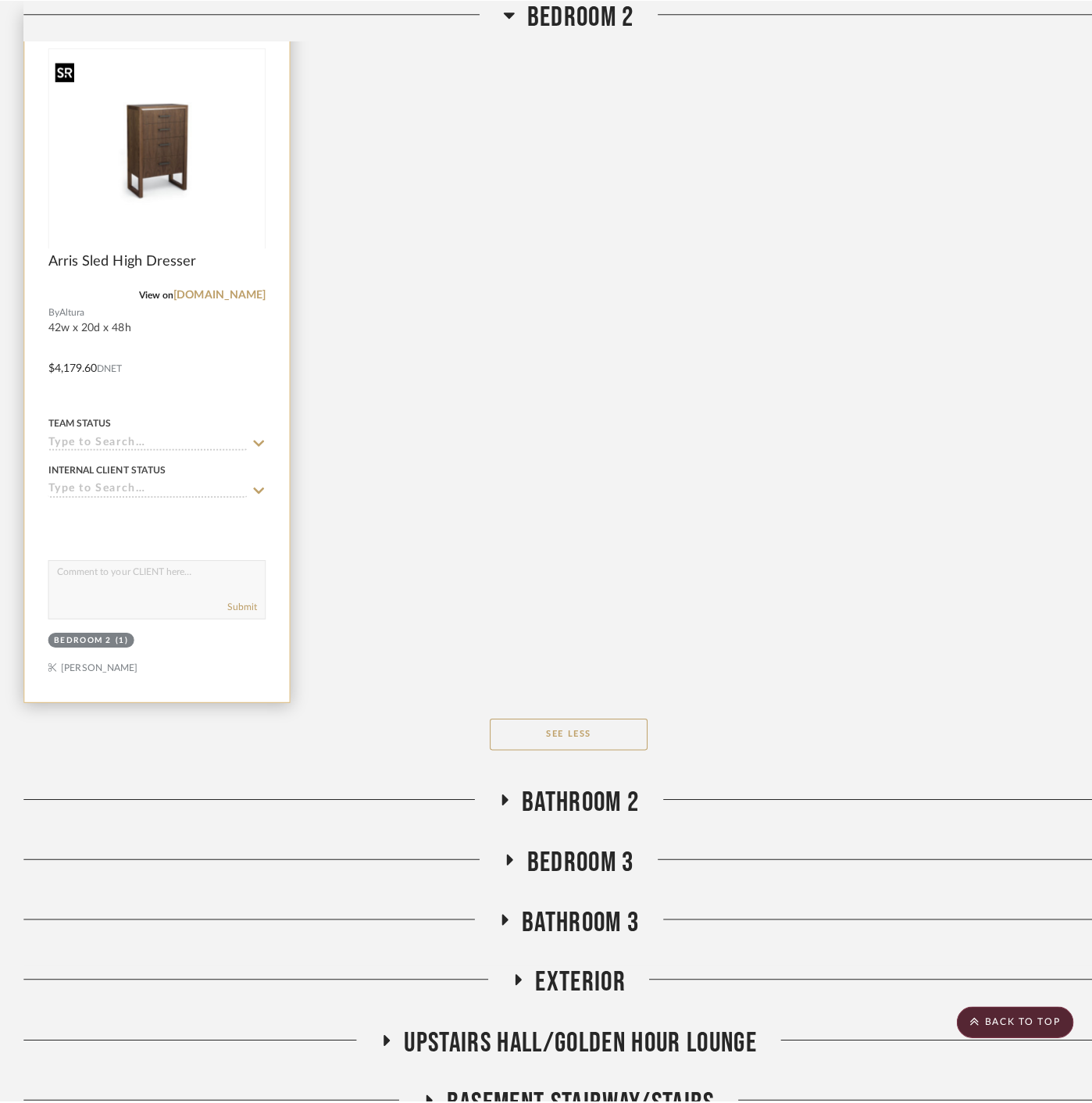
scroll to position [0, 0]
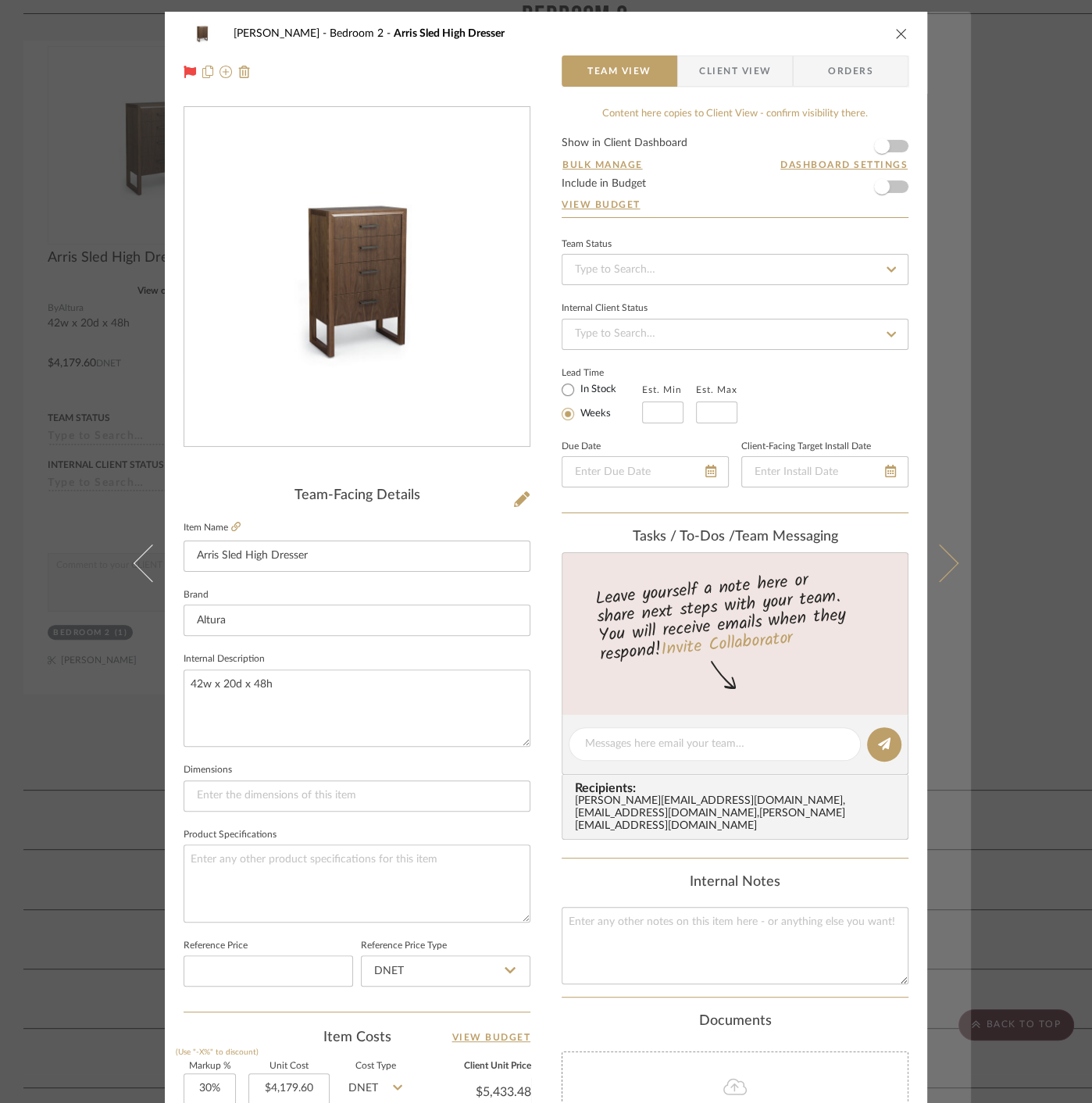
click at [955, 777] on button at bounding box center [949, 564] width 44 height 1103
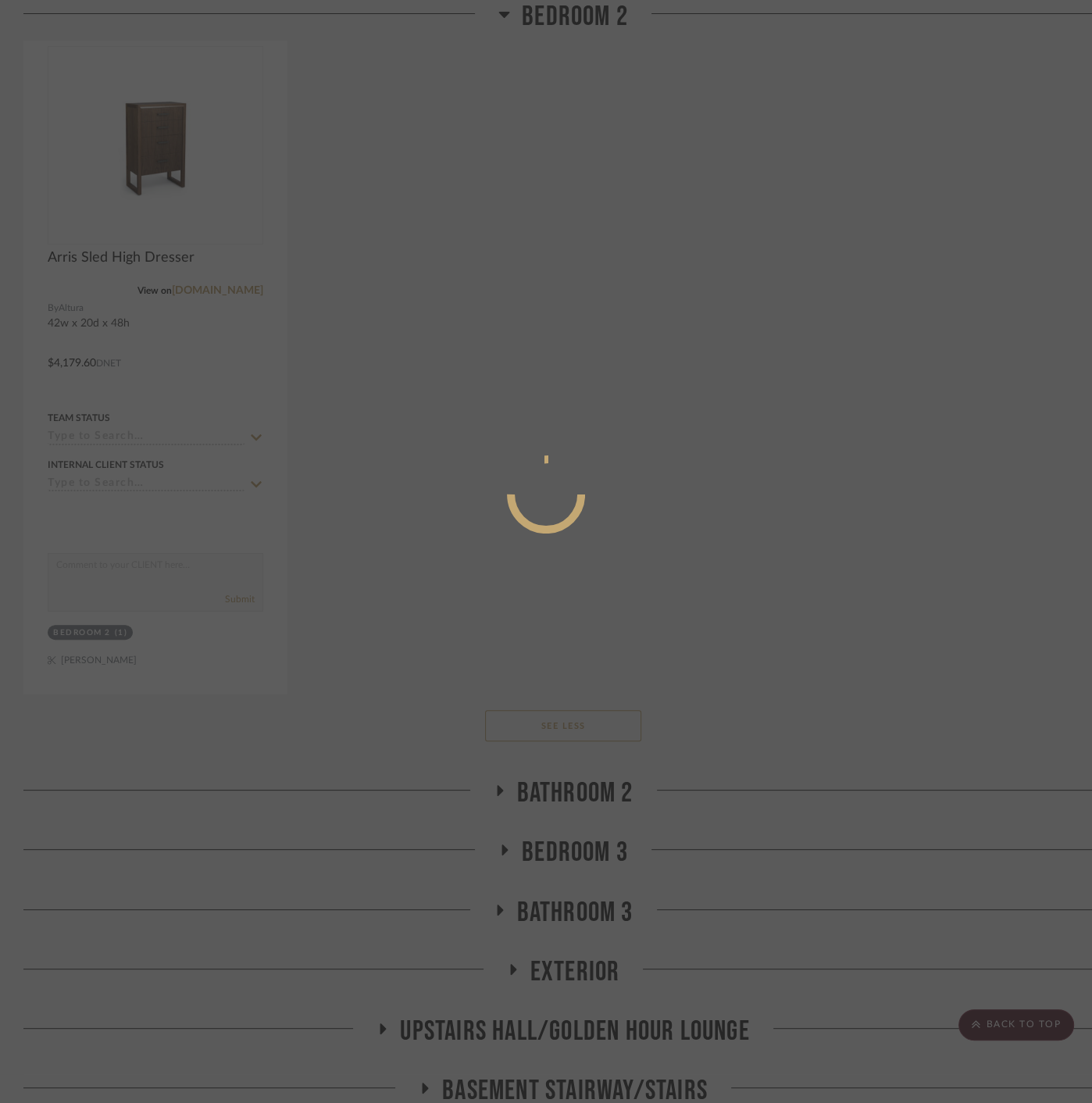
click at [1008, 767] on div at bounding box center [546, 552] width 1092 height 1103
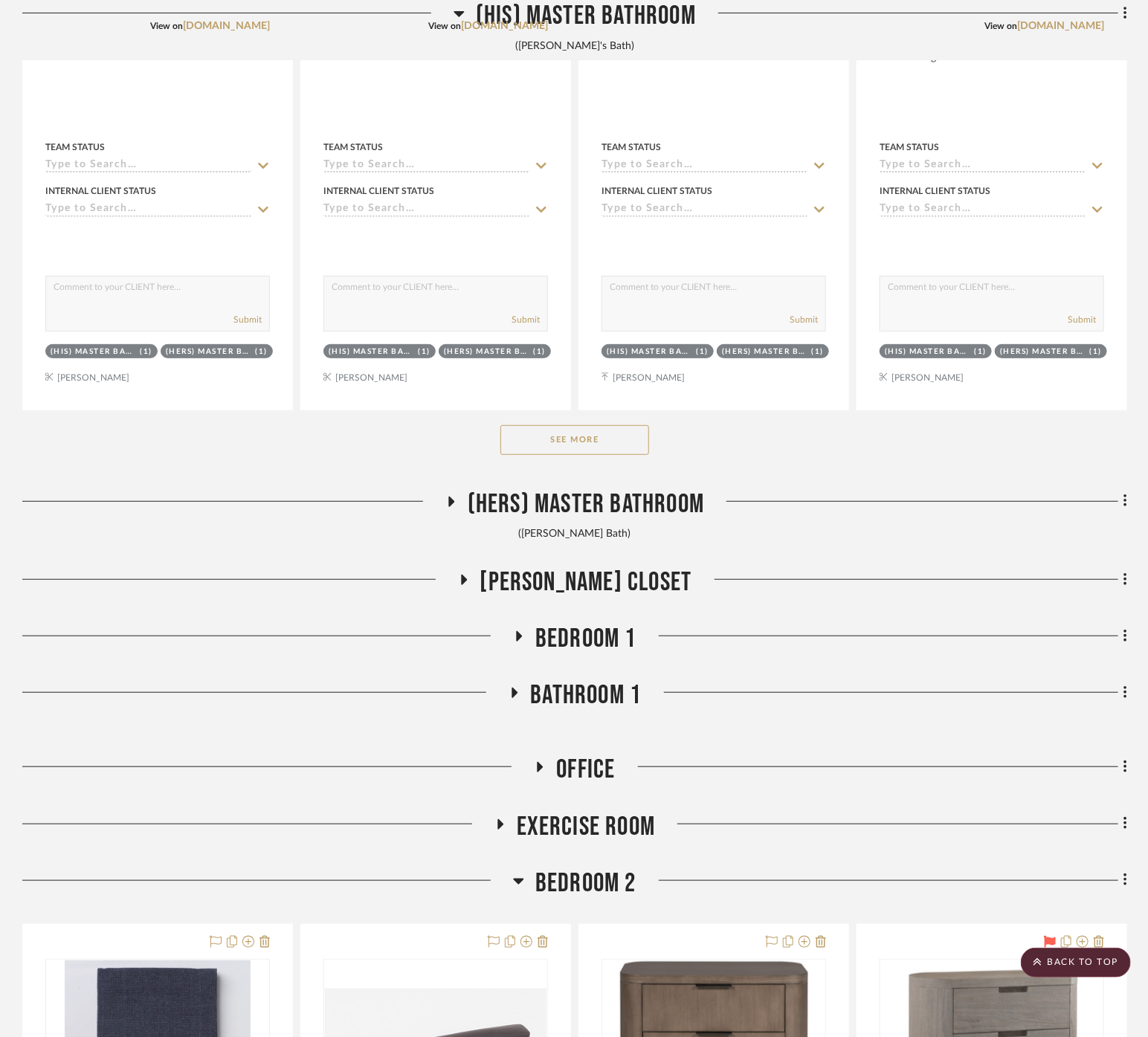
scroll to position [15891, 0]
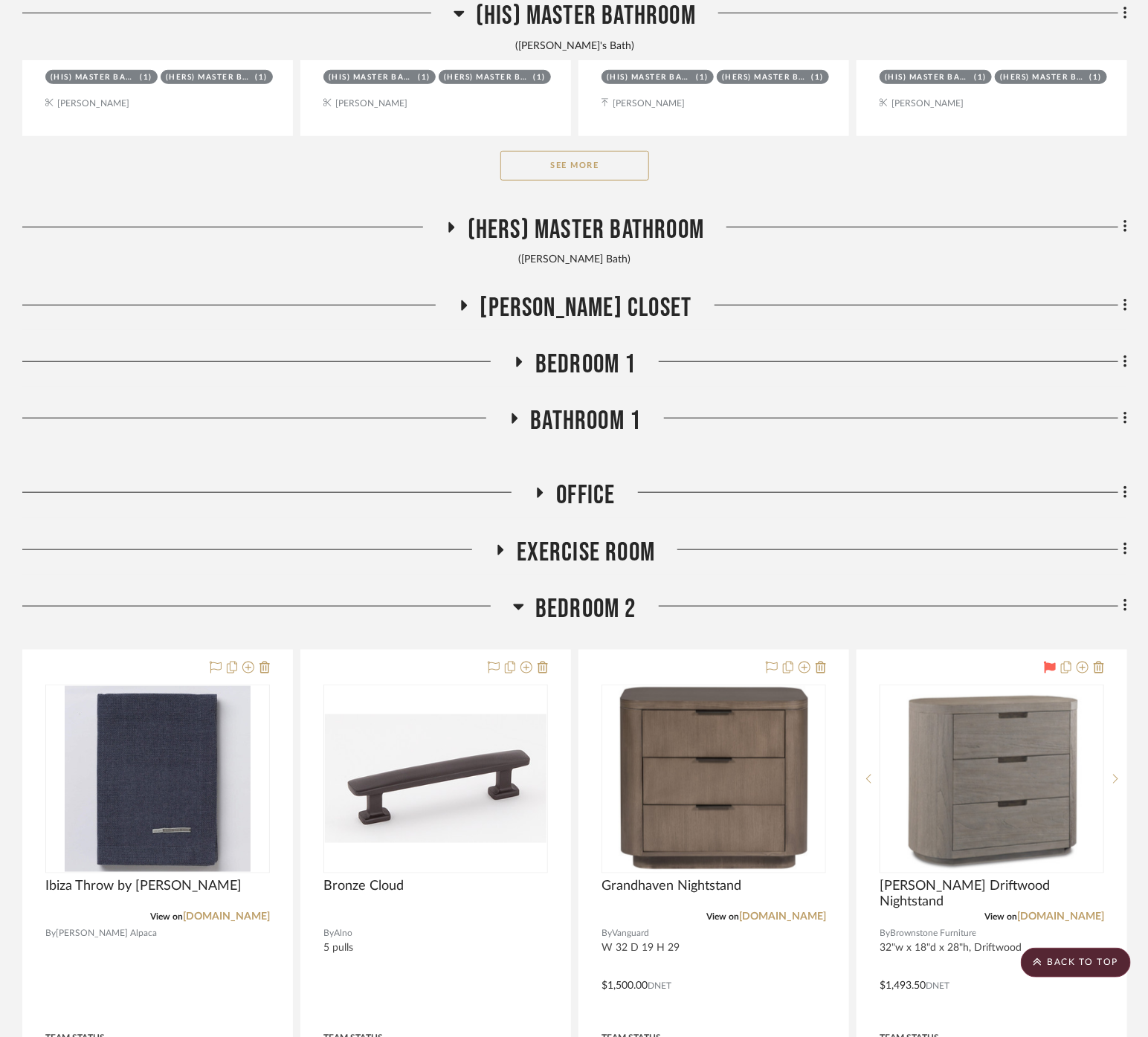
click at [590, 349] on span "Bedroom 1" at bounding box center [586, 364] width 101 height 32
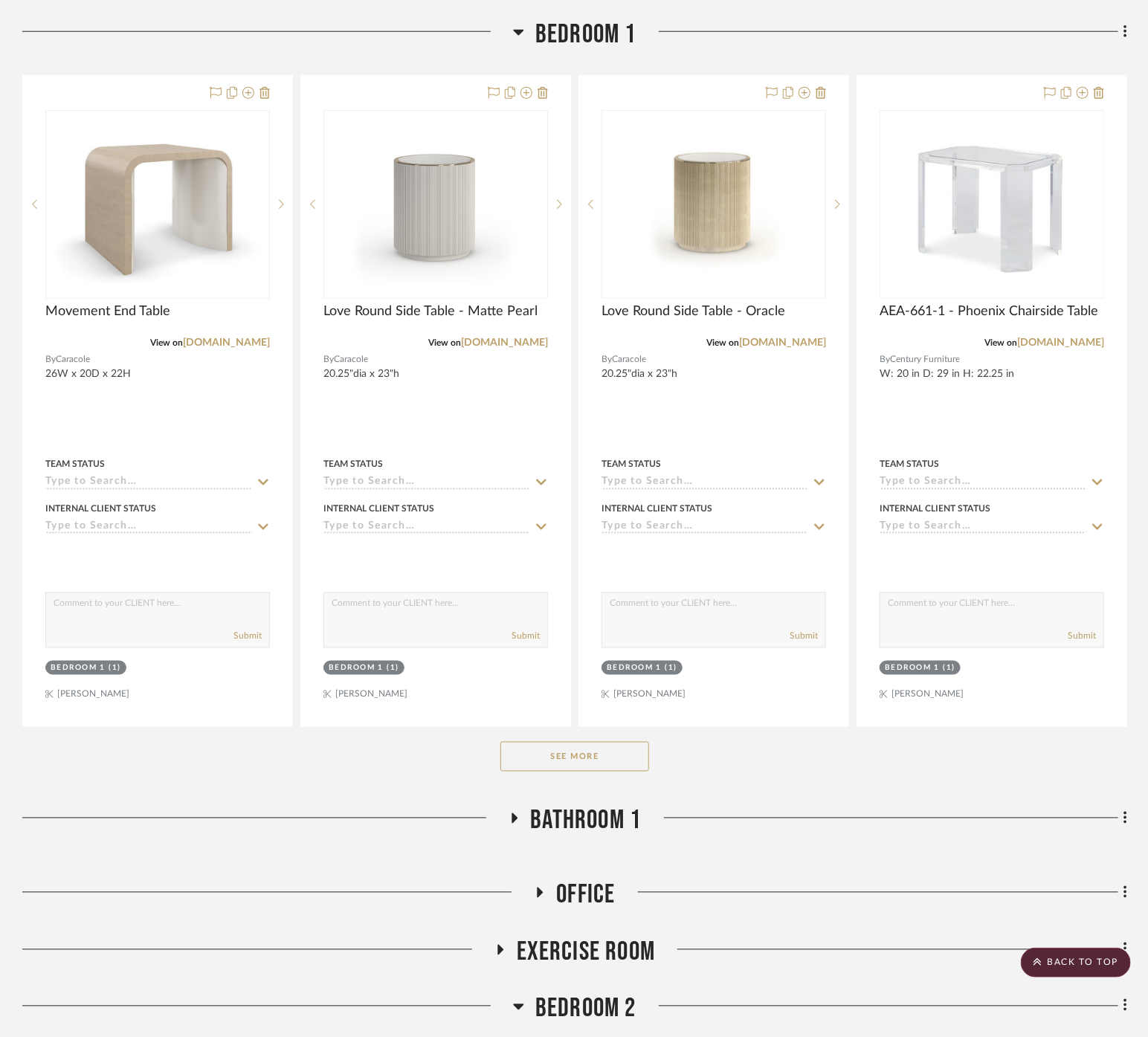
click at [603, 742] on button "See More" at bounding box center [575, 757] width 149 height 29
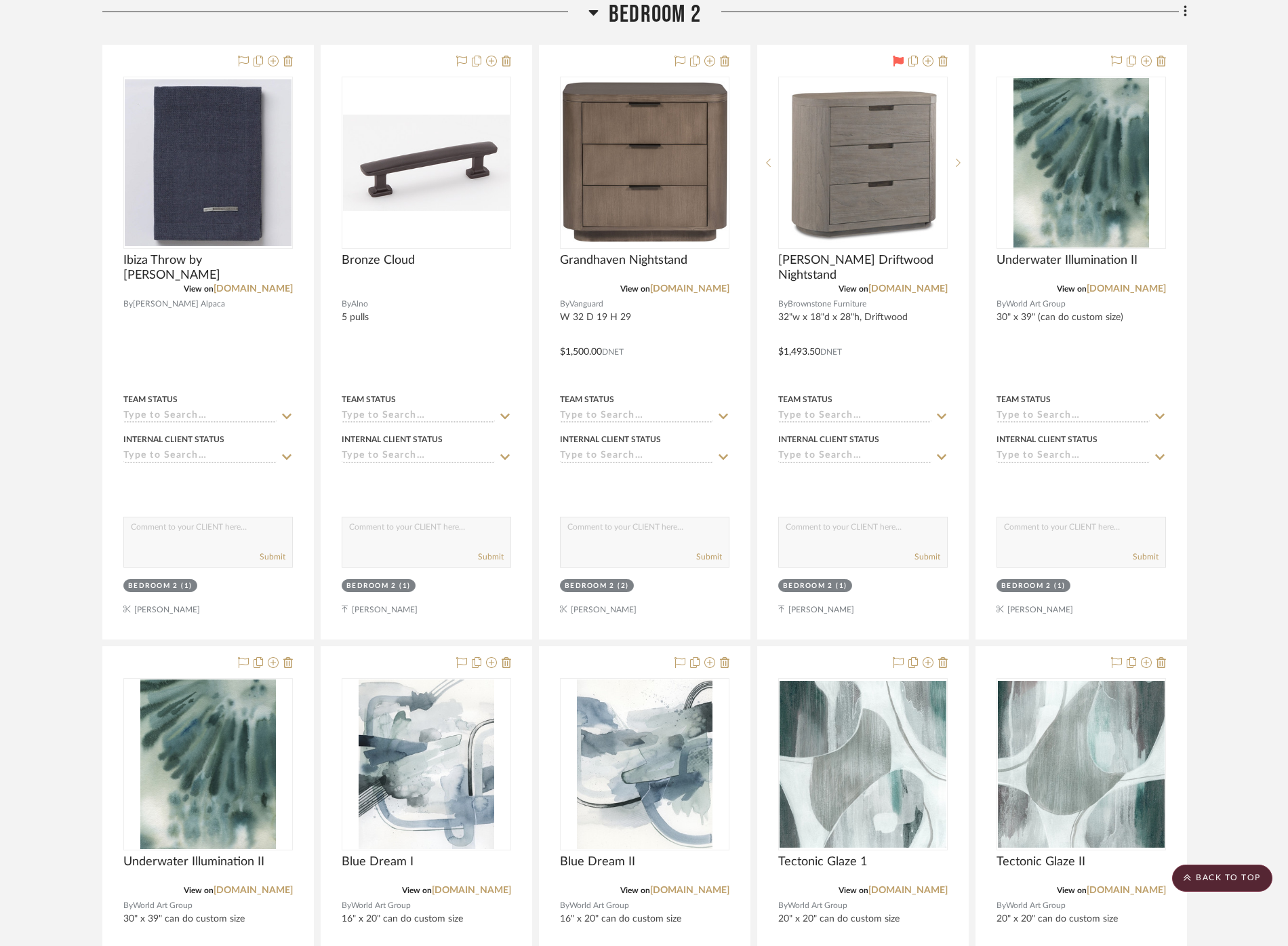
scroll to position [15864, 0]
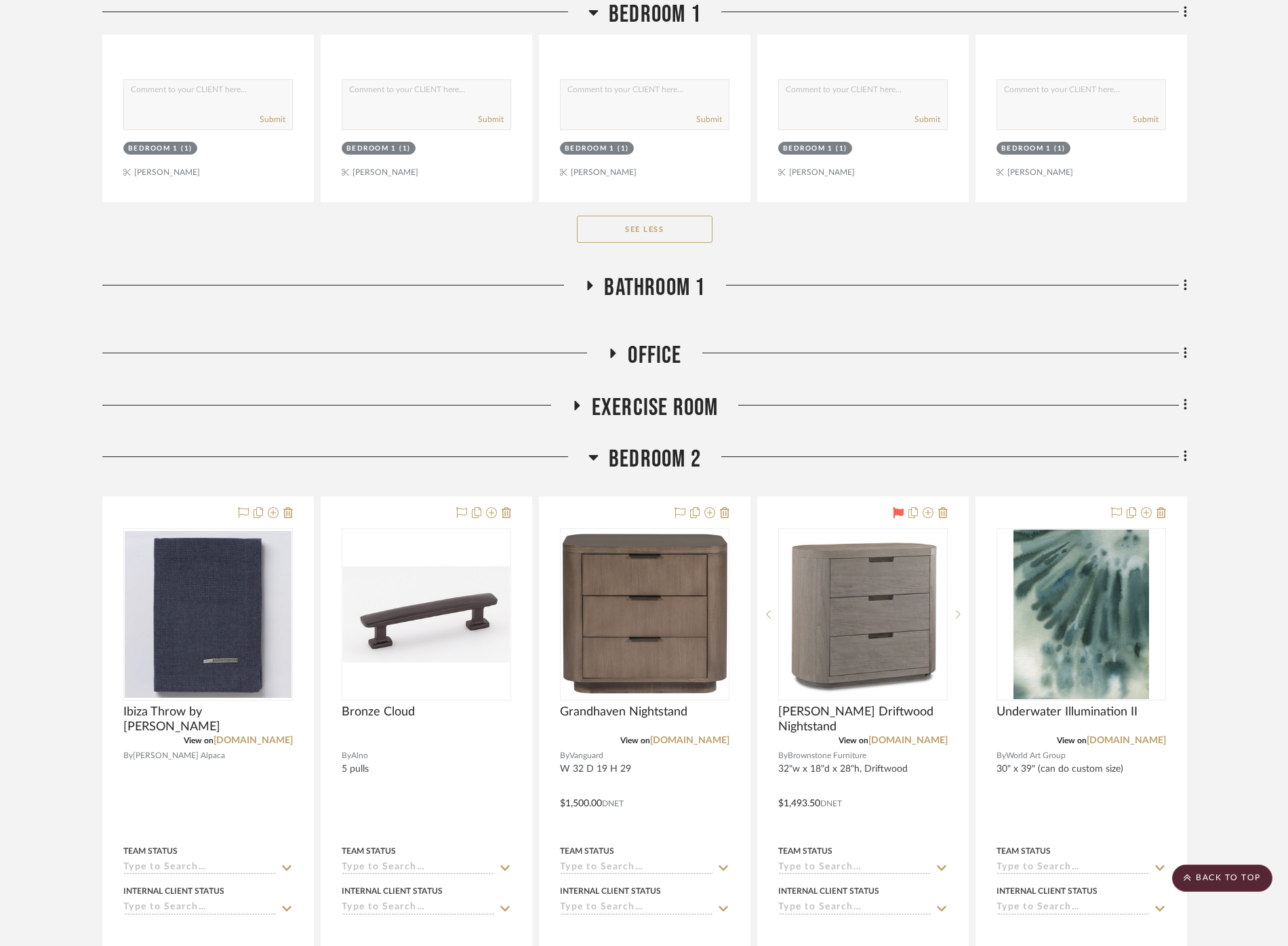
click at [637, 341] on span "Office" at bounding box center [654, 355] width 54 height 29
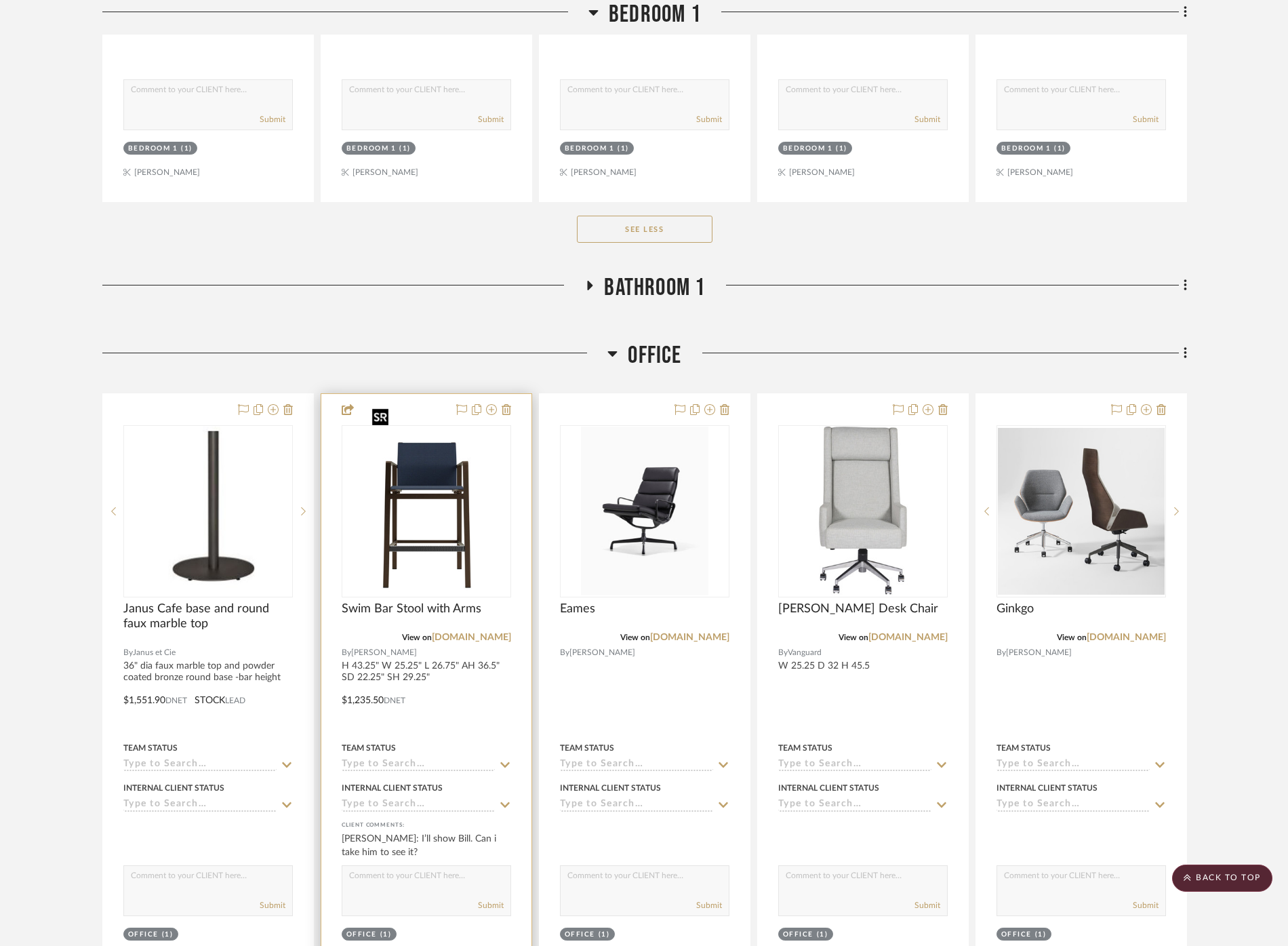
click at [0, 0] on img at bounding box center [0, 0] width 0 height 0
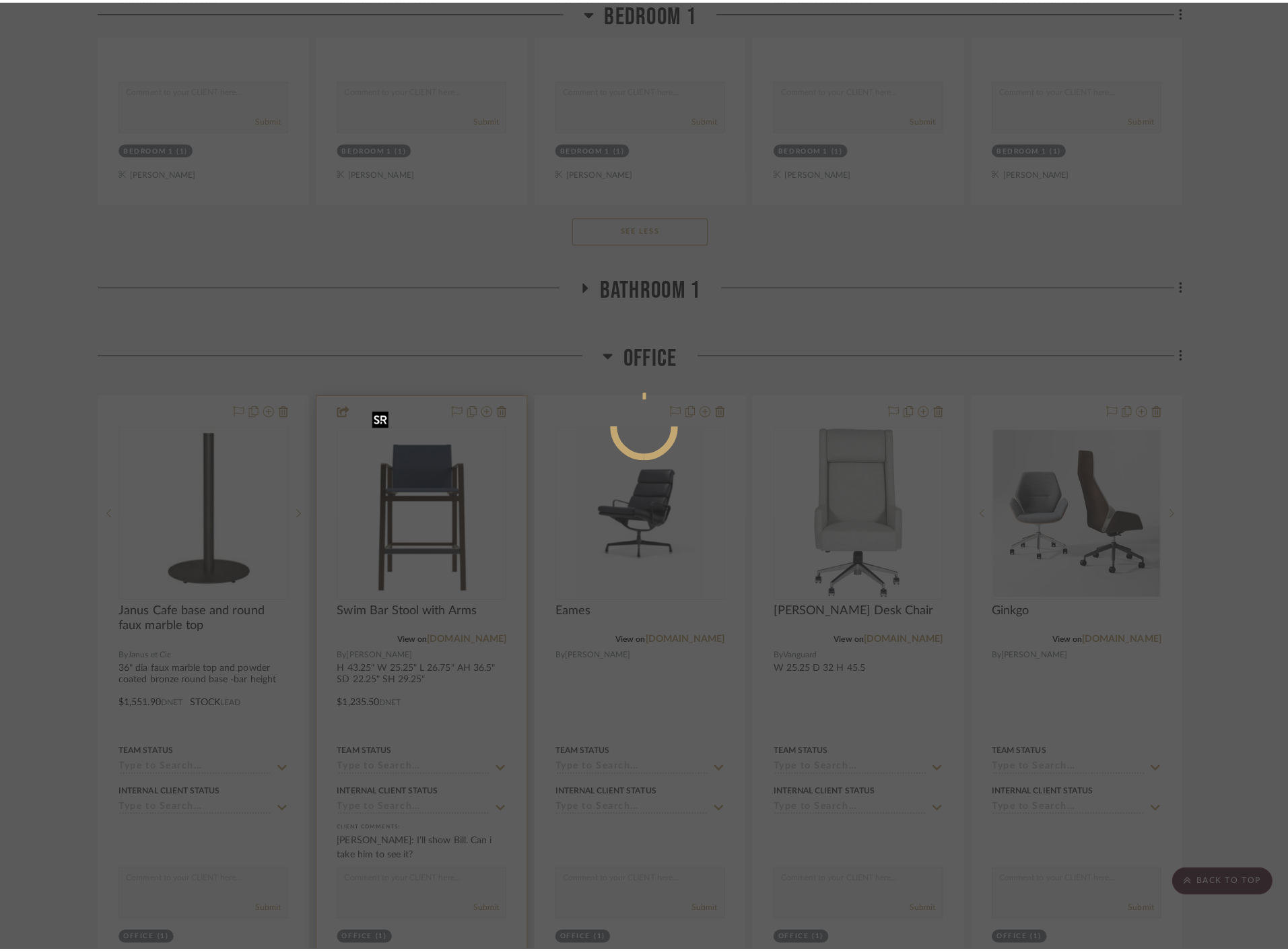
scroll to position [0, 0]
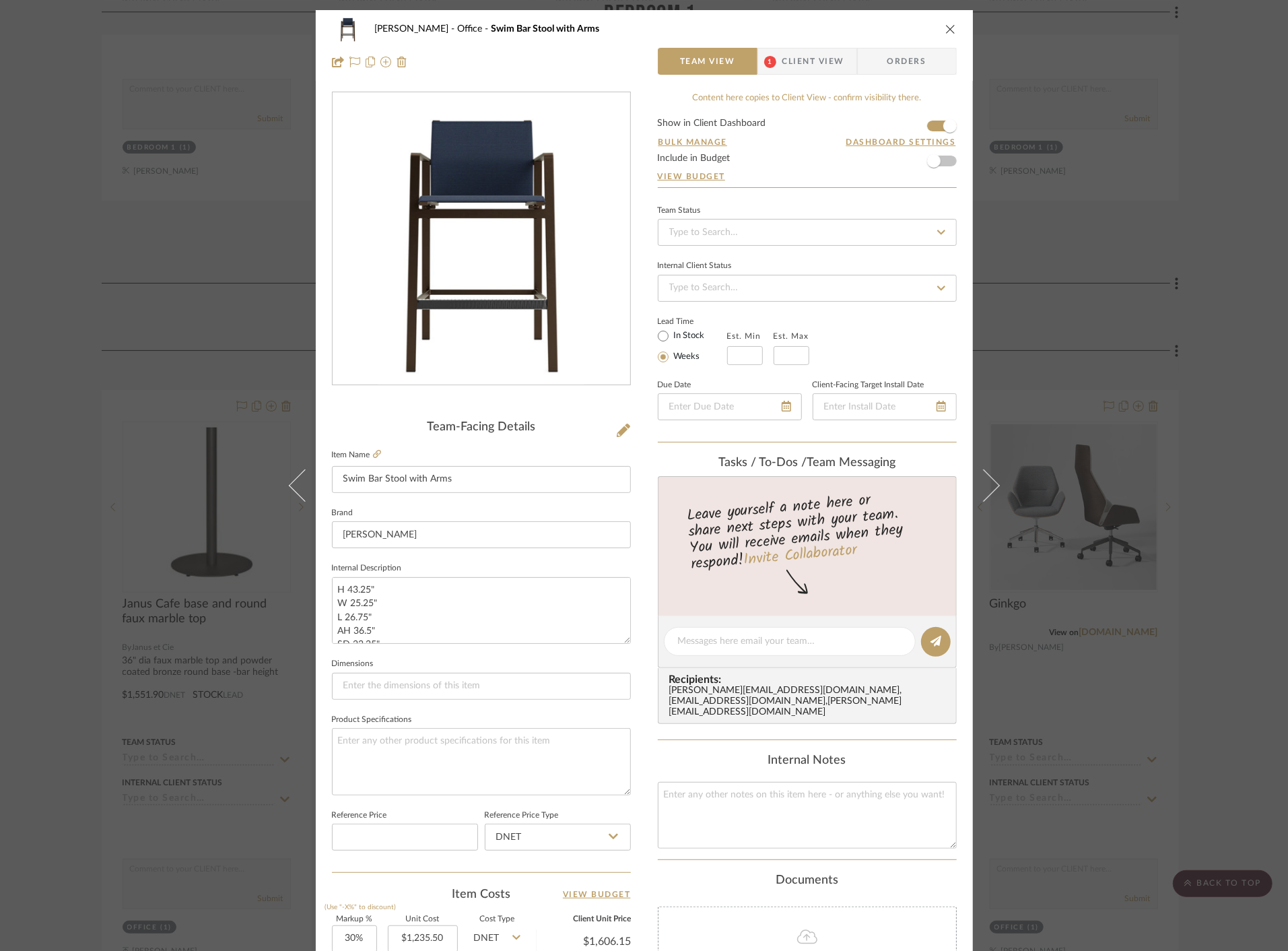
click at [498, 228] on img "0" at bounding box center [481, 239] width 207 height 292
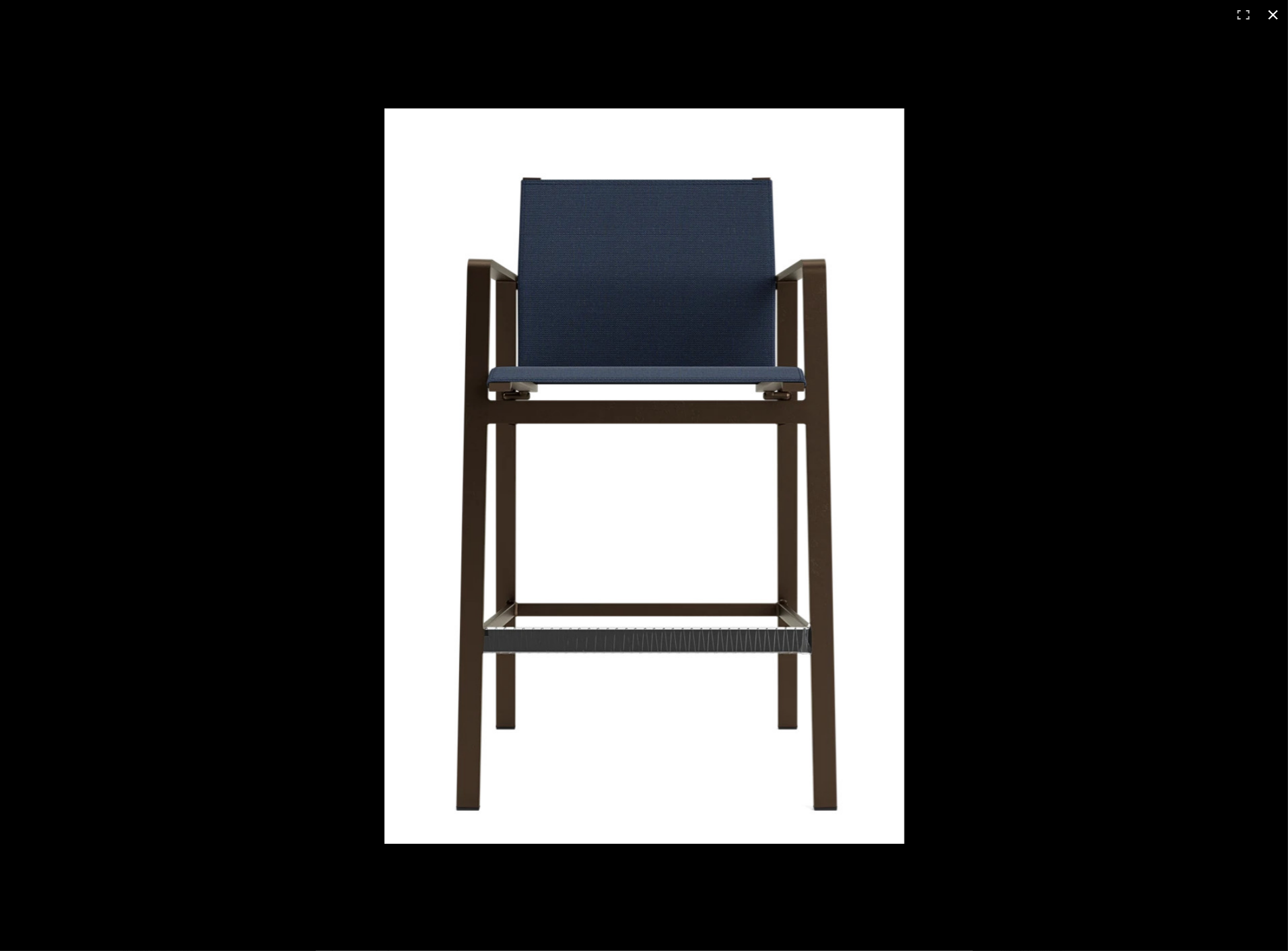
click at [196, 487] on div at bounding box center [644, 476] width 1288 height 951
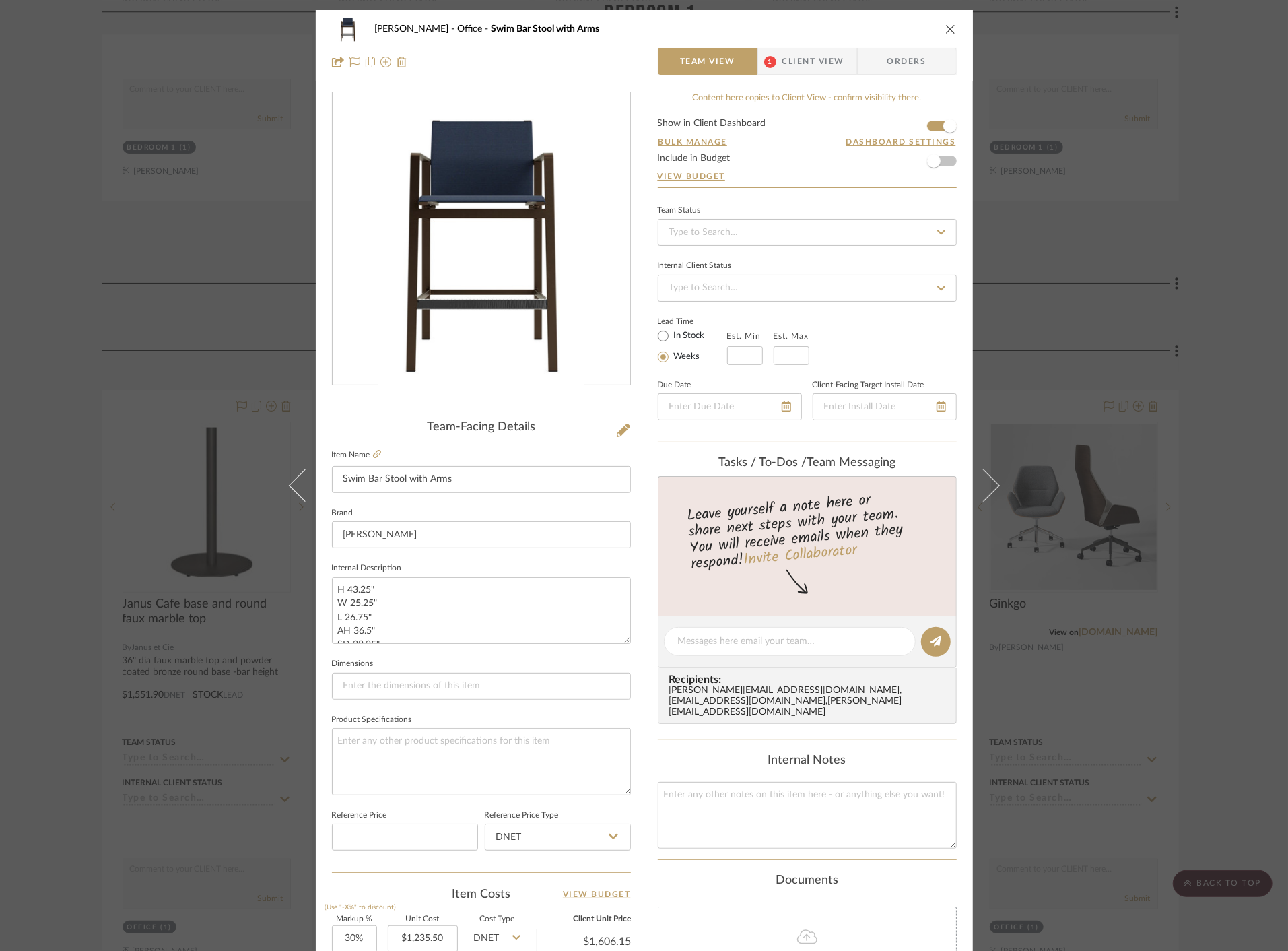
click at [1060, 322] on div "[PERSON_NAME] Office Swim Bar Stool with Arms Team View 1 Client View Orders Te…" at bounding box center [644, 476] width 1288 height 951
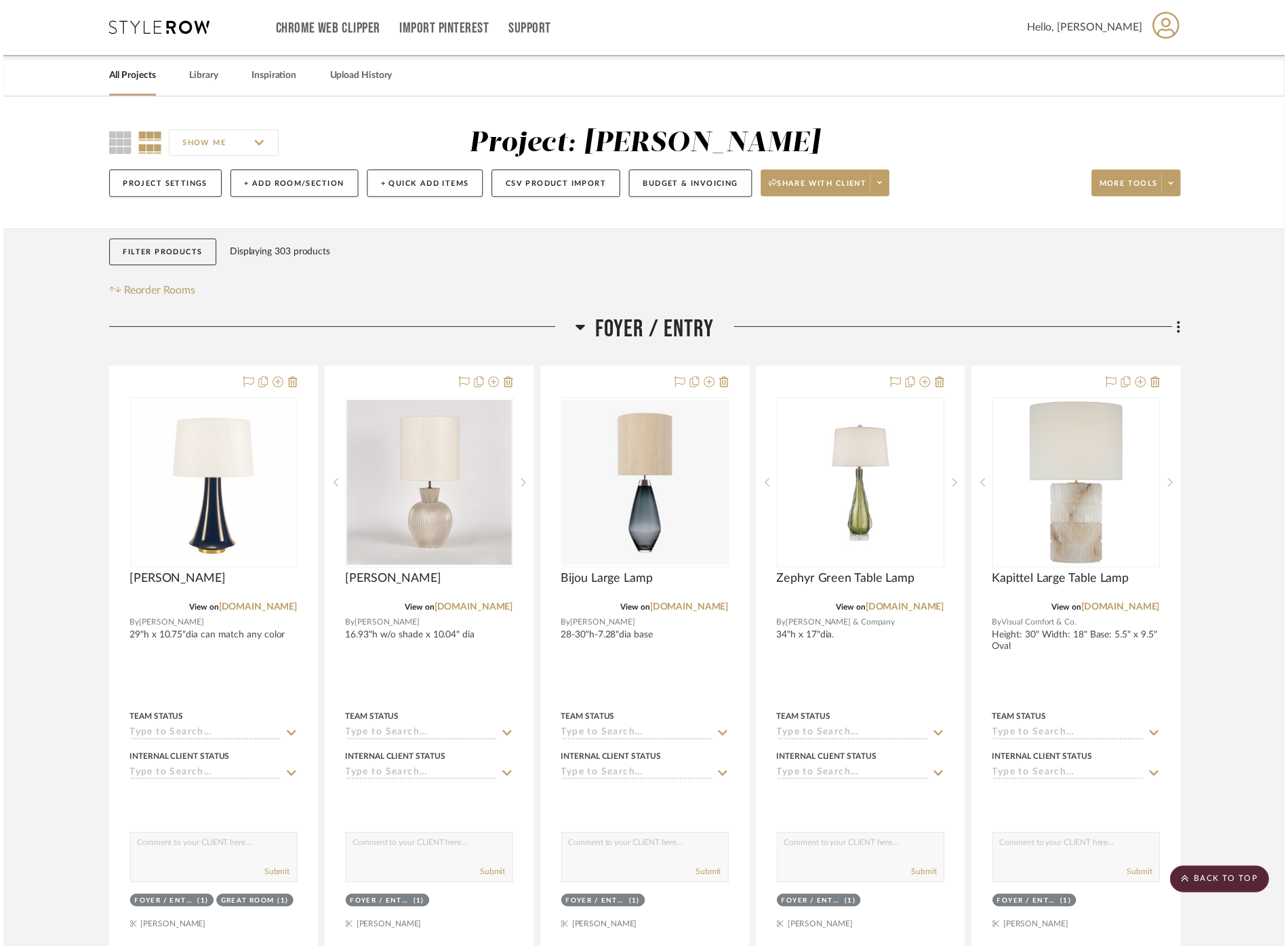
scroll to position [15864, 0]
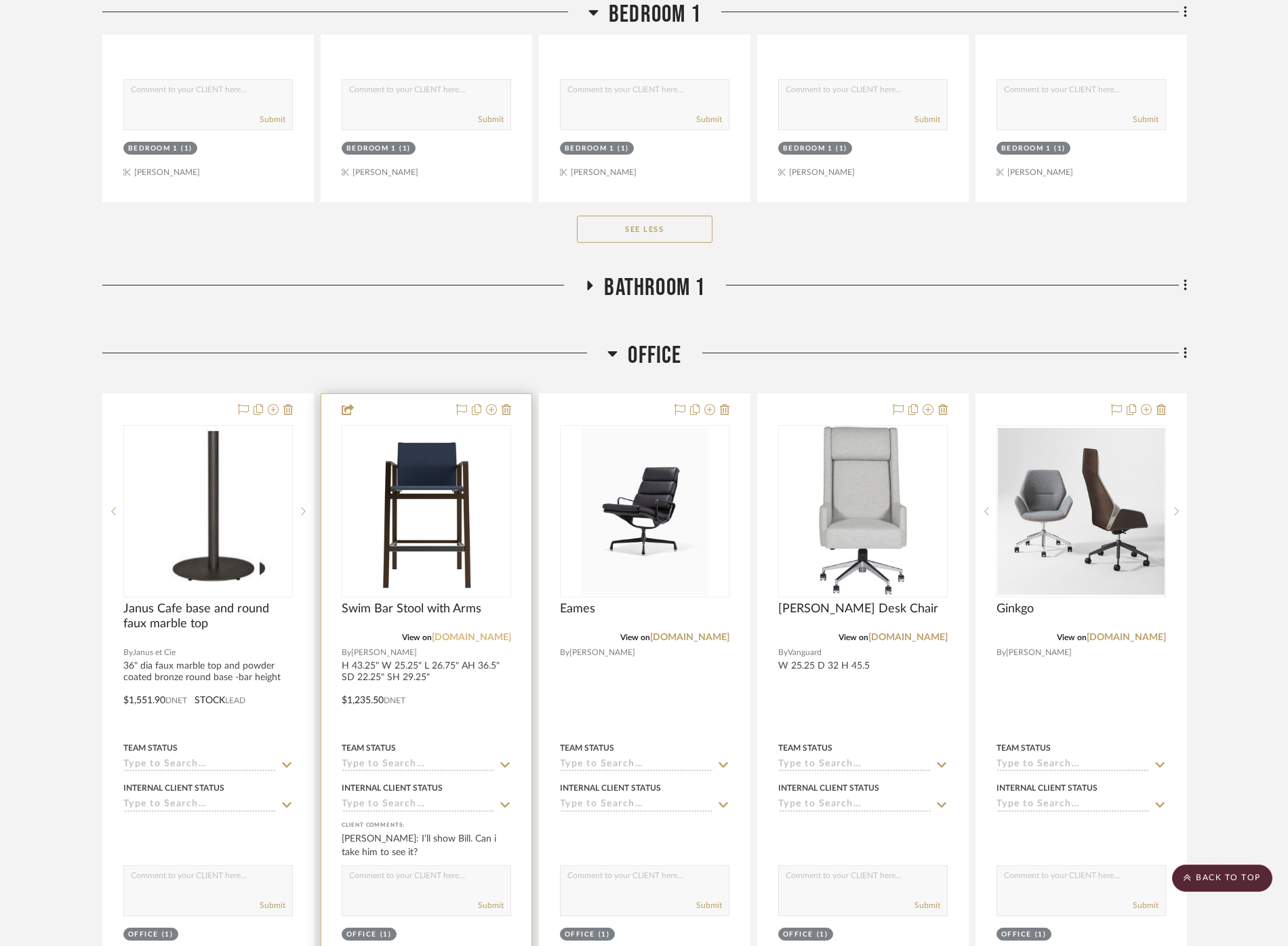
click at [461, 633] on link "[DOMAIN_NAME]" at bounding box center [471, 638] width 80 height 10
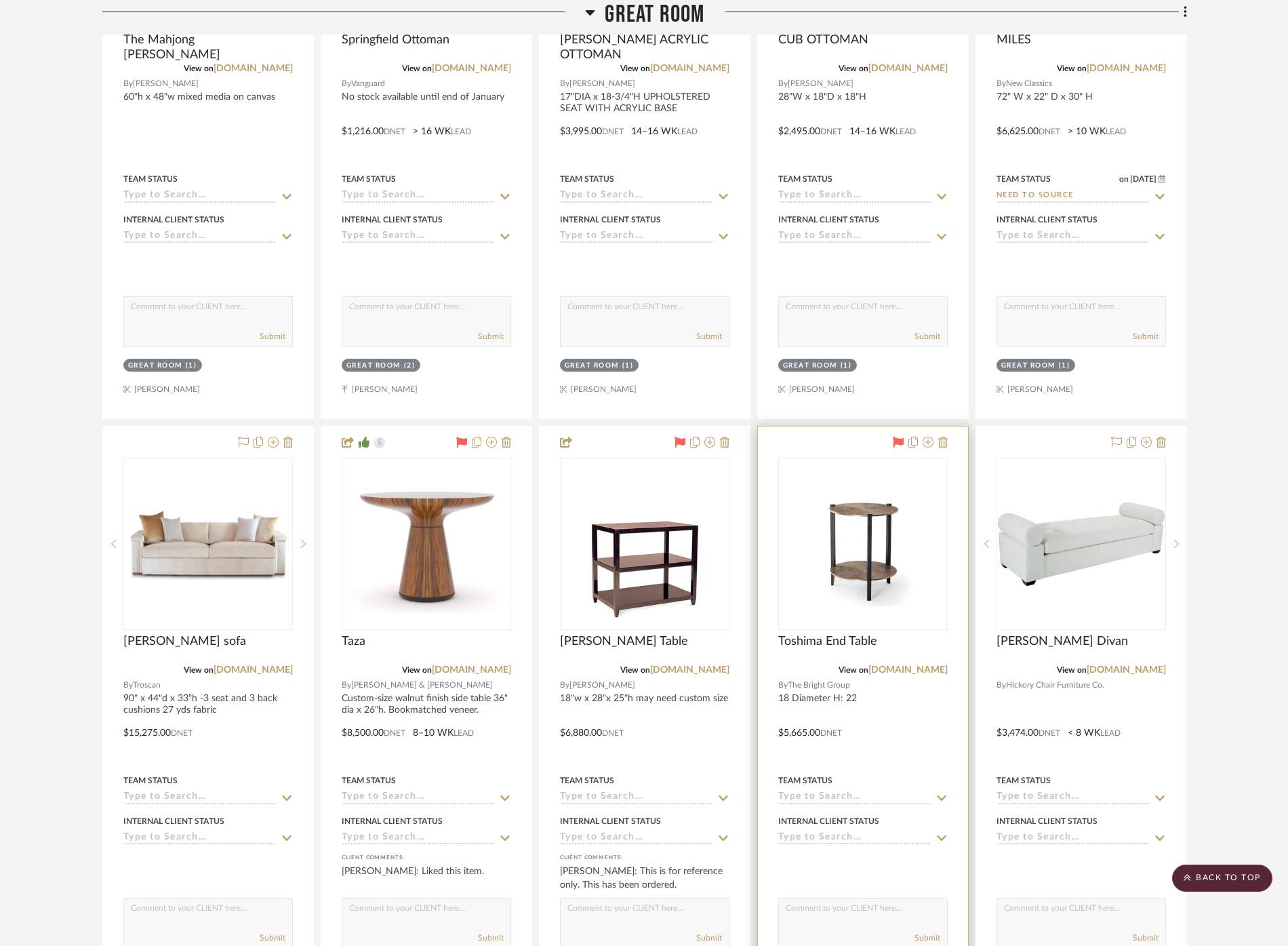
scroll to position [1693, 0]
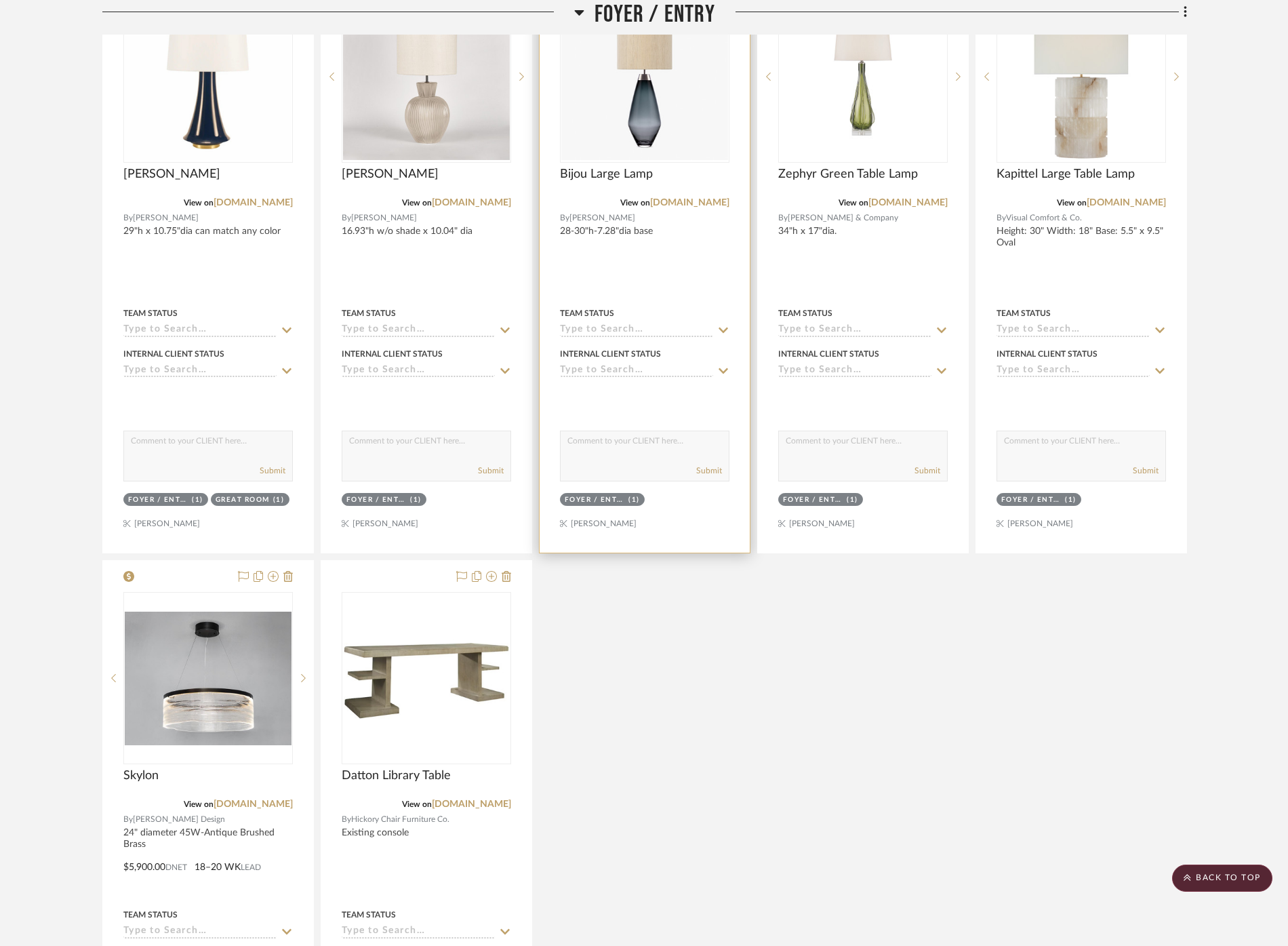
scroll to position [110, 0]
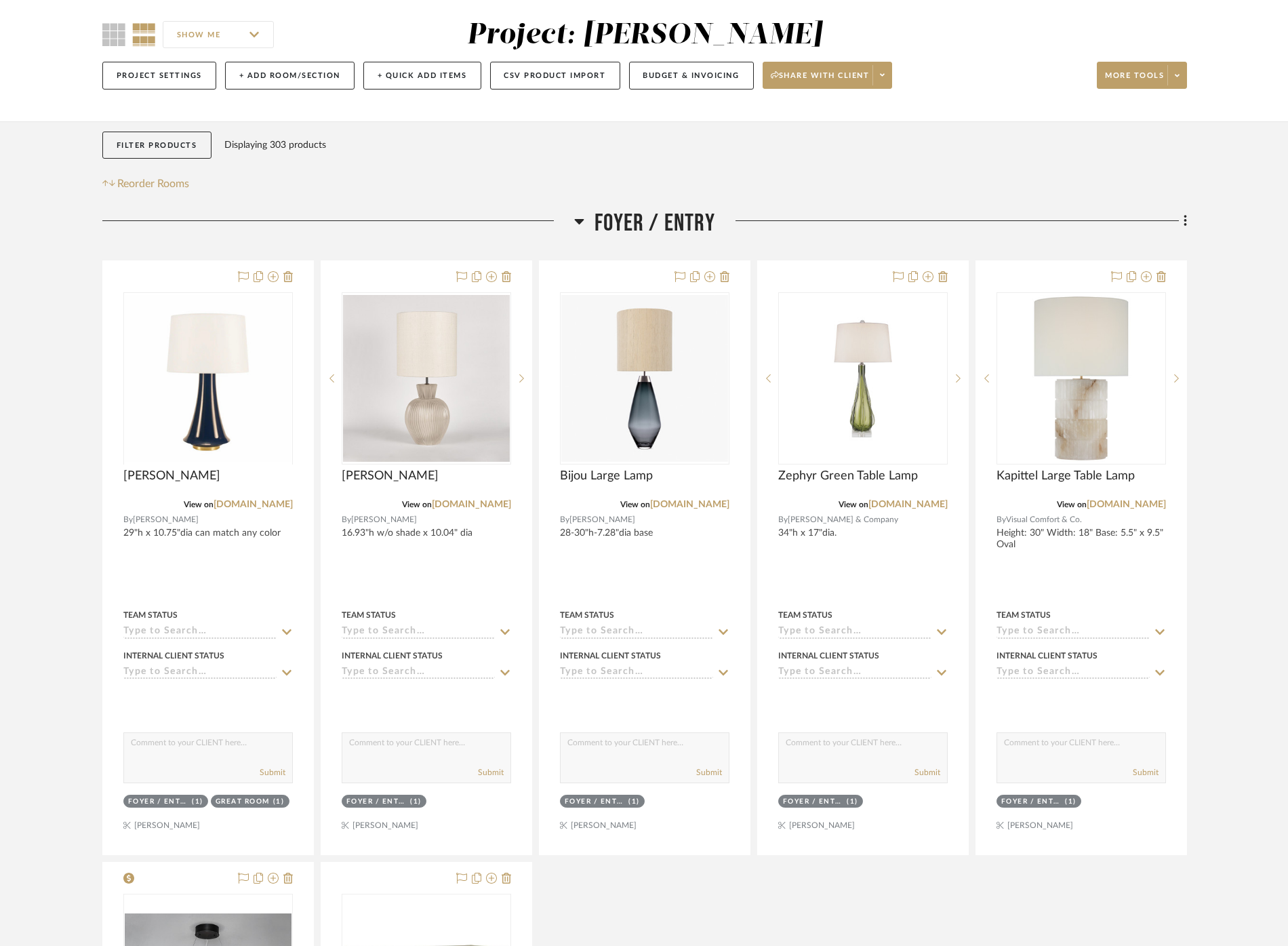
click at [618, 212] on span "Foyer / Entry" at bounding box center [655, 223] width 121 height 29
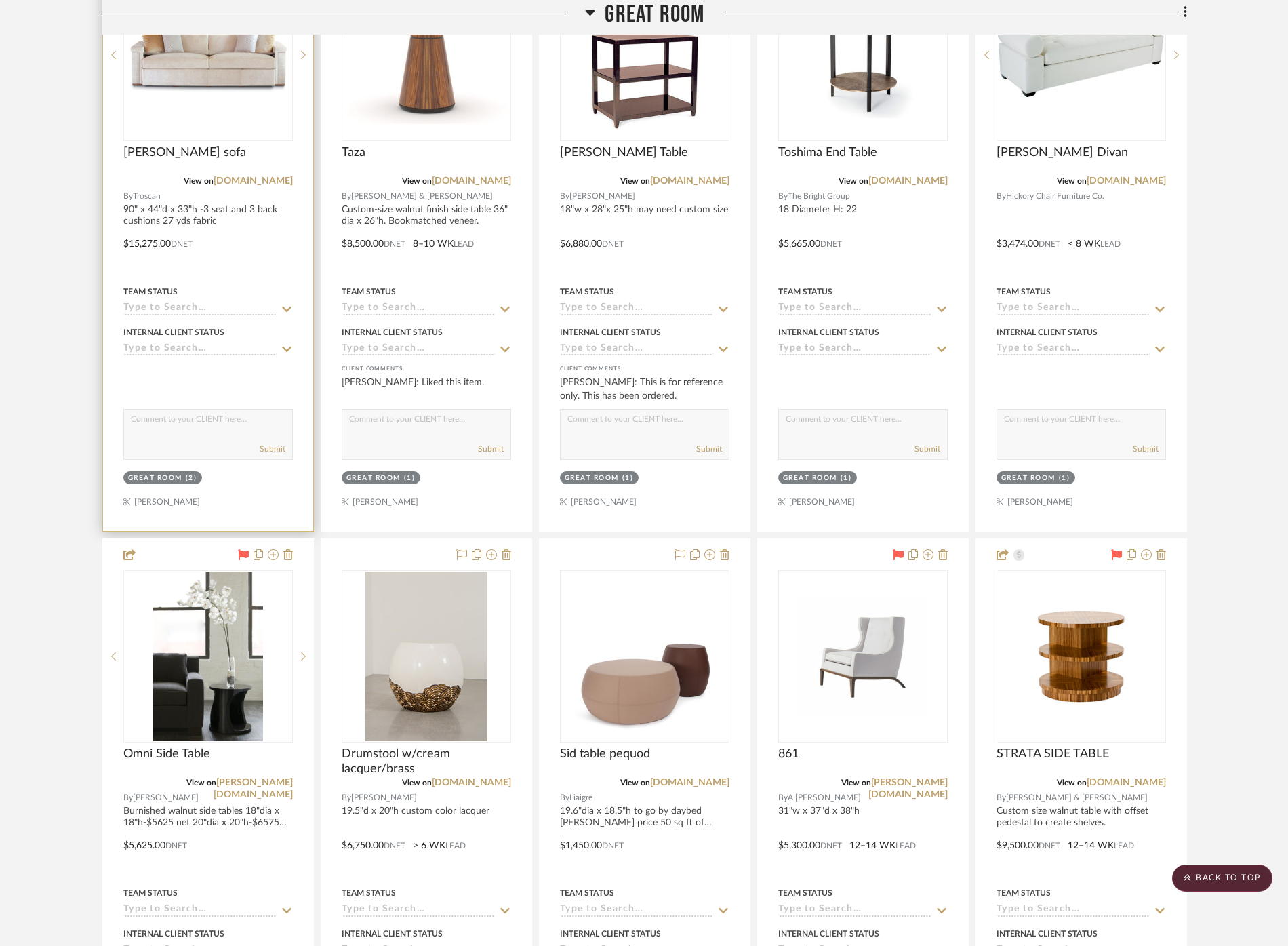
scroll to position [1091, 0]
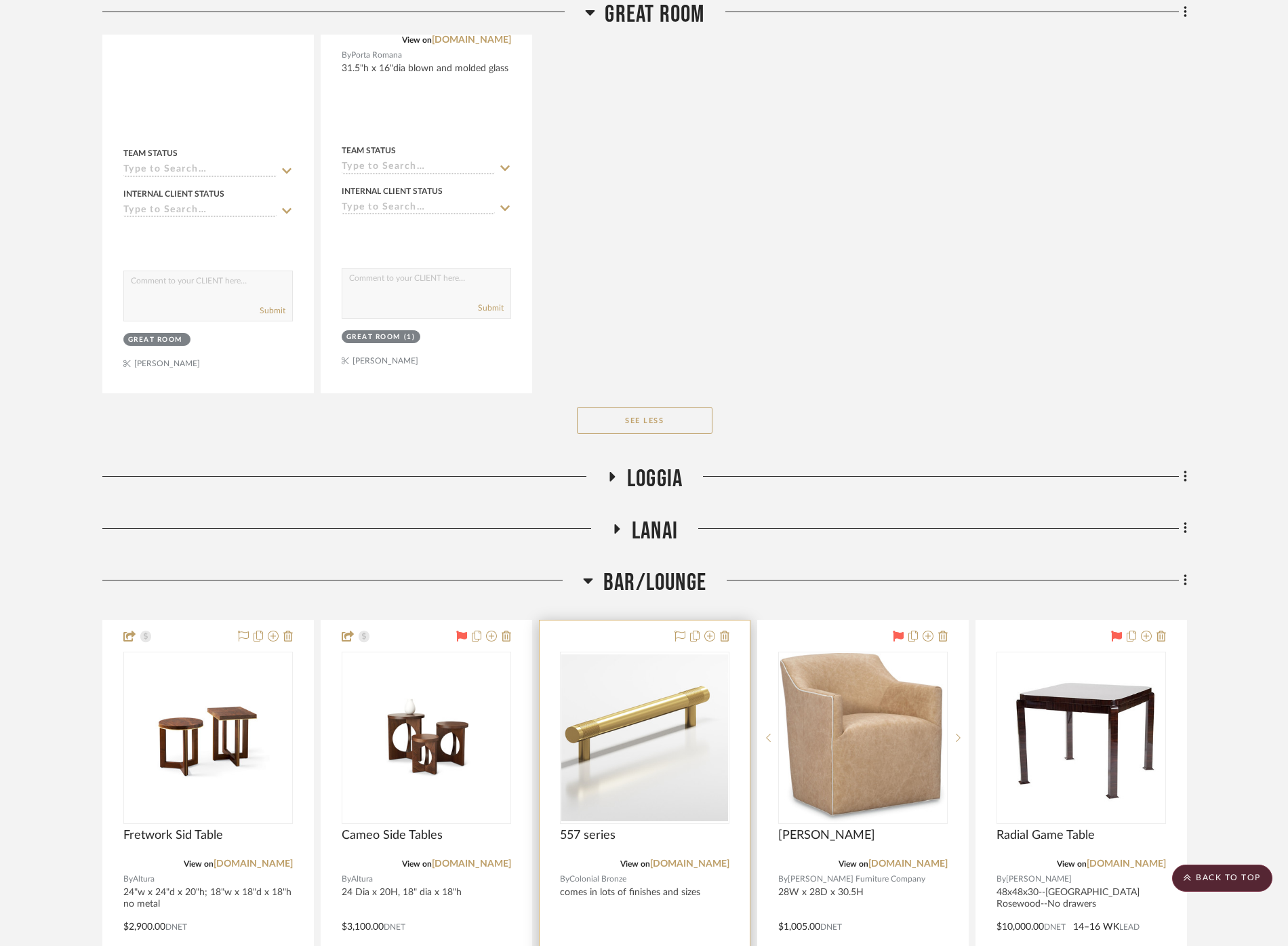
scroll to position [3728, 0]
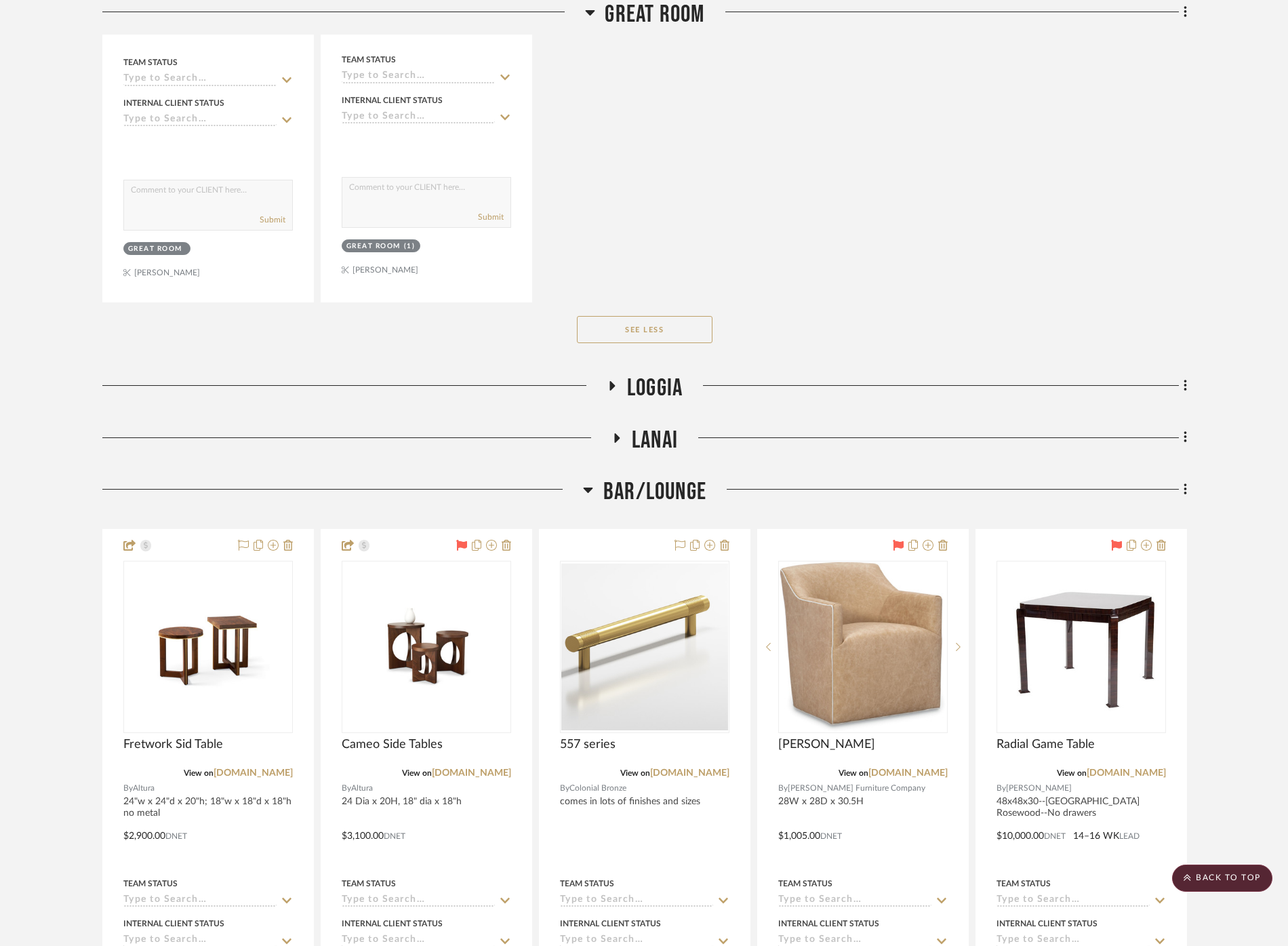
click at [640, 375] on span "Loggia" at bounding box center [654, 388] width 56 height 29
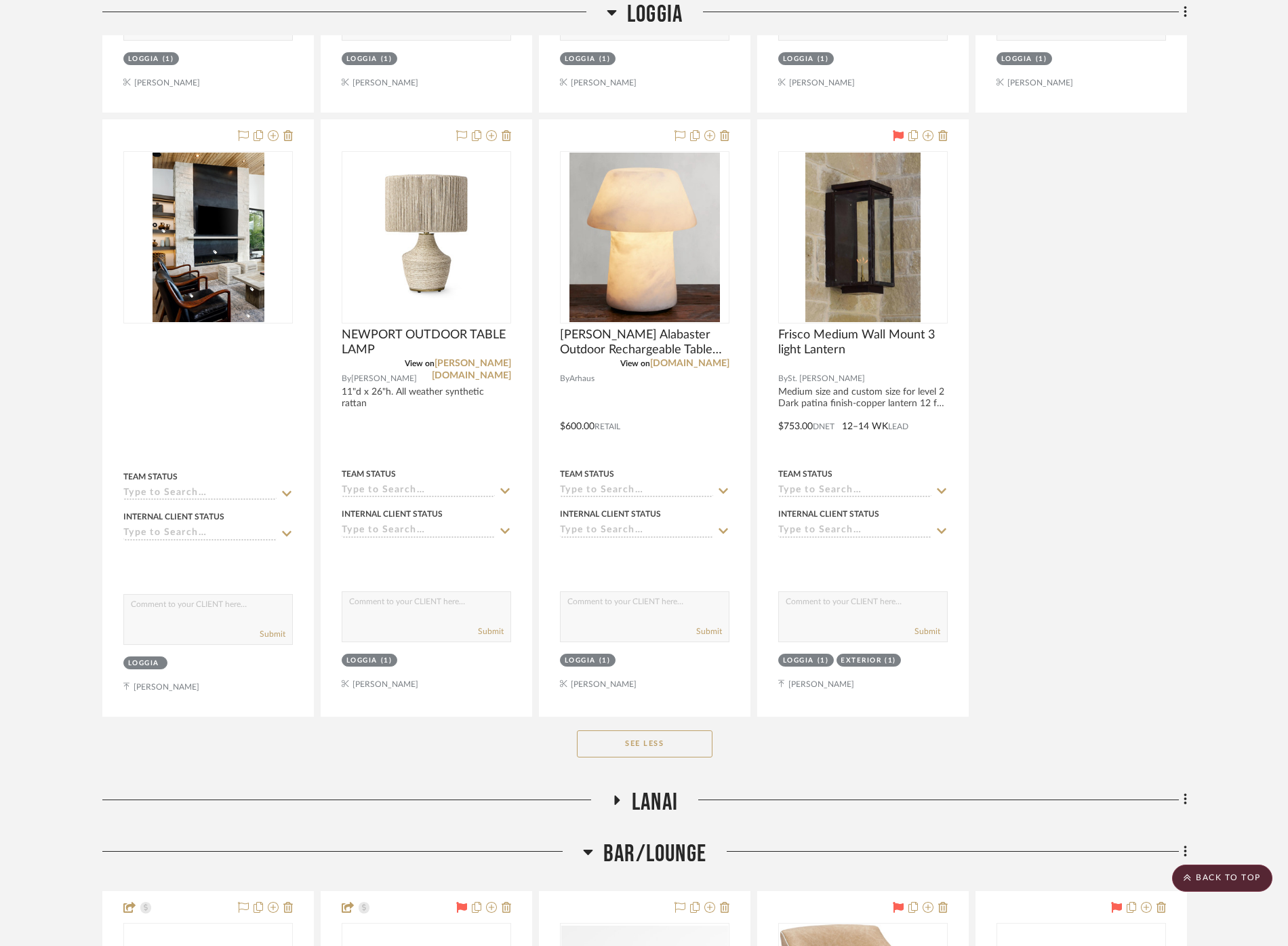
scroll to position [6819, 0]
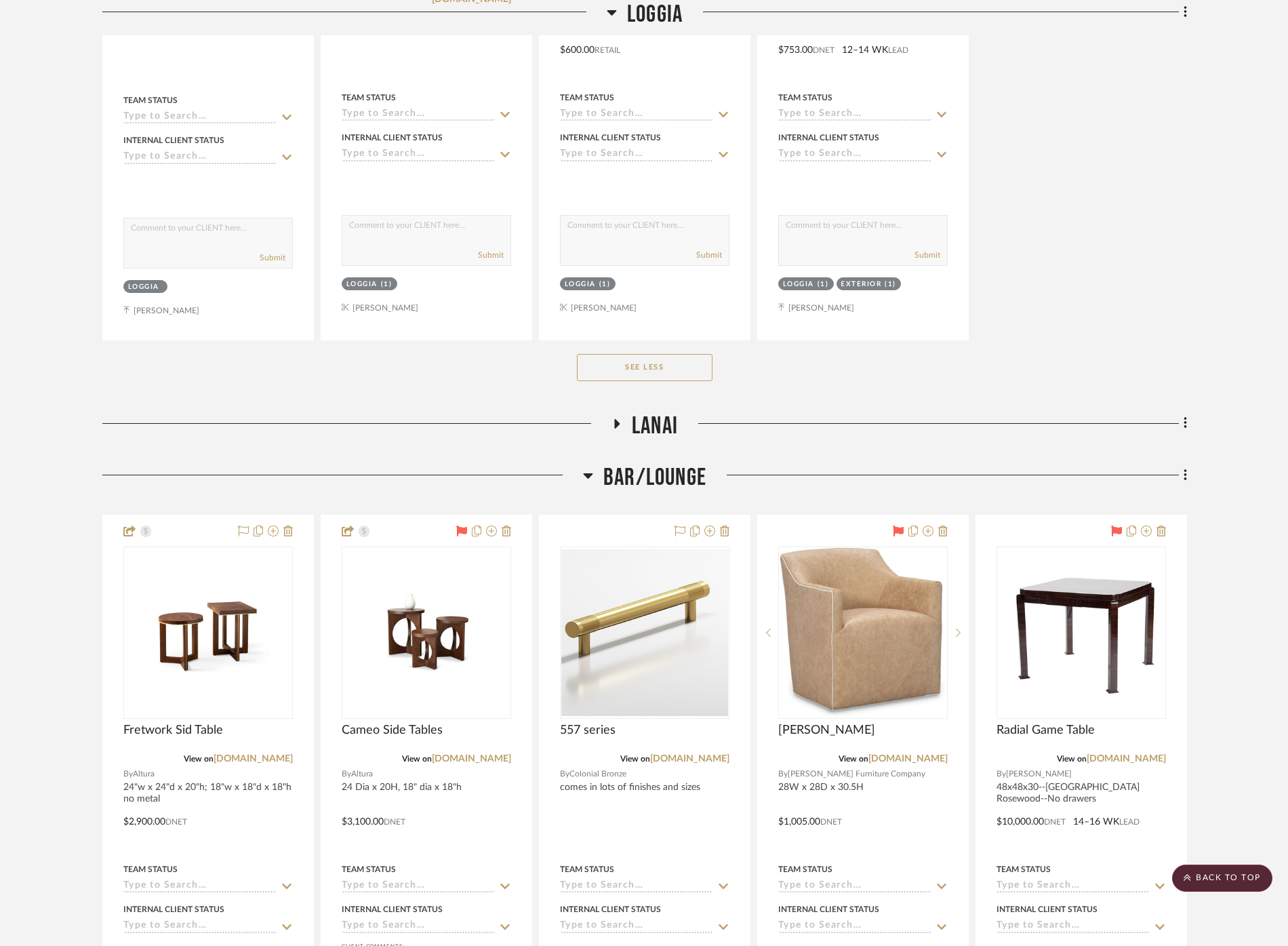
click at [664, 412] on span "Lanai" at bounding box center [655, 426] width 46 height 29
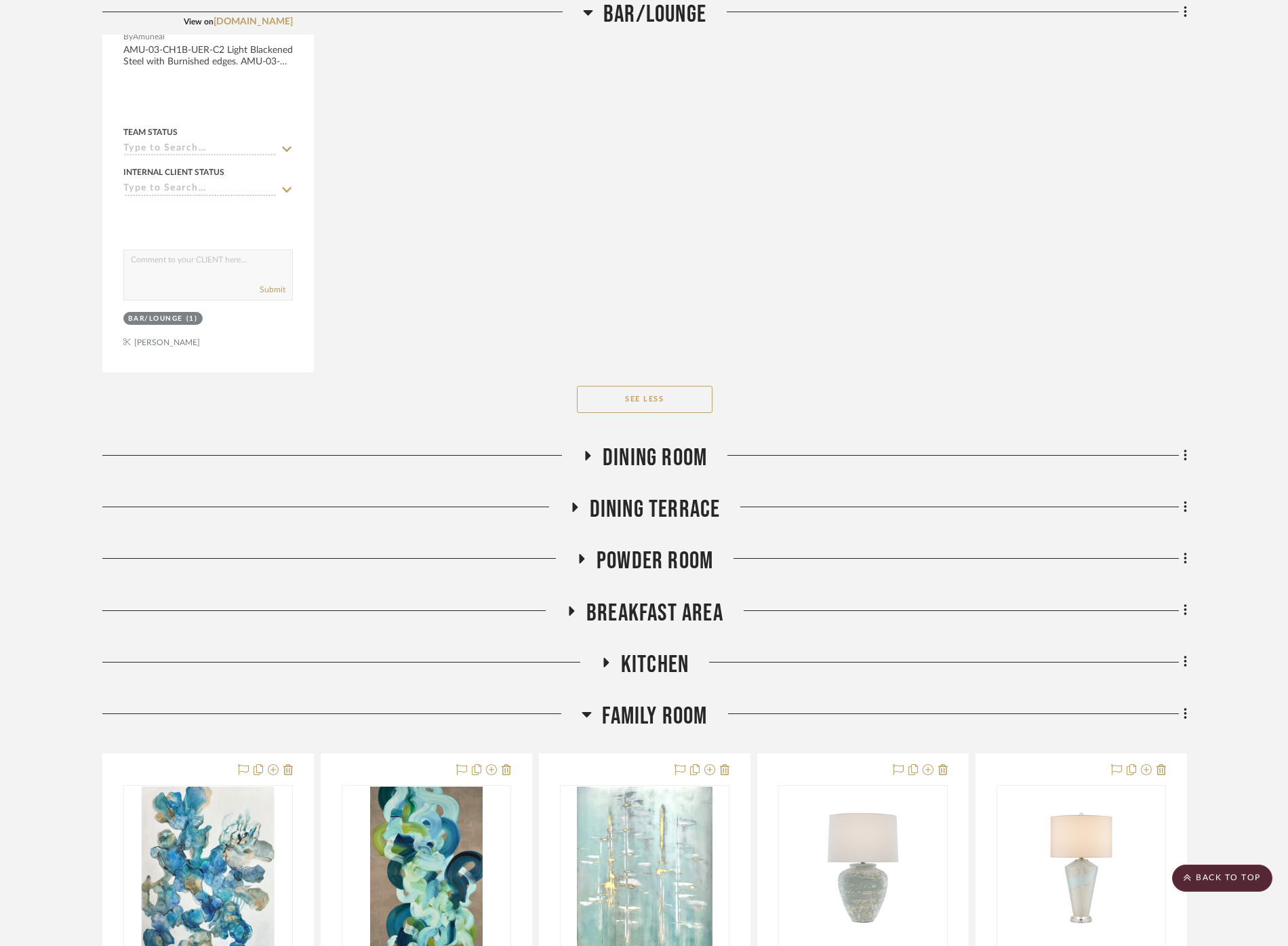
scroll to position [9532, 0]
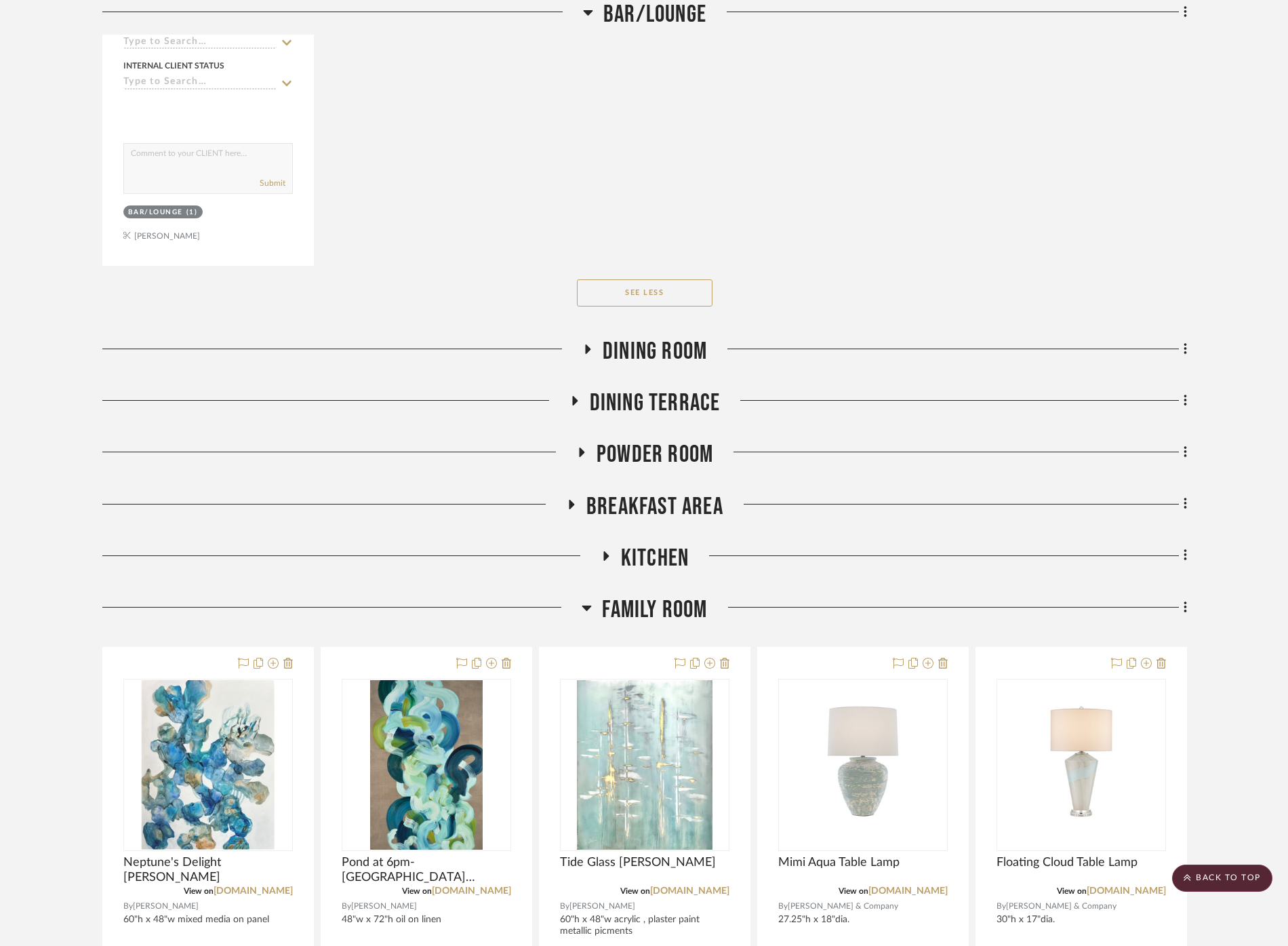
click at [643, 337] on span "Dining Room" at bounding box center [655, 352] width 104 height 29
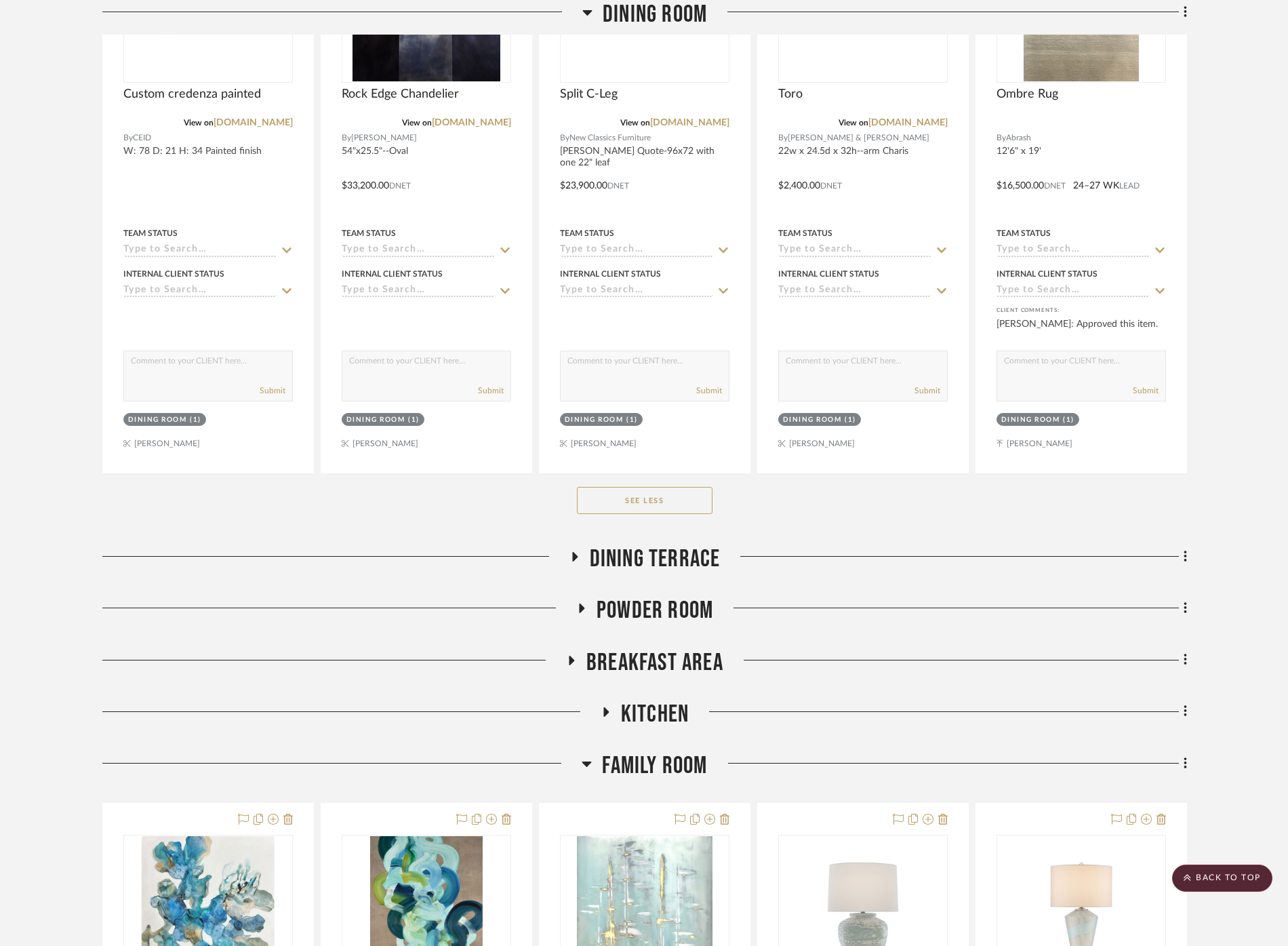
scroll to position [10512, 0]
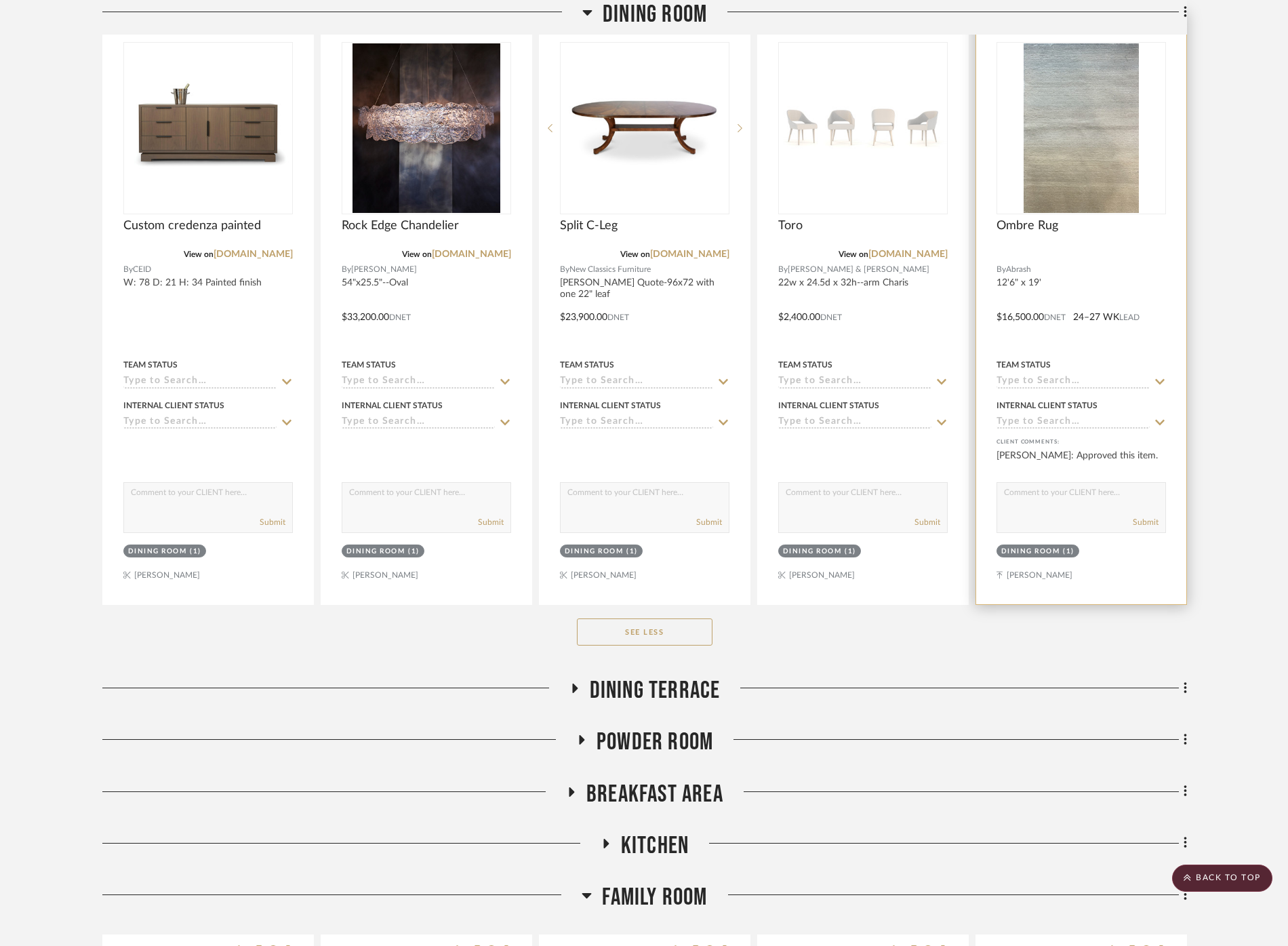
click at [1058, 179] on img "0" at bounding box center [1081, 128] width 115 height 170
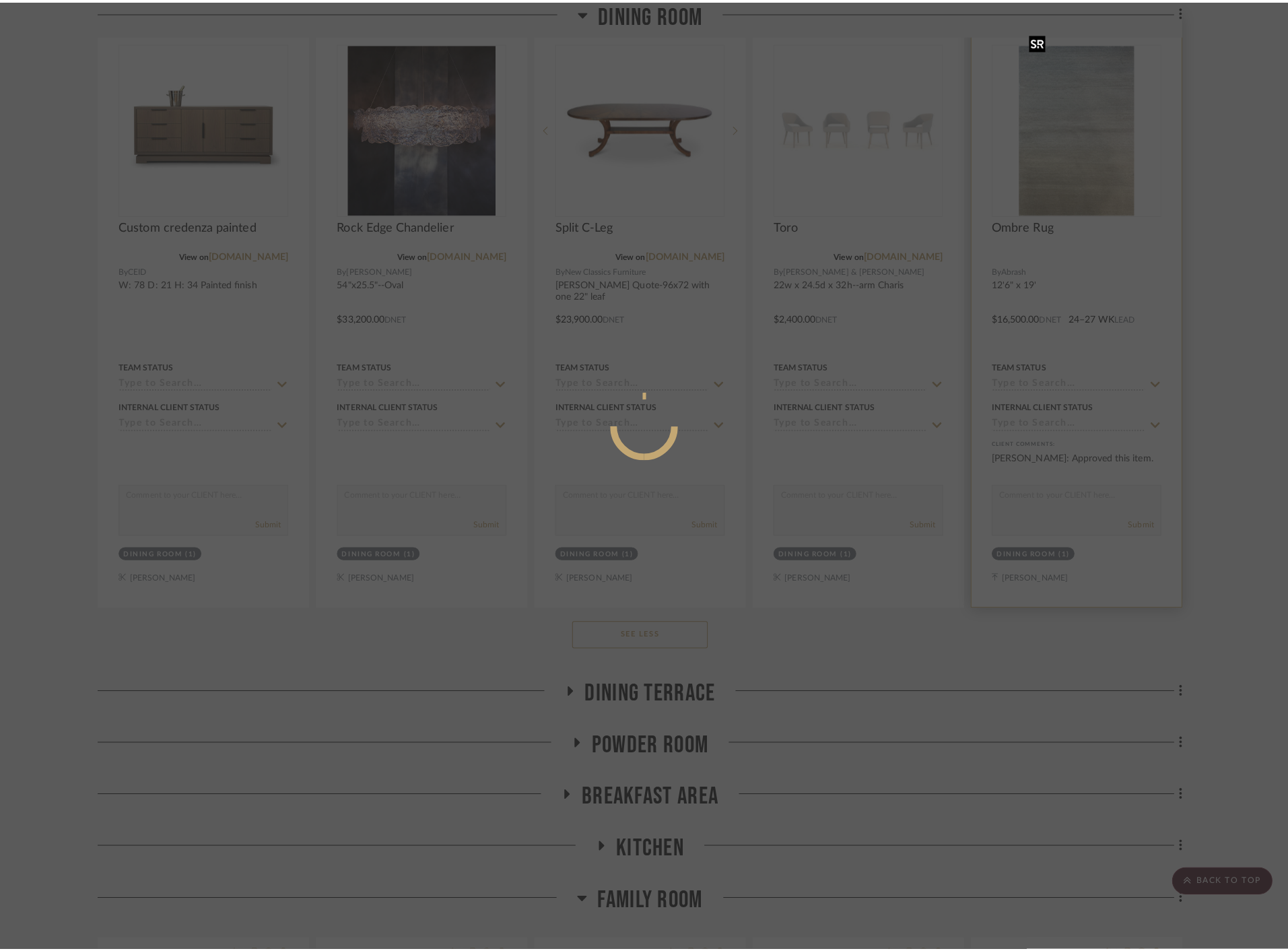
scroll to position [0, 0]
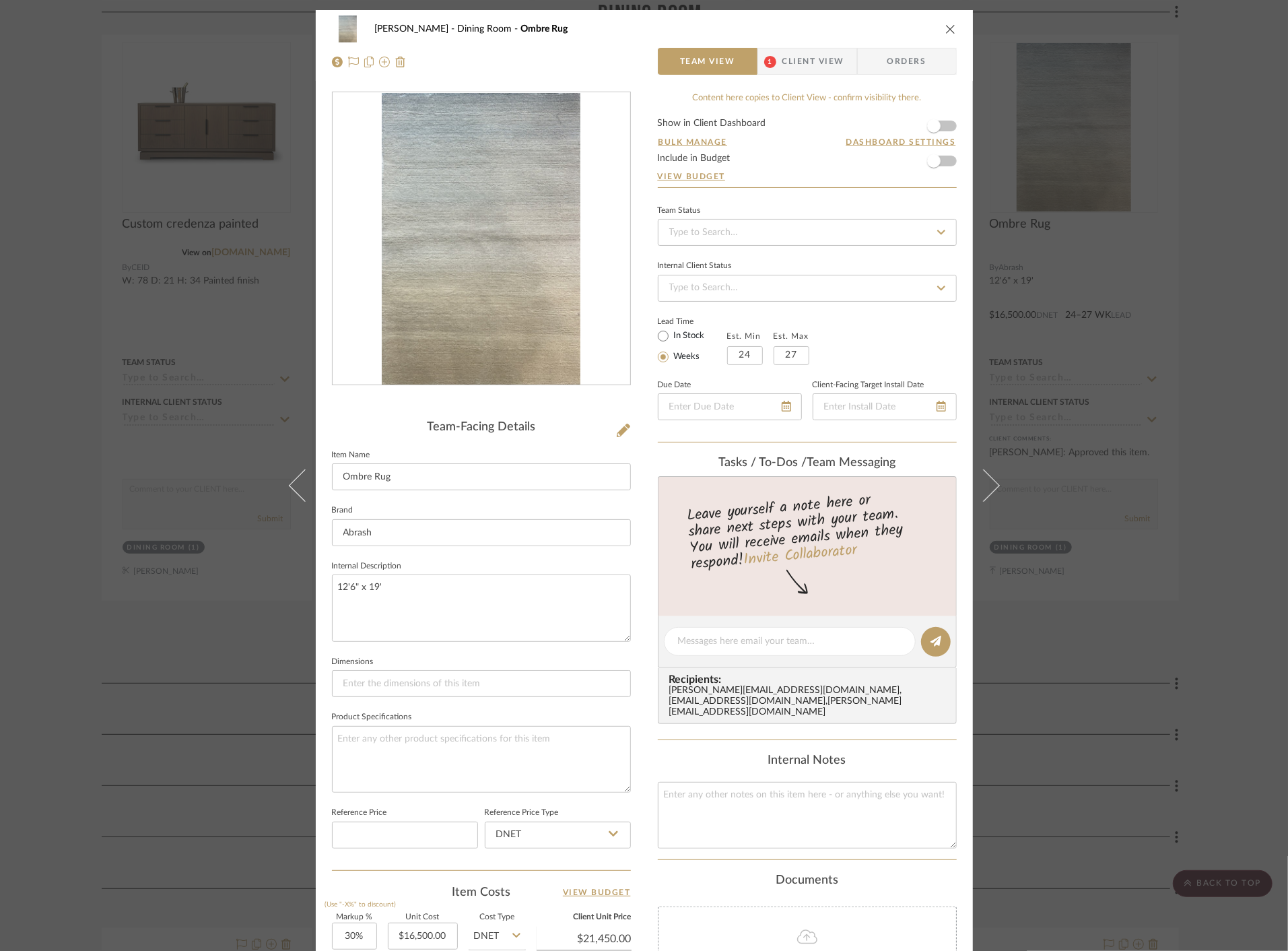
click at [173, 588] on div "[PERSON_NAME] Dining Room Ombre Rug Team View 1 Client View Orders Team-Facing …" at bounding box center [644, 476] width 1288 height 951
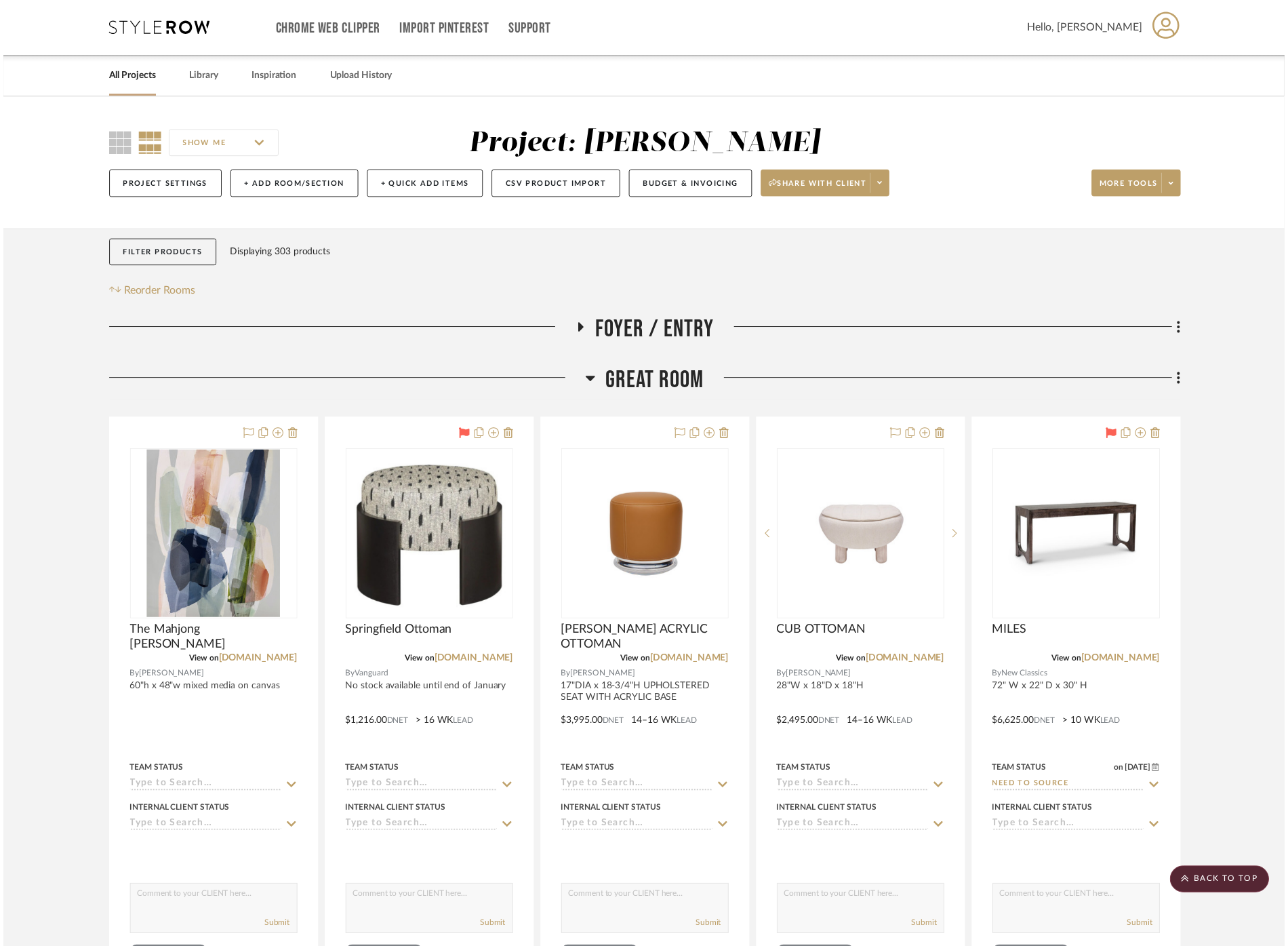
scroll to position [10512, 0]
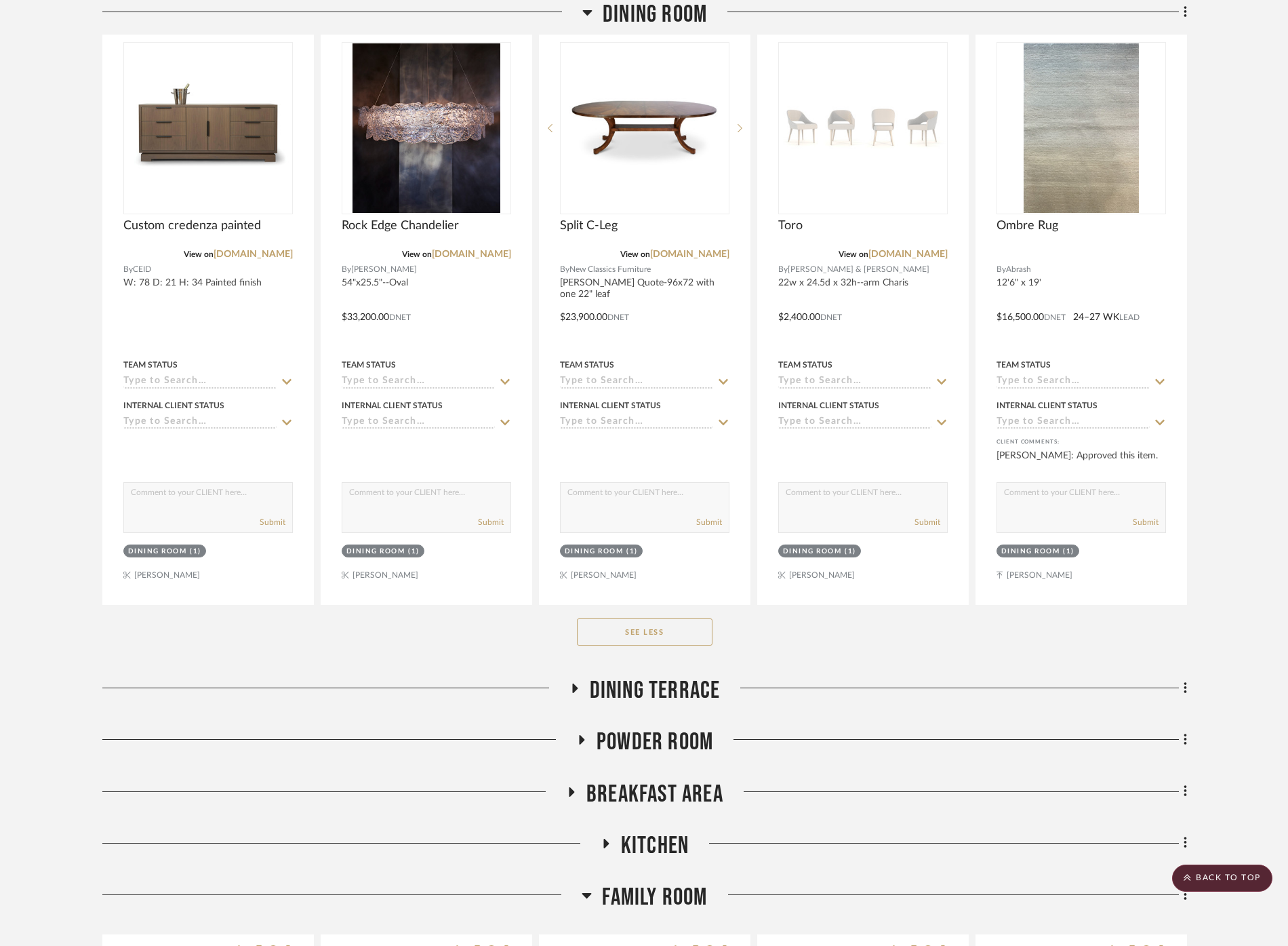
click at [654, 676] on span "Dining Terrace" at bounding box center [655, 691] width 131 height 29
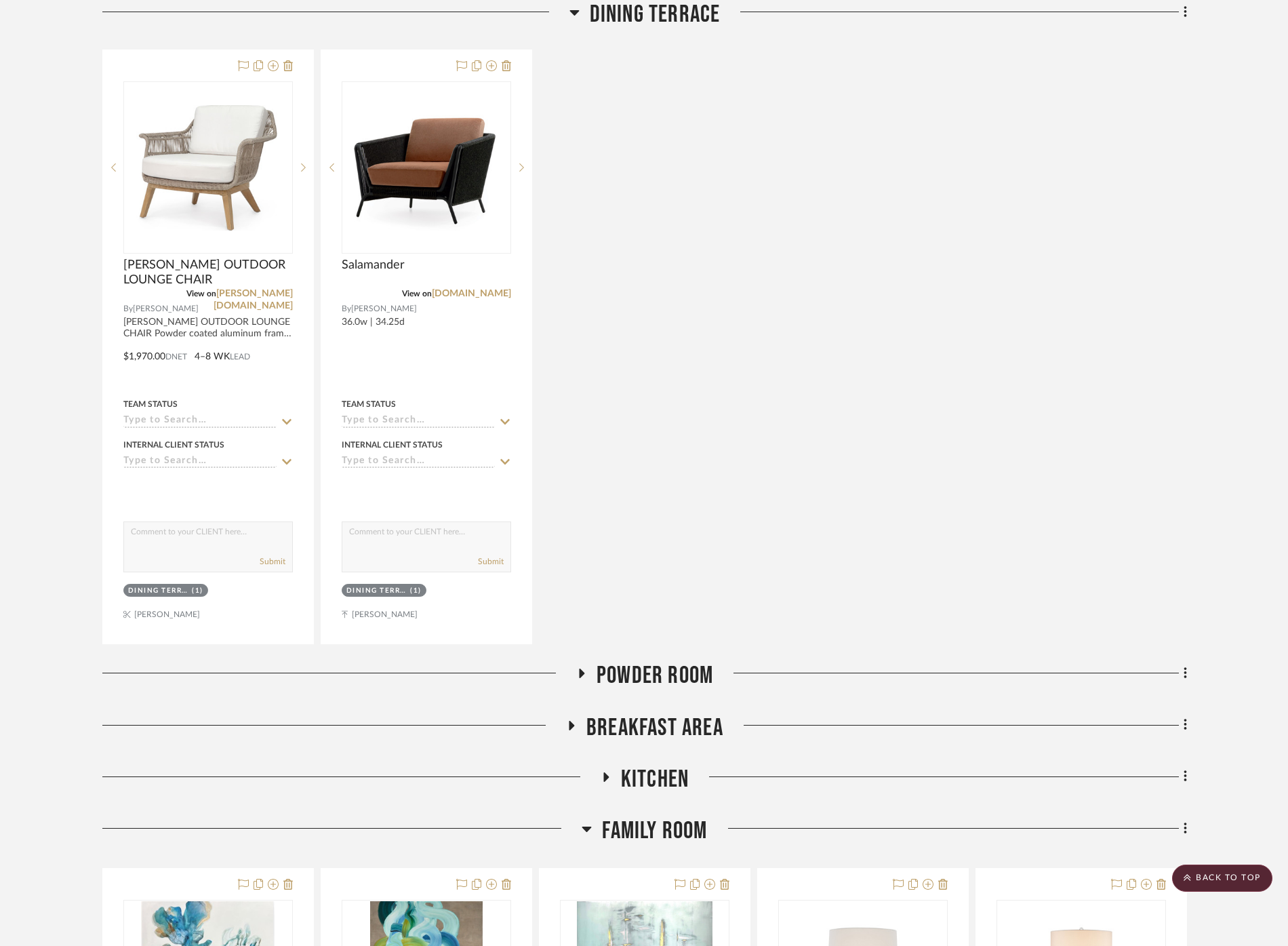
click at [673, 661] on span "Powder Room" at bounding box center [654, 676] width 117 height 29
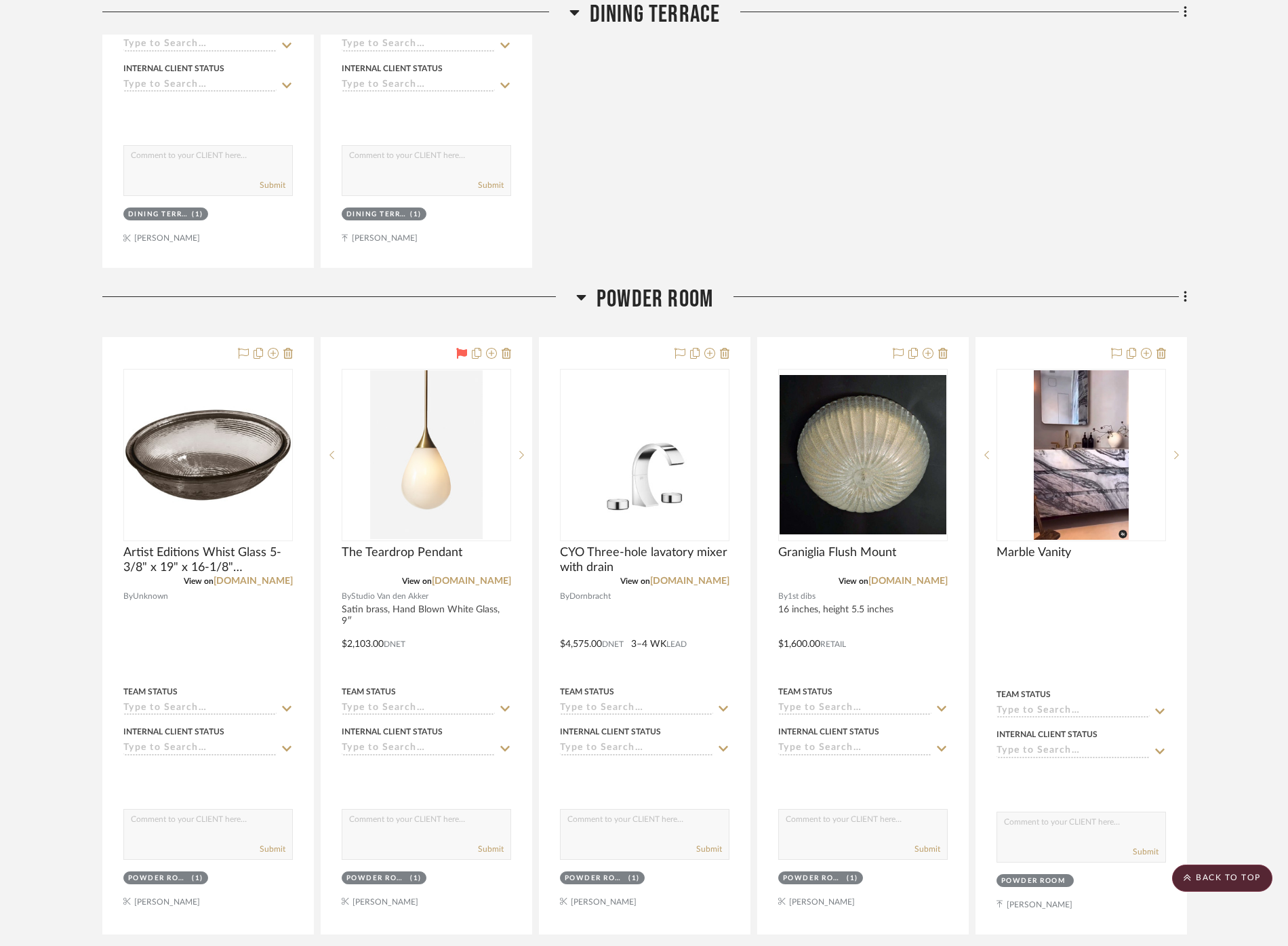
scroll to position [11869, 0]
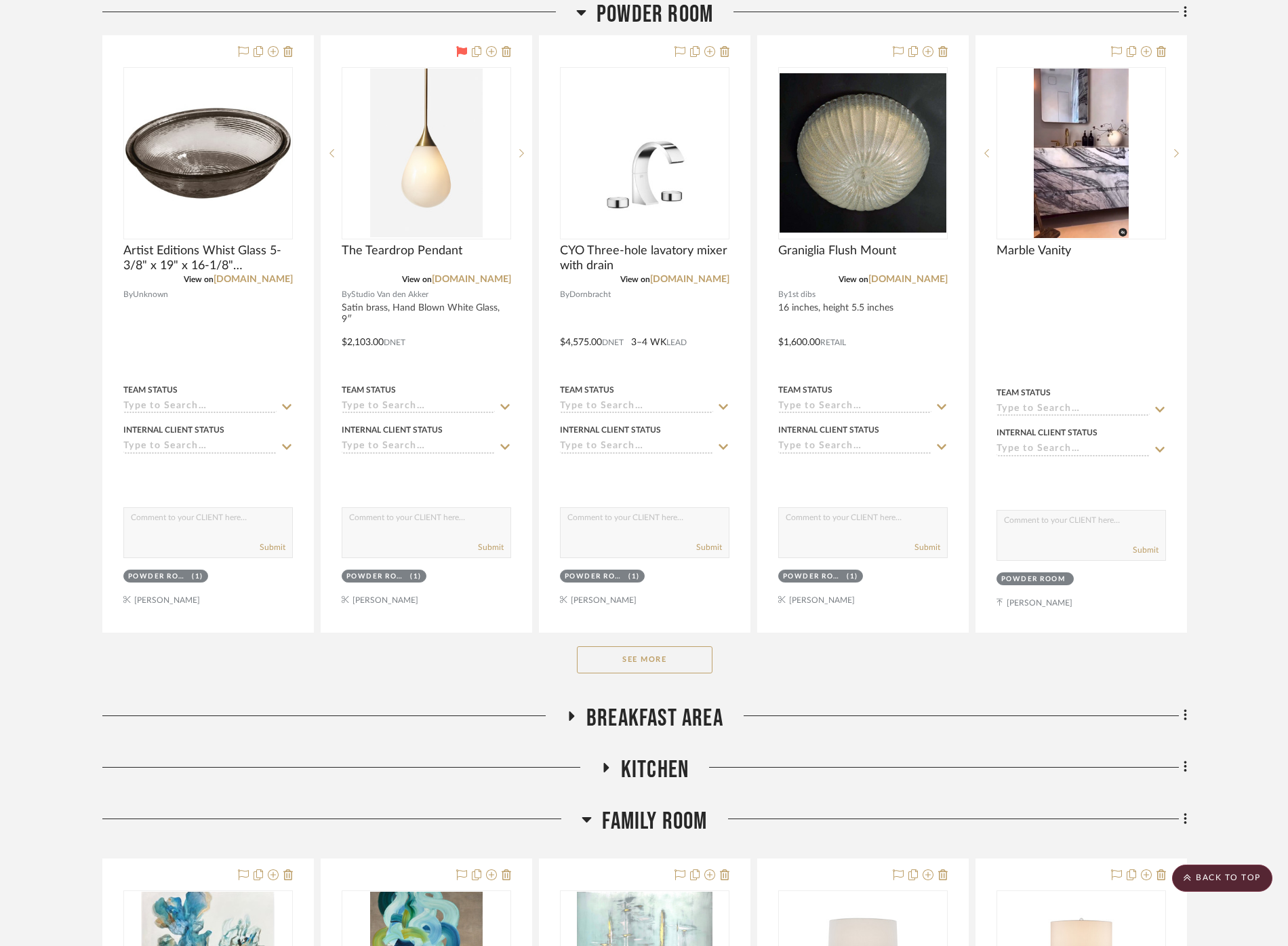
click at [672, 704] on span "Breakfast Area" at bounding box center [655, 718] width 137 height 29
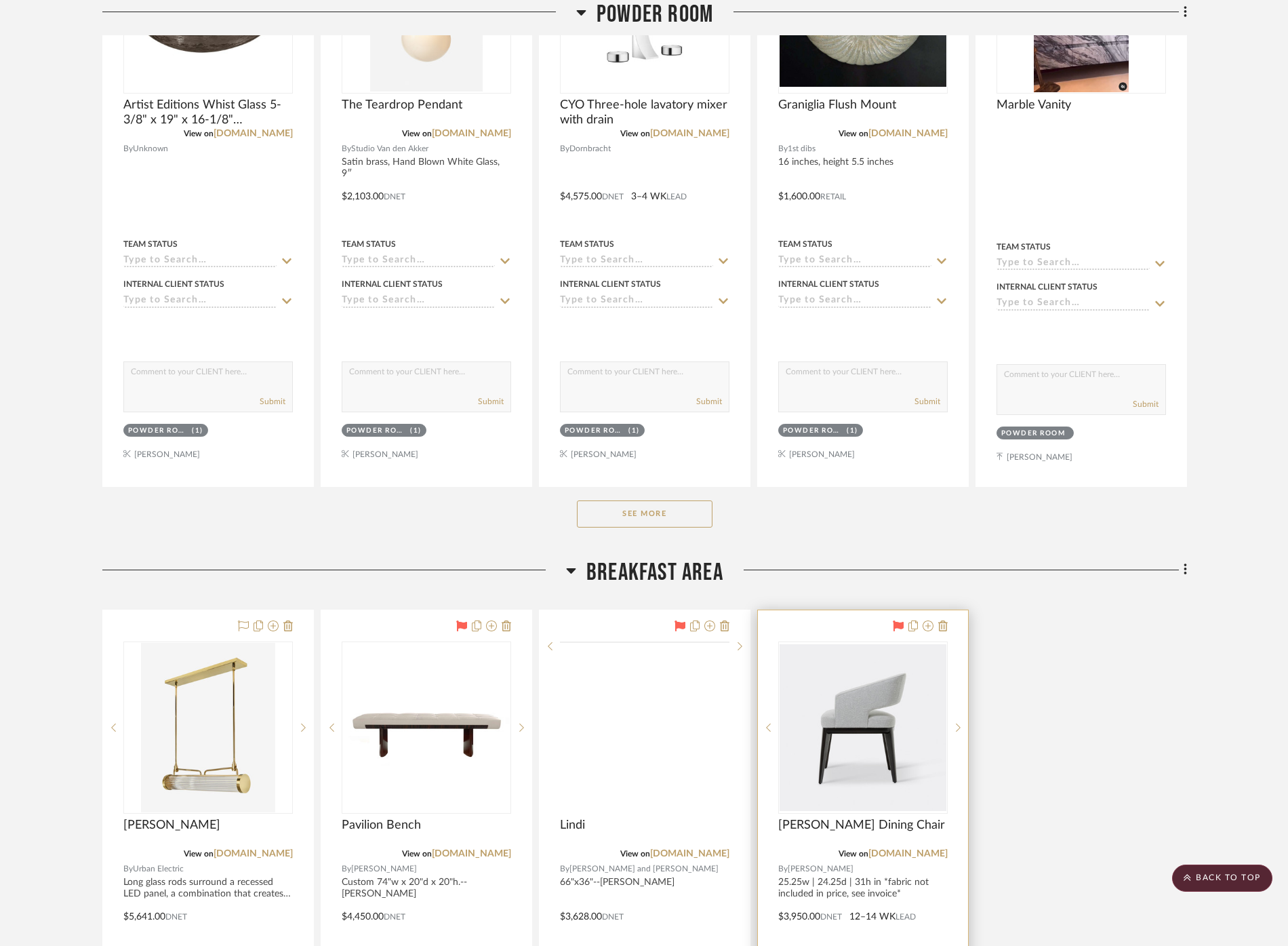
scroll to position [12245, 0]
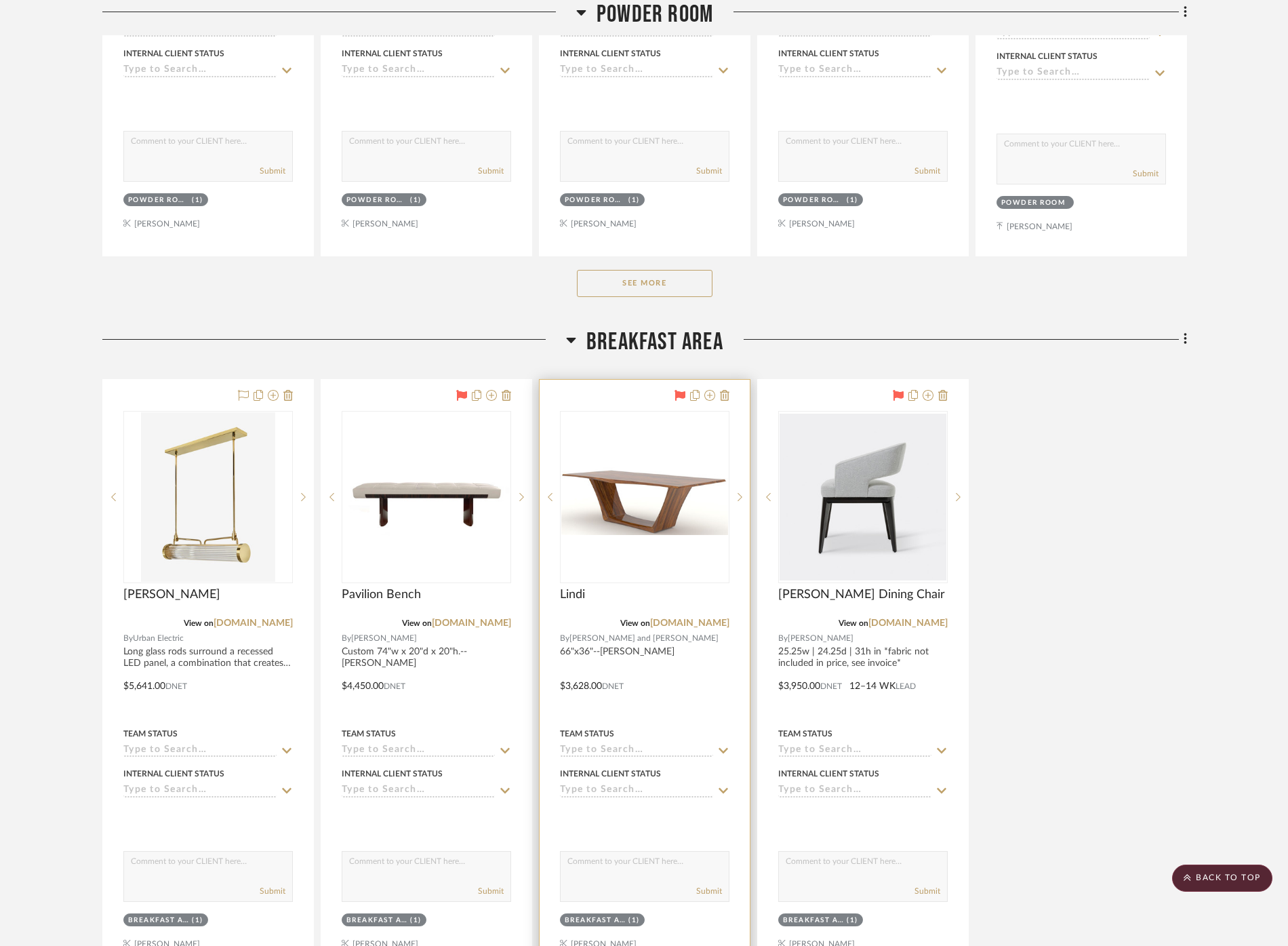
click at [587, 470] on img "0" at bounding box center [645, 498] width 167 height 76
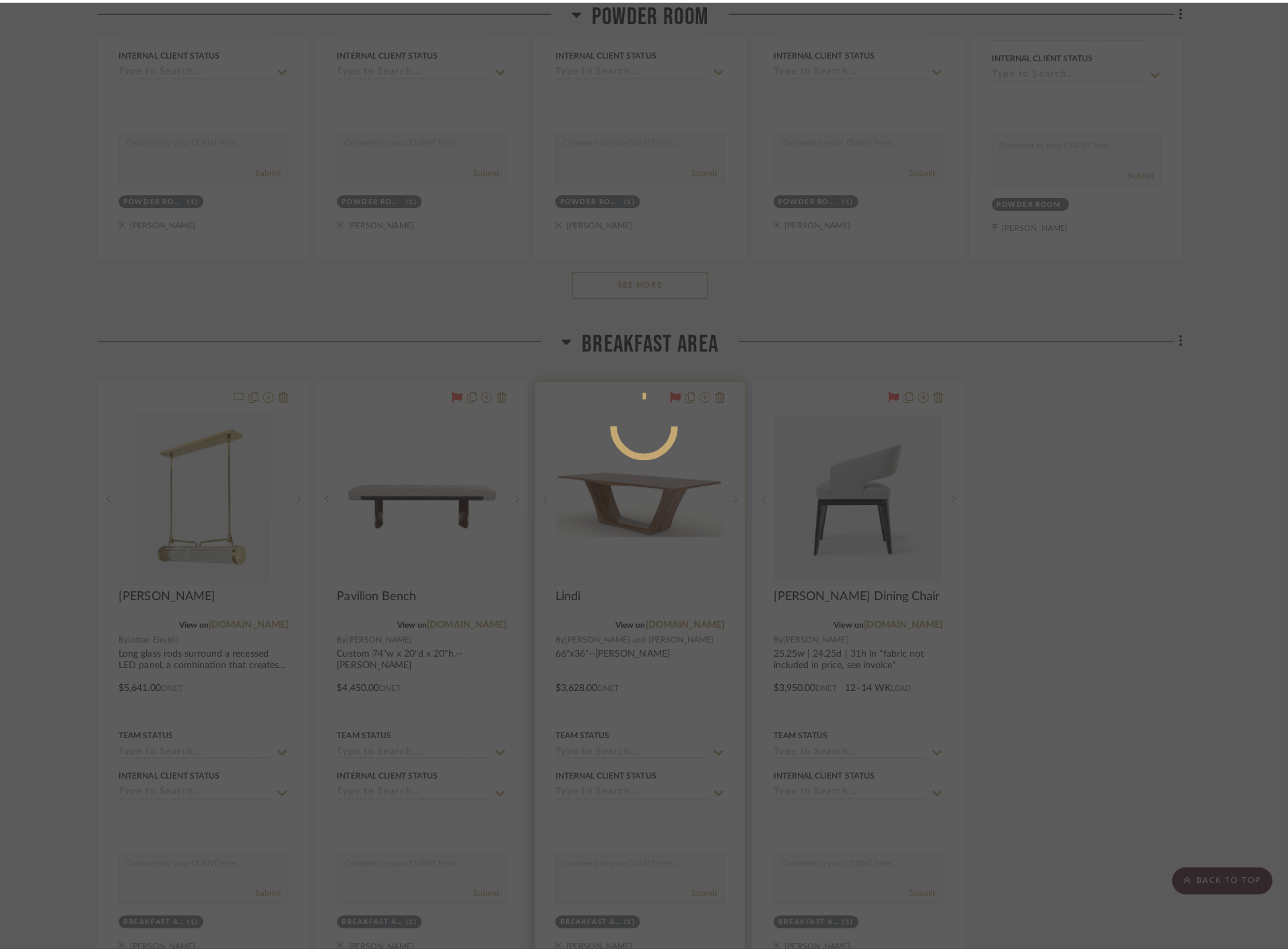
scroll to position [0, 0]
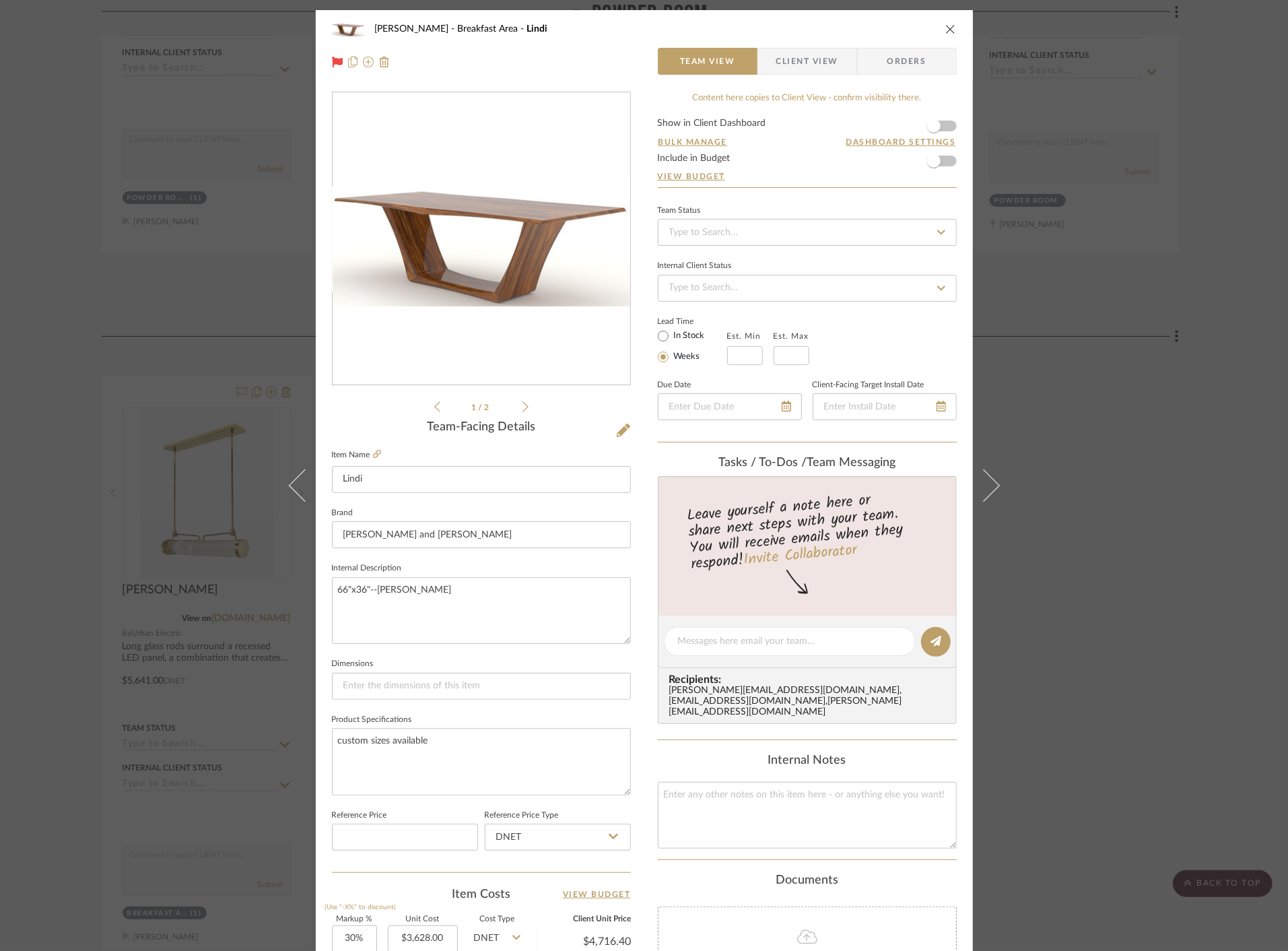
click at [1129, 464] on div "[PERSON_NAME] Breakfast Area Lindi Team View Client View Orders 1 / 2 Team-Faci…" at bounding box center [644, 476] width 1288 height 951
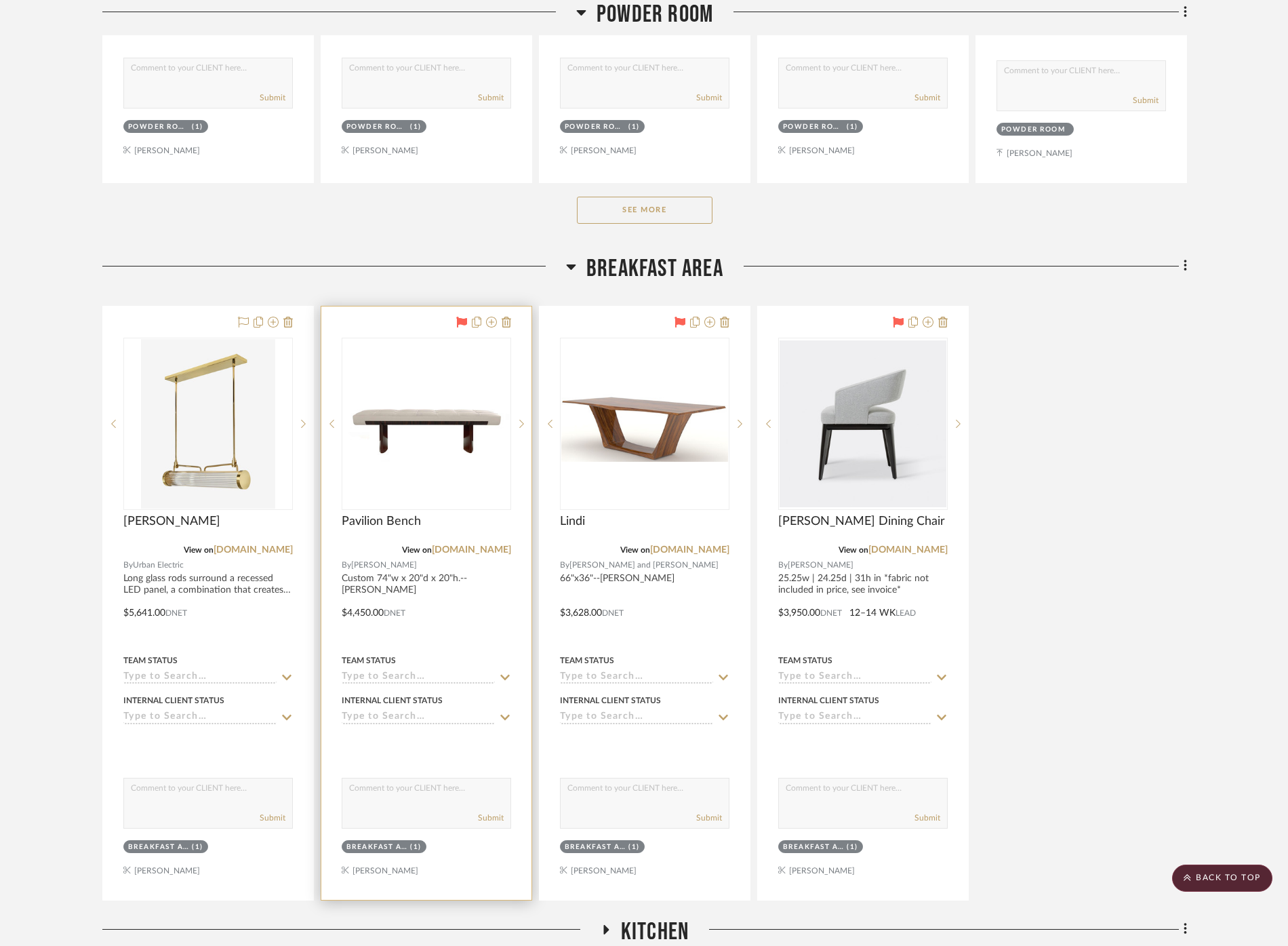
scroll to position [12320, 0]
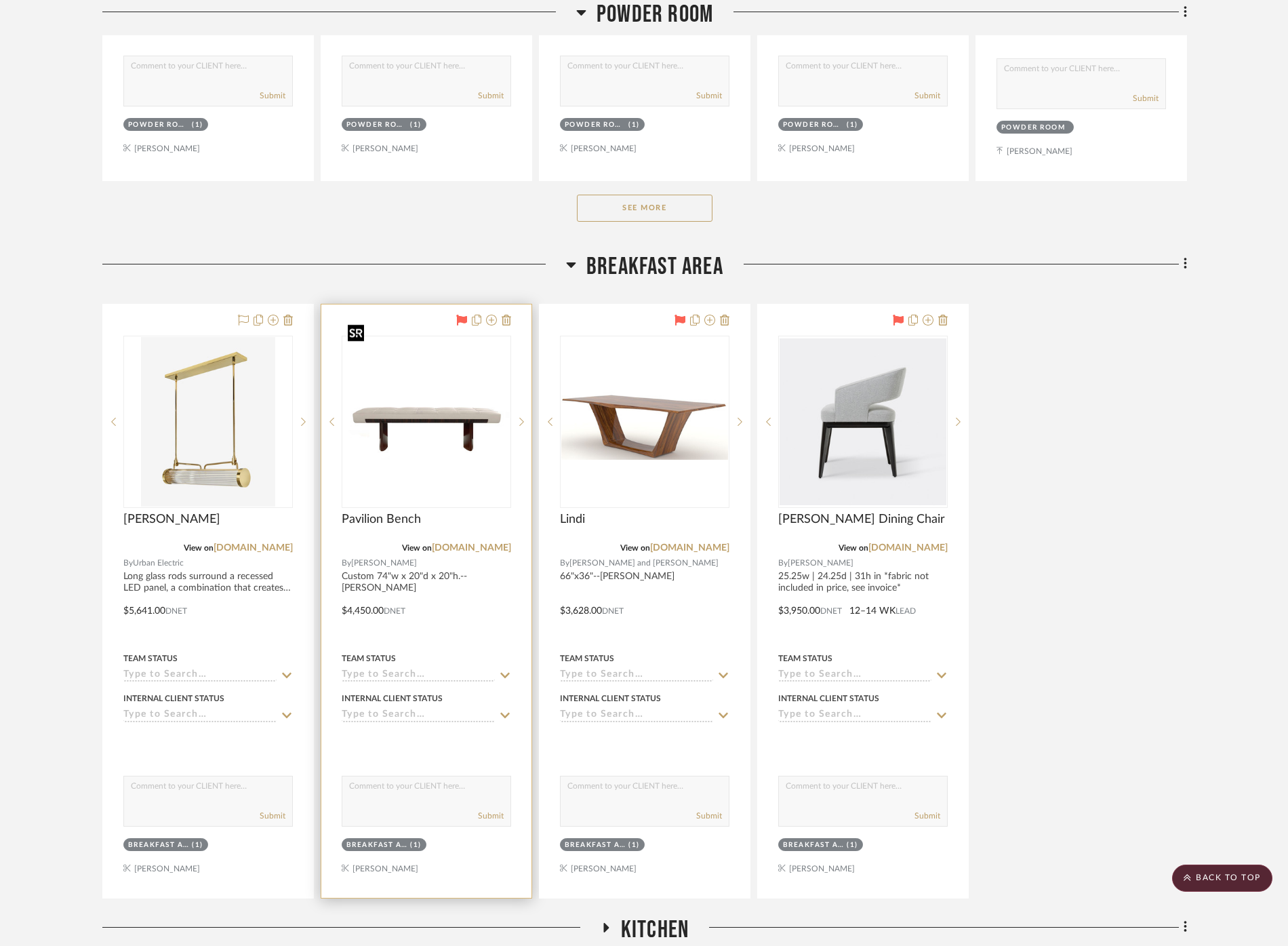
click at [379, 373] on img "0" at bounding box center [427, 422] width 167 height 167
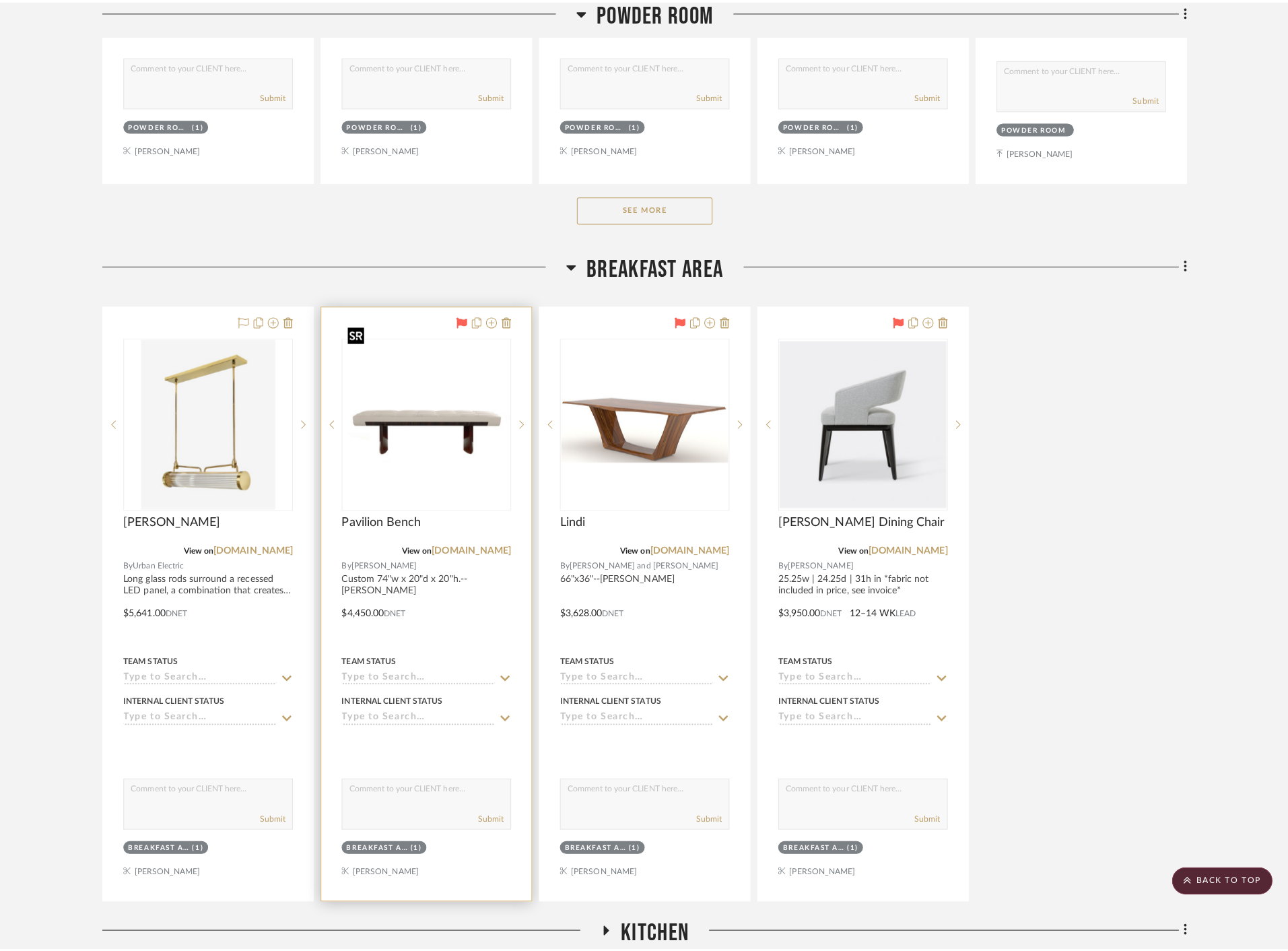
scroll to position [0, 0]
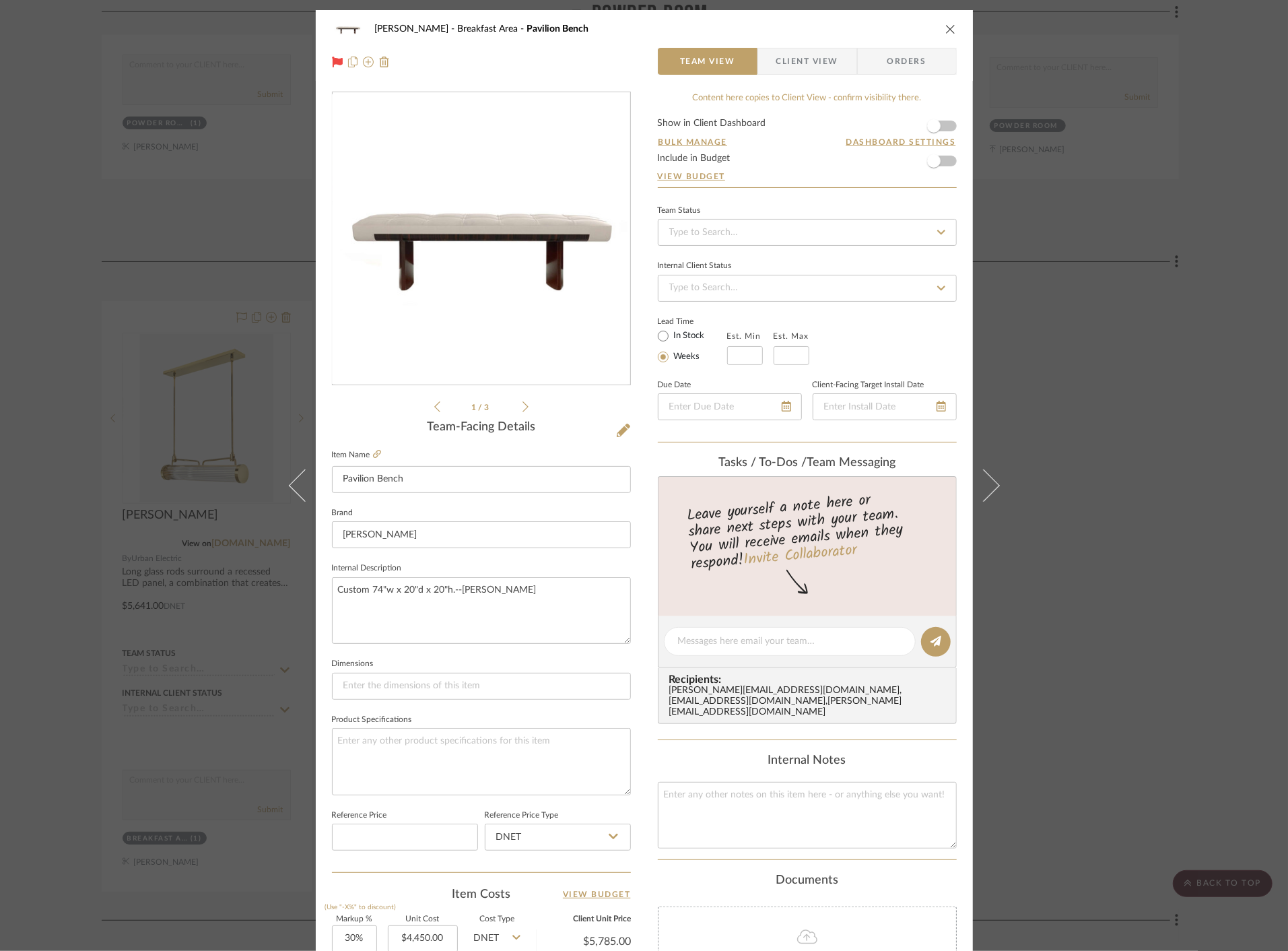
drag, startPoint x: 71, startPoint y: 424, endPoint x: 77, endPoint y: 411, distance: 14.3
click at [69, 424] on div "[PERSON_NAME] Breakfast Area Pavilion Bench Team View Client View Orders 1 / 3 …" at bounding box center [644, 476] width 1288 height 951
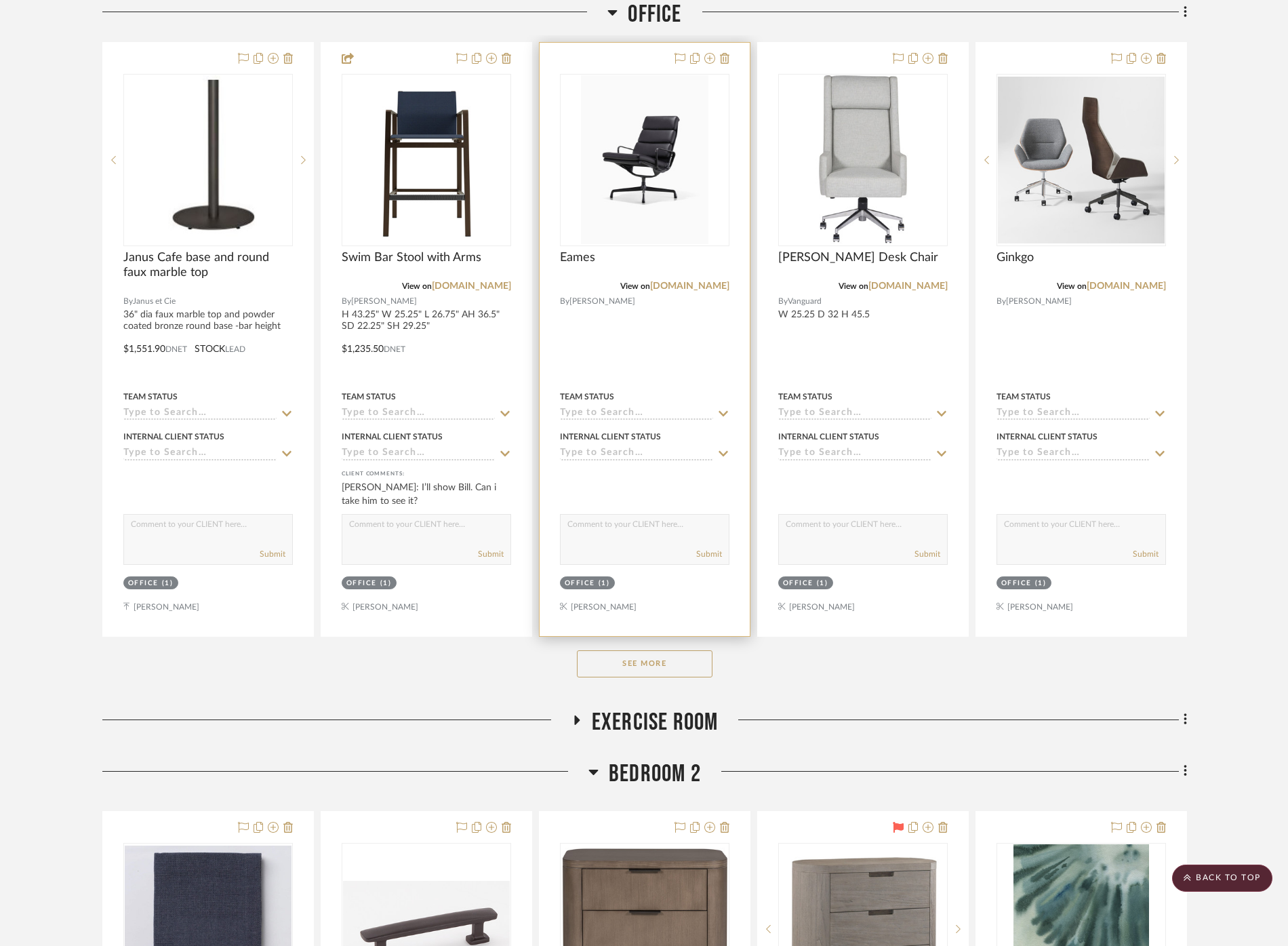
scroll to position [21894, 0]
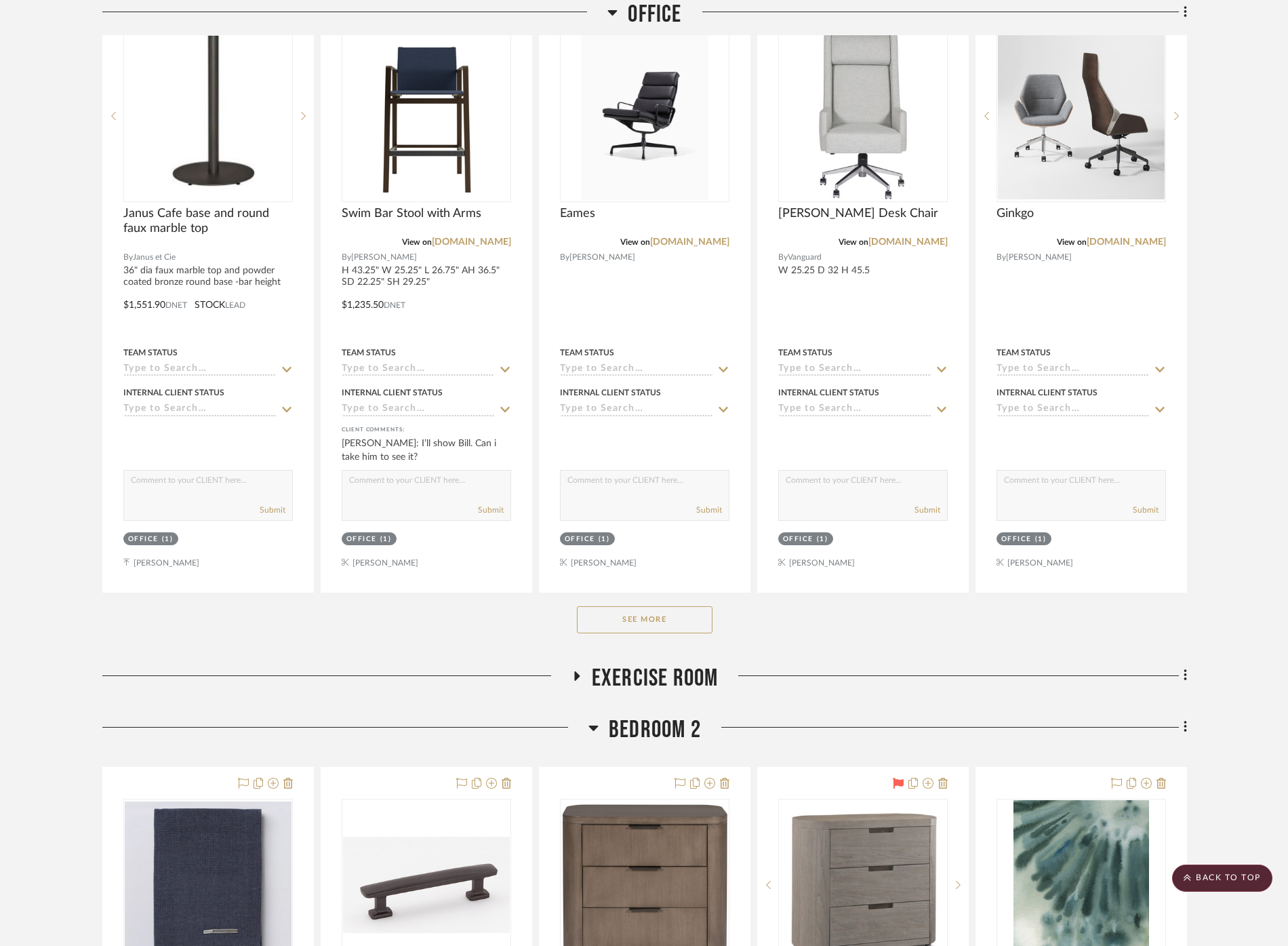
click at [657, 18] on span "Office" at bounding box center [654, 14] width 54 height 29
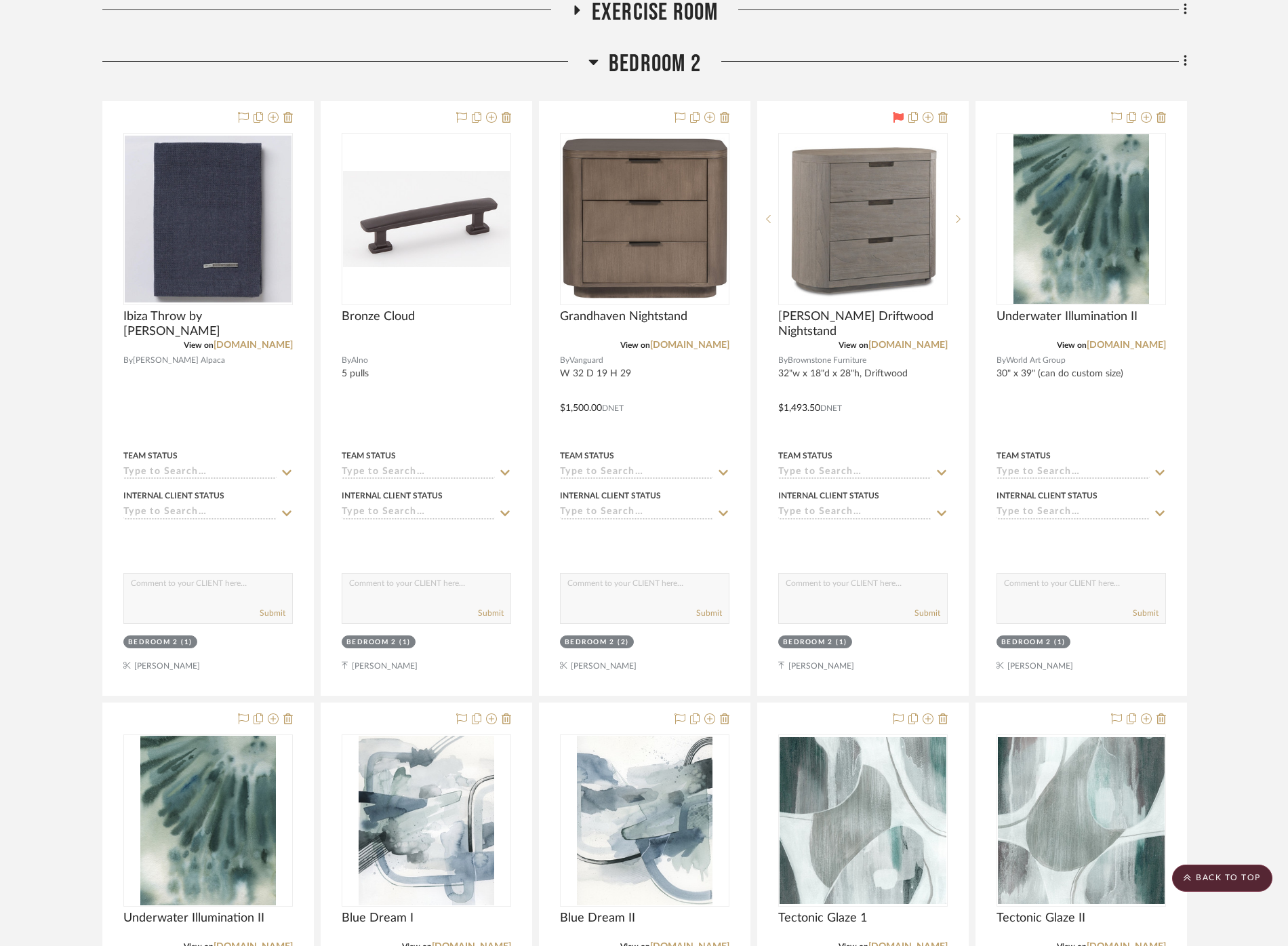
click at [652, 49] on div "Bedroom 2" at bounding box center [645, 66] width 1085 height 34
click at [652, 49] on span "Bedroom 2" at bounding box center [655, 63] width 92 height 29
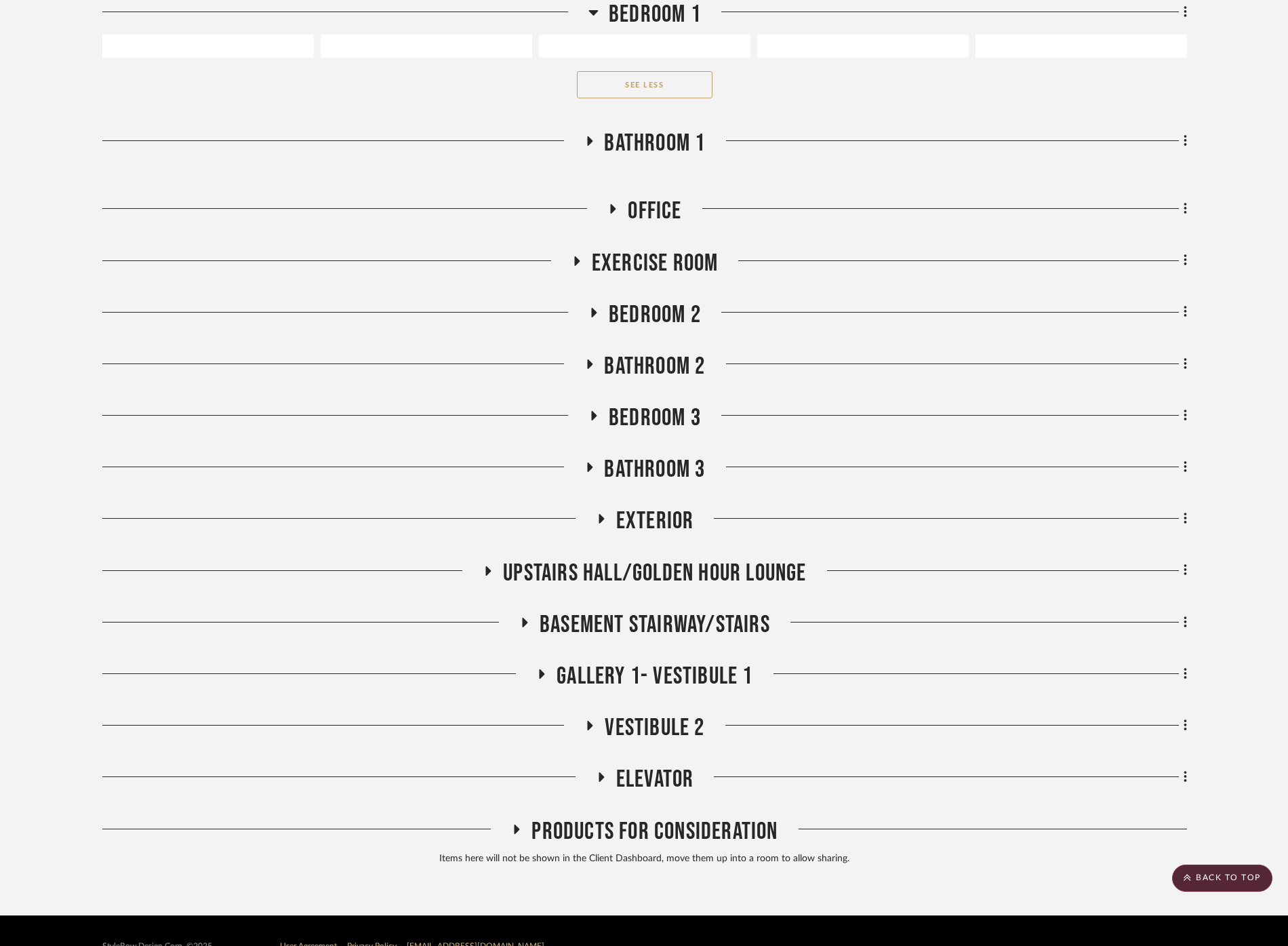
click at [718, 611] on span "Basement stairway/Stairs" at bounding box center [655, 625] width 231 height 29
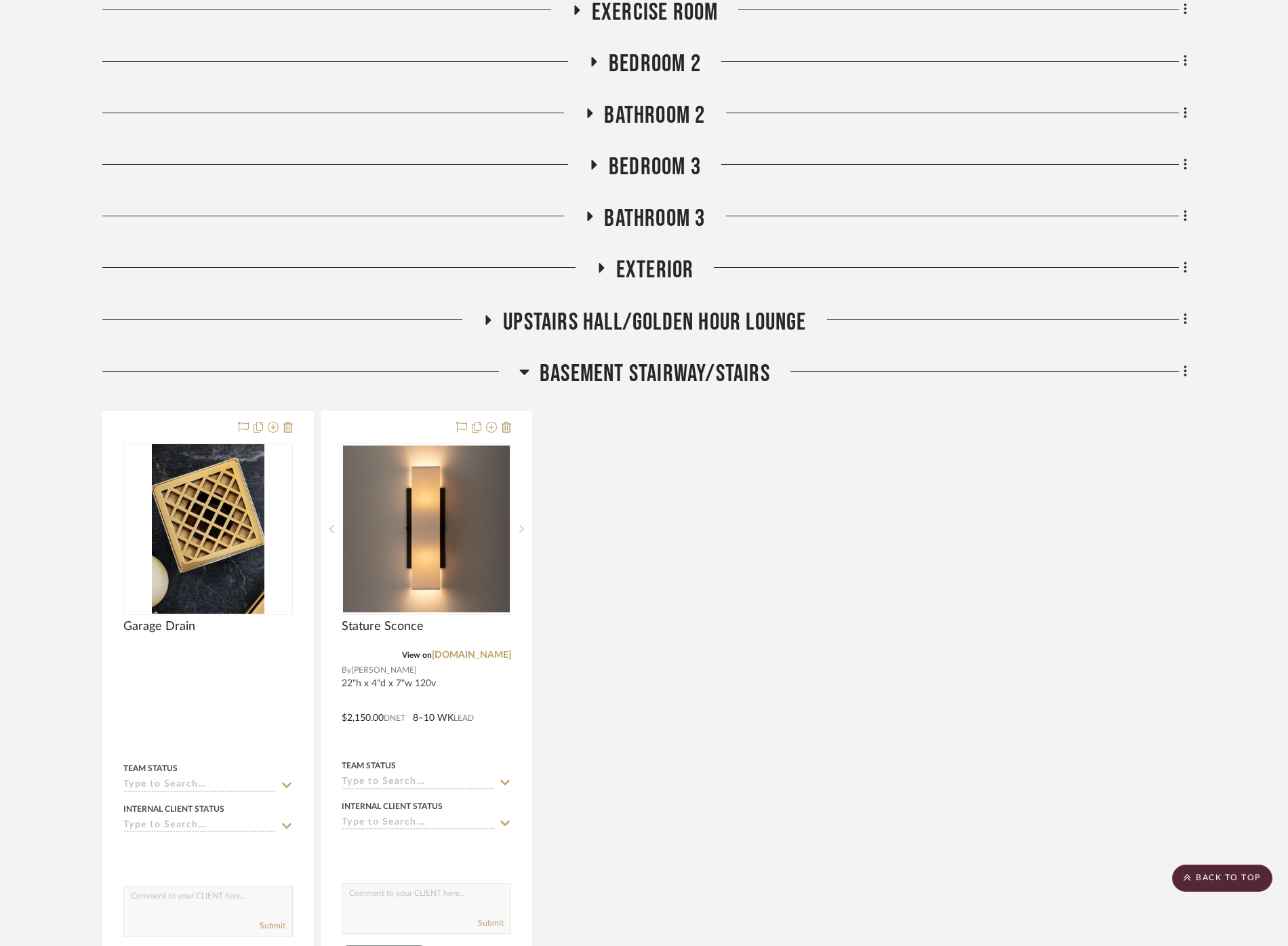
click at [649, 360] on span "Basement stairway/Stairs" at bounding box center [655, 374] width 231 height 29
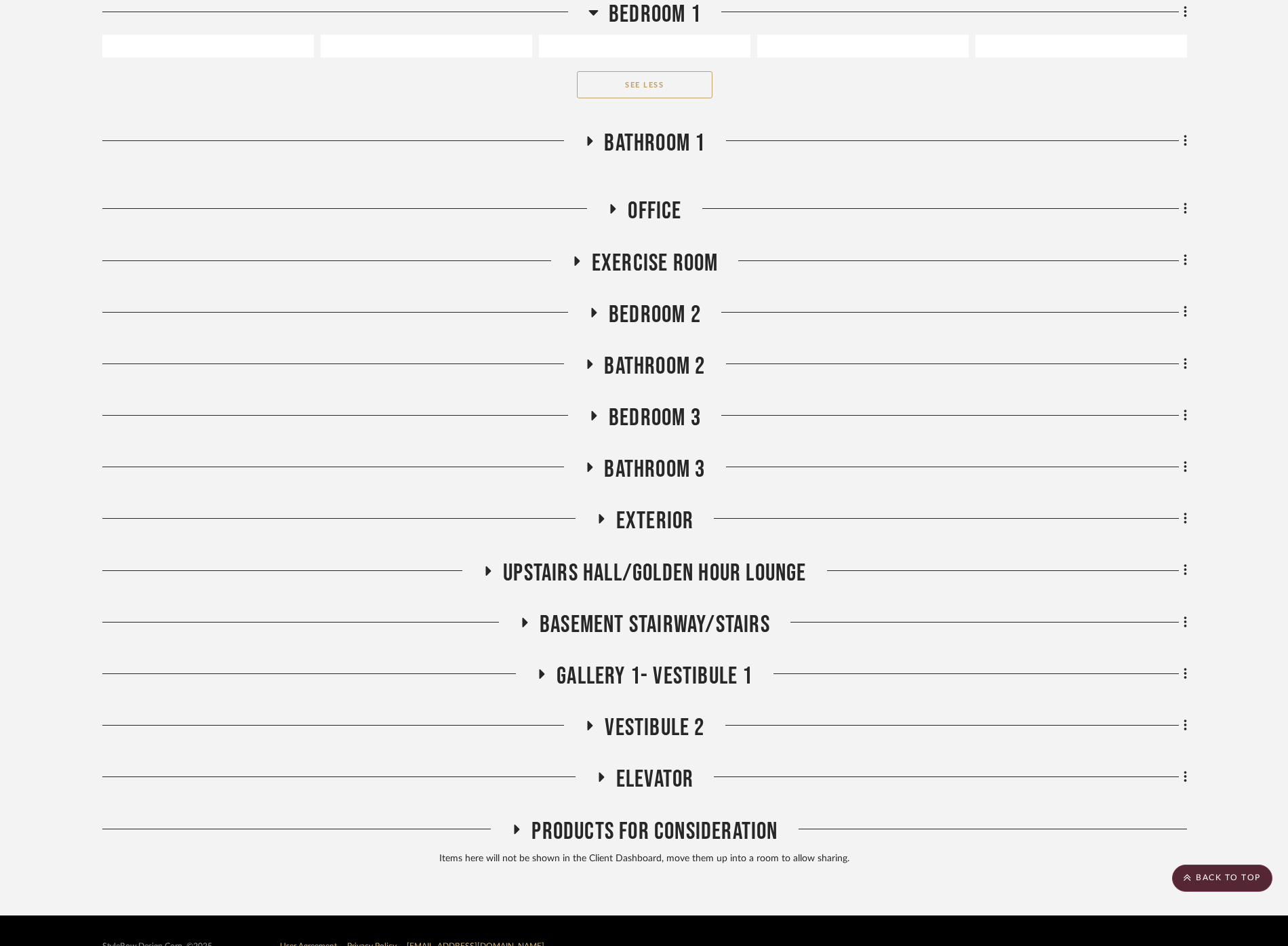
click at [649, 714] on span "Vestibule 2" at bounding box center [654, 728] width 100 height 29
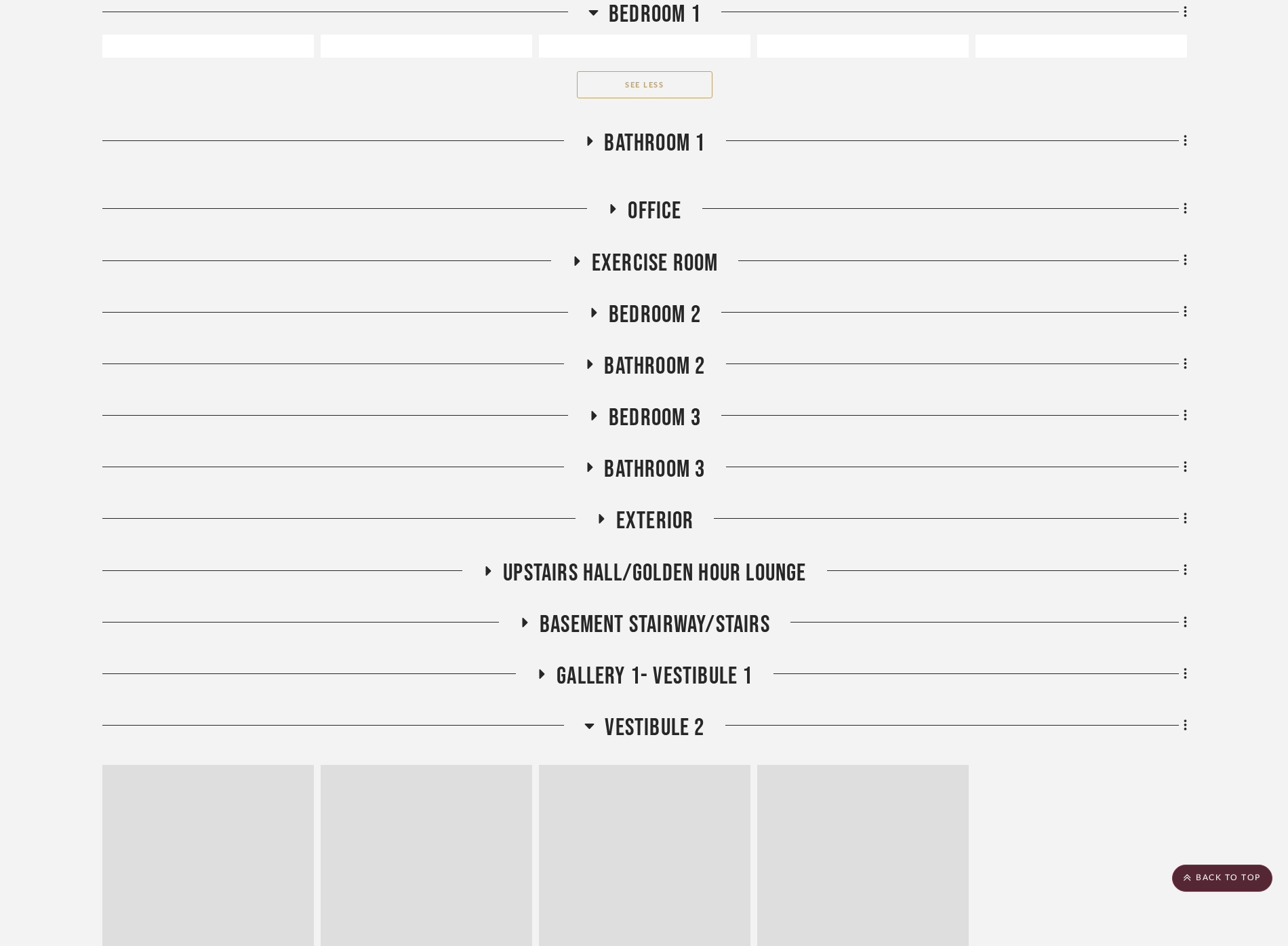
scroll to position [21894, 0]
